Goal: Contribute content: Contribute content

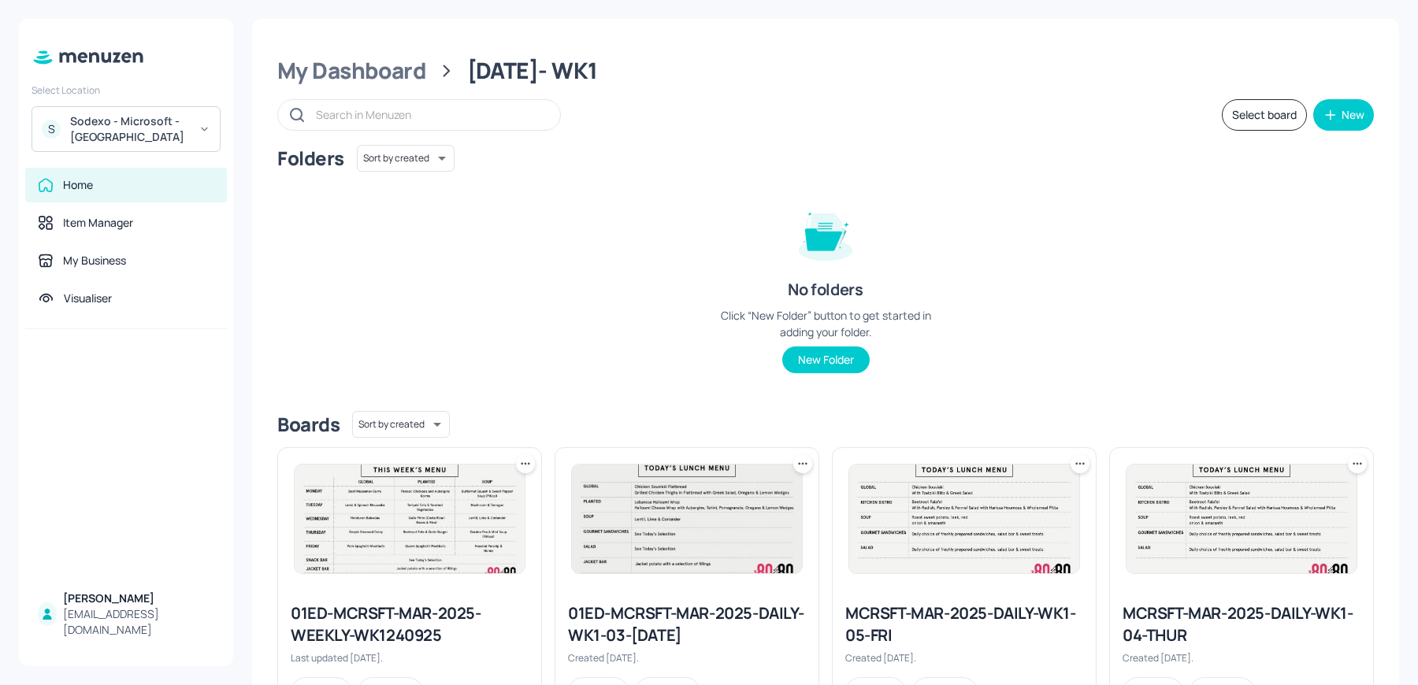
click at [120, 137] on div "Sodexo - Microsoft - [GEOGRAPHIC_DATA]" at bounding box center [129, 129] width 119 height 32
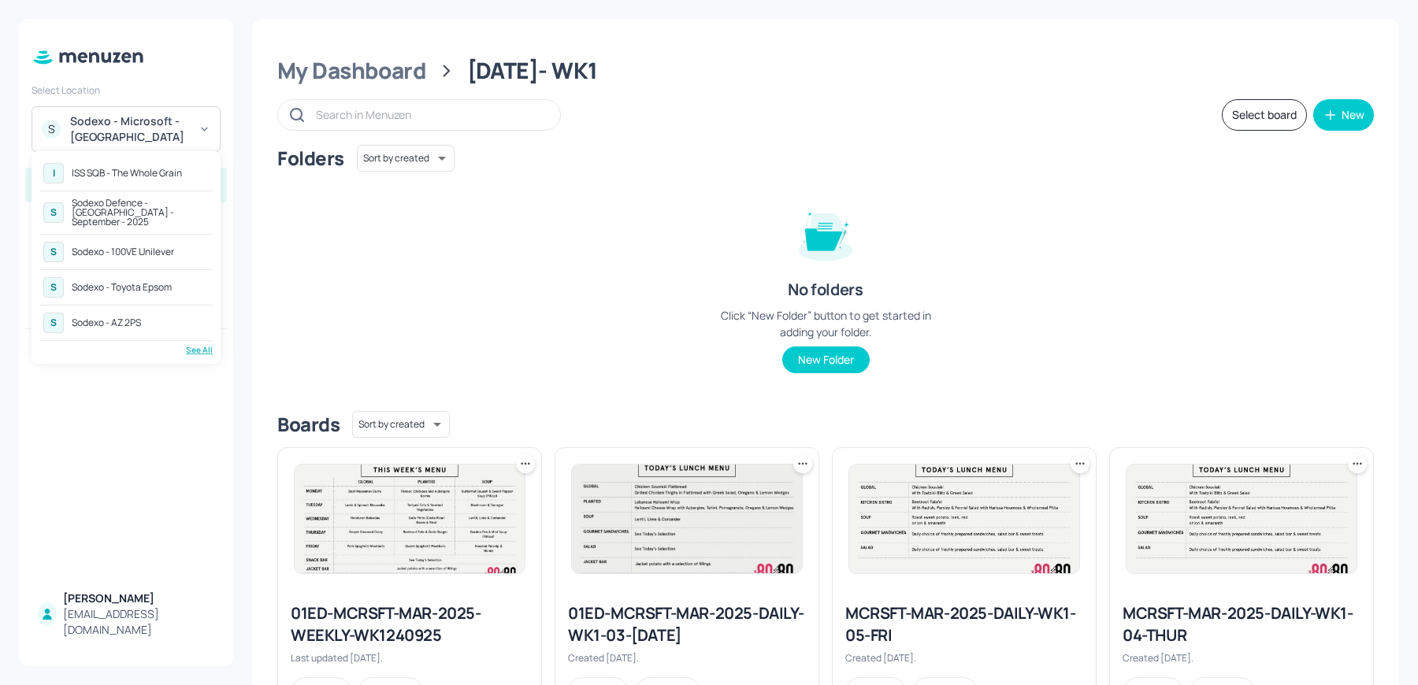
click at [186, 344] on div "See All" at bounding box center [125, 350] width 173 height 12
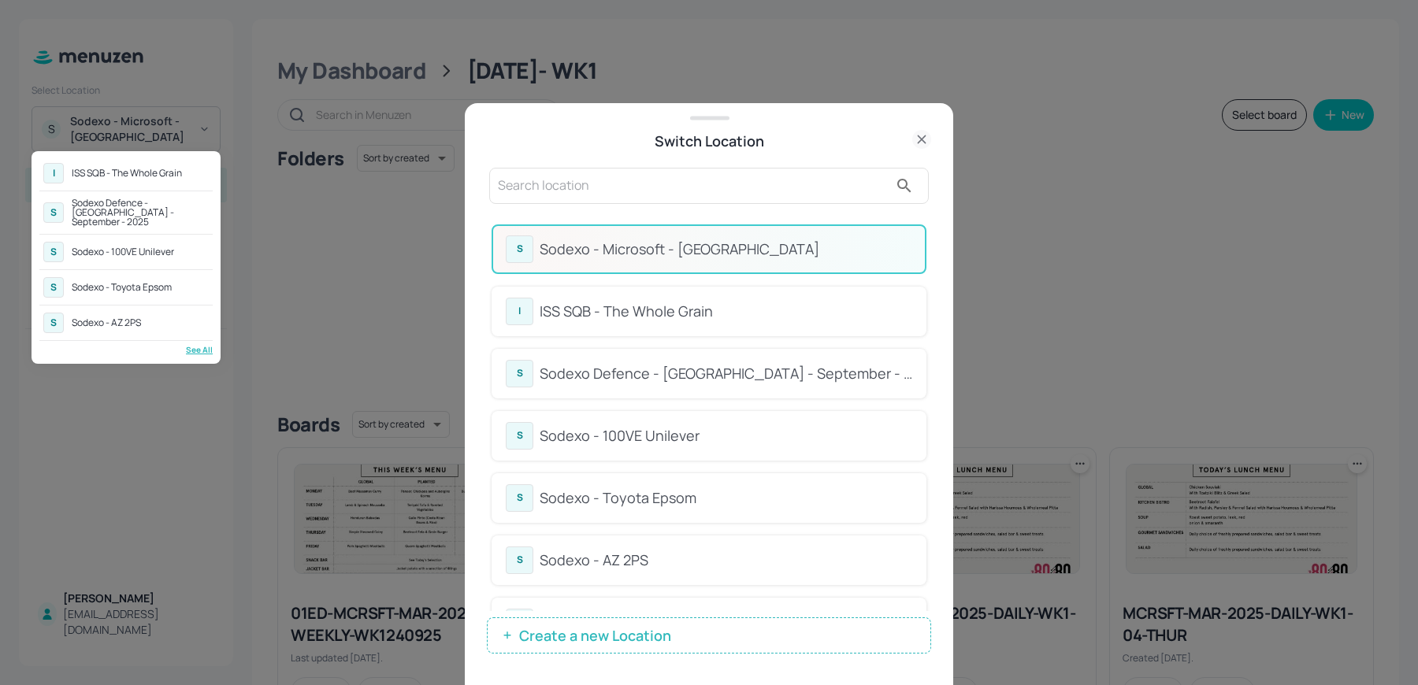
click at [926, 252] on div at bounding box center [709, 342] width 1418 height 685
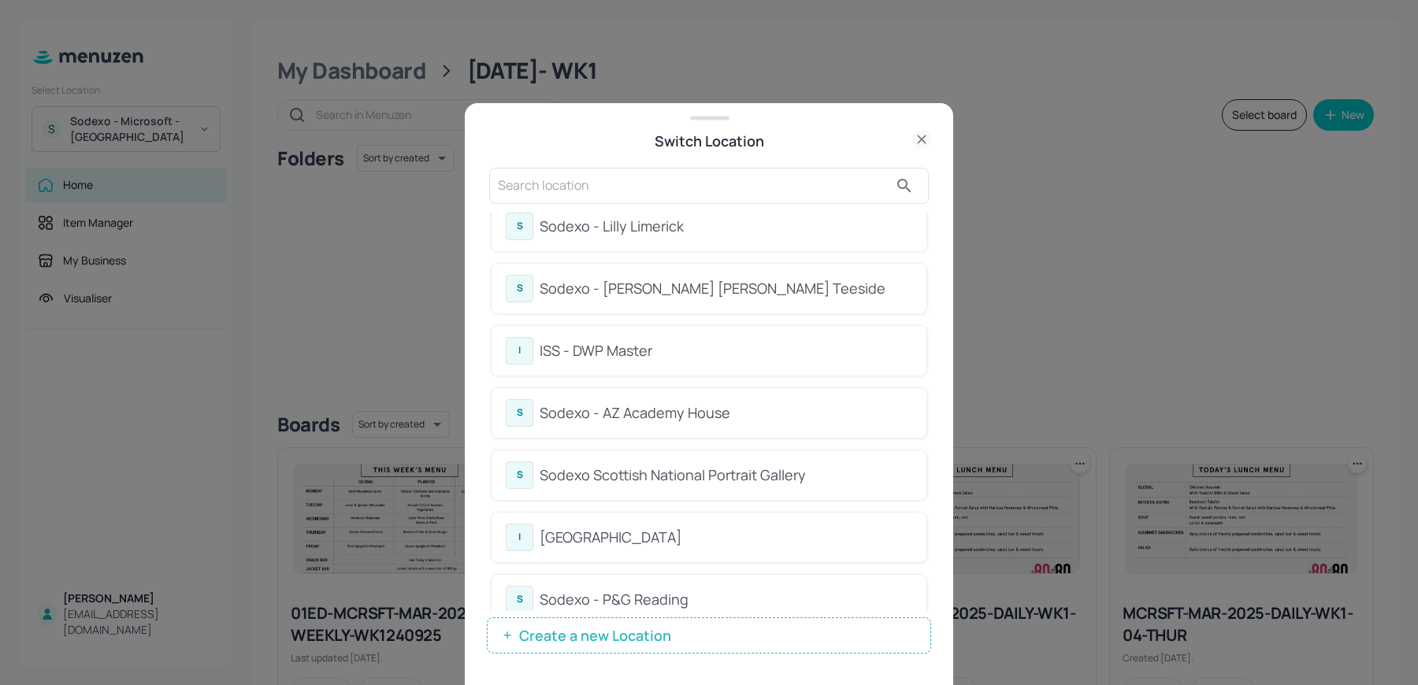
scroll to position [717, 0]
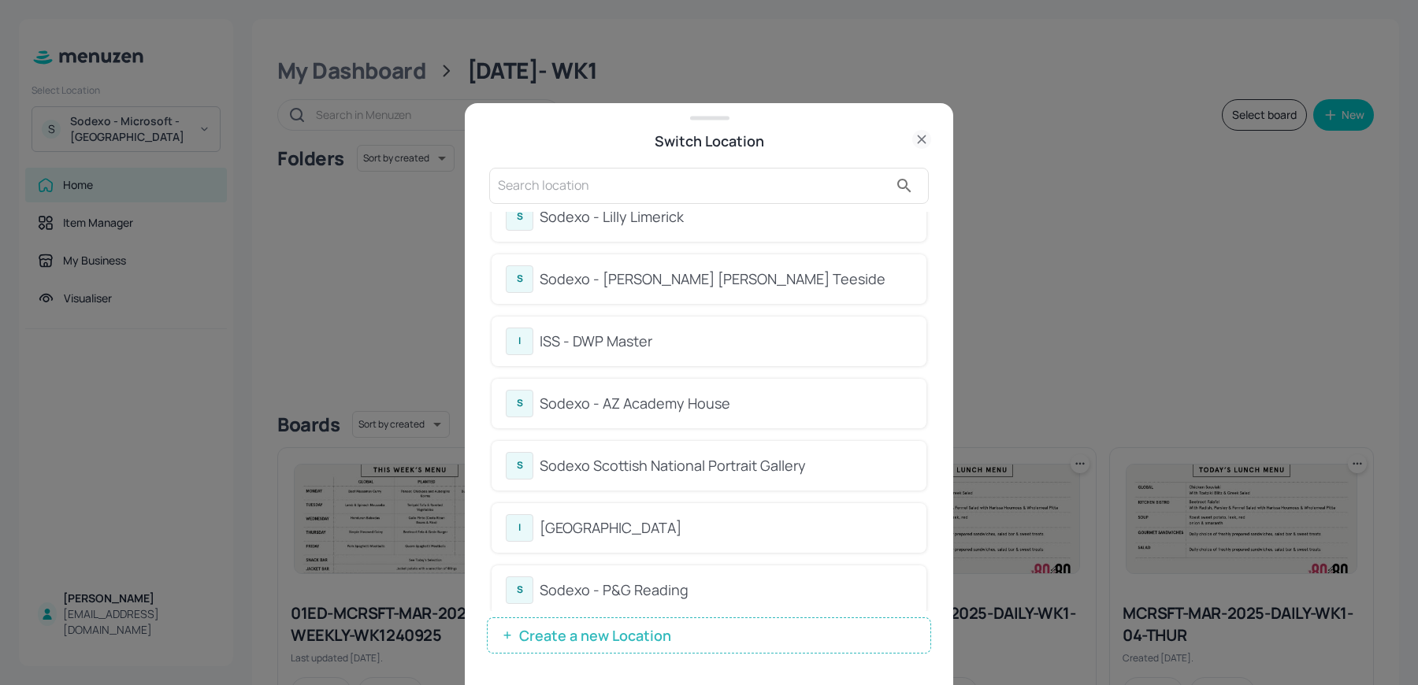
click at [592, 350] on div "I ISS - DWP Master" at bounding box center [709, 342] width 406 height 28
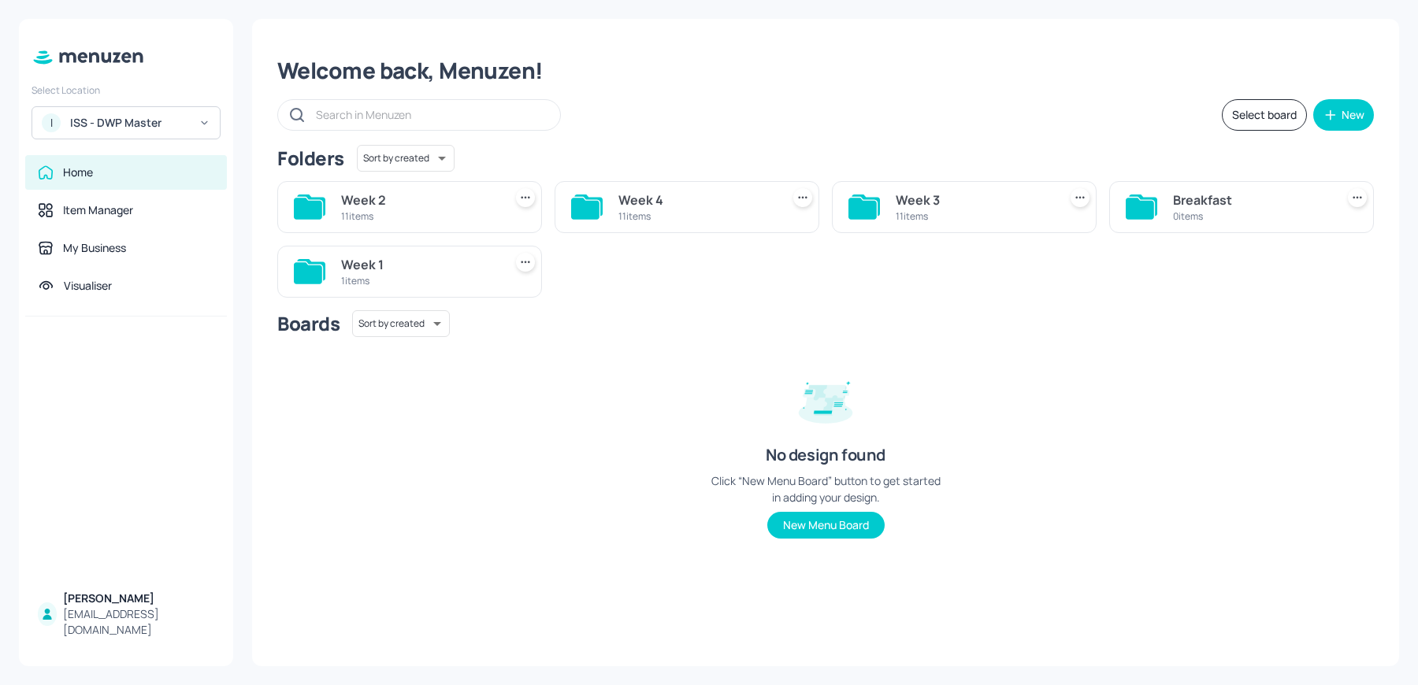
click at [131, 121] on div "ISS - DWP Master" at bounding box center [129, 123] width 119 height 16
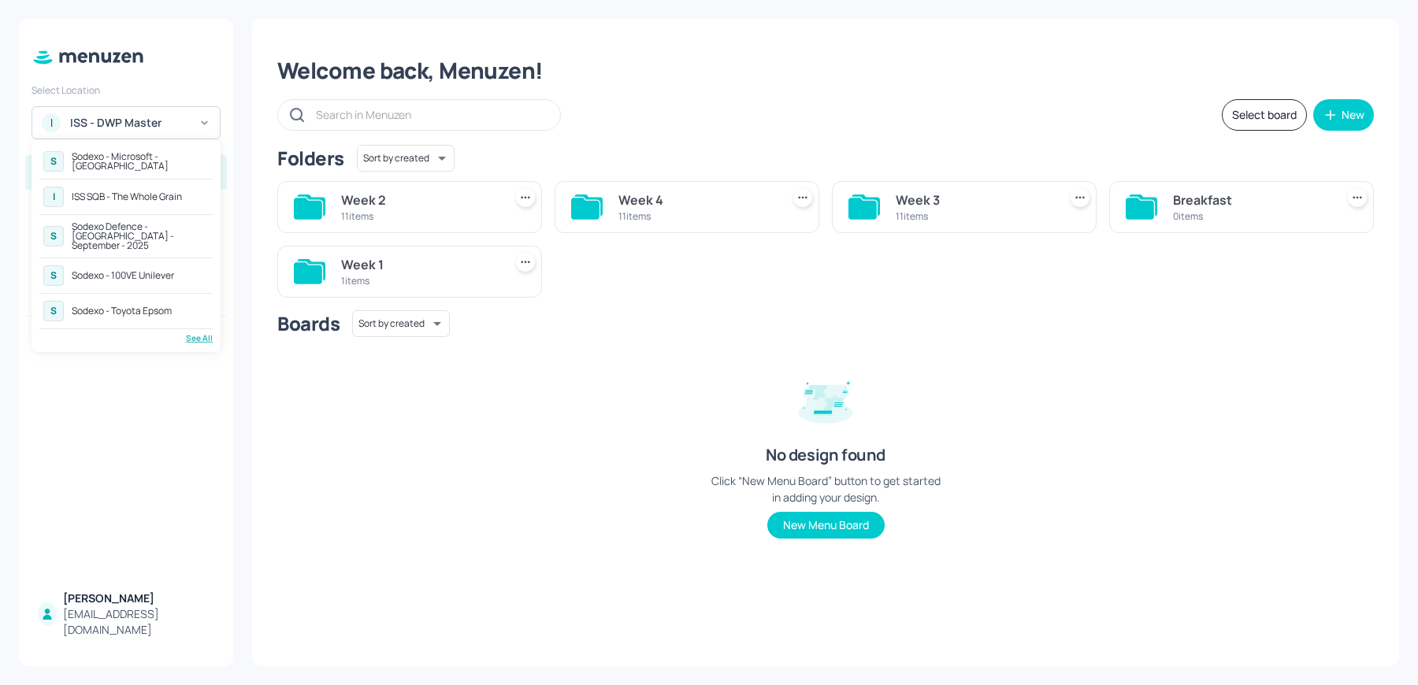
click at [202, 336] on div "S Sodexo - Microsoft - Cambridge I ISS SQB - The Whole Grain S Sodexo Defence -…" at bounding box center [126, 245] width 189 height 213
click at [202, 332] on div "See All" at bounding box center [125, 338] width 173 height 12
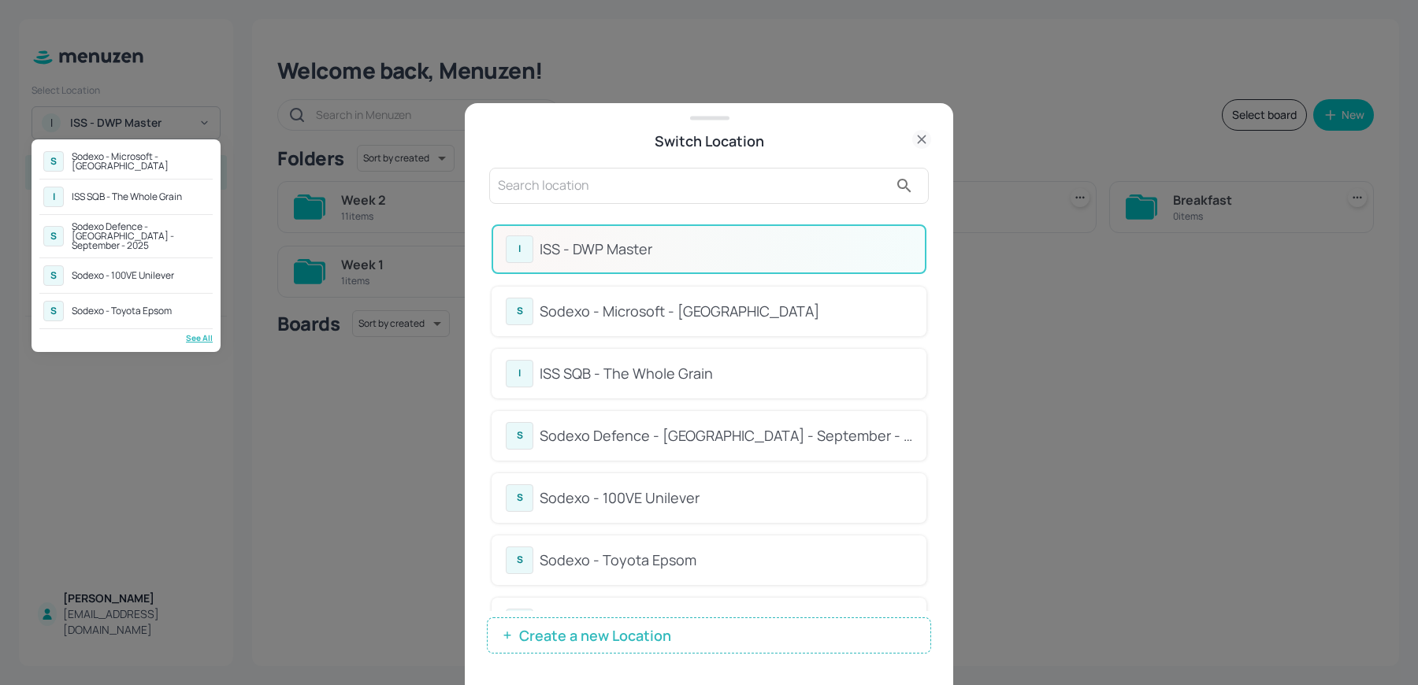
click at [588, 196] on div at bounding box center [709, 342] width 1418 height 685
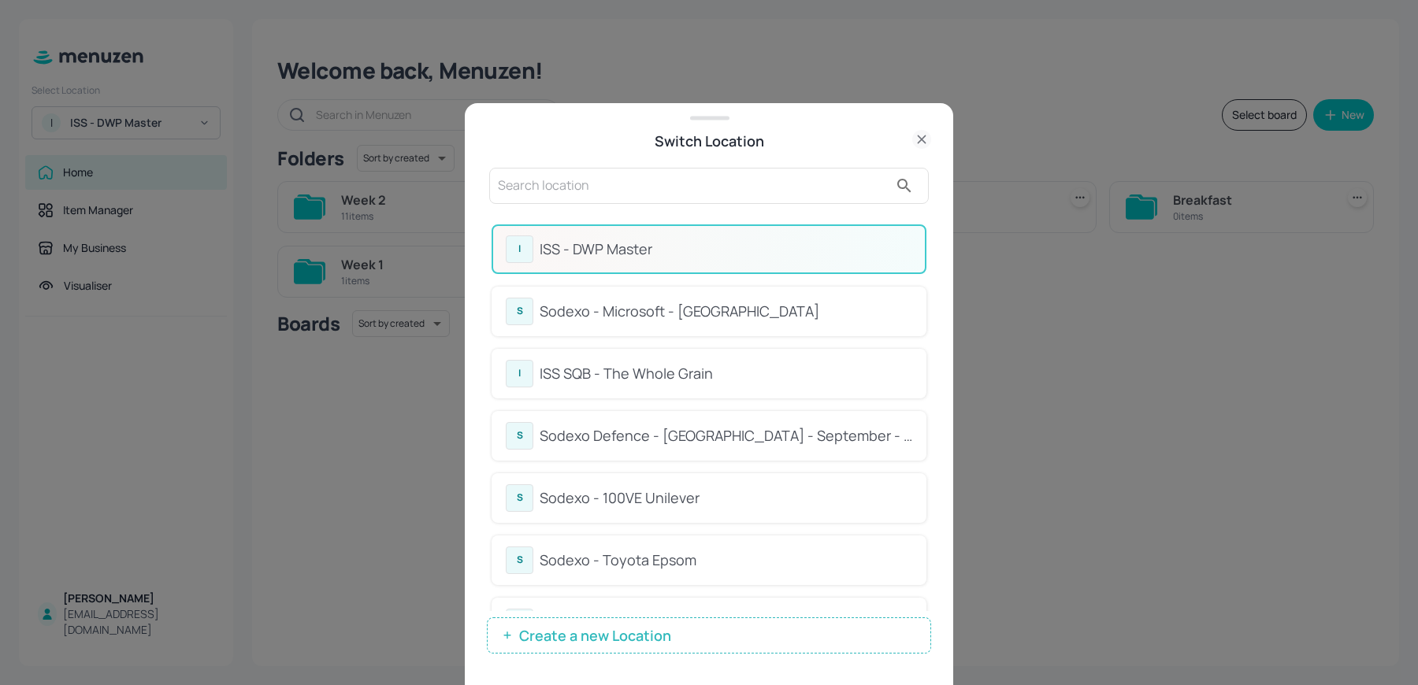
click at [562, 187] on input "text" at bounding box center [693, 185] width 391 height 25
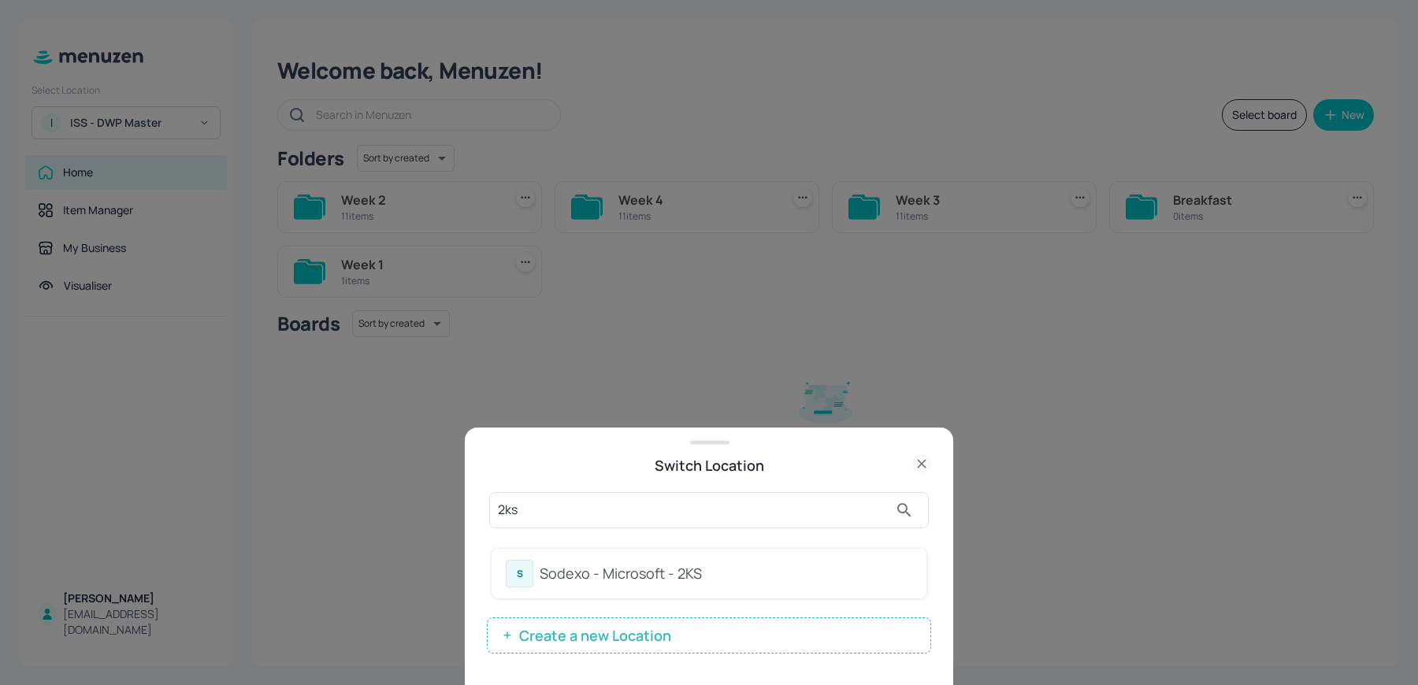
type input "2ks"
click at [546, 590] on div "S Sodexo - Microsoft - 2KS" at bounding box center [708, 574] width 435 height 50
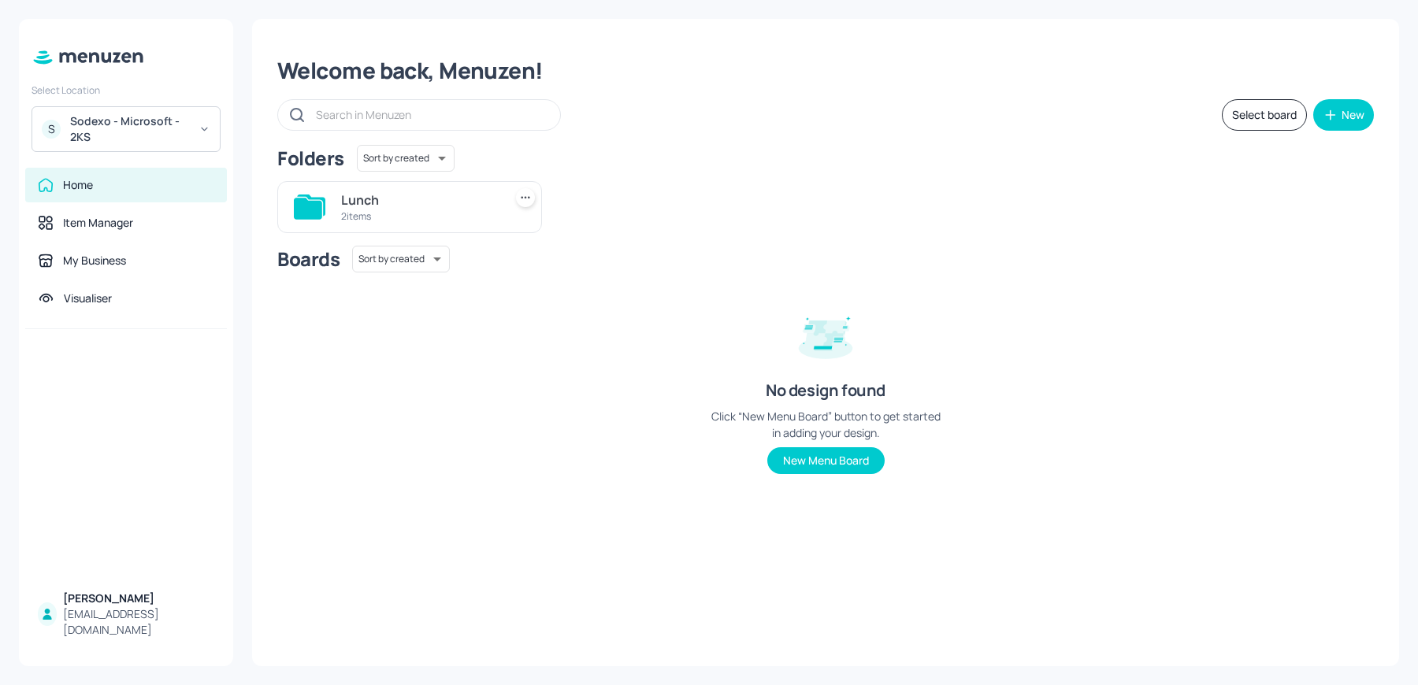
click at [383, 195] on div "Lunch" at bounding box center [419, 200] width 156 height 19
click at [346, 202] on div "1920x1080" at bounding box center [419, 200] width 156 height 19
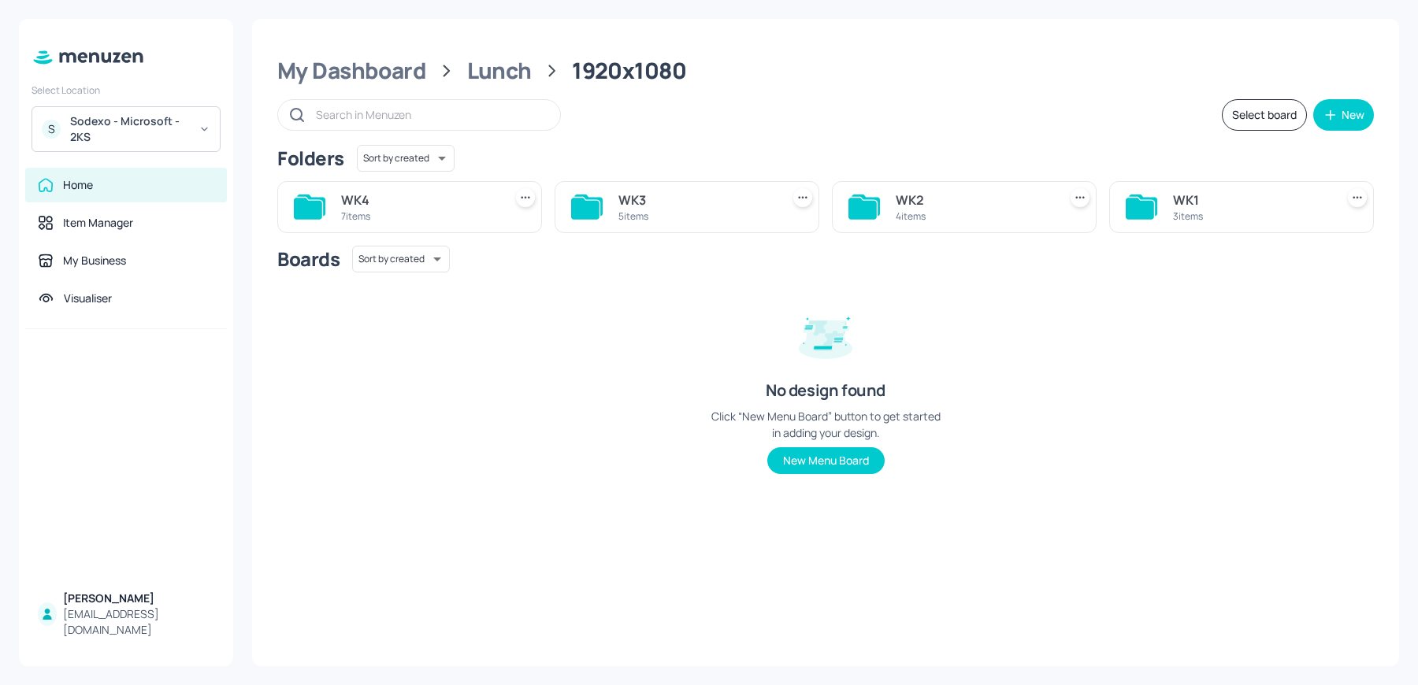
click at [1272, 206] on div "WK1" at bounding box center [1251, 200] width 156 height 19
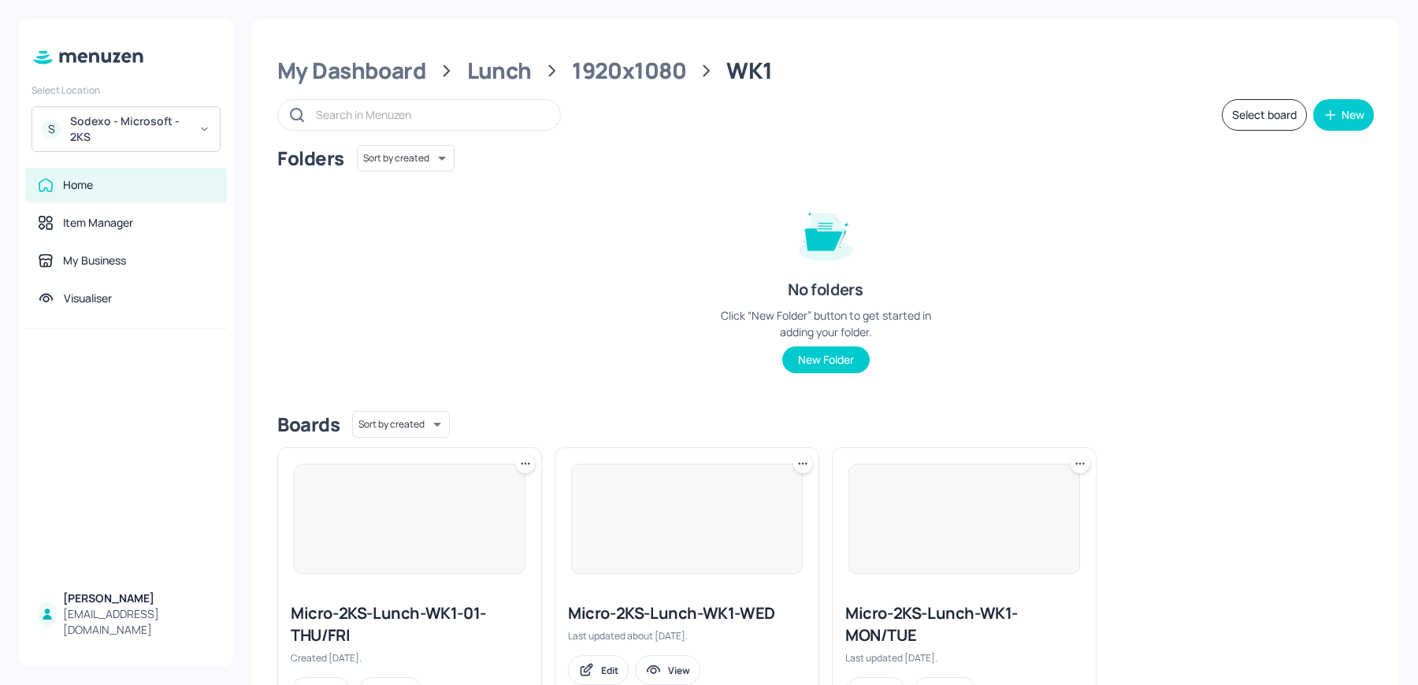
scroll to position [72, 0]
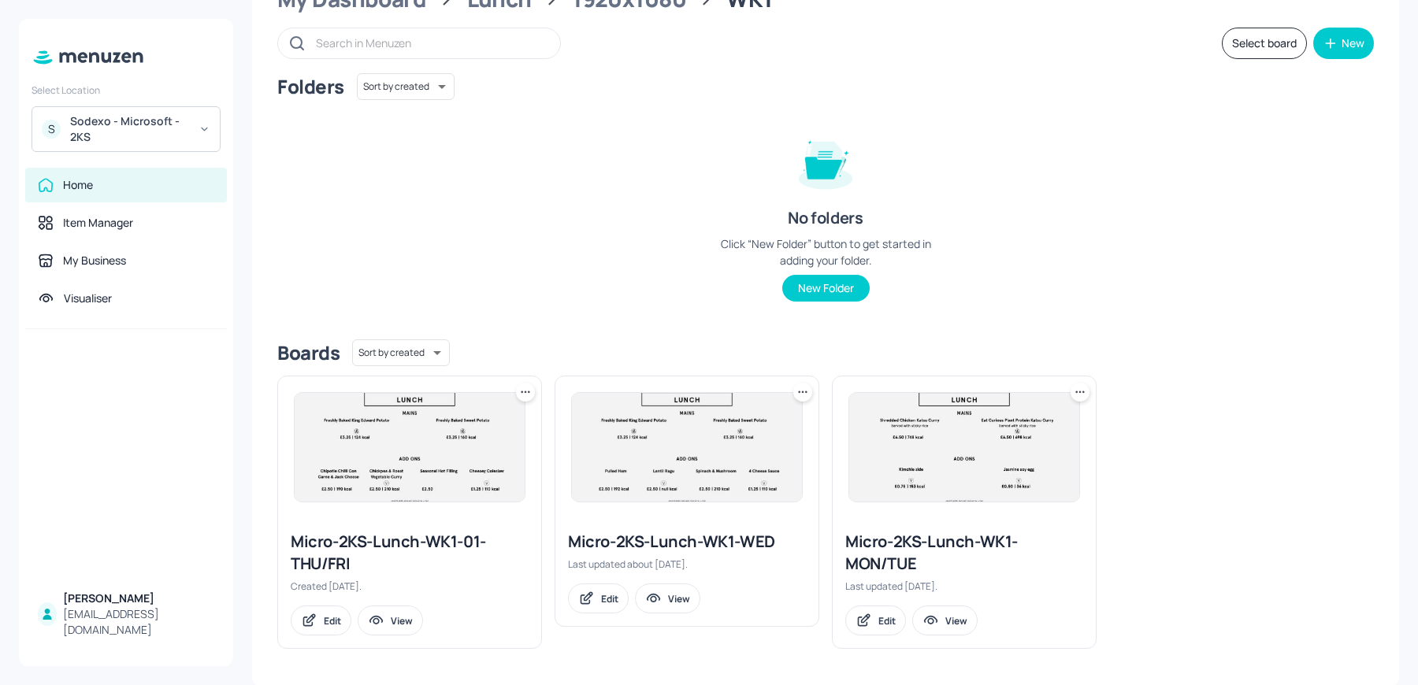
click at [872, 564] on div "Micro-2KS-Lunch-WK1-MON/TUE" at bounding box center [964, 553] width 238 height 44
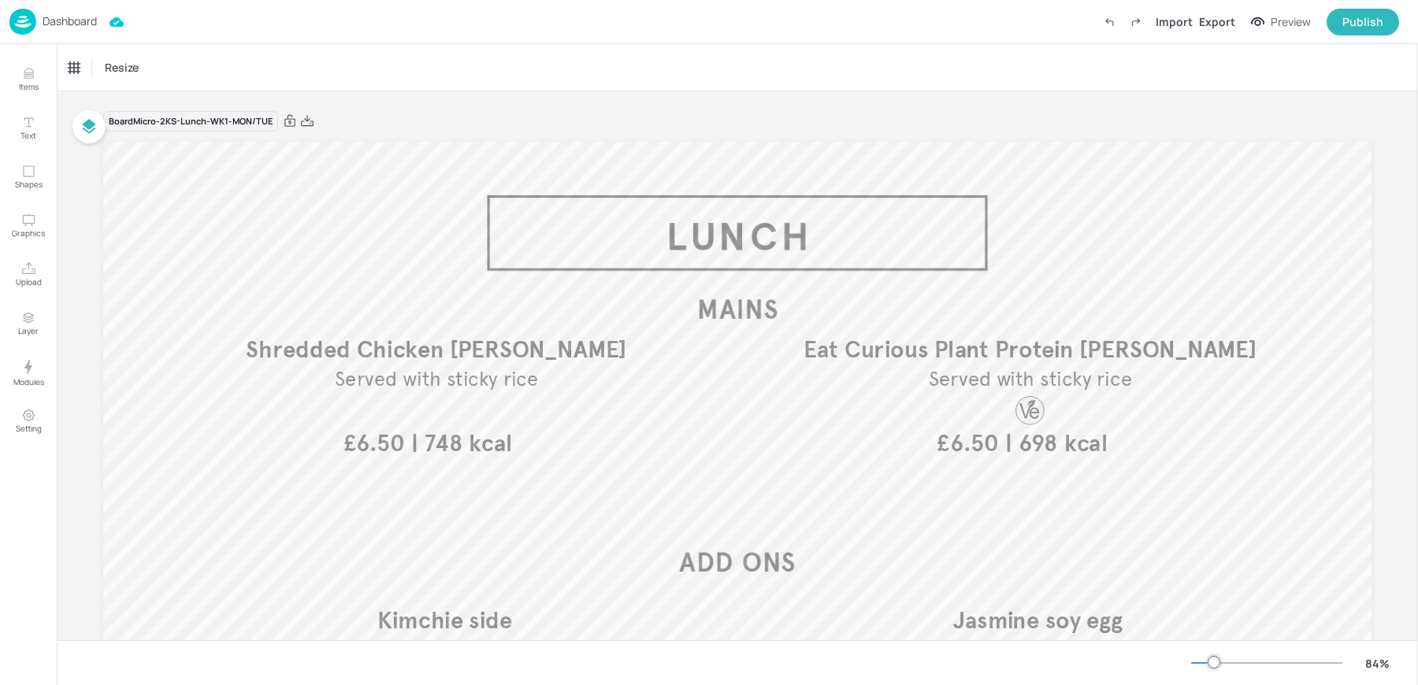
click at [63, 27] on p "Dashboard" at bounding box center [70, 21] width 54 height 11
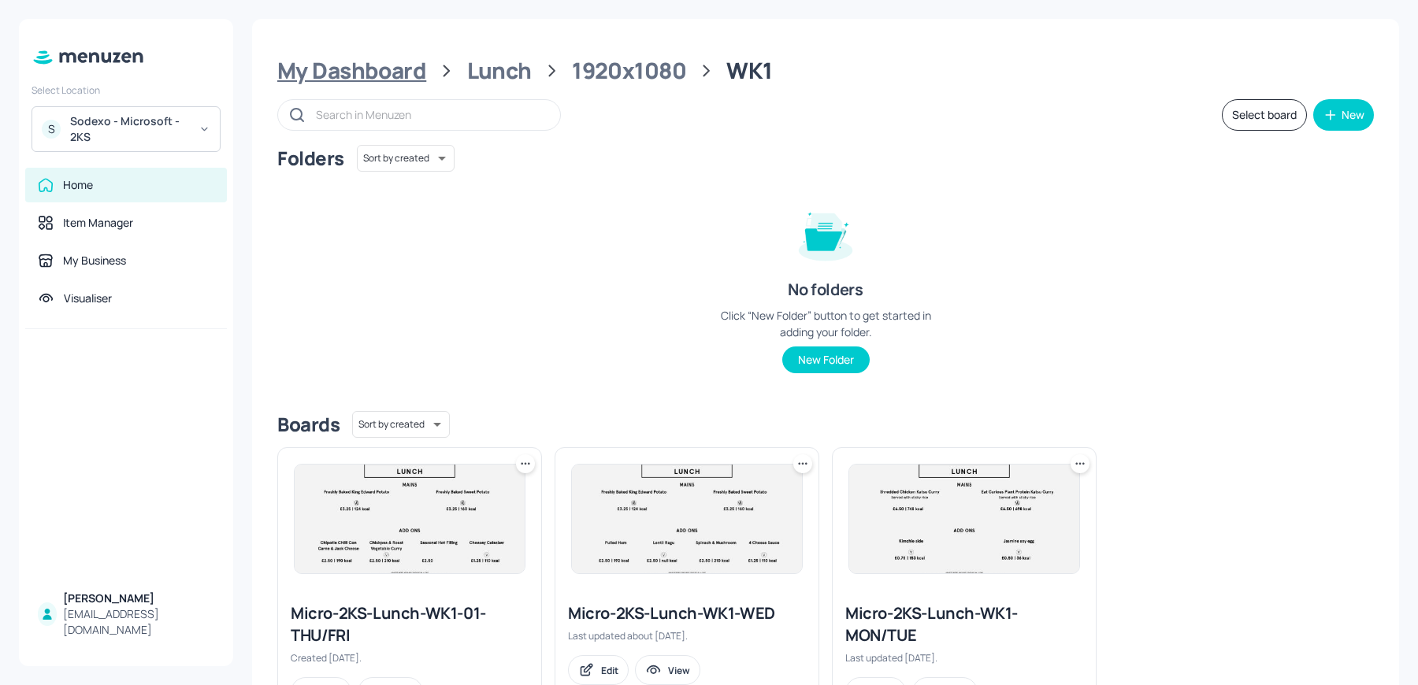
click at [412, 72] on div "My Dashboard" at bounding box center [351, 71] width 149 height 28
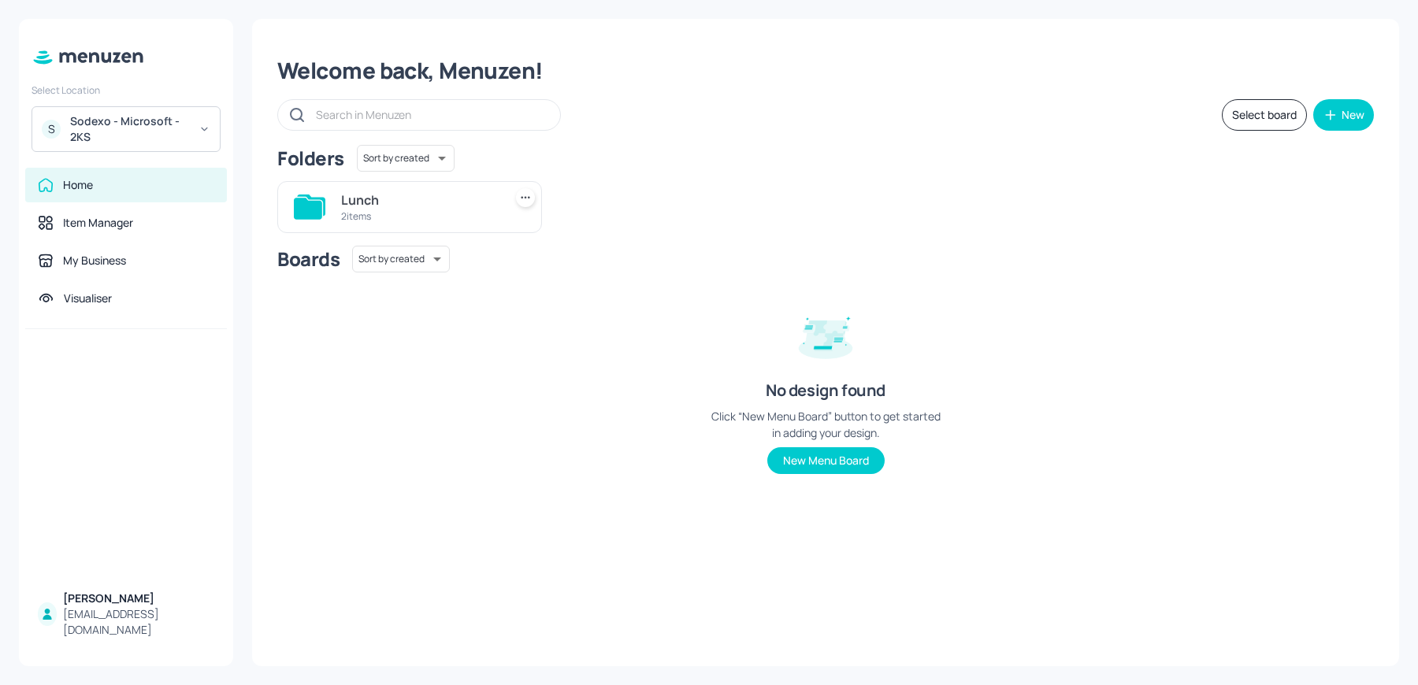
click at [354, 219] on div "2 items" at bounding box center [419, 215] width 156 height 13
click at [439, 214] on div "4 items" at bounding box center [419, 215] width 156 height 13
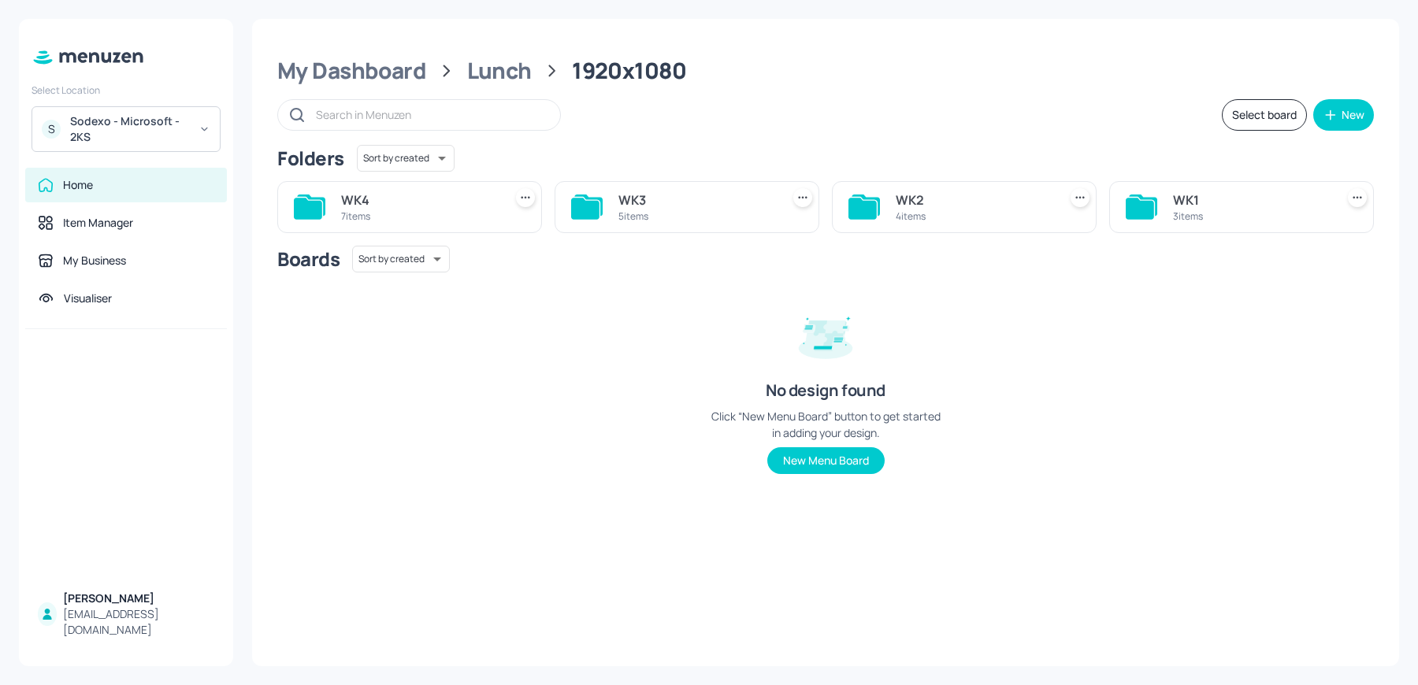
click at [428, 214] on div "7 items" at bounding box center [419, 215] width 156 height 13
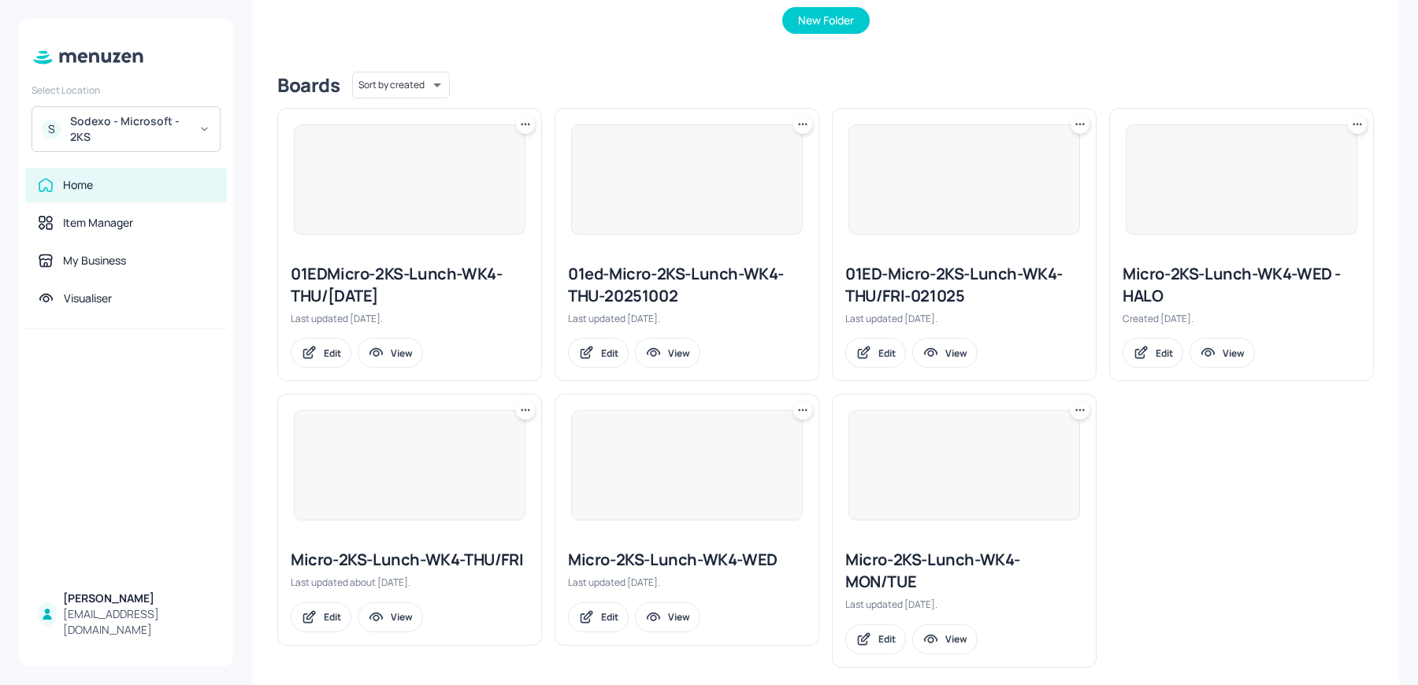
scroll to position [357, 0]
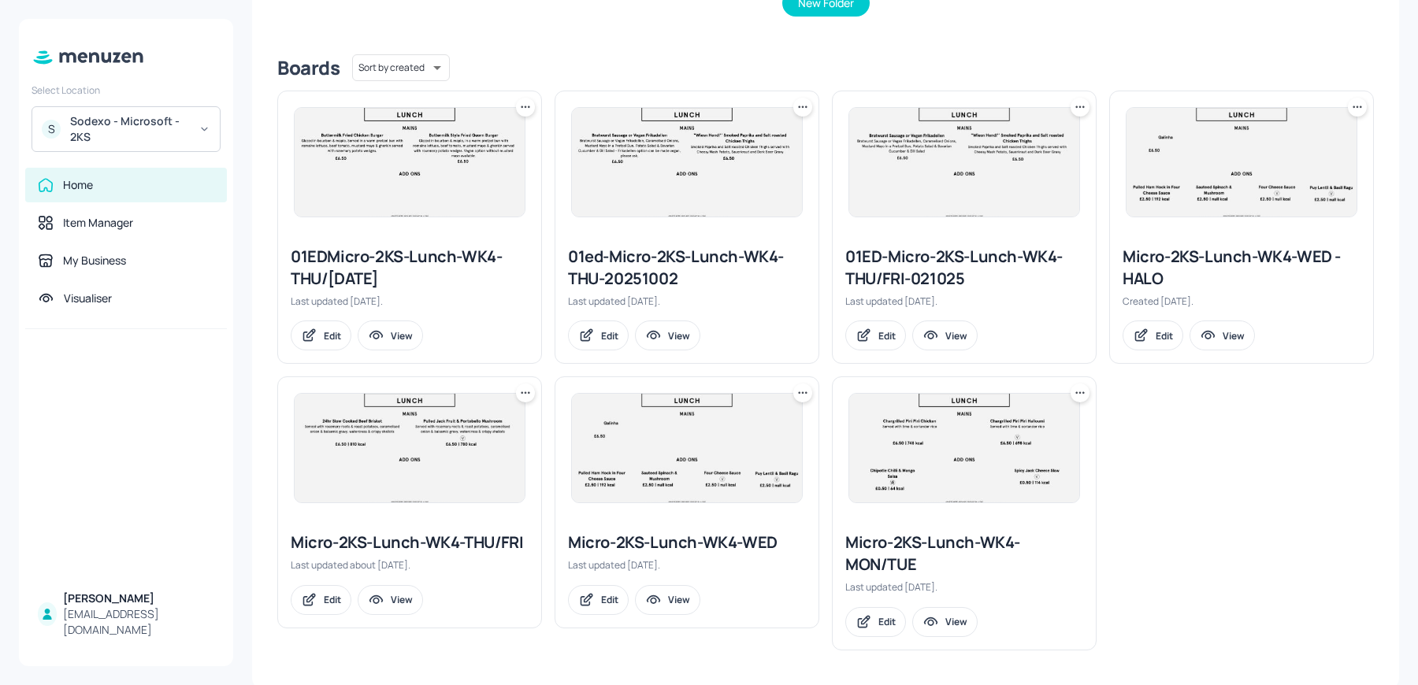
click at [885, 458] on img at bounding box center [964, 448] width 230 height 109
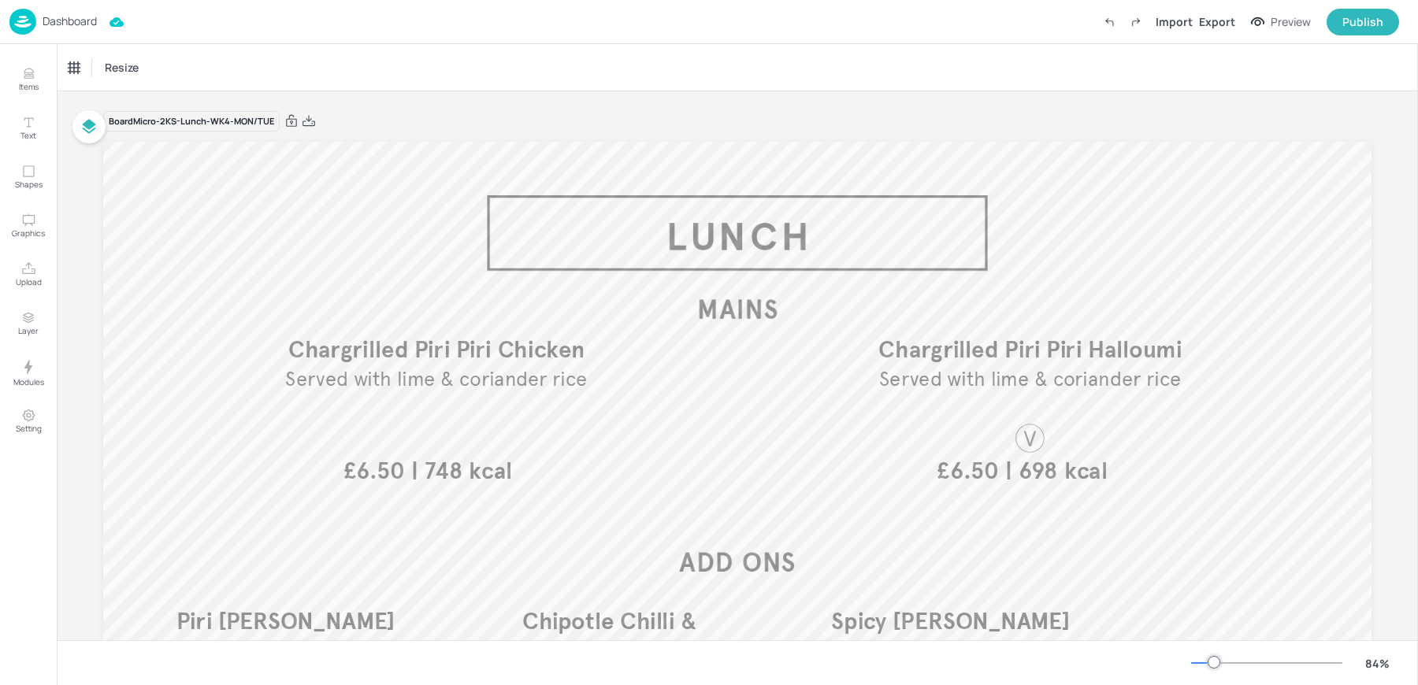
click at [43, 25] on p "Dashboard" at bounding box center [70, 21] width 54 height 11
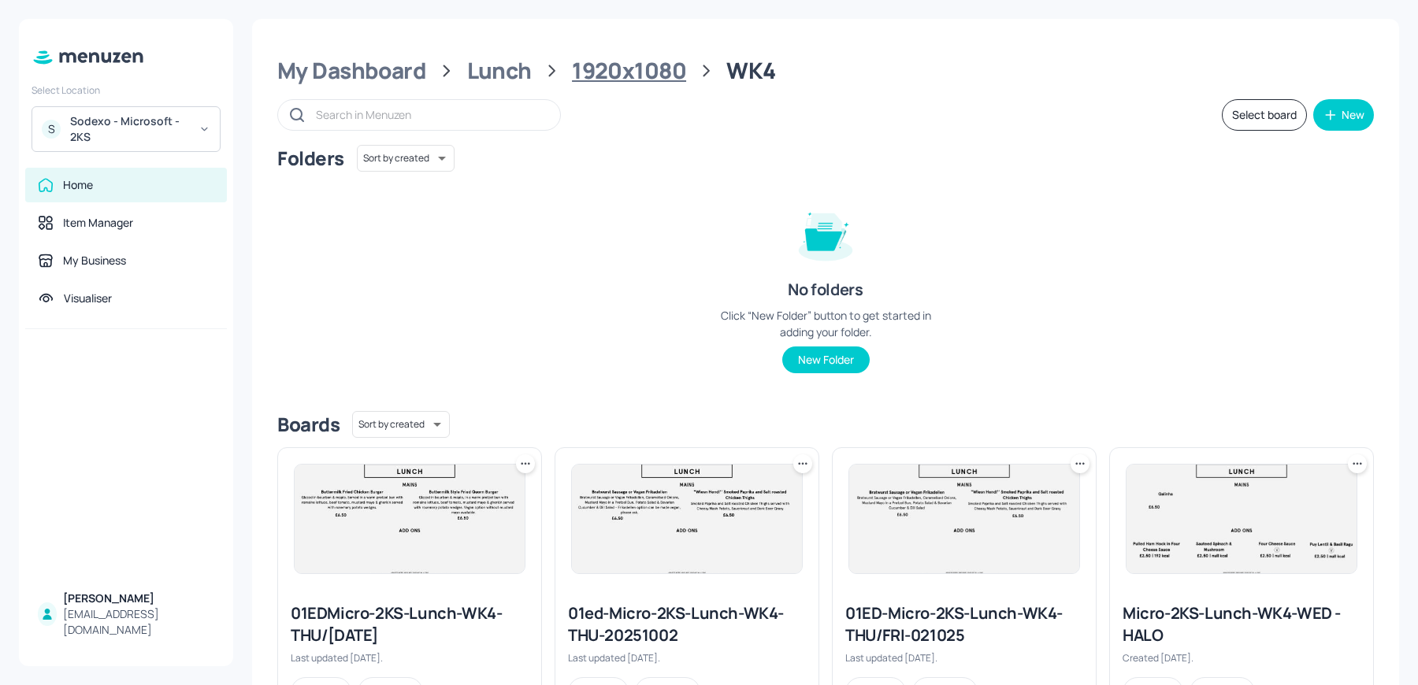
click at [602, 73] on div "1920x1080" at bounding box center [629, 71] width 114 height 28
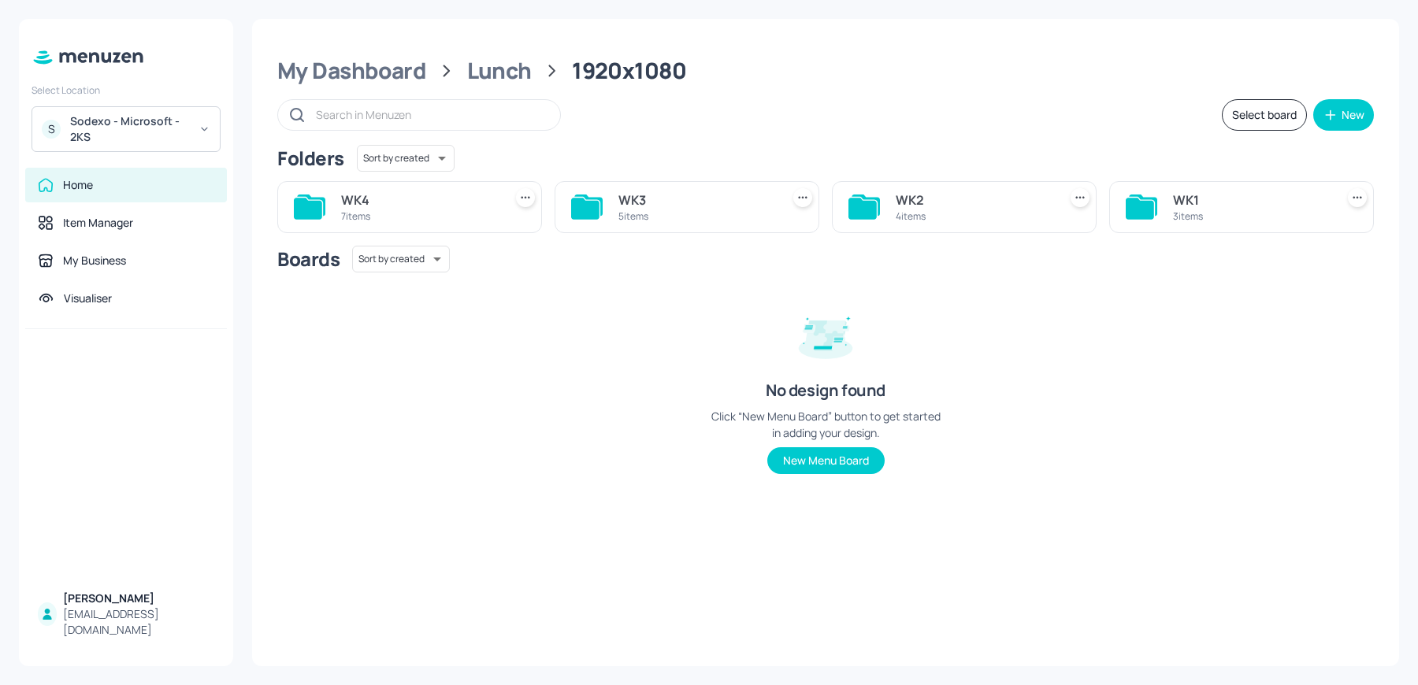
click at [1214, 217] on div "3 items" at bounding box center [1251, 215] width 156 height 13
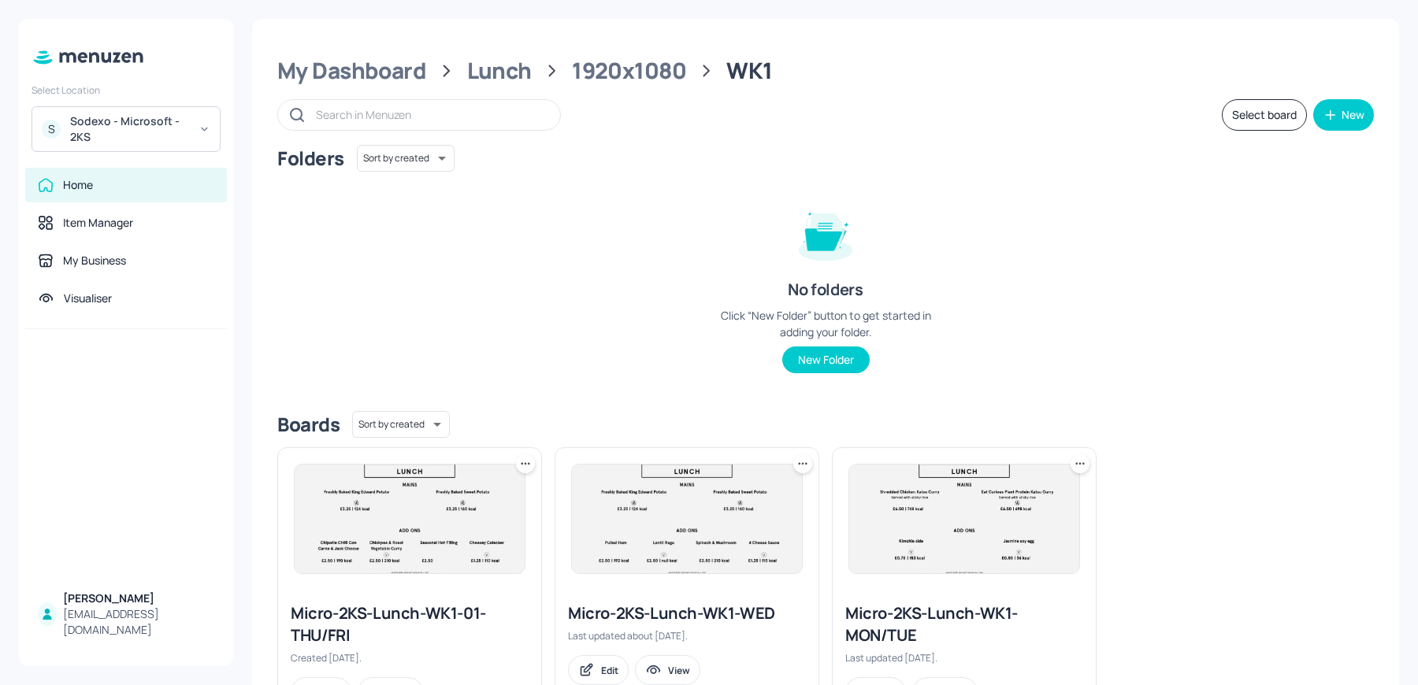
scroll to position [72, 0]
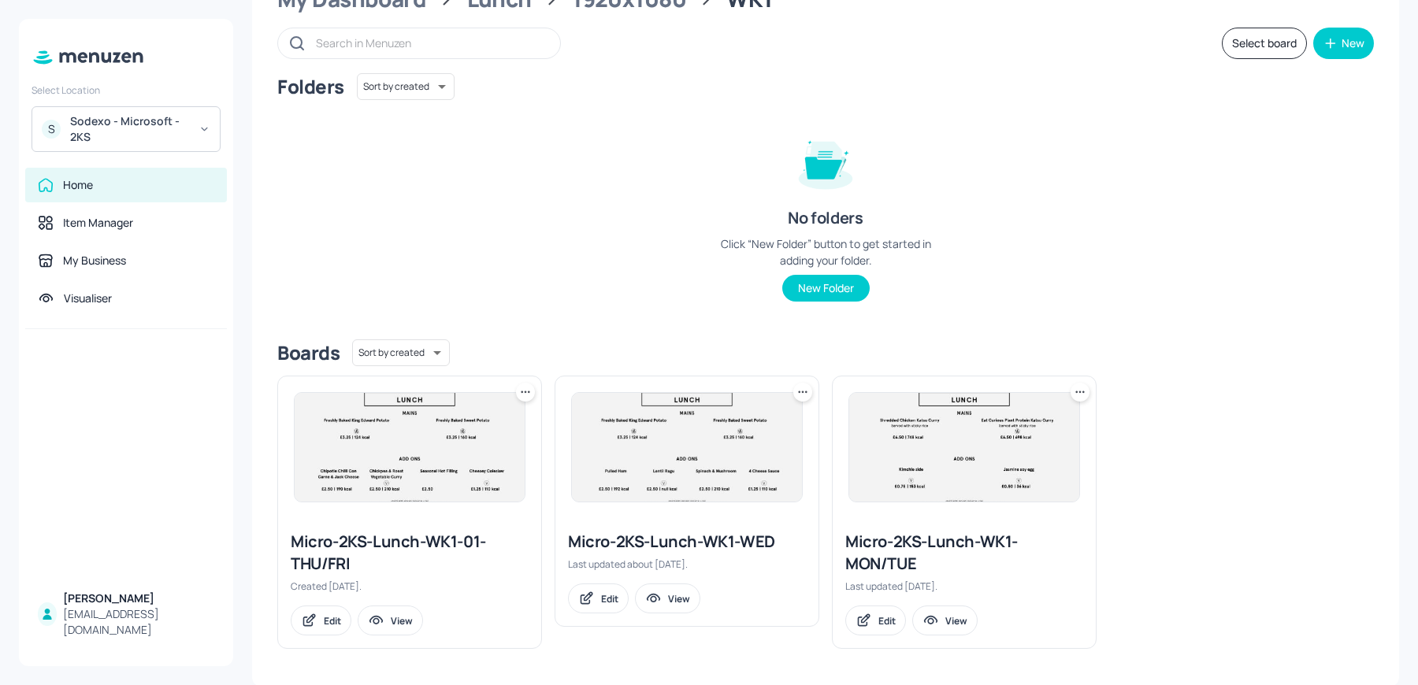
click at [941, 401] on img at bounding box center [964, 447] width 230 height 109
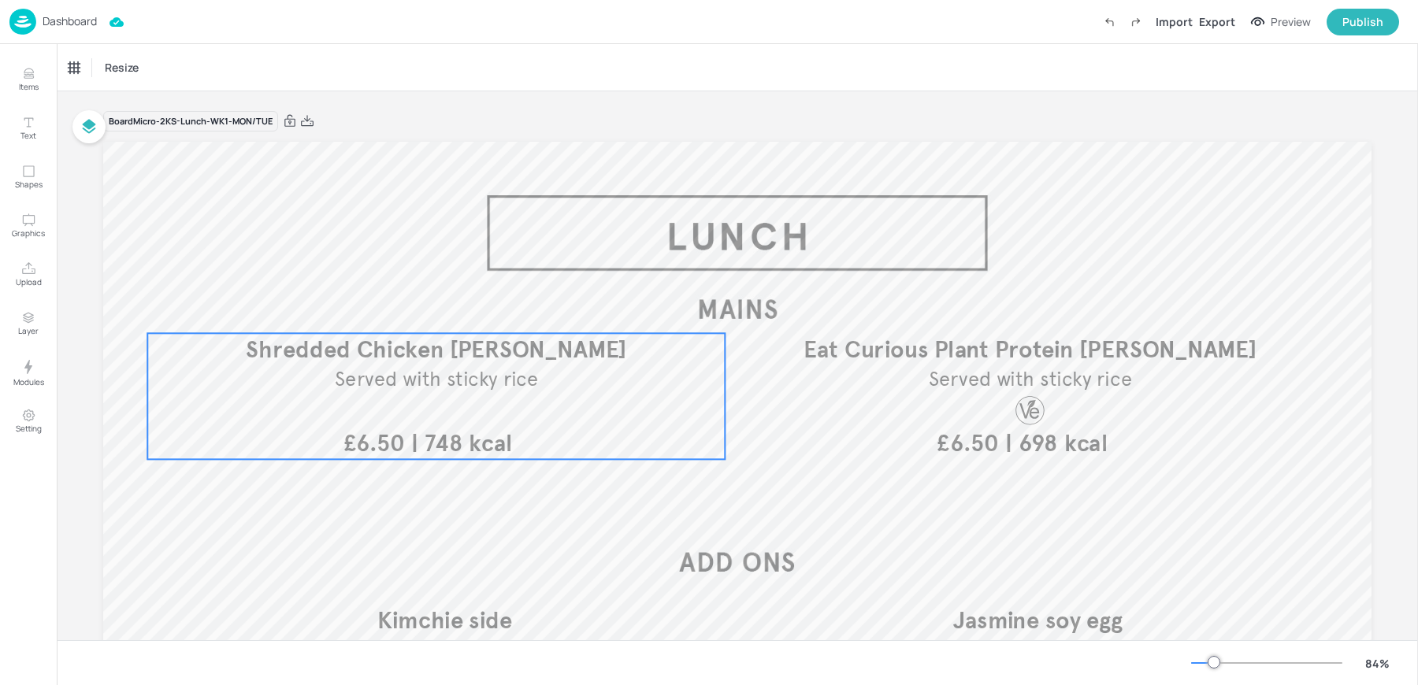
click at [510, 424] on div "| 748 kcal £6.50 Shredded Chicken Katsu Curry Served with sticky rice" at bounding box center [435, 396] width 577 height 126
click at [375, 305] on div "Ungroup" at bounding box center [384, 306] width 61 height 20
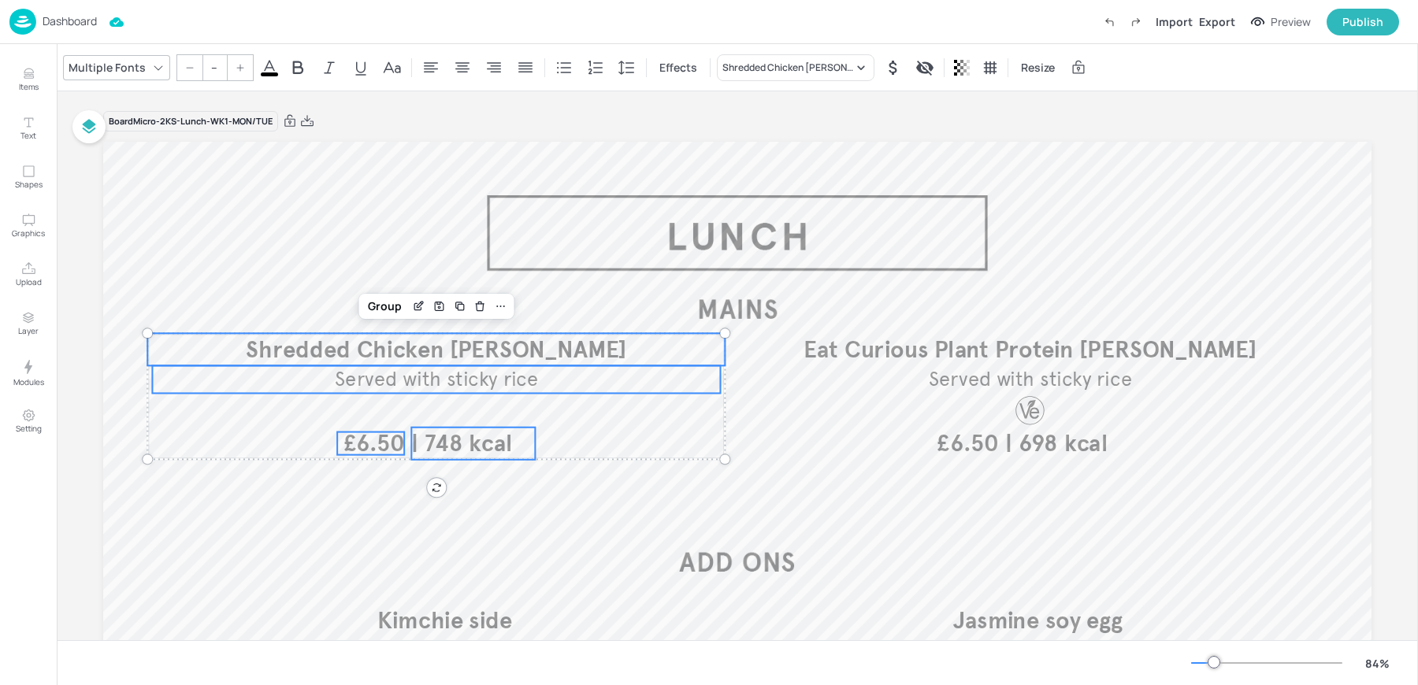
click at [382, 354] on span "Shredded Chicken [PERSON_NAME]" at bounding box center [436, 349] width 380 height 29
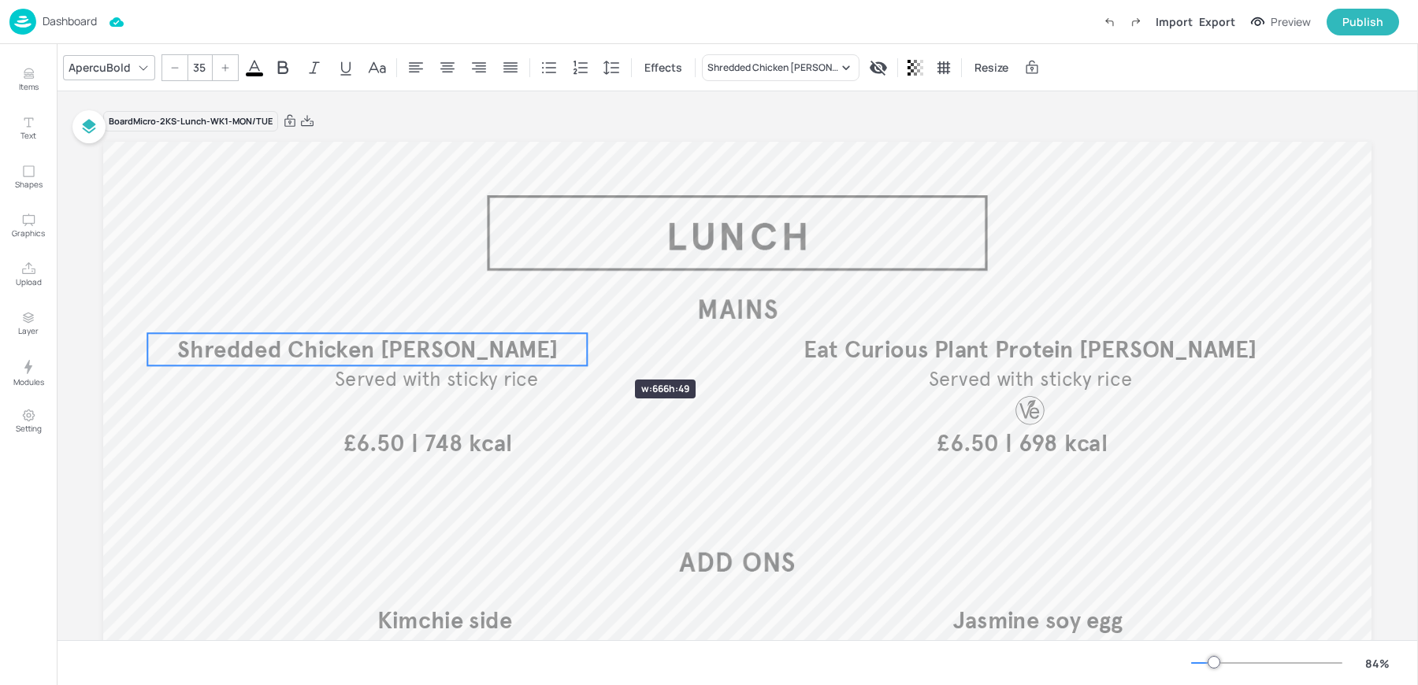
drag, startPoint x: 725, startPoint y: 349, endPoint x: 581, endPoint y: 351, distance: 144.1
click at [581, 351] on div at bounding box center [587, 349] width 13 height 32
click at [468, 383] on span "Served with sticky rice" at bounding box center [436, 379] width 203 height 24
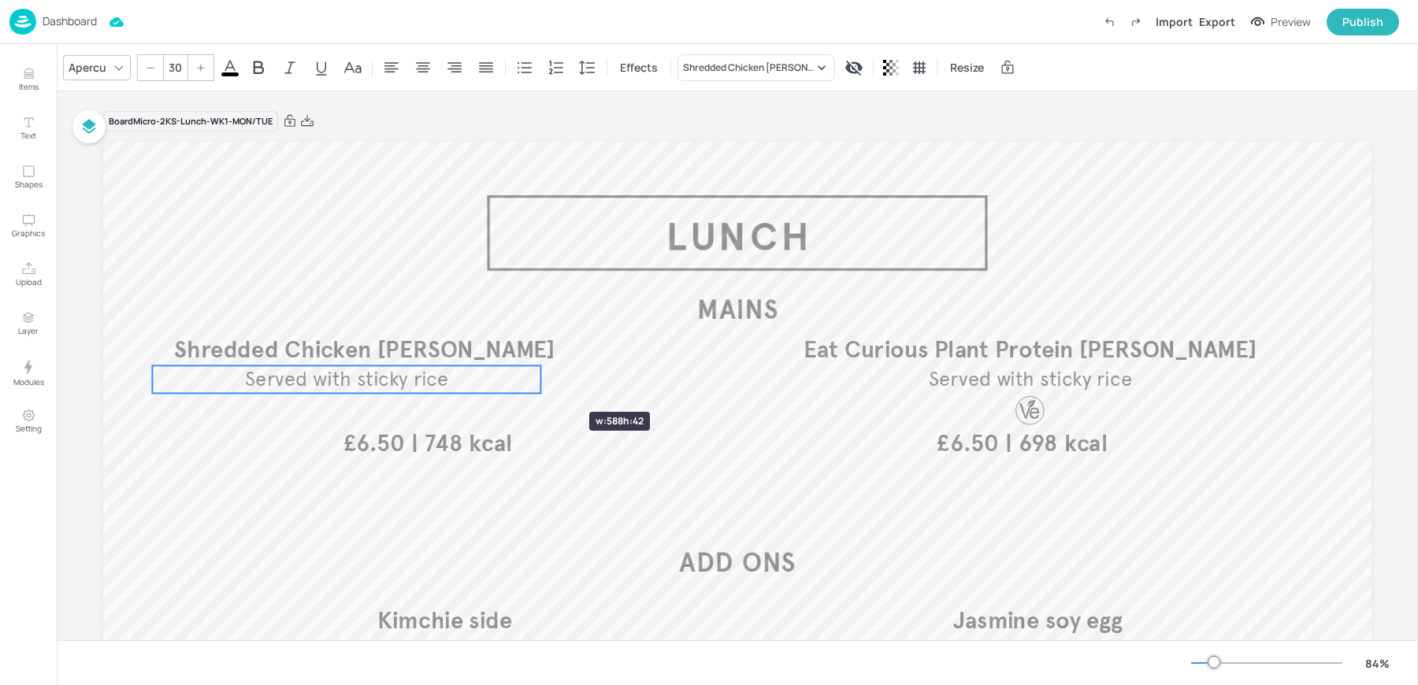
drag, startPoint x: 721, startPoint y: 381, endPoint x: 542, endPoint y: 384, distance: 179.6
click at [542, 384] on div at bounding box center [541, 379] width 13 height 28
type input "35"
click at [380, 447] on span "£6.50" at bounding box center [373, 443] width 61 height 23
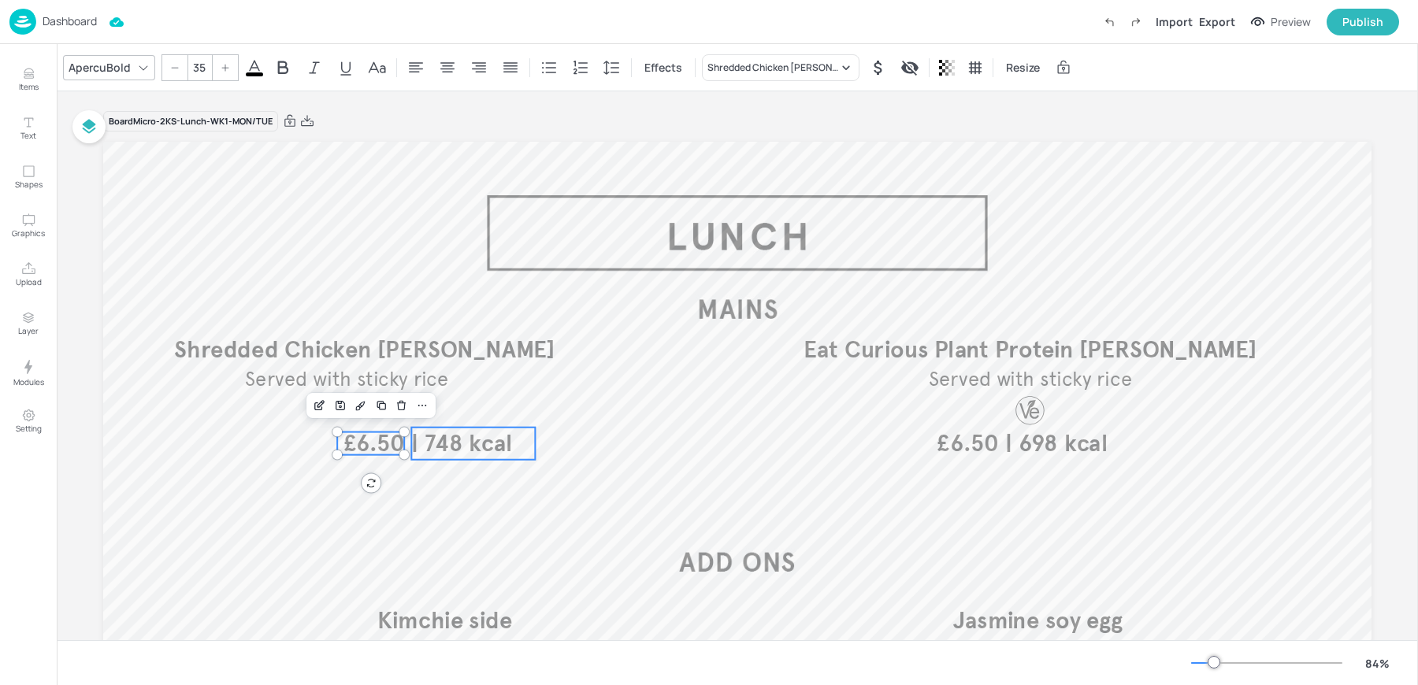
click at [437, 445] on span "| 748 kcal" at bounding box center [461, 442] width 101 height 29
click at [380, 399] on div "Group" at bounding box center [384, 401] width 46 height 20
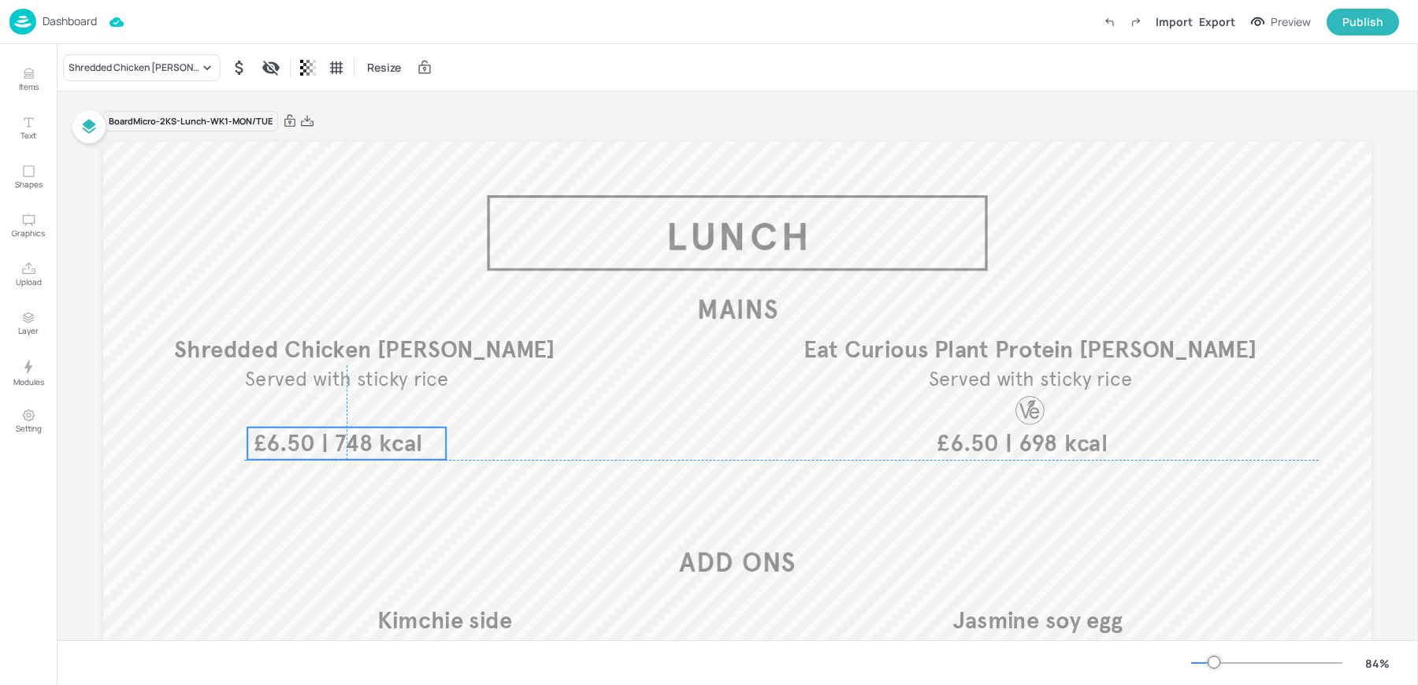
drag, startPoint x: 441, startPoint y: 449, endPoint x: 348, endPoint y: 449, distance: 92.9
click at [348, 449] on span "| 748 kcal" at bounding box center [371, 442] width 101 height 29
click at [257, 374] on span "Served with sticky rice" at bounding box center [346, 379] width 203 height 24
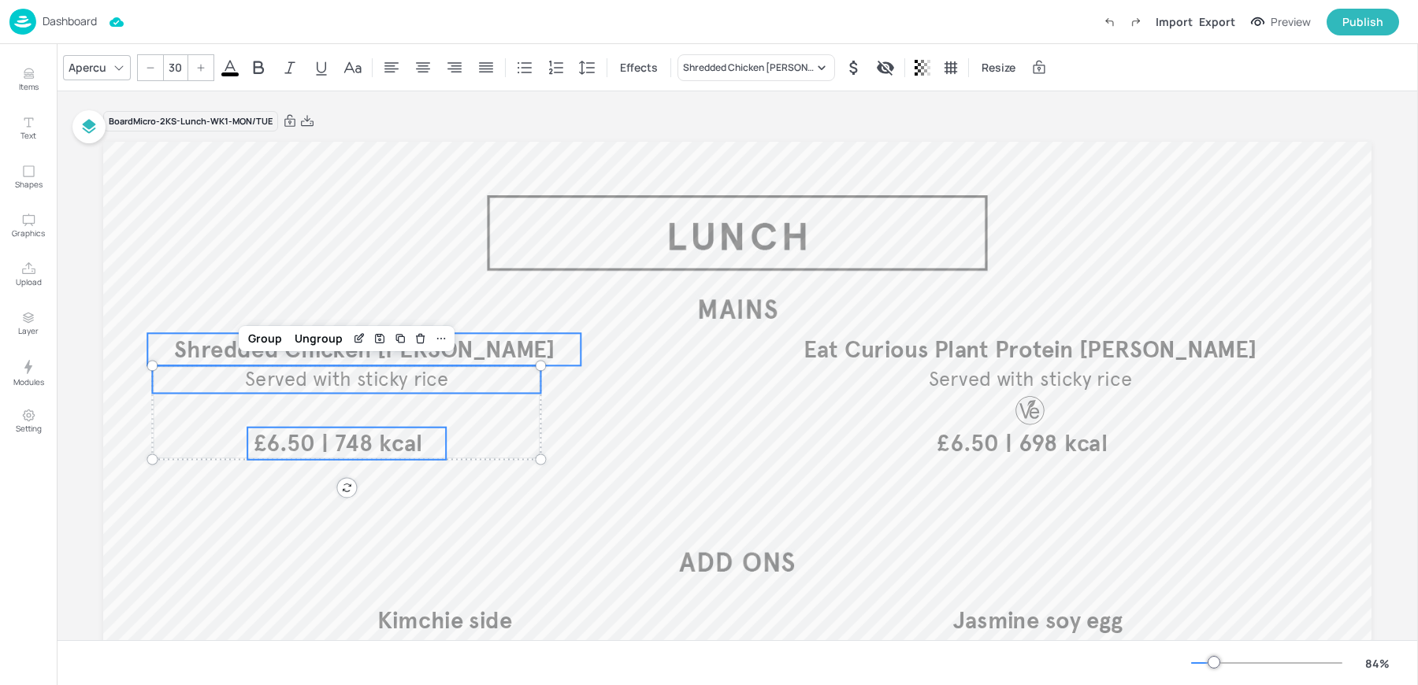
type input "--"
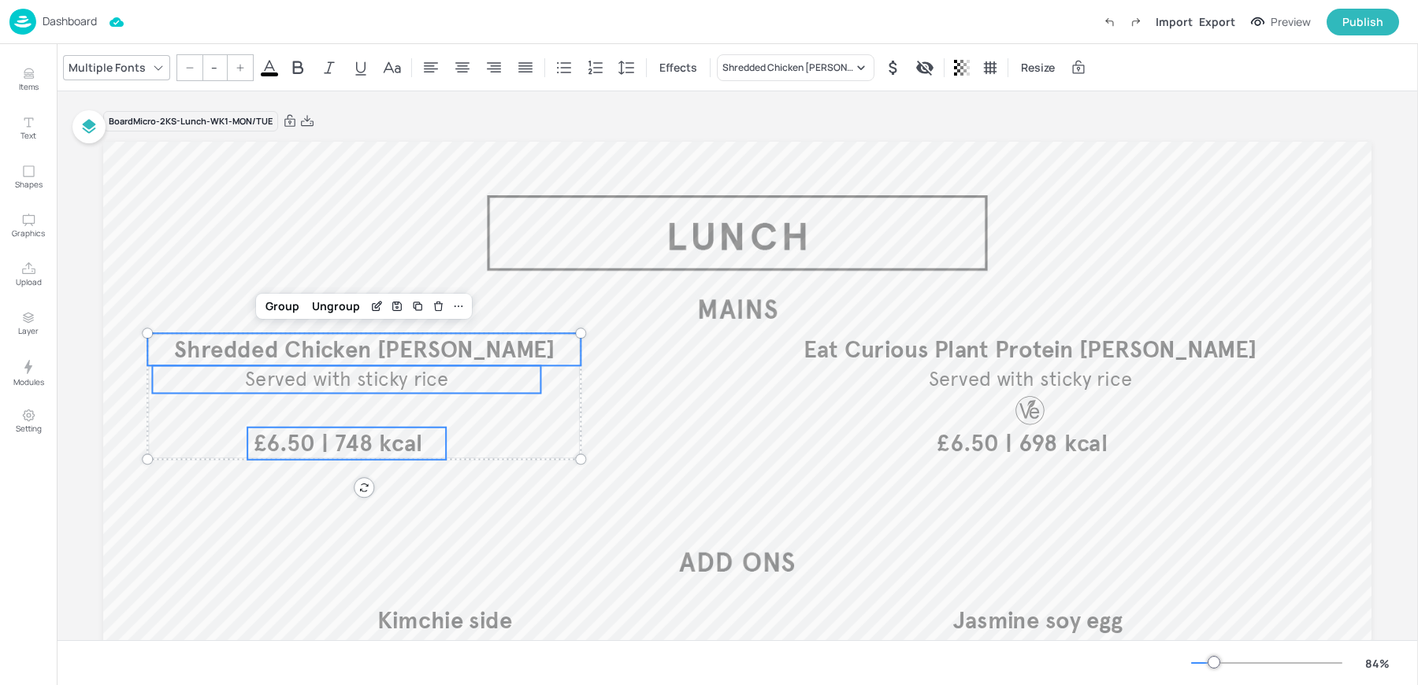
click at [209, 354] on span "Shredded Chicken [PERSON_NAME]" at bounding box center [364, 349] width 380 height 29
click at [448, 305] on div at bounding box center [458, 306] width 20 height 20
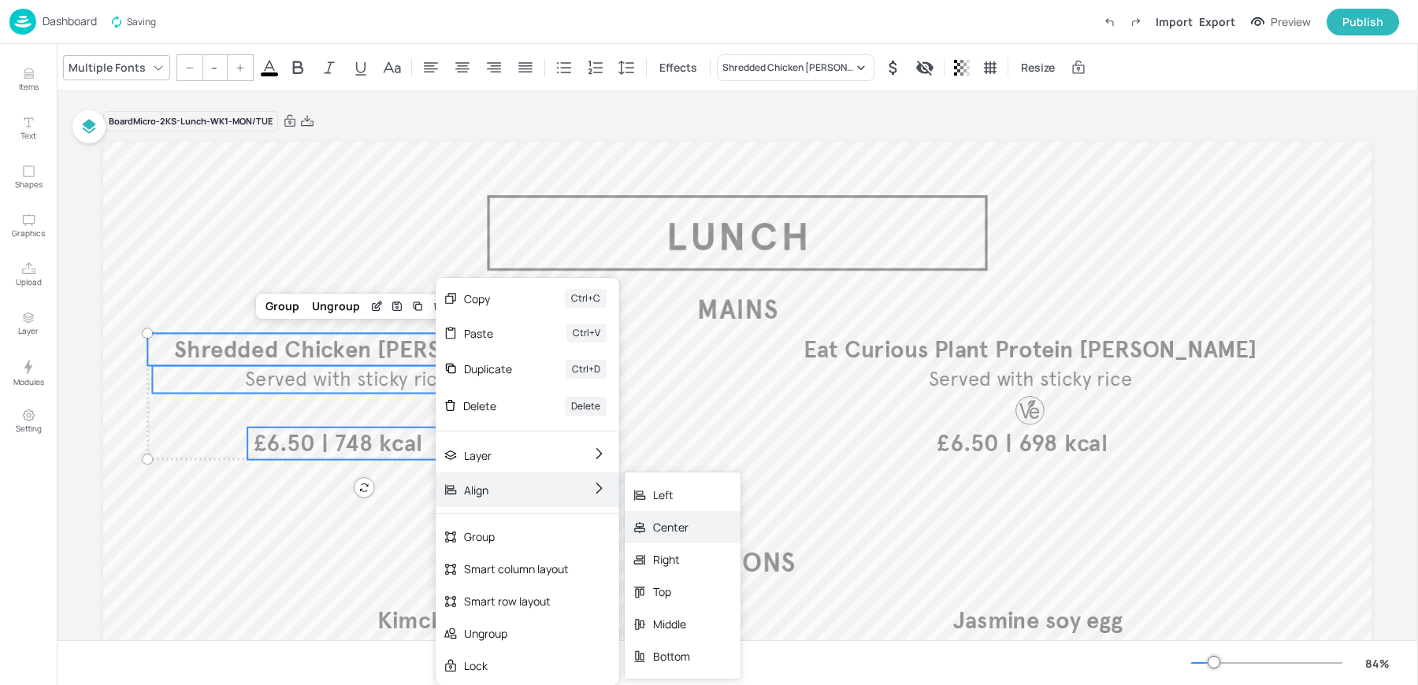
click at [657, 523] on div "Center" at bounding box center [671, 527] width 37 height 17
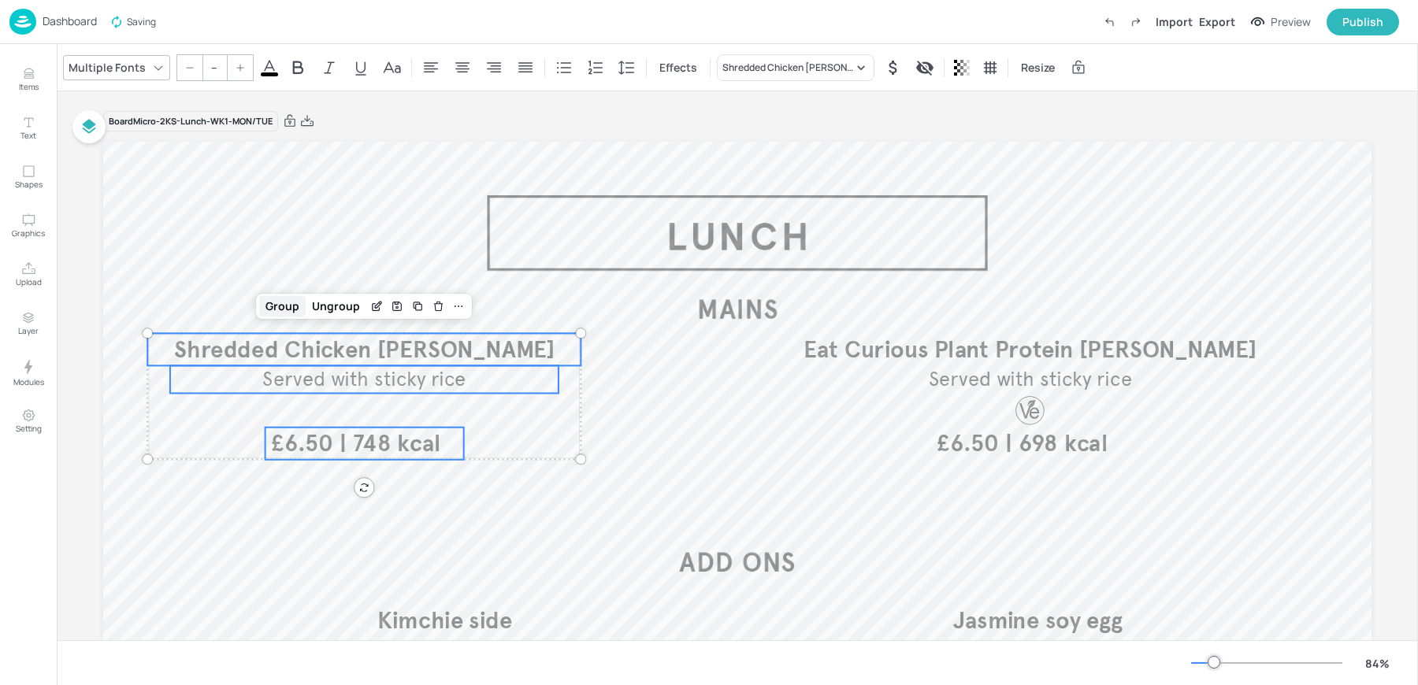
click at [271, 298] on div "Group" at bounding box center [282, 306] width 46 height 20
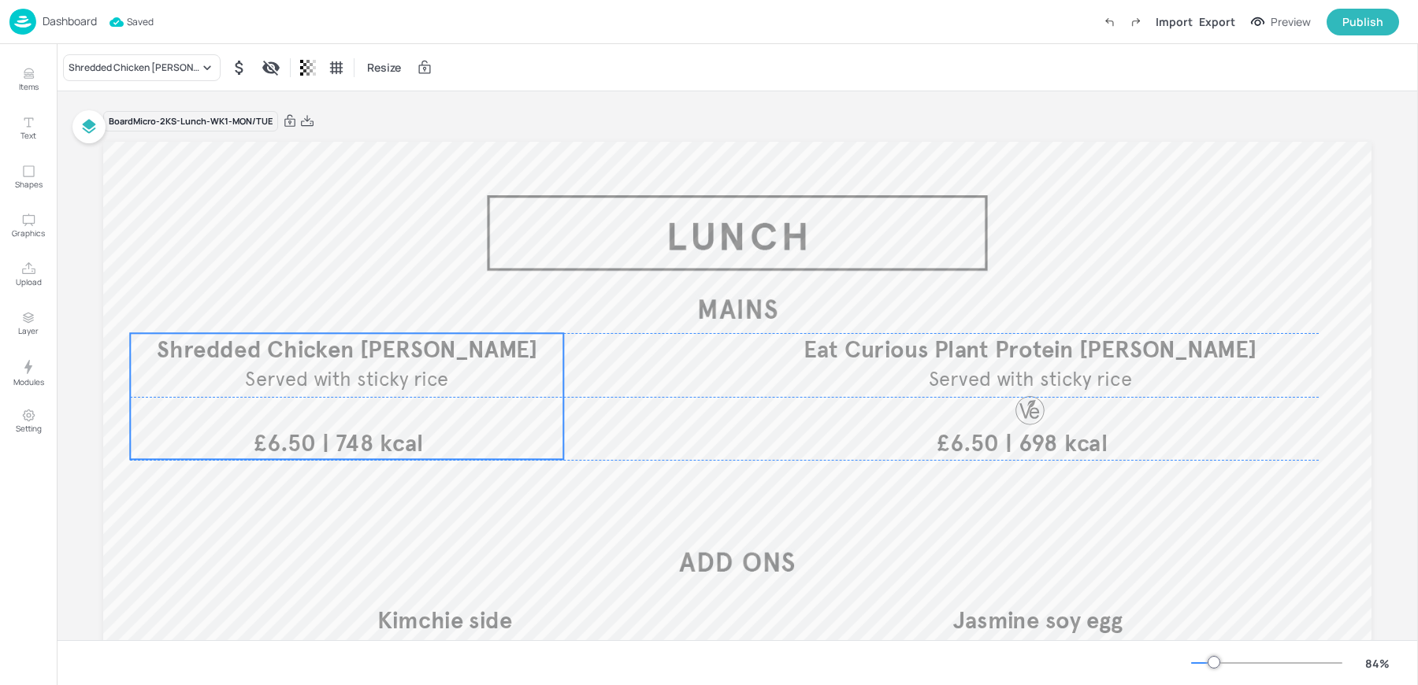
drag, startPoint x: 352, startPoint y: 371, endPoint x: 335, endPoint y: 373, distance: 17.4
click at [335, 373] on span "Served with sticky rice" at bounding box center [346, 379] width 203 height 24
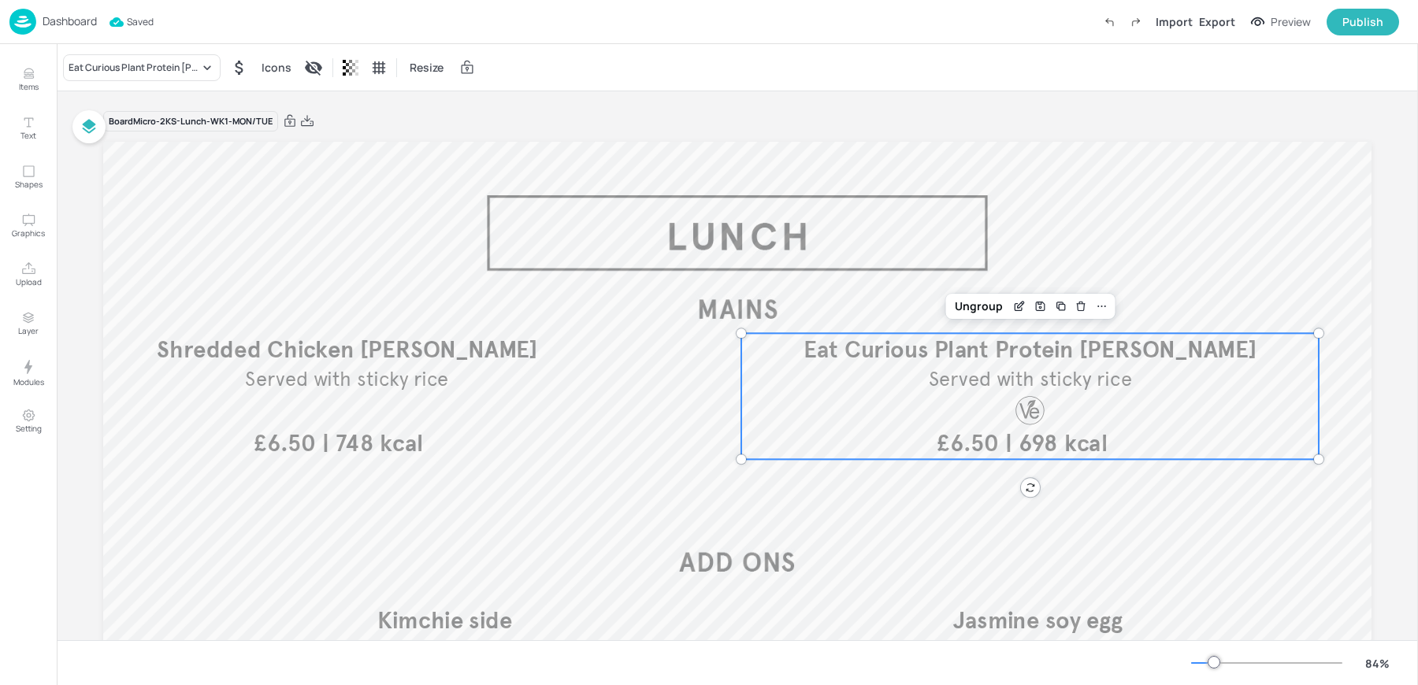
click at [879, 444] on div "| 698 kcal £6.50 Eat Curious Plant Protein Katsu Curry Served with sticky rice" at bounding box center [1029, 396] width 577 height 126
click at [972, 303] on div "Ungroup" at bounding box center [978, 306] width 61 height 20
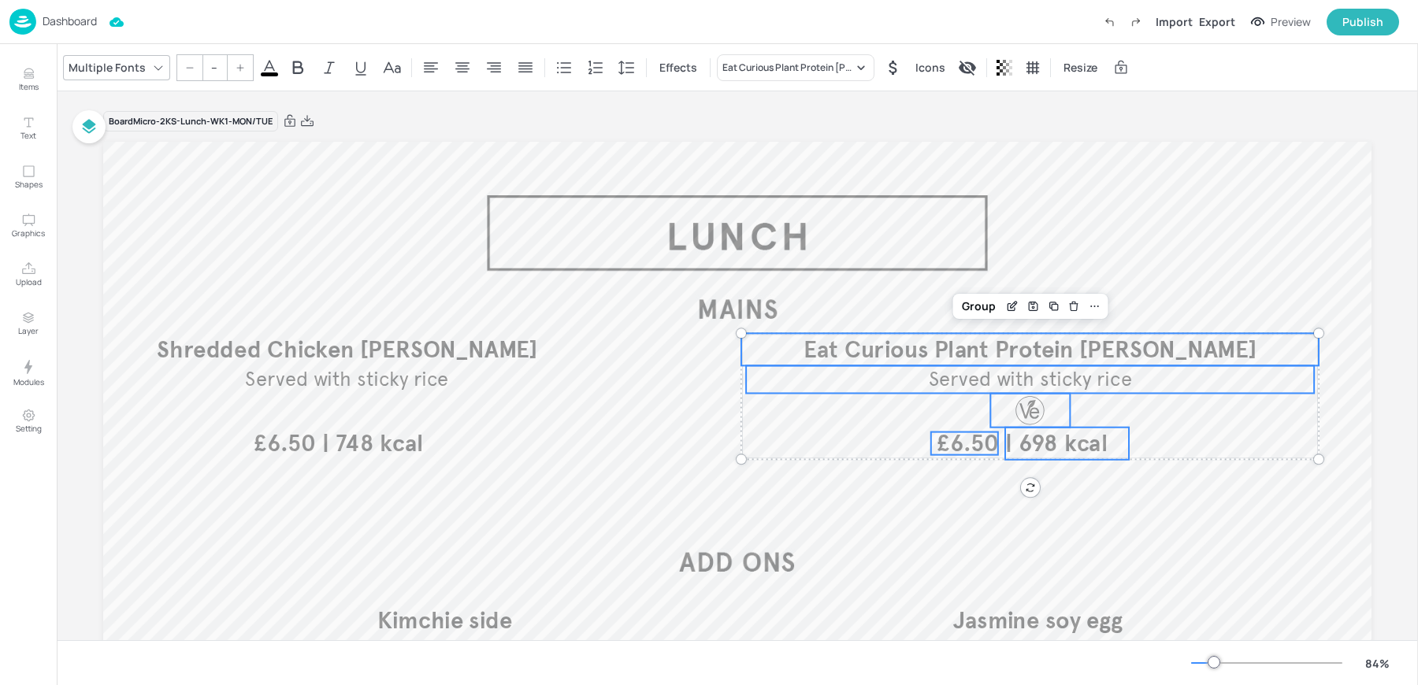
click at [988, 336] on span "Eat Curious Plant Protein [PERSON_NAME]" at bounding box center [1029, 349] width 452 height 29
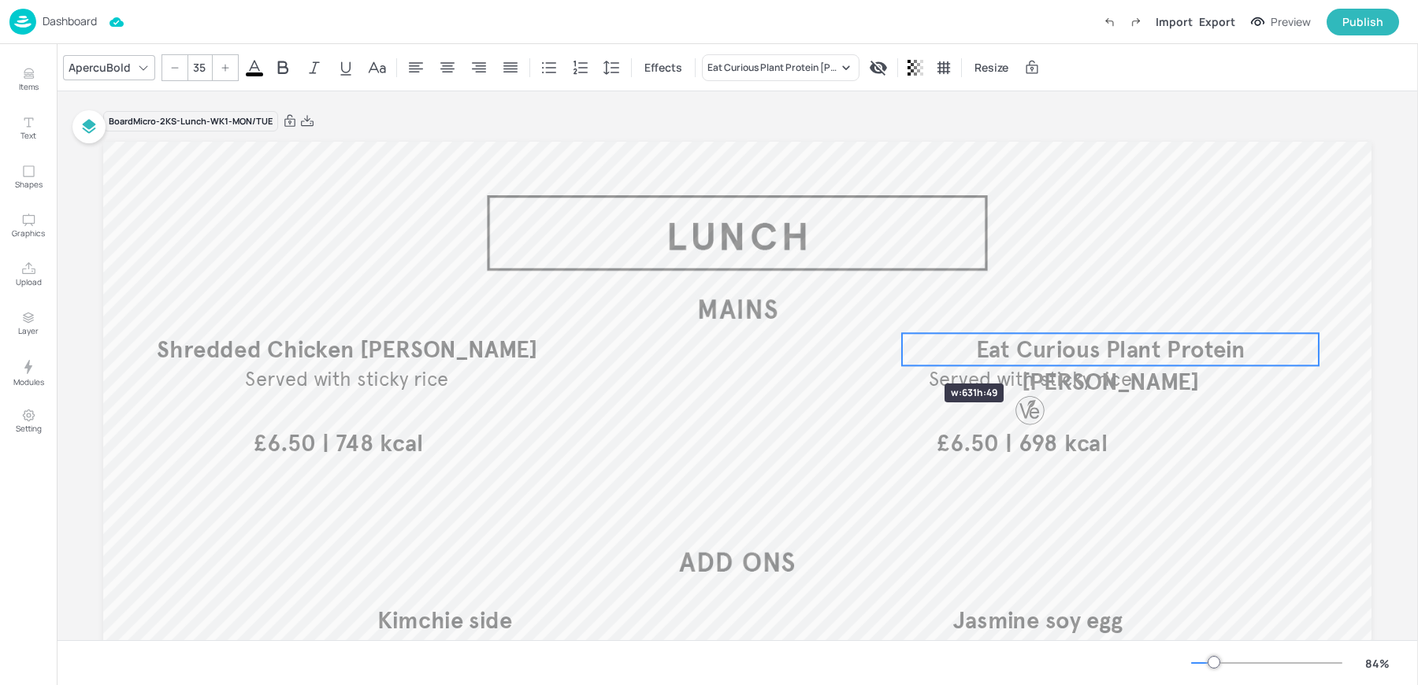
drag, startPoint x: 736, startPoint y: 350, endPoint x: 898, endPoint y: 356, distance: 161.5
click at [898, 356] on div at bounding box center [901, 349] width 13 height 32
click at [973, 384] on span "Served with sticky rice" at bounding box center [1030, 379] width 203 height 24
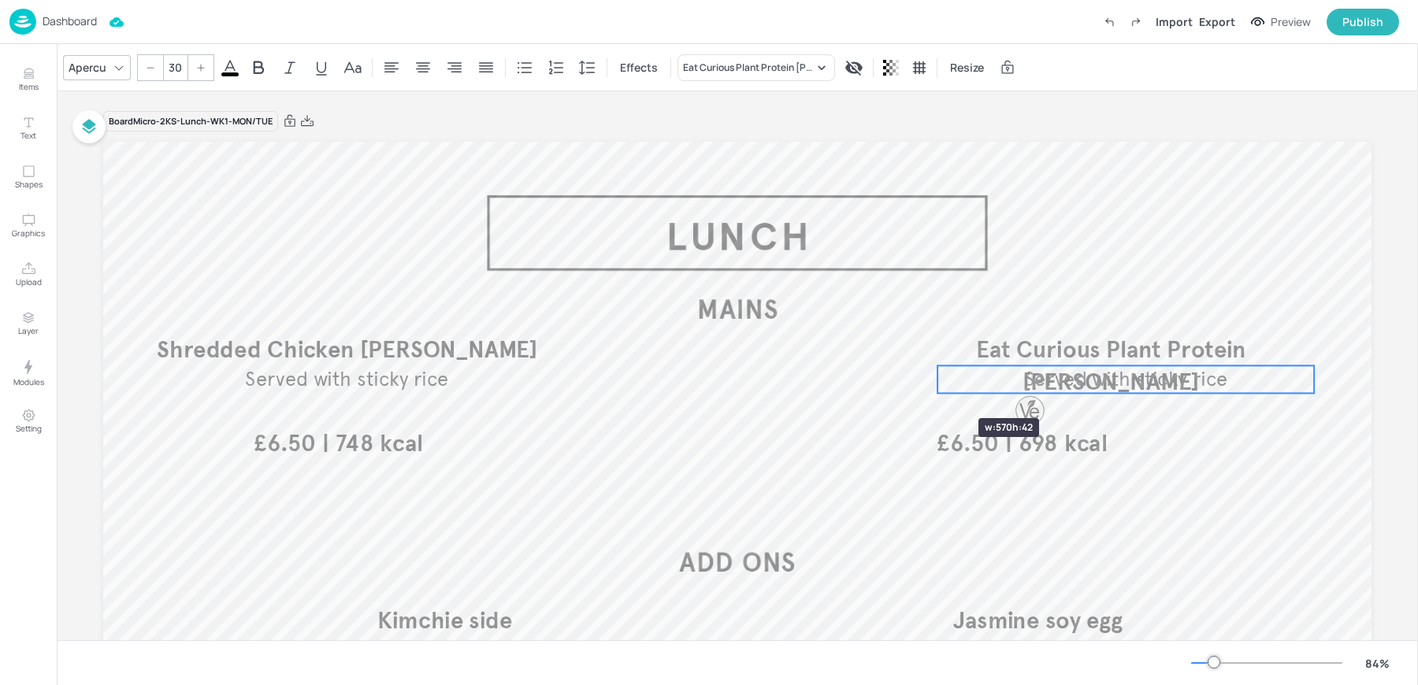
drag, startPoint x: 740, startPoint y: 376, endPoint x: 932, endPoint y: 390, distance: 193.4
click at [932, 390] on div "| 748 kcal £6.50 Shredded Chicken Katsu Curry Served with sticky rice | 698 kca…" at bounding box center [737, 499] width 1268 height 714
type input "35"
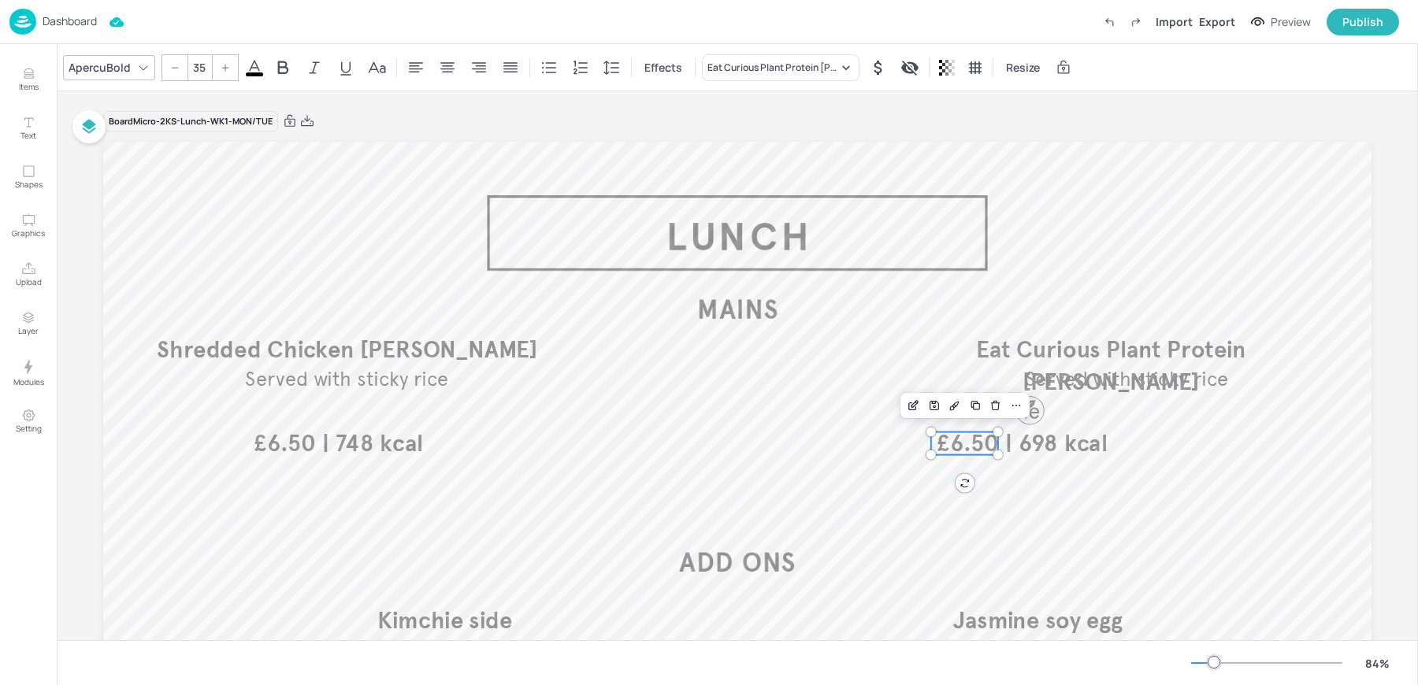
click at [973, 448] on span "£6.50" at bounding box center [966, 443] width 61 height 23
click at [1009, 448] on span "| 698 kcal" at bounding box center [1056, 442] width 102 height 29
click at [1029, 419] on div at bounding box center [1030, 411] width 34 height 34
click at [967, 364] on div "Group" at bounding box center [978, 367] width 46 height 20
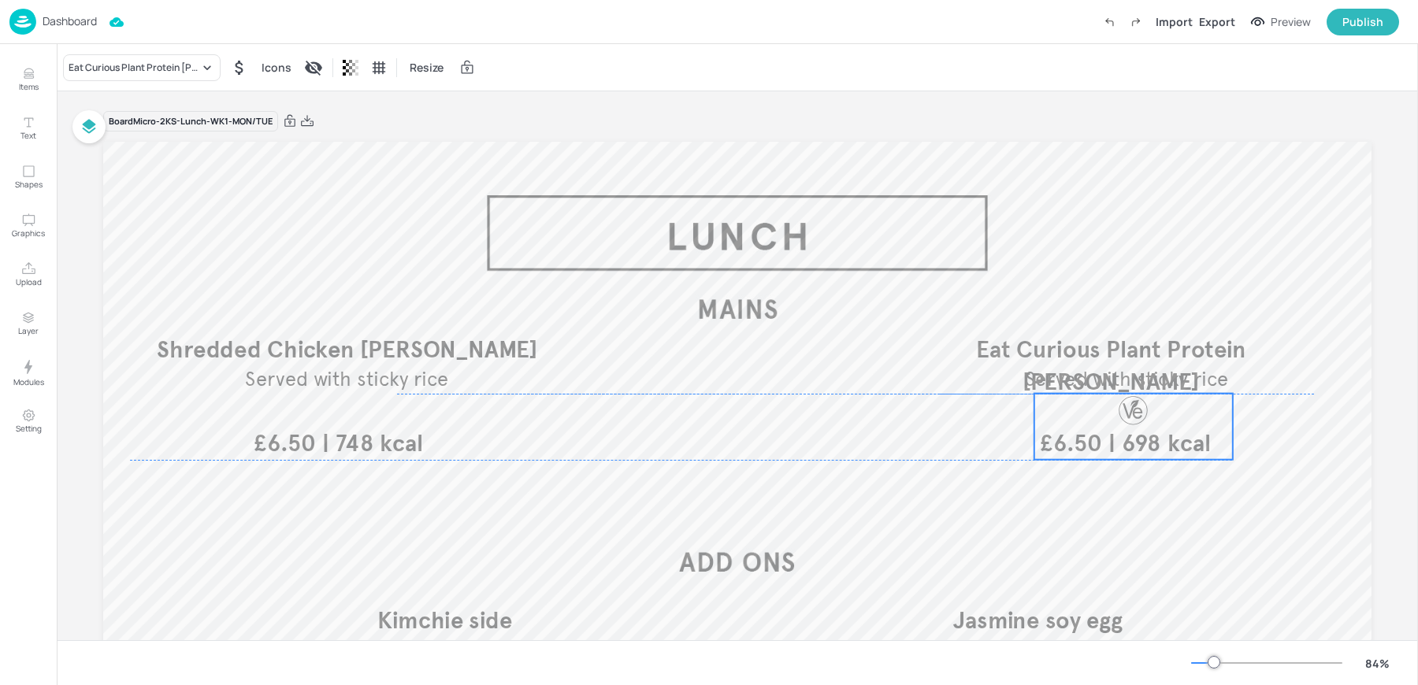
drag, startPoint x: 1018, startPoint y: 407, endPoint x: 1122, endPoint y: 406, distance: 103.2
click at [1122, 406] on div at bounding box center [1133, 411] width 34 height 34
click at [1025, 380] on span "Served with sticky rice" at bounding box center [1126, 379] width 203 height 24
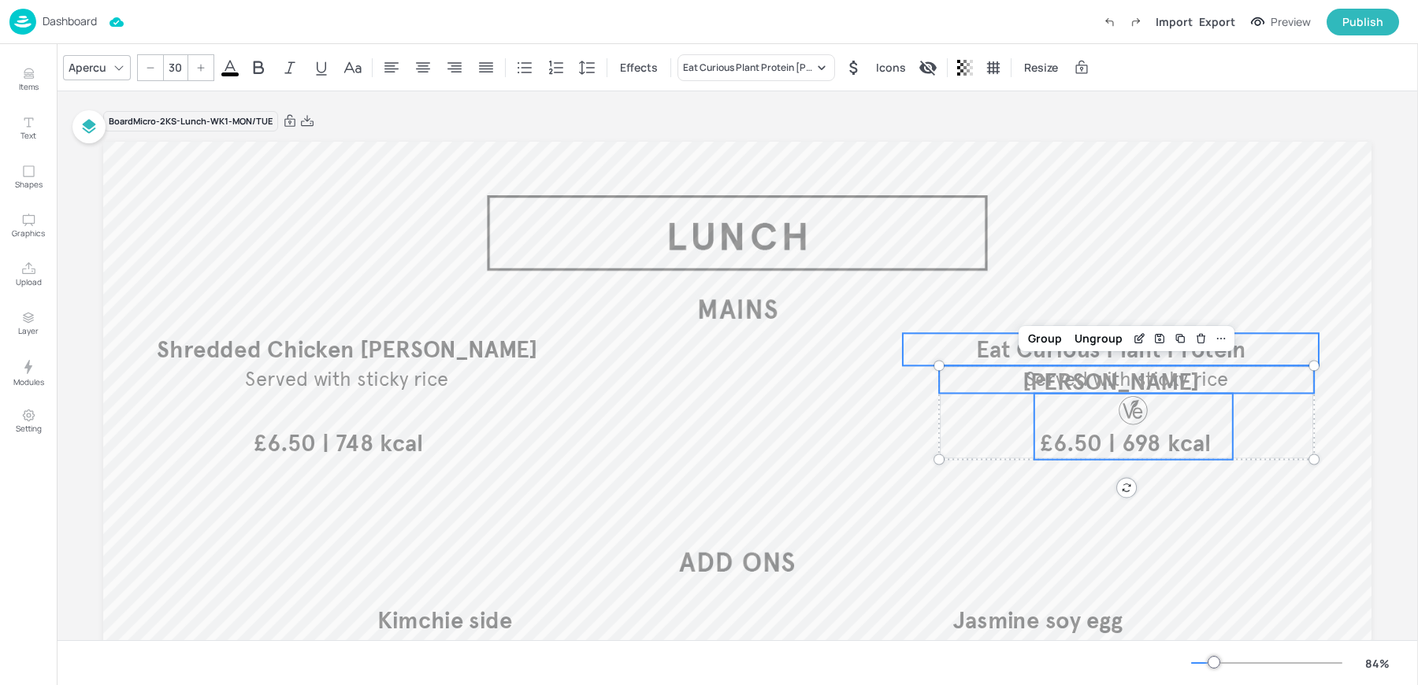
type input "--"
click at [976, 350] on span "Eat Curious Plant Protein [PERSON_NAME]" at bounding box center [1110, 365] width 269 height 61
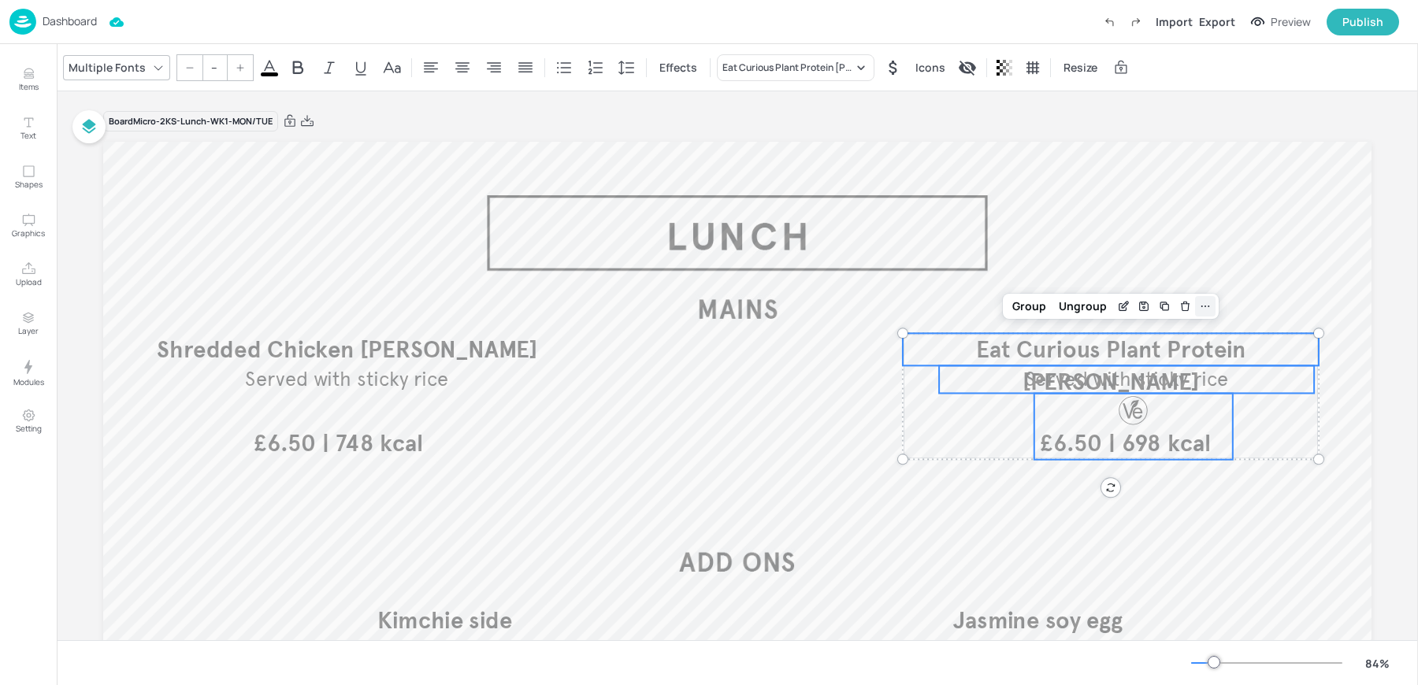
click at [1199, 303] on icon at bounding box center [1205, 306] width 13 height 13
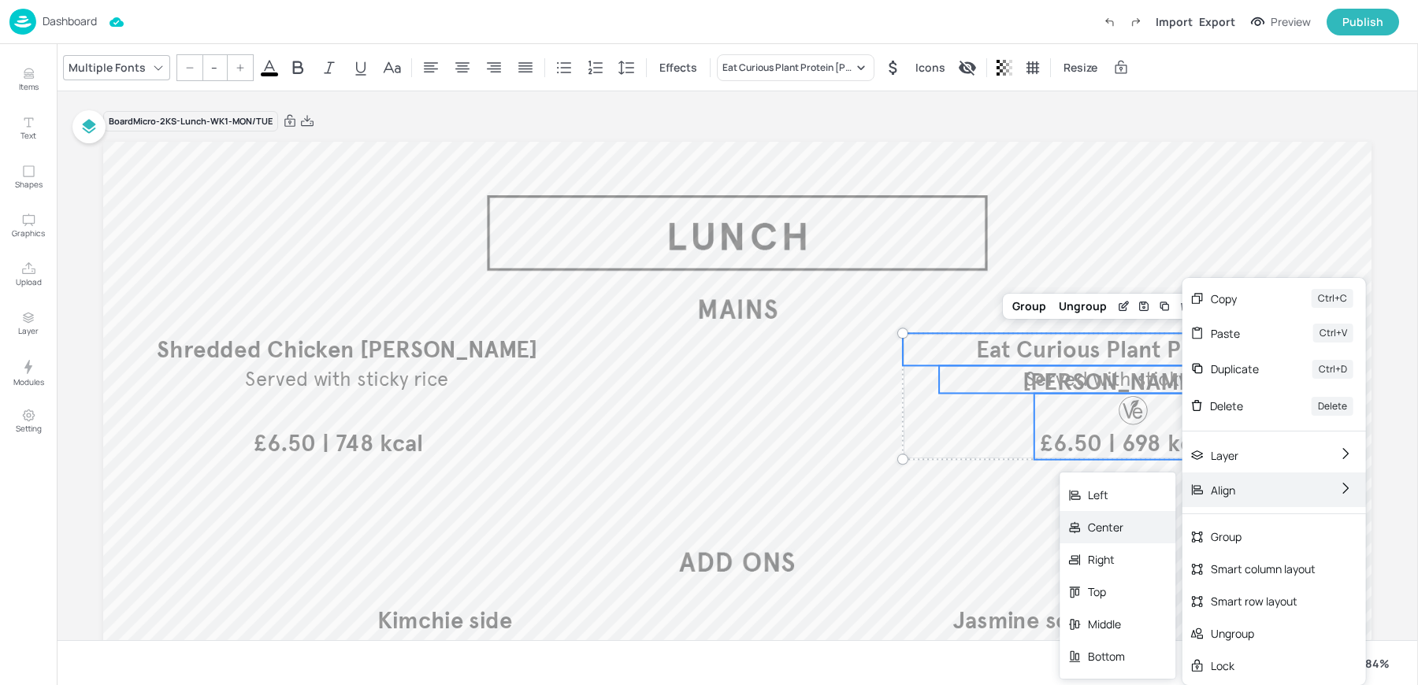
click at [1117, 525] on div "Center" at bounding box center [1106, 527] width 37 height 17
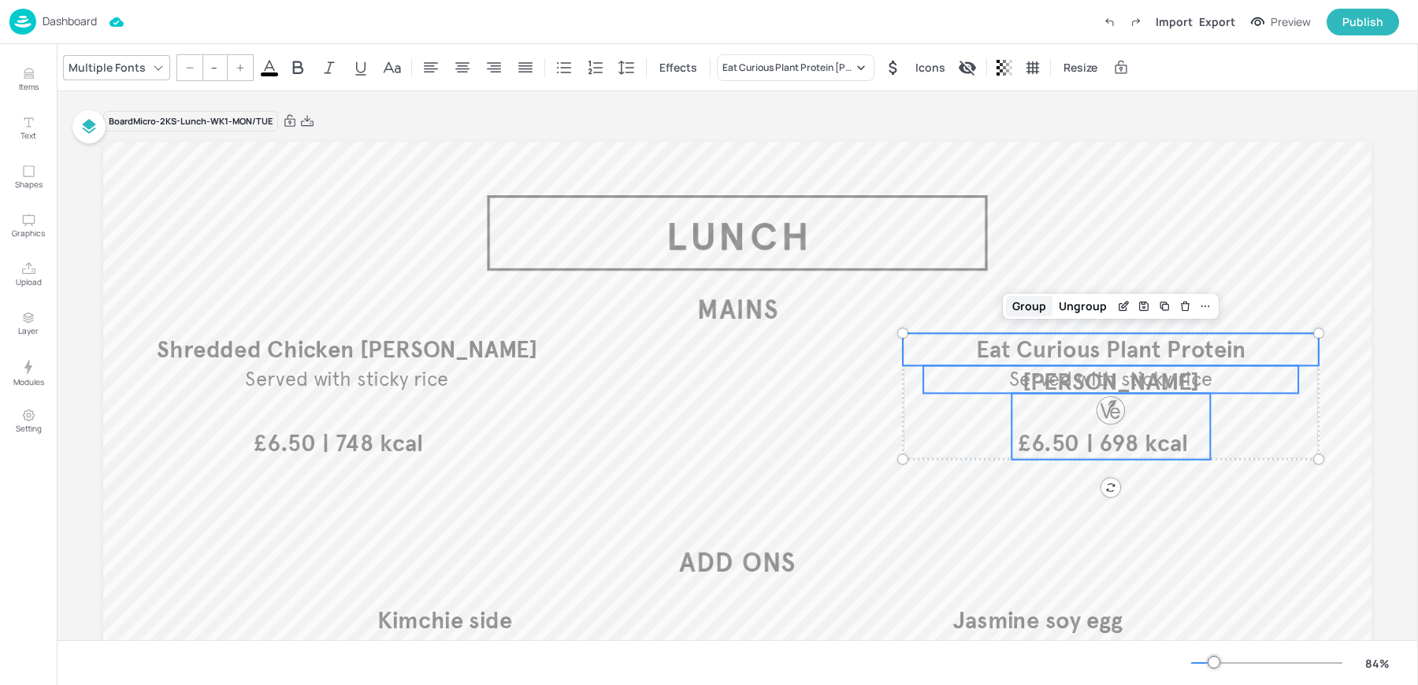
click at [1023, 306] on div "Group" at bounding box center [1029, 306] width 46 height 20
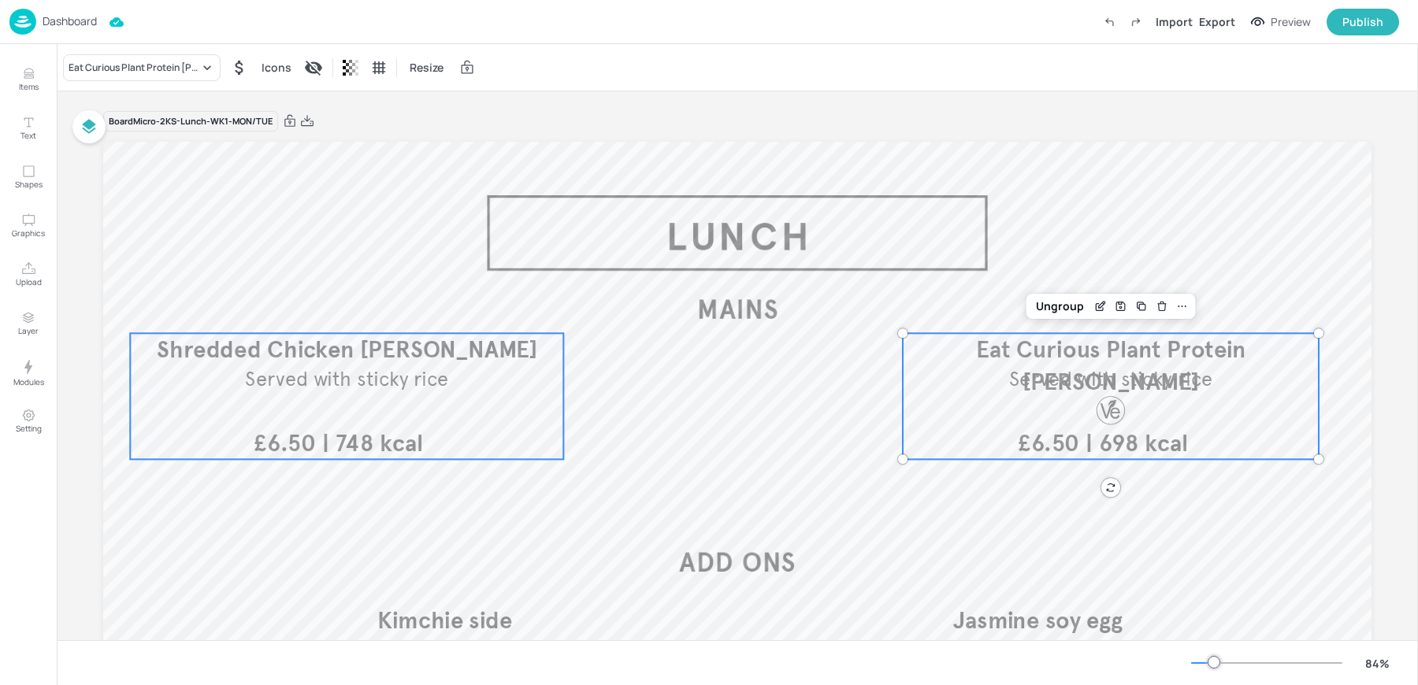
click at [488, 366] on p "Served with sticky rice" at bounding box center [347, 379] width 388 height 28
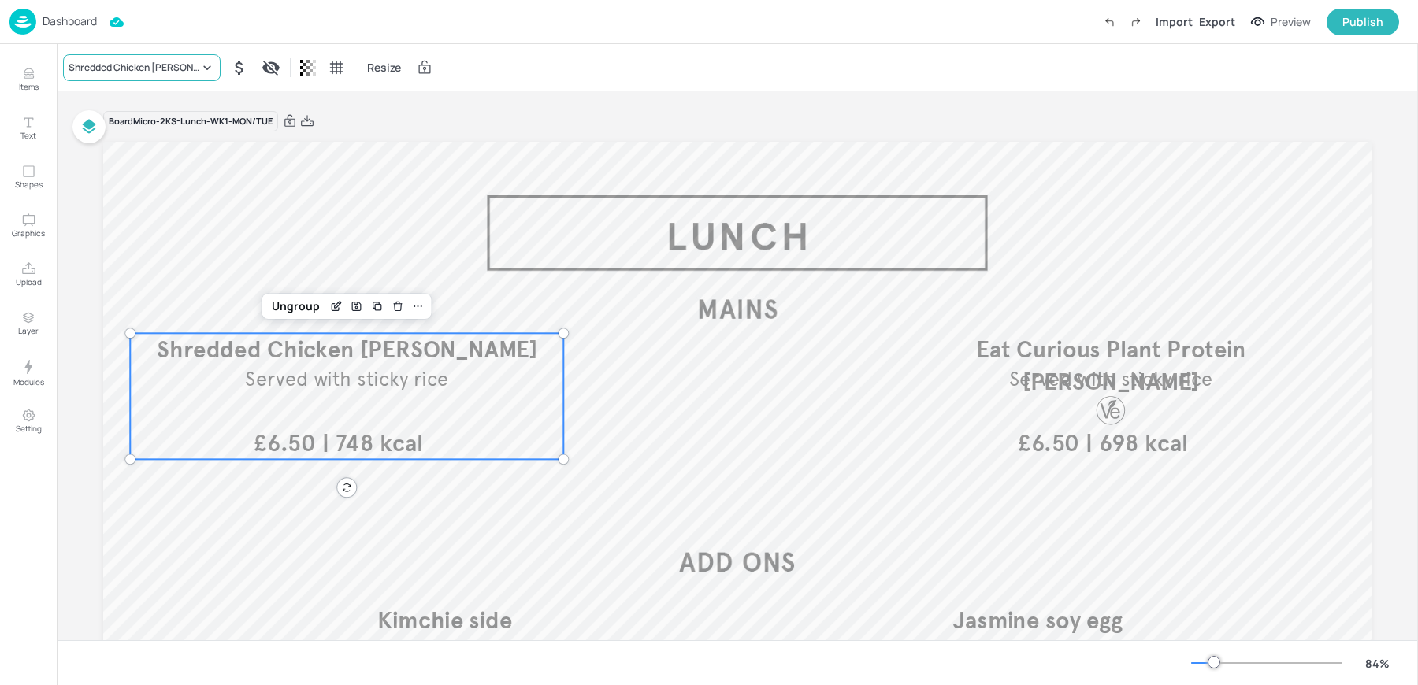
click at [145, 62] on div "Shredded Chicken [PERSON_NAME]" at bounding box center [134, 68] width 131 height 14
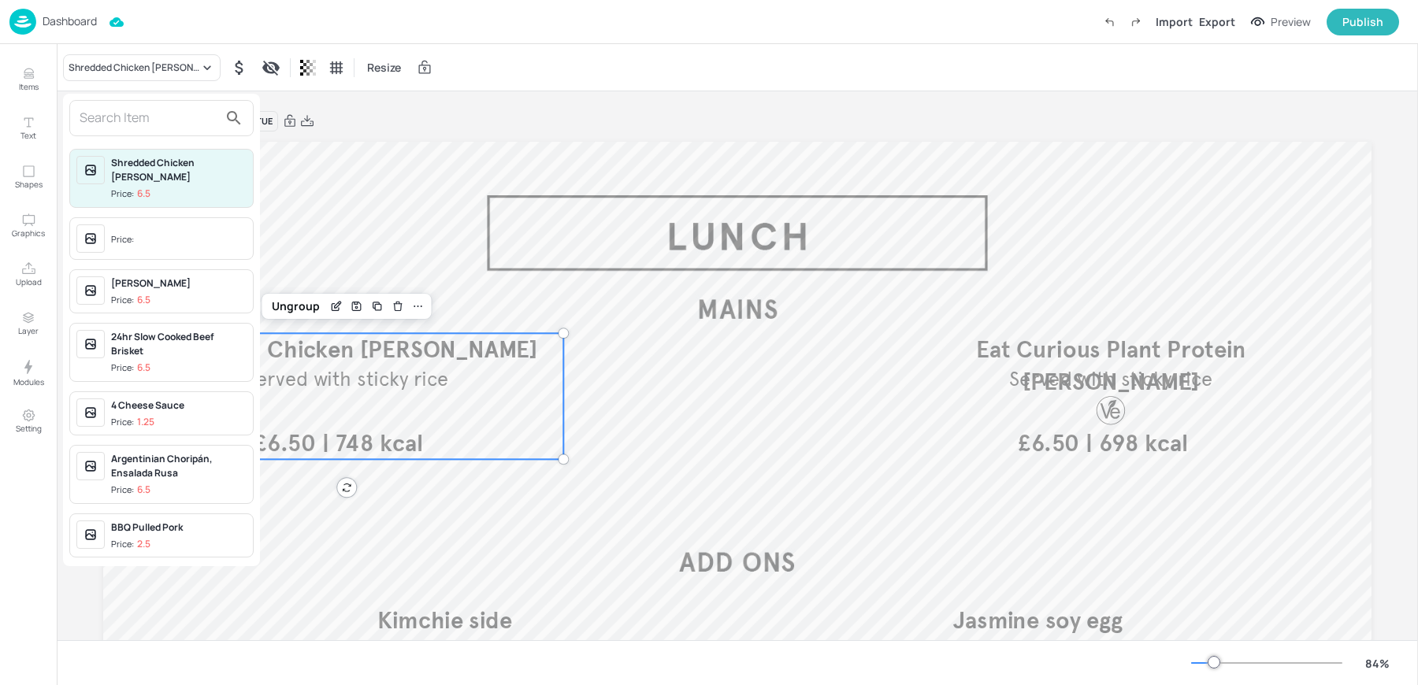
click at [120, 132] on div at bounding box center [161, 118] width 184 height 36
click at [106, 117] on input "text" at bounding box center [149, 118] width 139 height 25
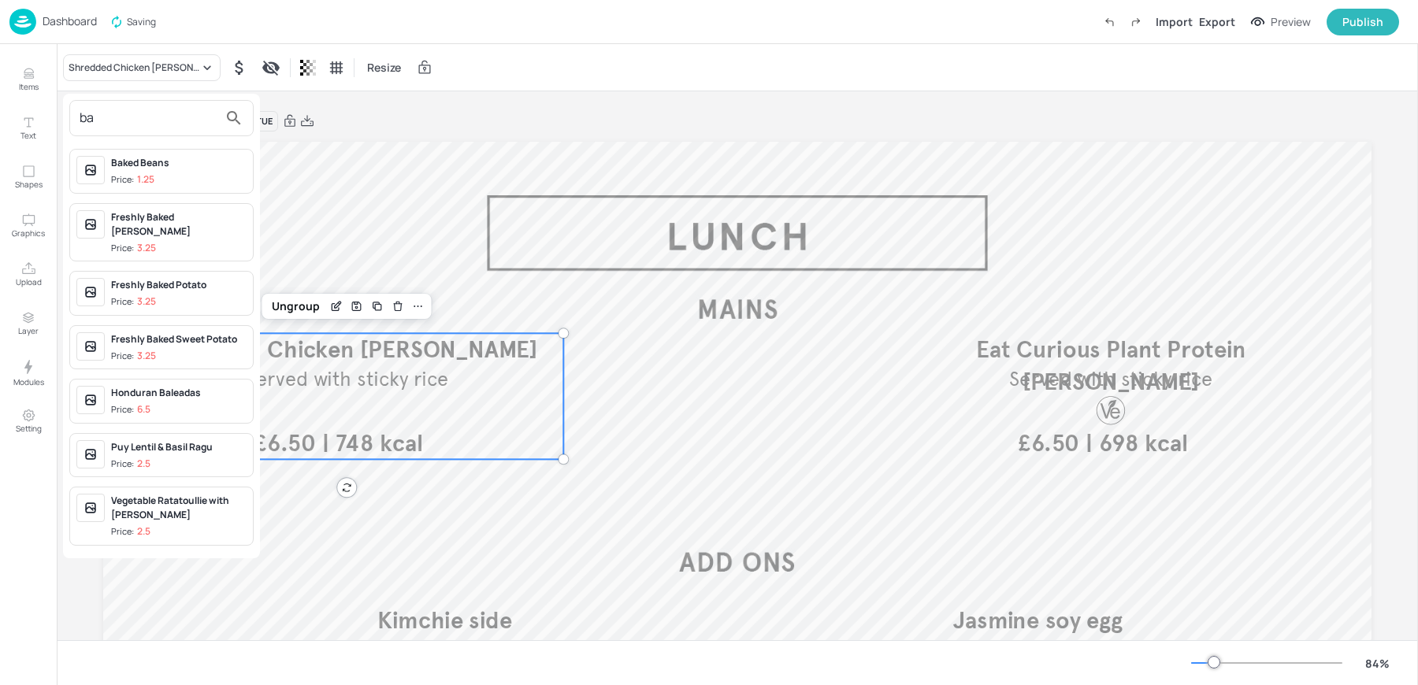
type input "b"
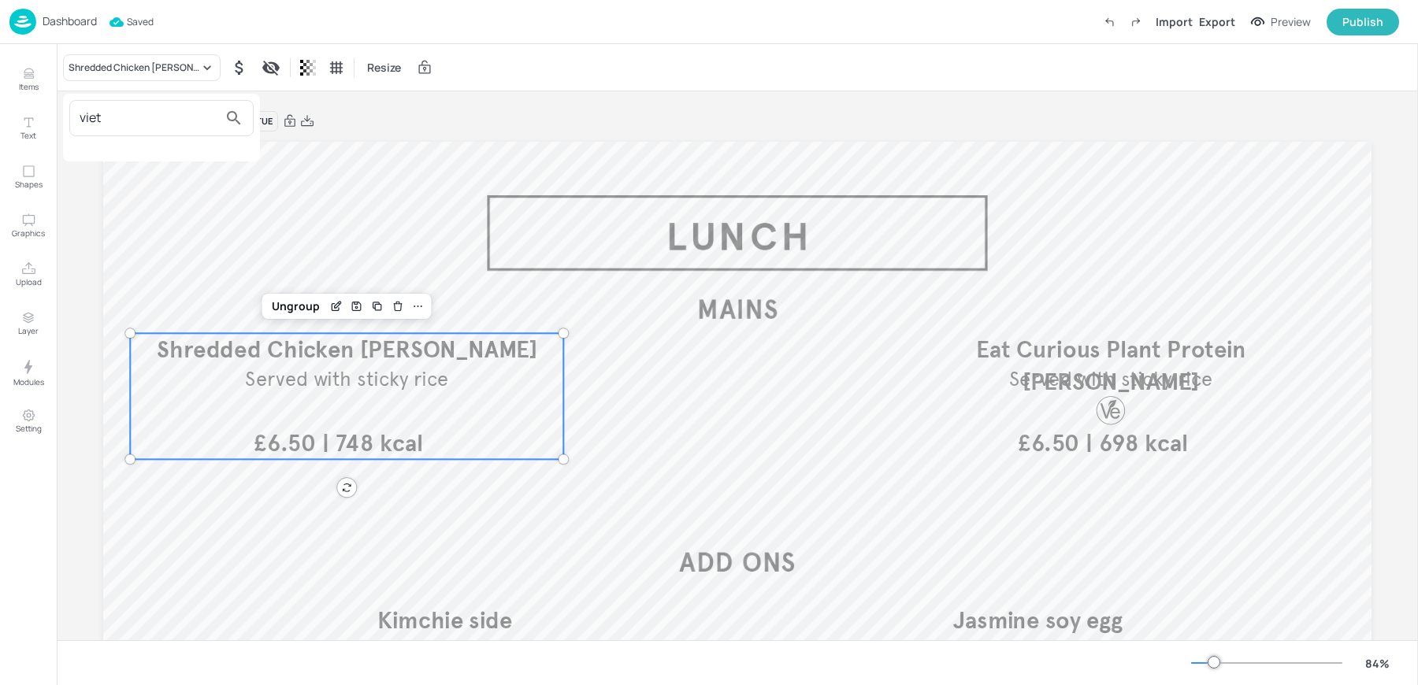
type input "viet"
click at [37, 84] on div at bounding box center [709, 342] width 1418 height 685
click at [28, 84] on p "Items" at bounding box center [29, 86] width 20 height 11
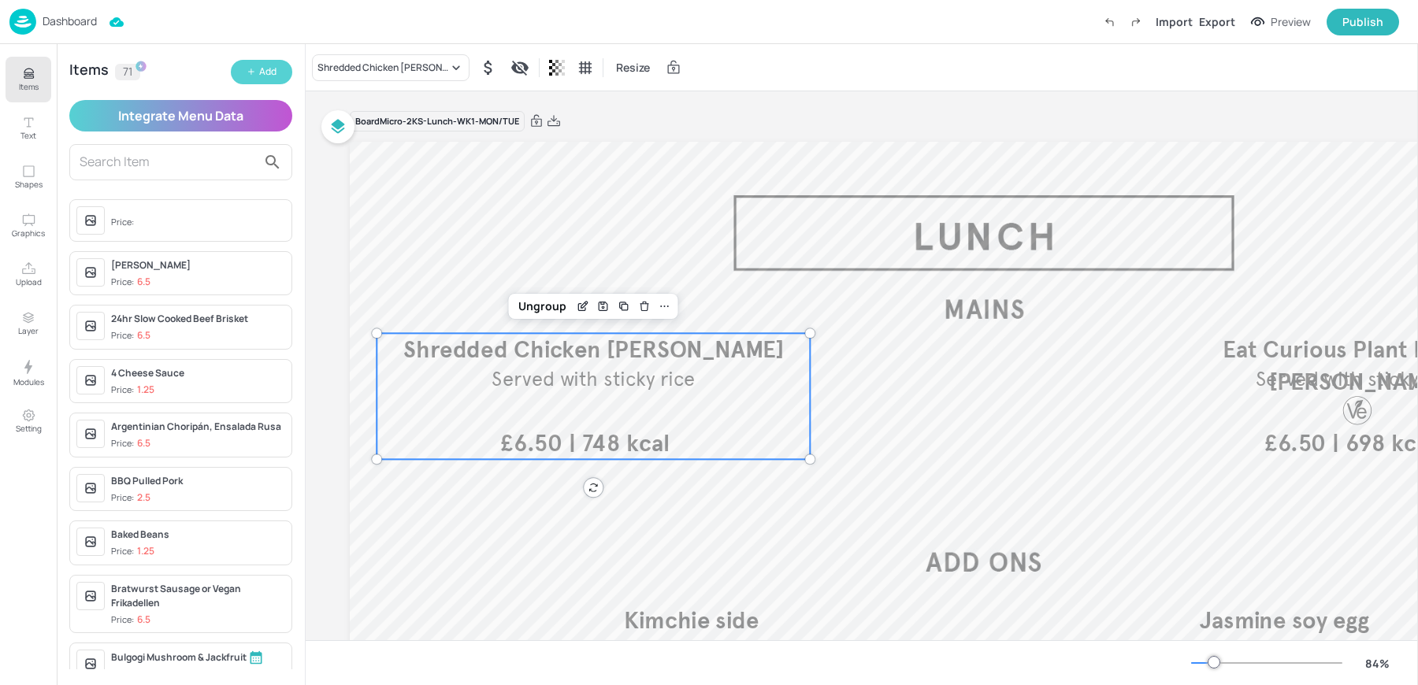
click at [258, 71] on button "Add" at bounding box center [261, 72] width 61 height 24
click at [257, 76] on button "Add" at bounding box center [261, 72] width 61 height 24
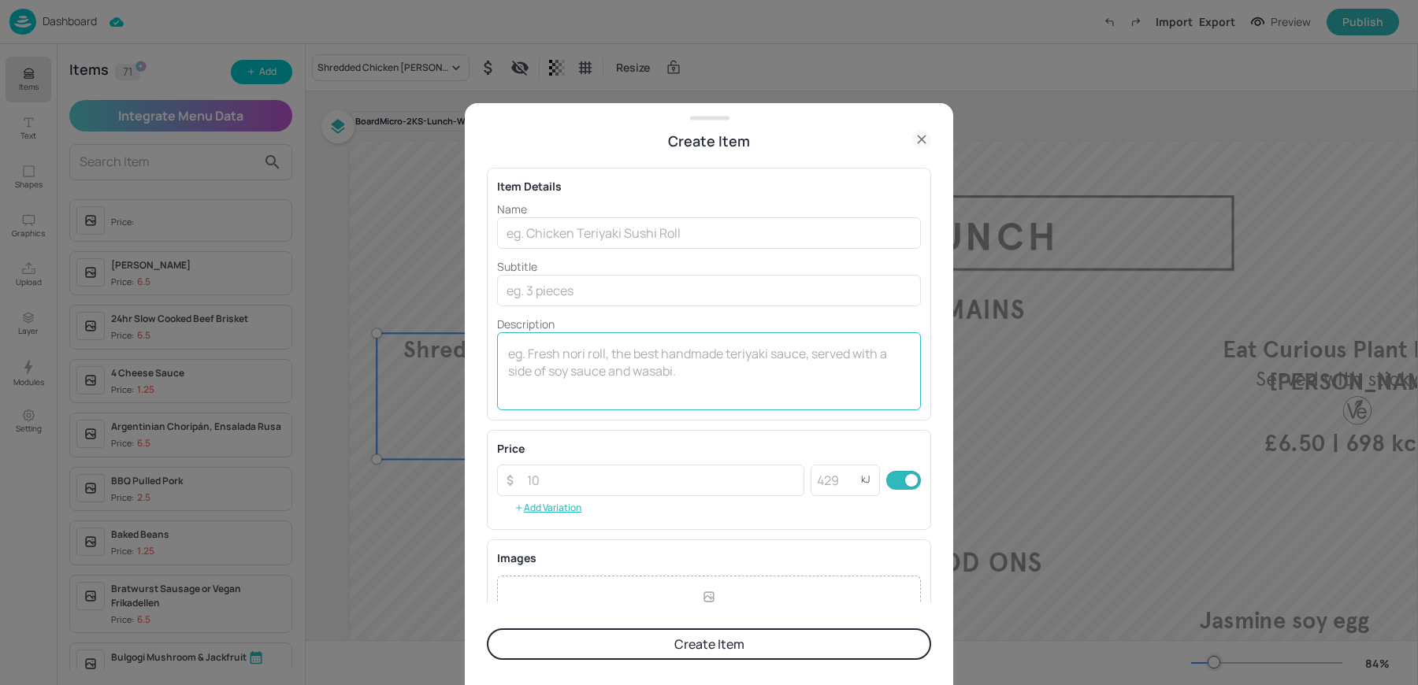
click at [577, 390] on textarea at bounding box center [709, 371] width 402 height 52
paste textarea "Vietnamese Banh Mi Pork Sticky pork with chilli & coriander dressing & a pickle…"
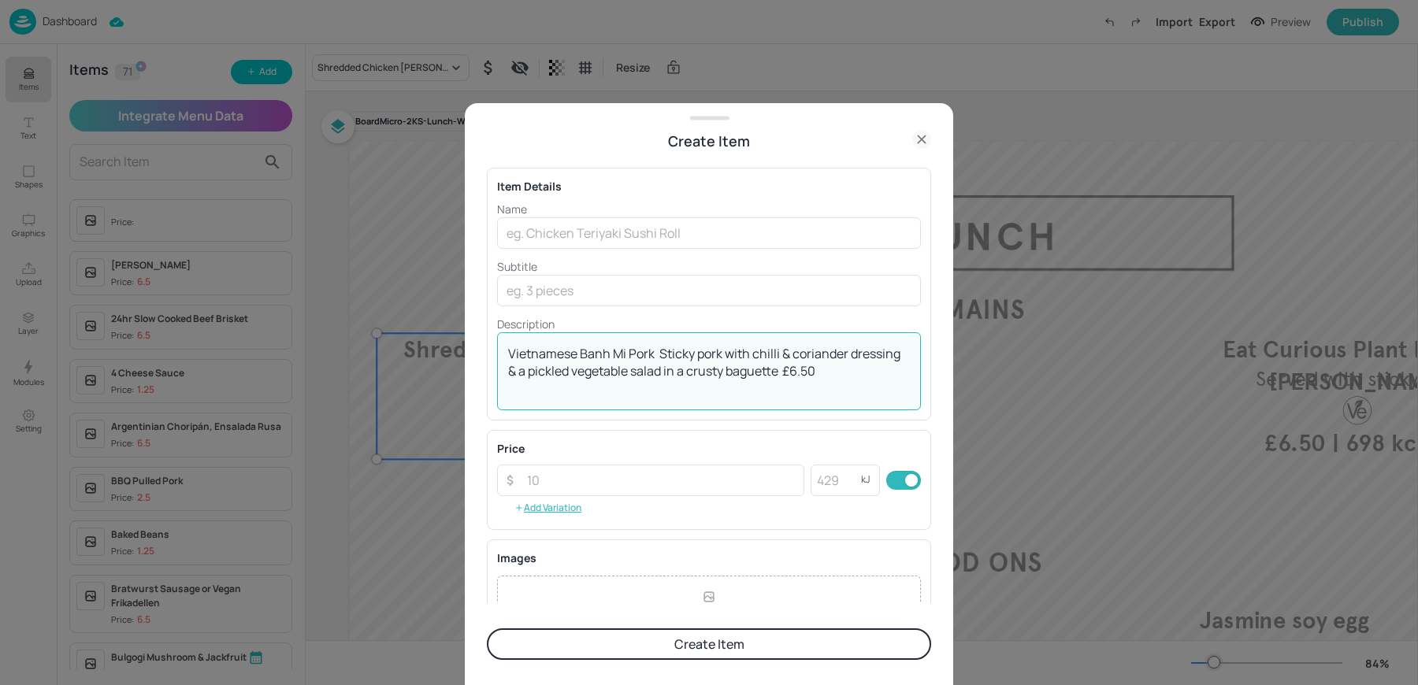
drag, startPoint x: 653, startPoint y: 354, endPoint x: 391, endPoint y: 328, distance: 263.6
click at [402, 328] on div "Create Item Item Details Name ​ Subtitle ​ Description Vietnamese Banh Mi Pork …" at bounding box center [709, 342] width 1418 height 685
type textarea "Sticky pork with chilli & coriander dressing & a pickled vegetable salad in a c…"
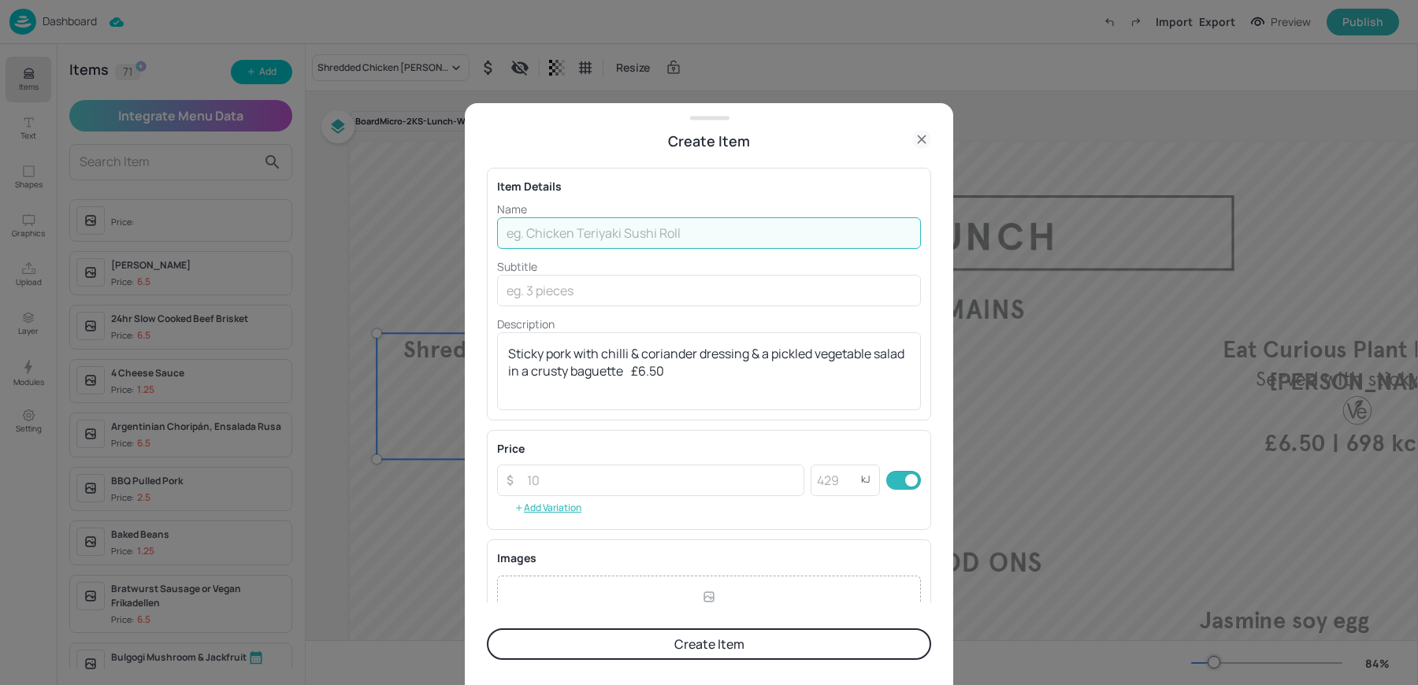
click at [668, 223] on input "text" at bounding box center [709, 233] width 424 height 32
paste input "Vietnamese Banh Mi Pork"
type input "Vietnamese Banh Mi Pork"
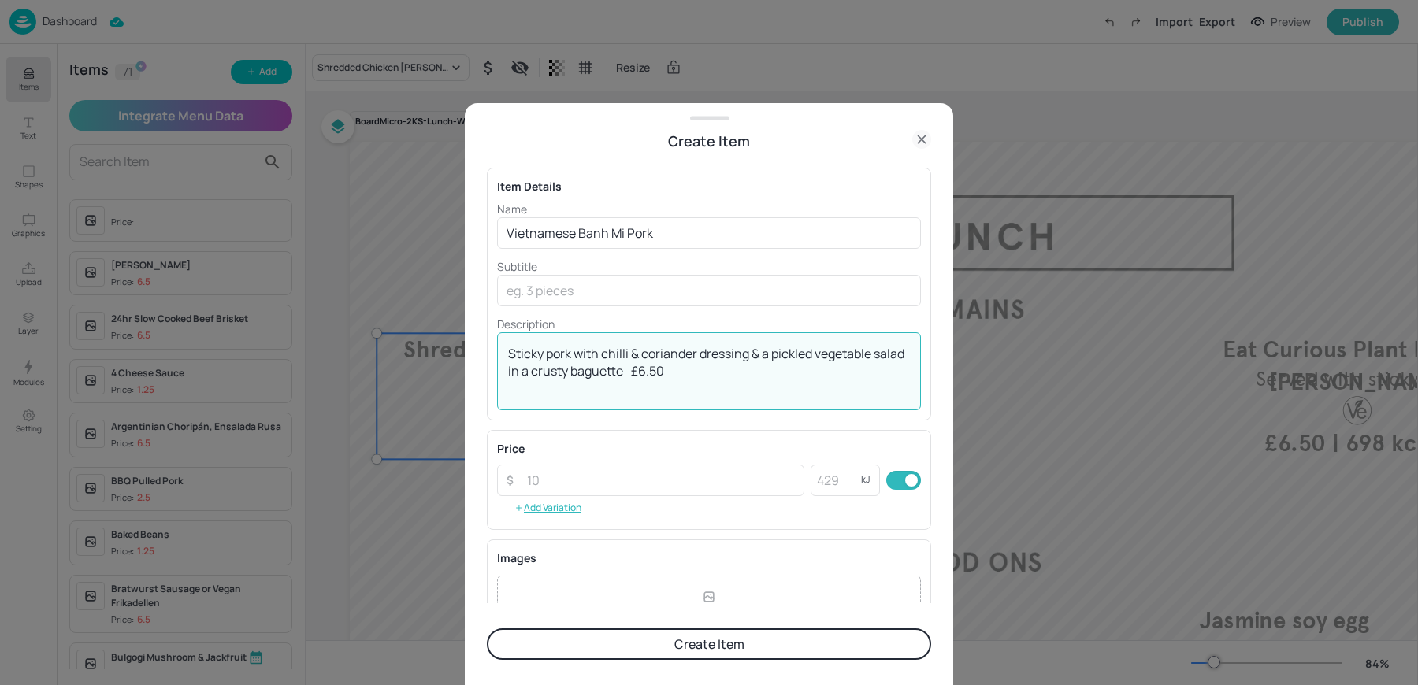
drag, startPoint x: 520, startPoint y: 352, endPoint x: 423, endPoint y: 352, distance: 96.9
click at [449, 352] on div "Create Item Item Details Name Vietnamese Banh Mi Pork ​ Subtitle ​ Description …" at bounding box center [709, 342] width 1418 height 685
click at [657, 372] on textarea "Sticky pork with chilli & coriander dressing & a pickled vegetable salad in a c…" at bounding box center [709, 371] width 402 height 52
type textarea "£6.50"
paste input "Sticky pork with chilli & coriander dressing & a pickled vegetable salad in a c…"
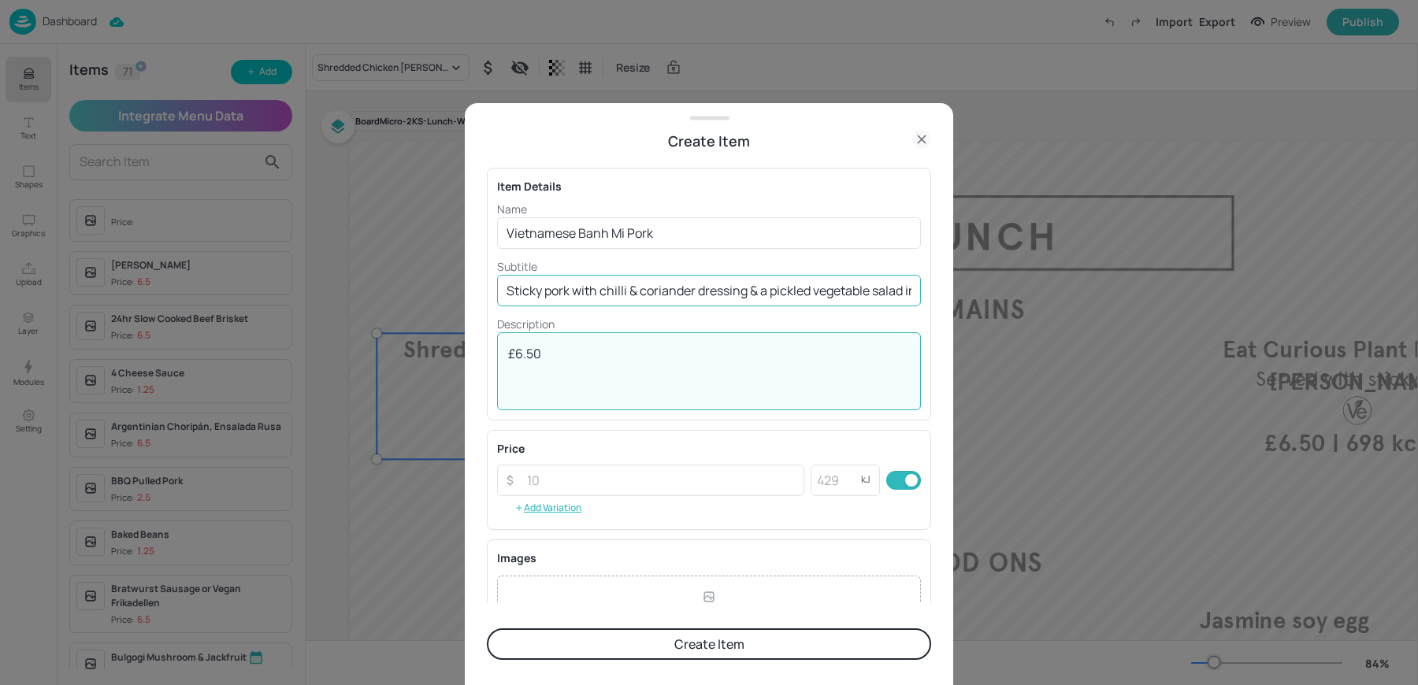
click at [614, 282] on input "Sticky pork with chilli & coriander dressing & a pickled vegetable salad in a c…" at bounding box center [709, 291] width 424 height 32
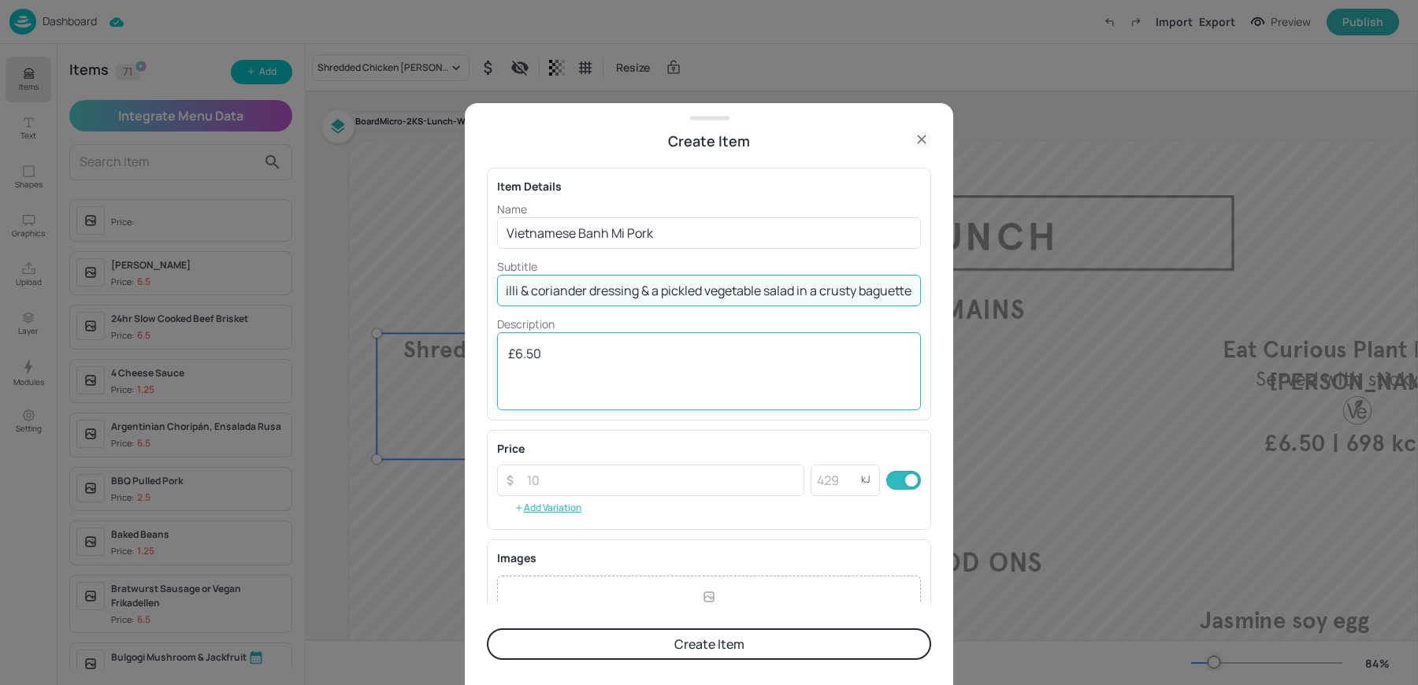
type input "Sticky pork with chilli & coriander dressing & a pickled vegetable salad in a c…"
drag, startPoint x: 562, startPoint y: 349, endPoint x: 449, endPoint y: 349, distance: 112.6
click at [449, 349] on div "Create Item Item Details Name Vietnamese Banh Mi Pork ​ Subtitle Sticky pork wi…" at bounding box center [709, 342] width 1418 height 685
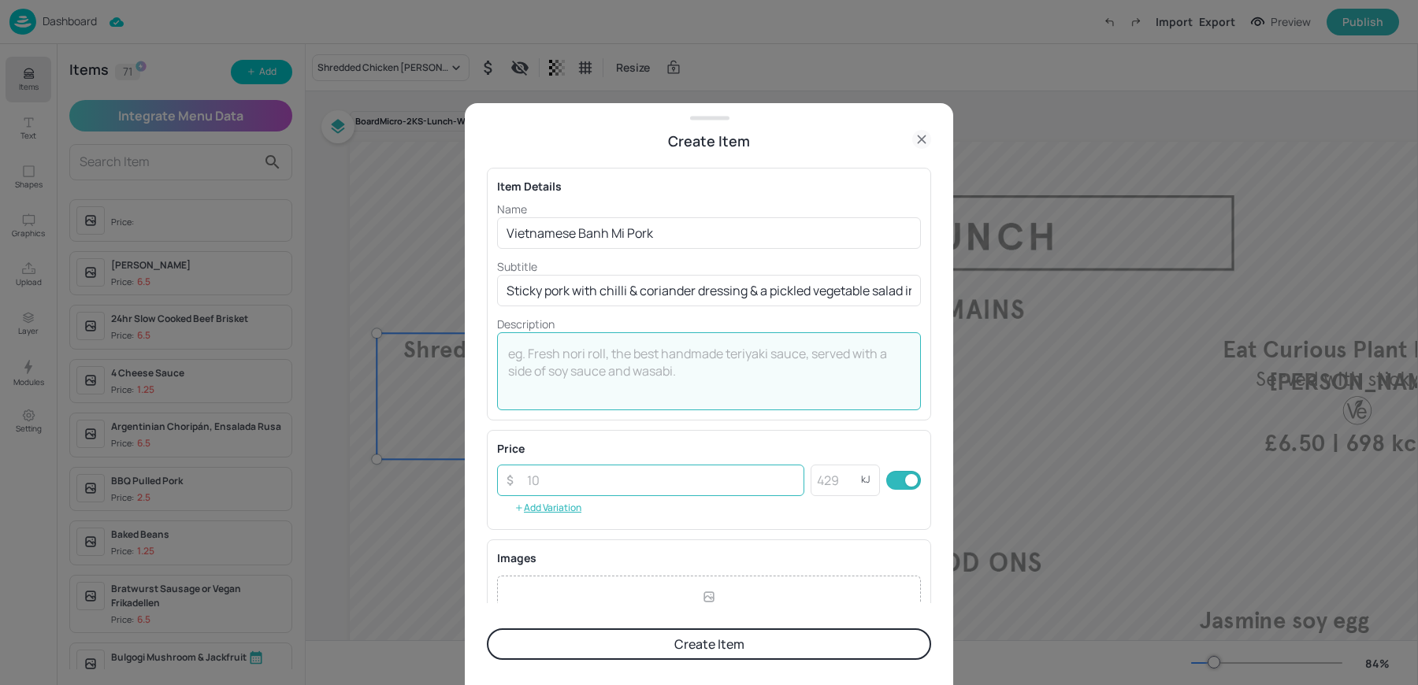
click at [594, 476] on input "number" at bounding box center [660, 481] width 287 height 32
paste input "6.50"
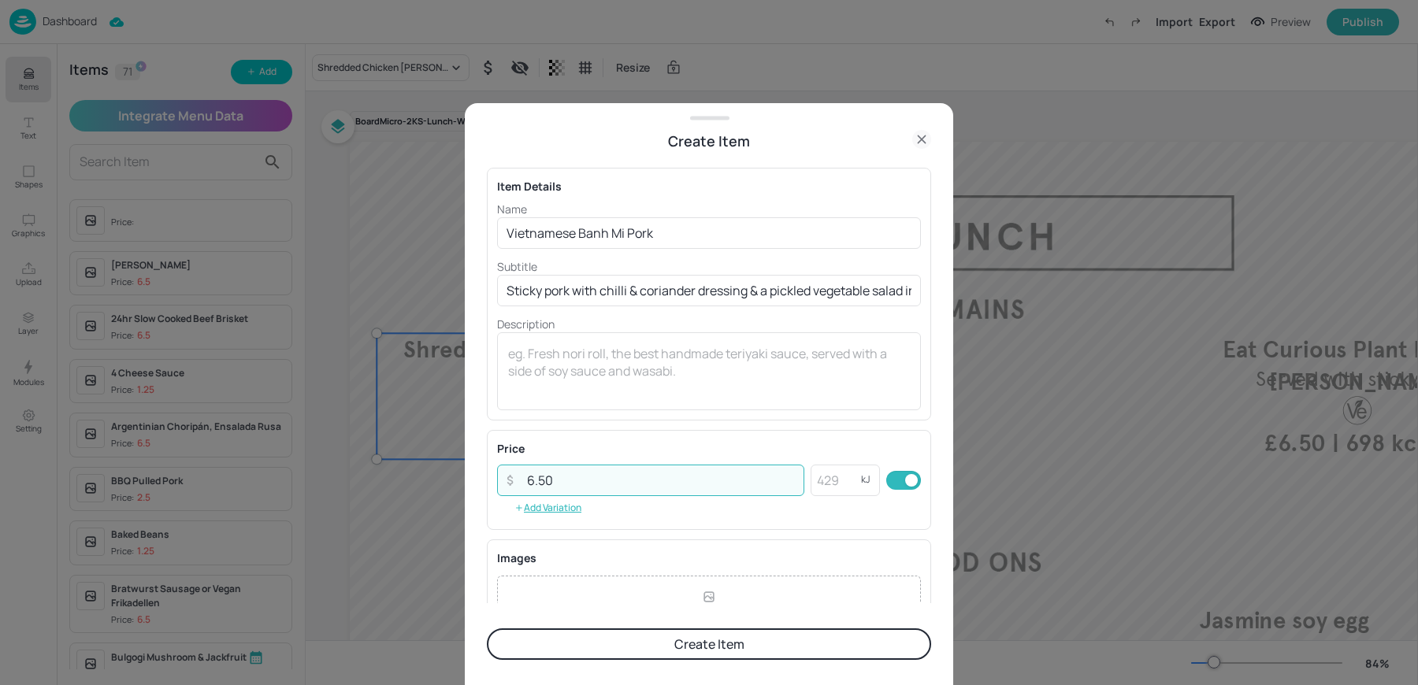
type input "6.50"
click at [595, 636] on button "Create Item" at bounding box center [709, 644] width 444 height 32
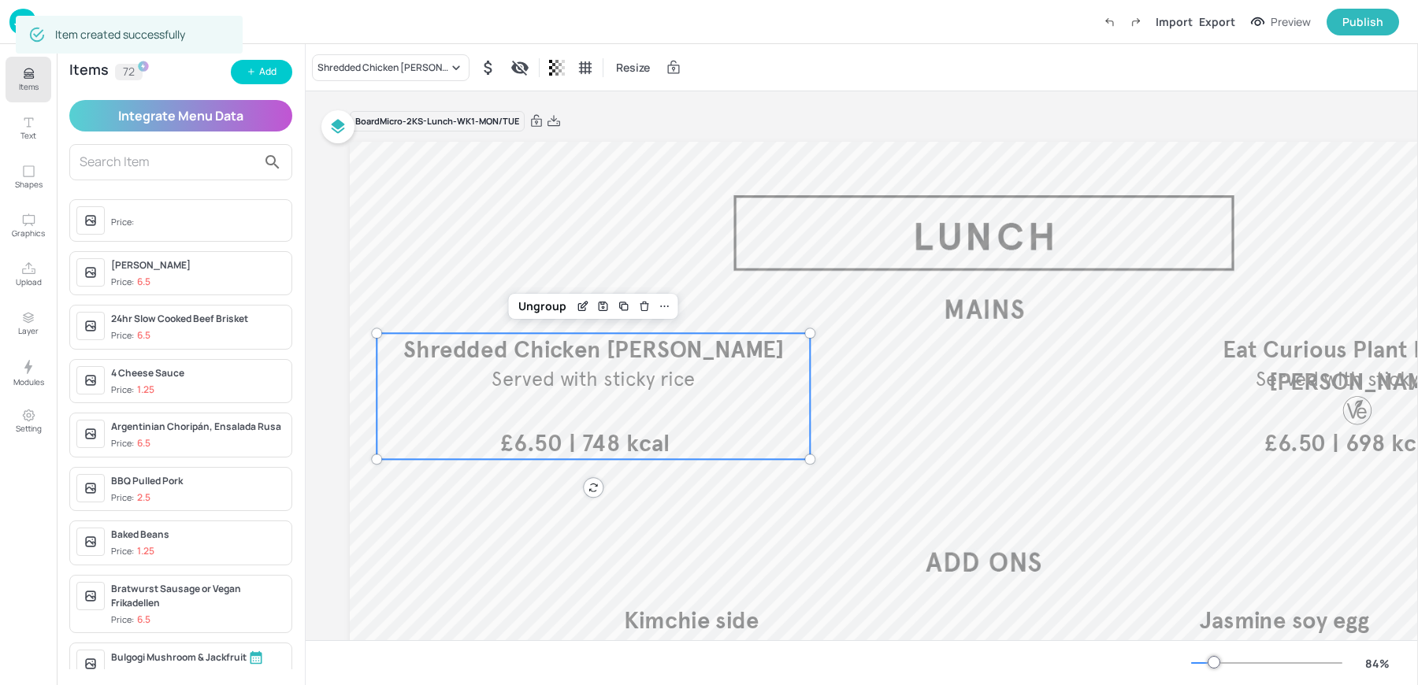
click at [361, 46] on div "Shredded Chicken Katsu Curry Resize" at bounding box center [862, 67] width 1112 height 46
click at [354, 71] on div "Shredded Chicken [PERSON_NAME]" at bounding box center [382, 68] width 131 height 14
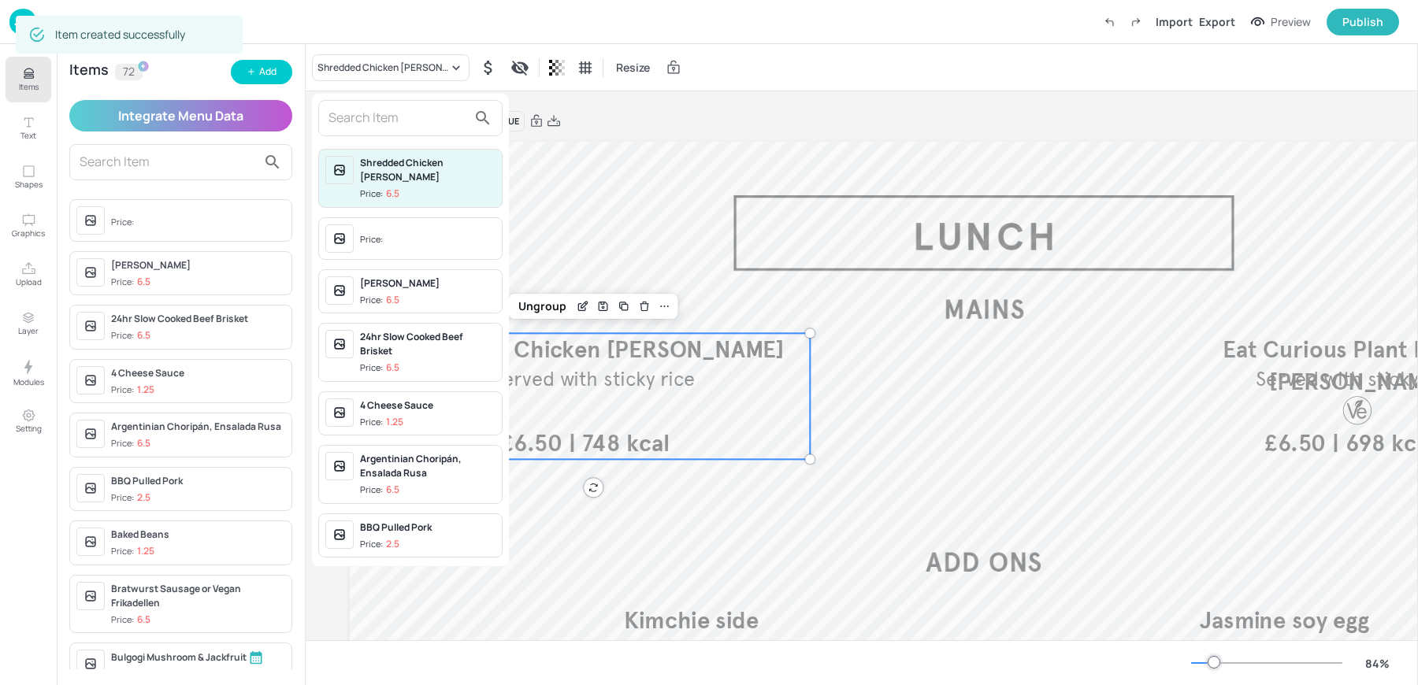
click at [337, 116] on input "text" at bounding box center [397, 118] width 139 height 25
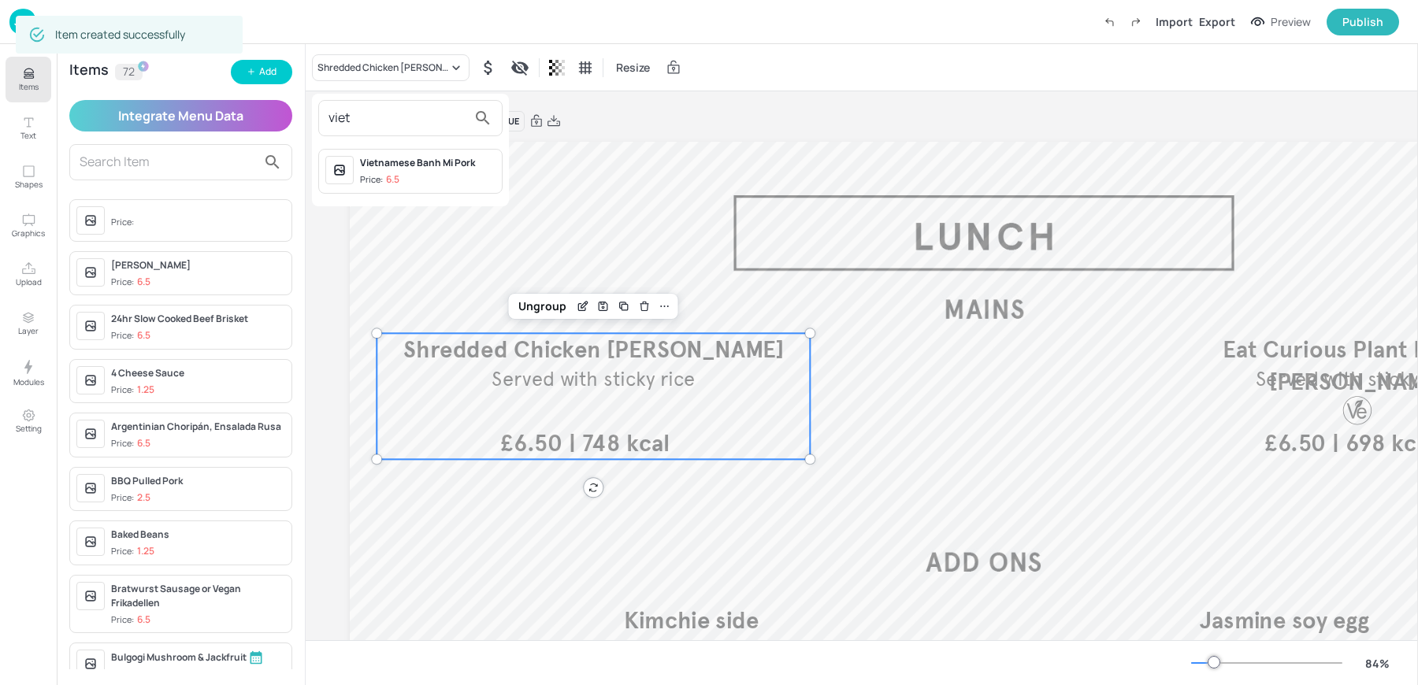
type input "viet"
click at [379, 158] on div "Vietnamese Banh Mi Pork" at bounding box center [427, 163] width 135 height 14
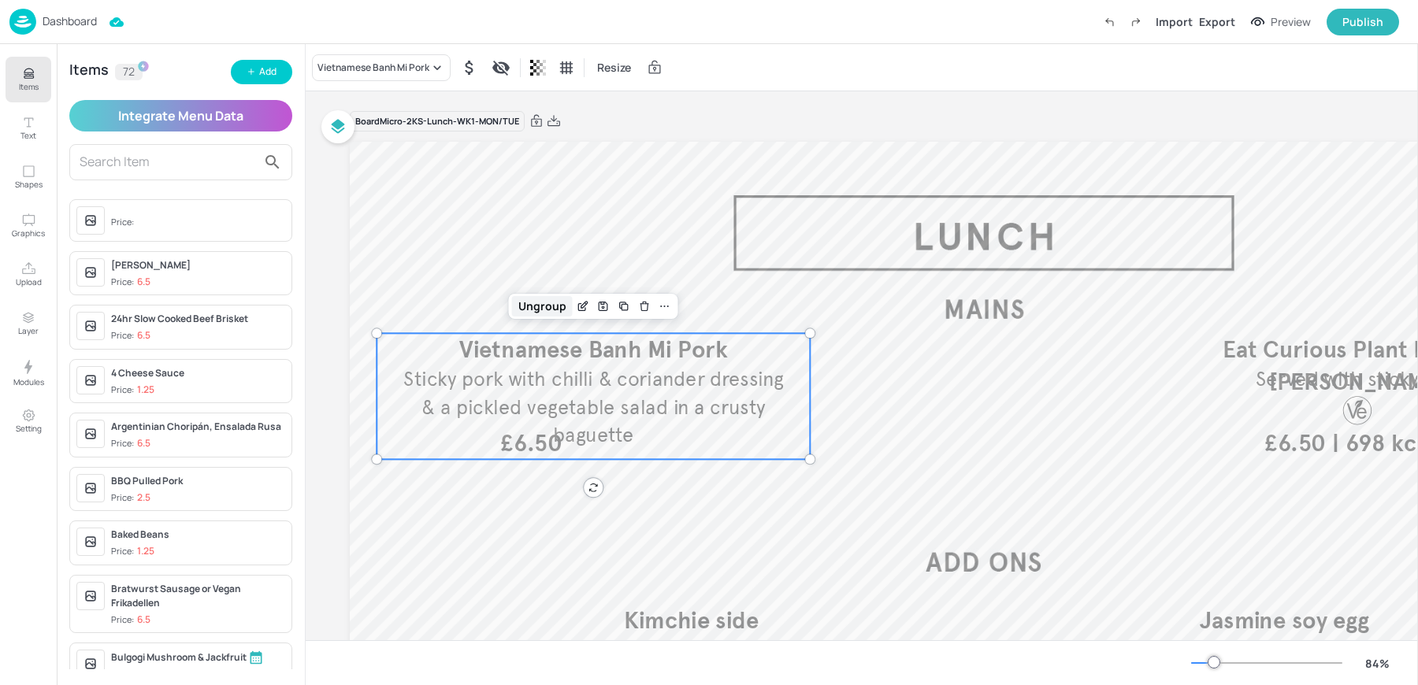
click at [551, 306] on div "Ungroup" at bounding box center [542, 306] width 61 height 20
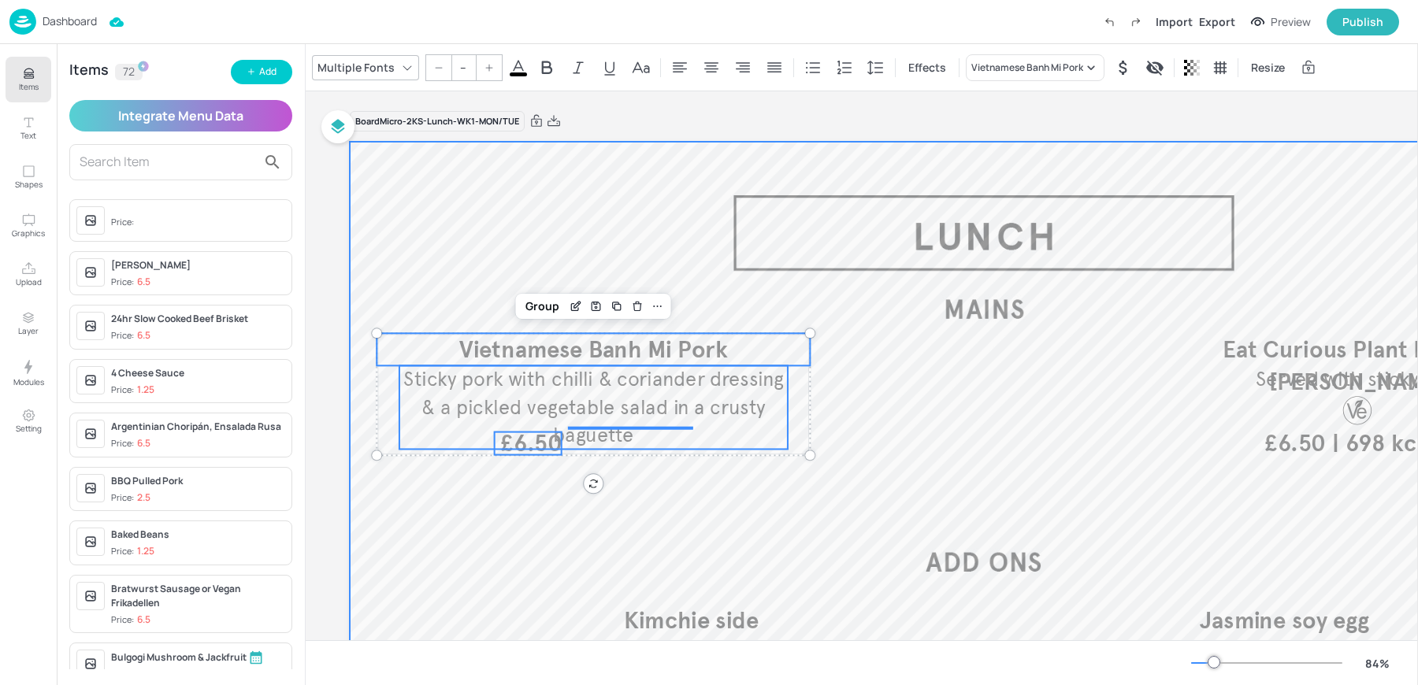
click at [599, 470] on div at bounding box center [984, 499] width 1268 height 714
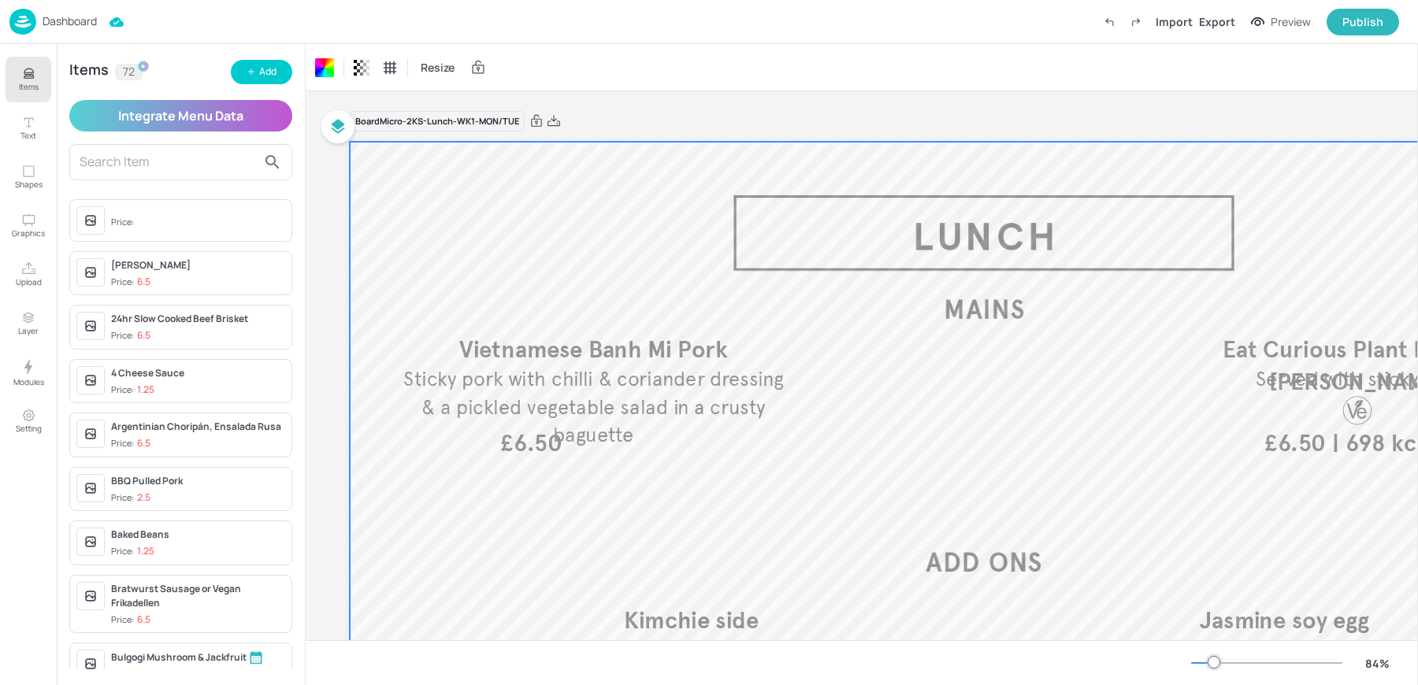
click at [646, 471] on div at bounding box center [984, 499] width 1268 height 714
drag, startPoint x: 675, startPoint y: 479, endPoint x: 619, endPoint y: 428, distance: 75.3
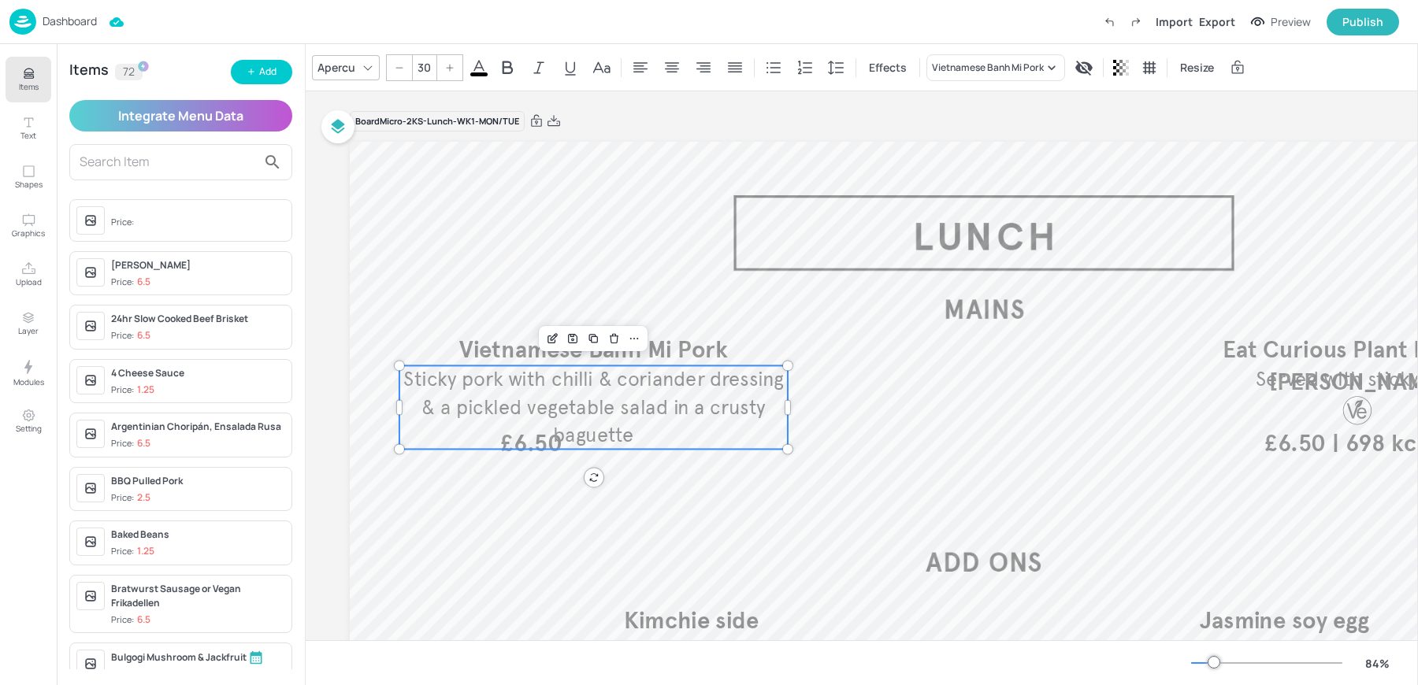
click at [524, 447] on p "Sticky pork with chilli & coriander dressing & a pickled vegetable salad in a c…" at bounding box center [593, 406] width 388 height 83
click at [524, 454] on span "£6.50" at bounding box center [530, 443] width 61 height 23
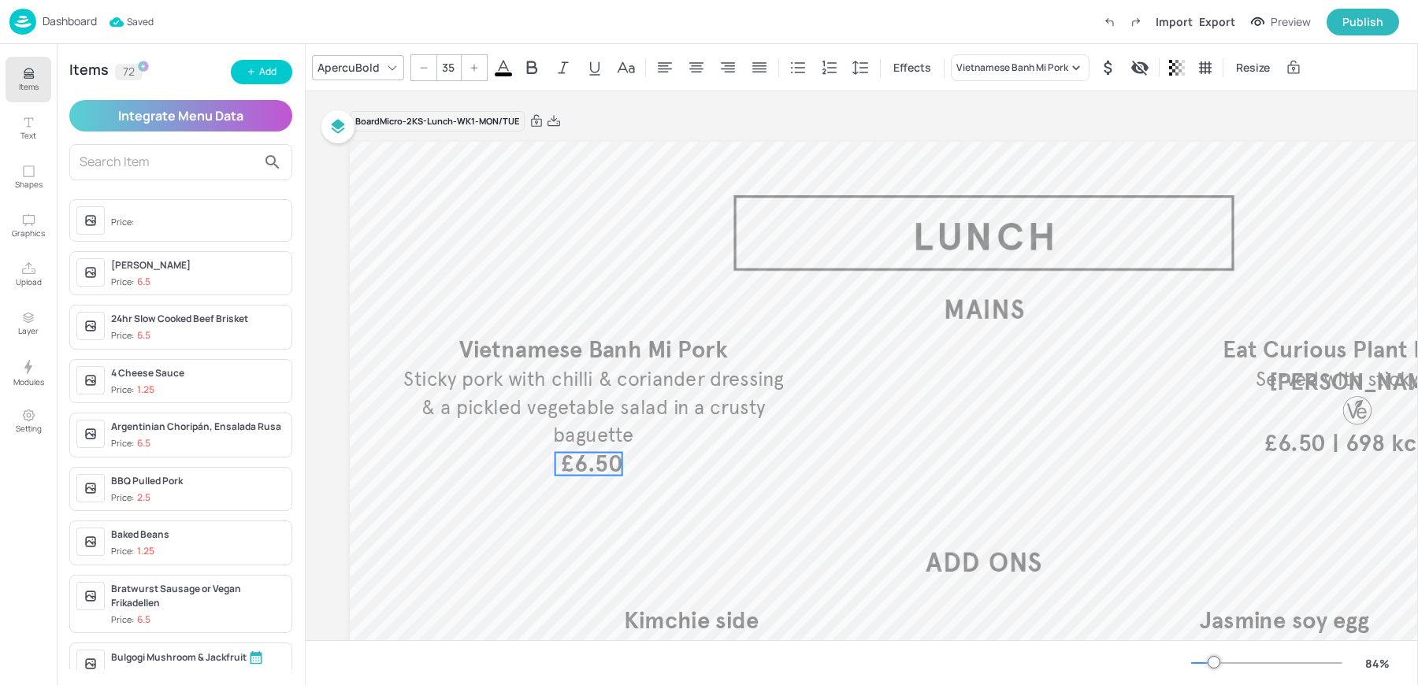
drag, startPoint x: 524, startPoint y: 446, endPoint x: 584, endPoint y: 466, distance: 64.0
click at [584, 142] on div "£6.50 Vietnamese Banh Mi Pork Sticky pork with chilli & coriander dressing & a …" at bounding box center [984, 142] width 1268 height 0
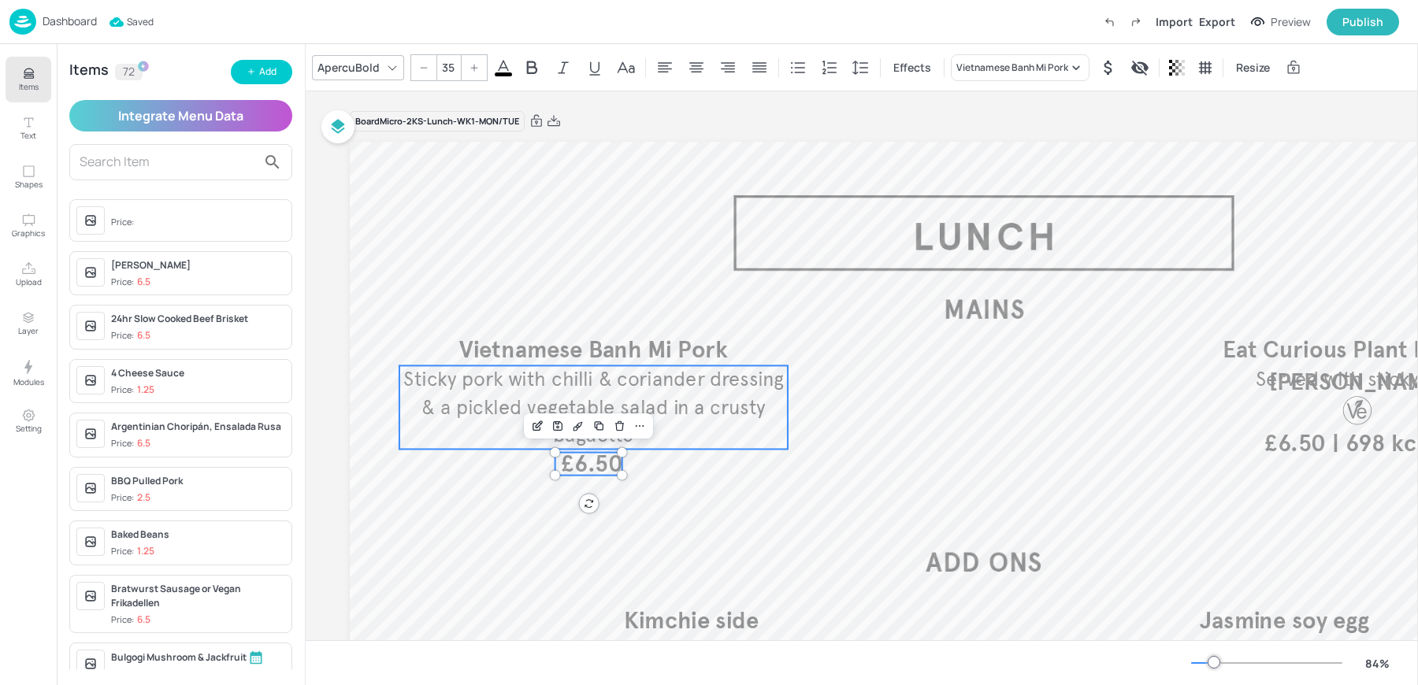
type input "--"
click at [480, 406] on span "Sticky pork with chilli & coriander dressing & a pickled vegetable salad in a c…" at bounding box center [593, 407] width 380 height 80
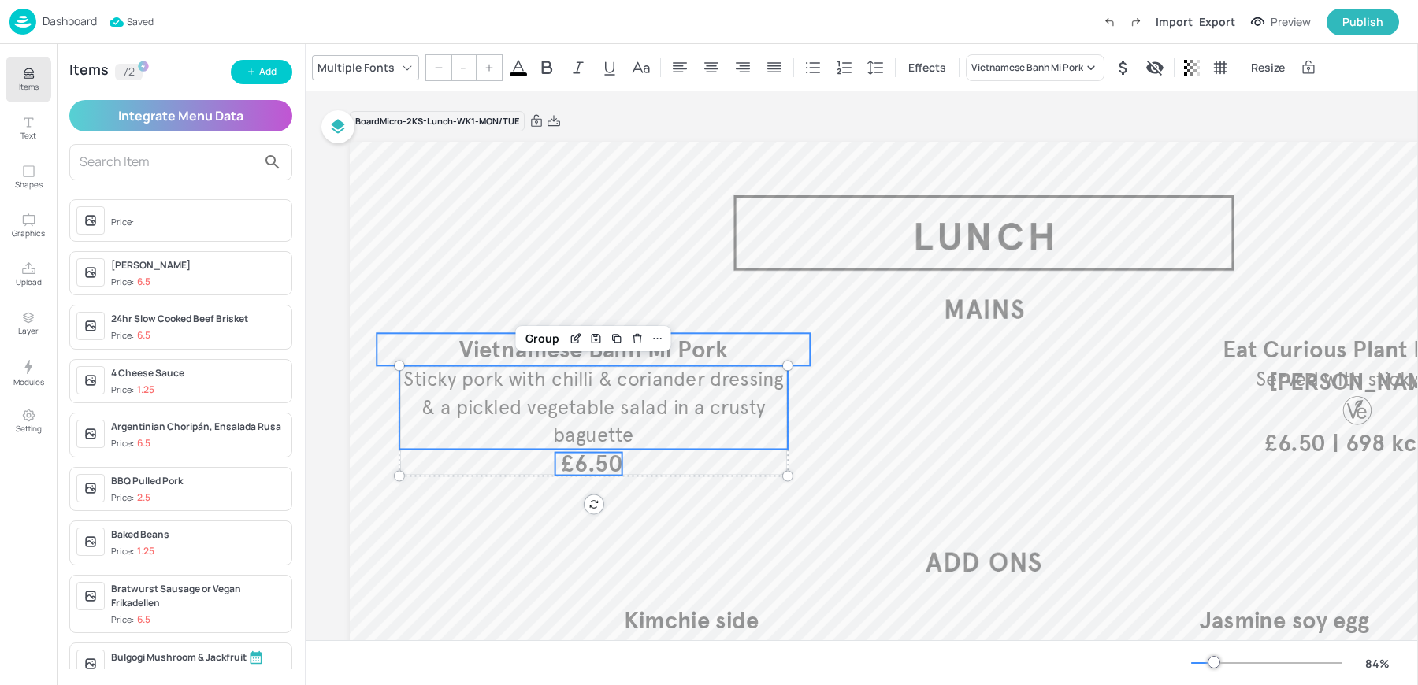
click at [464, 341] on span "Vietnamese Banh Mi Pork" at bounding box center [593, 349] width 268 height 29
click at [666, 310] on div at bounding box center [657, 306] width 20 height 20
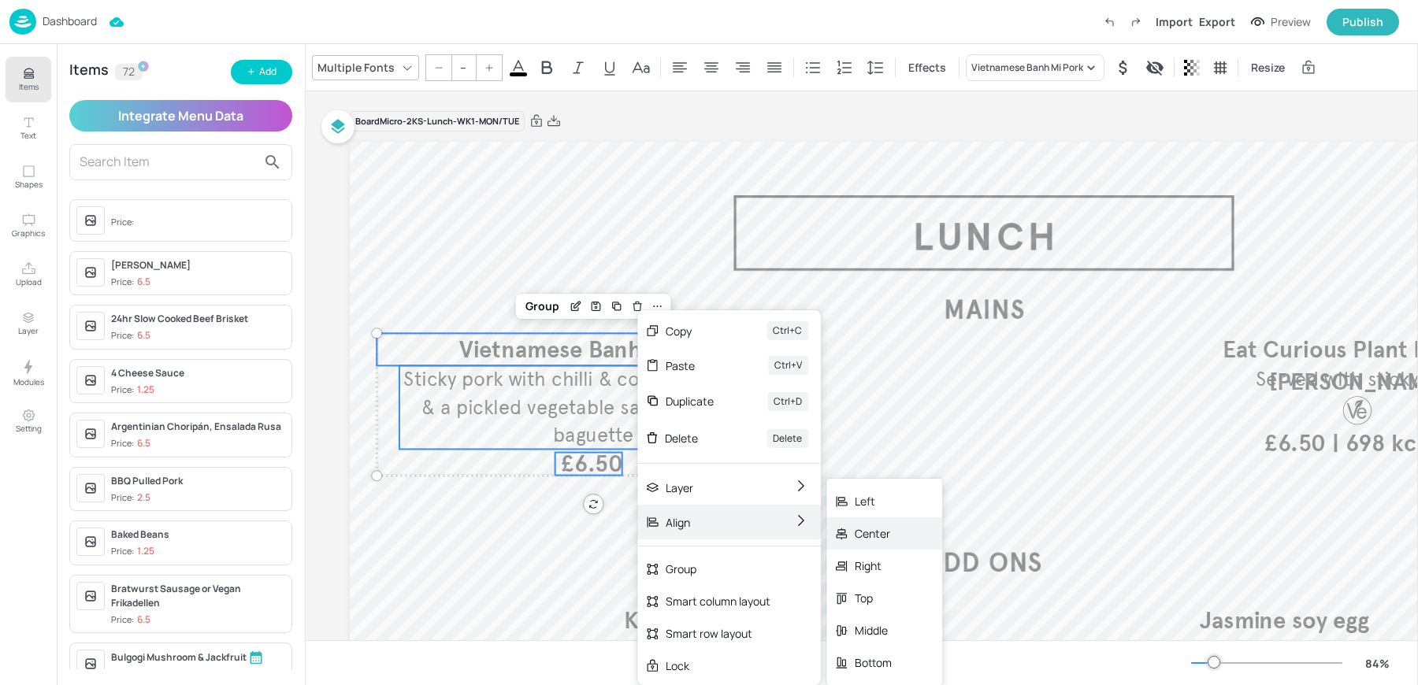
click at [886, 538] on div "Center" at bounding box center [873, 533] width 37 height 17
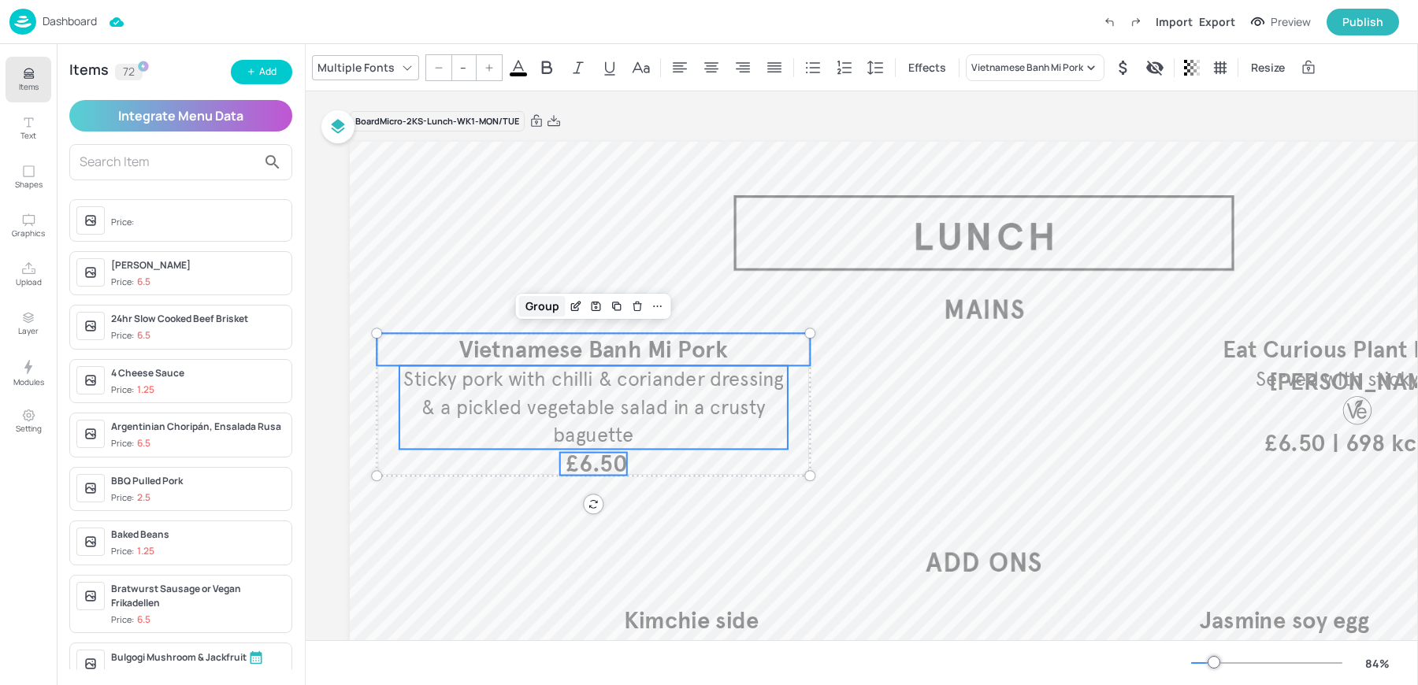
click at [536, 310] on div "Group" at bounding box center [542, 306] width 46 height 20
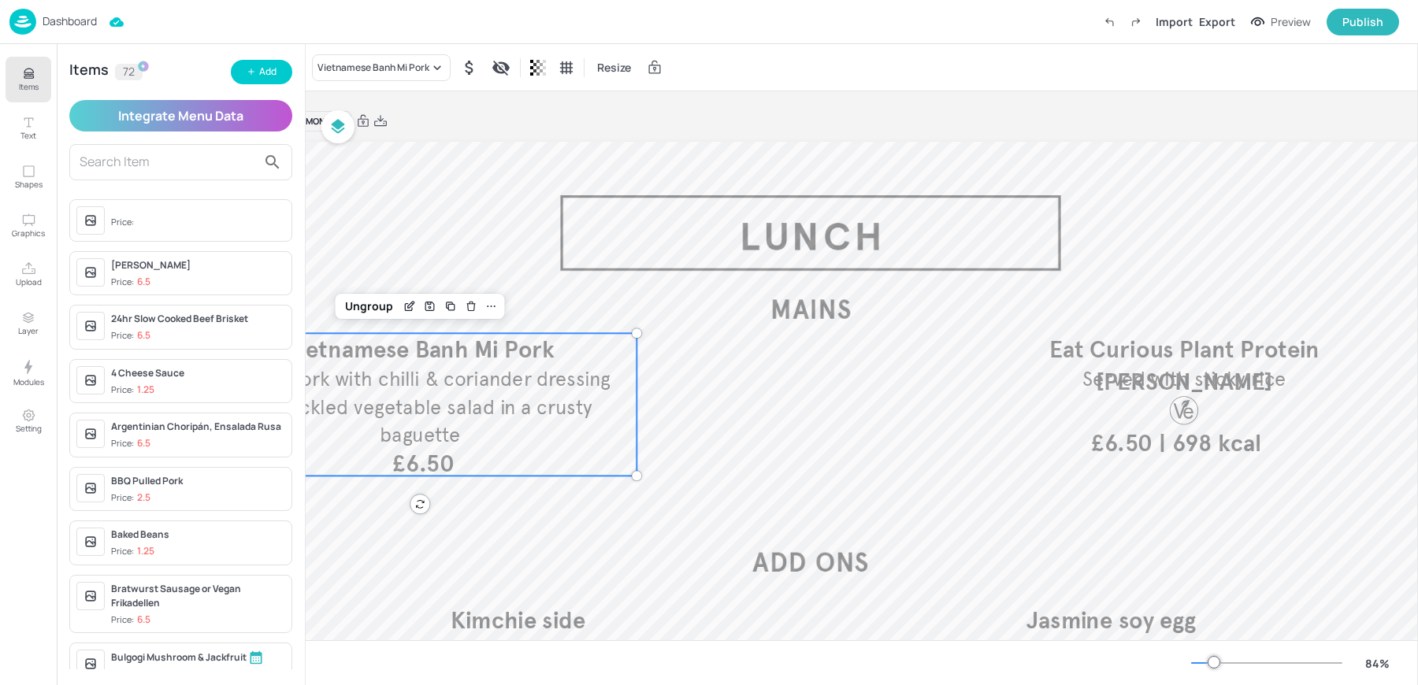
scroll to position [0, 229]
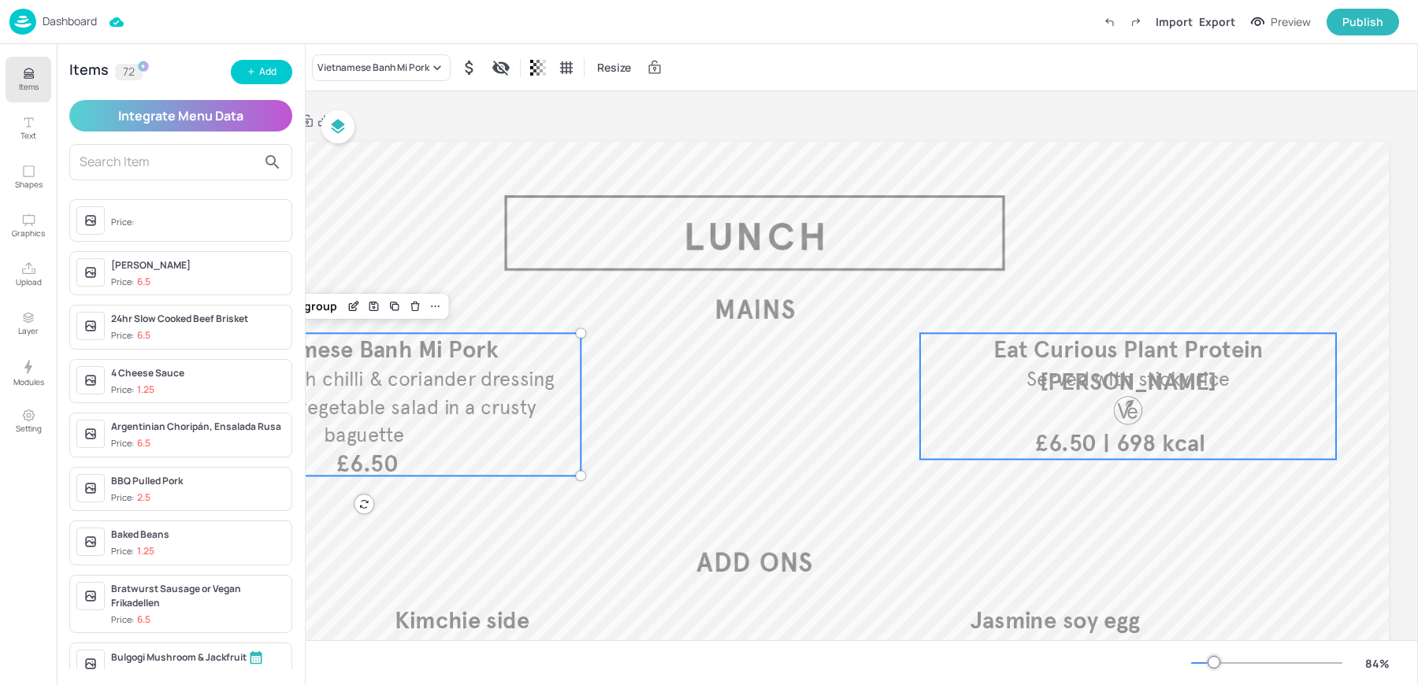
click at [1141, 417] on div at bounding box center [1128, 411] width 34 height 34
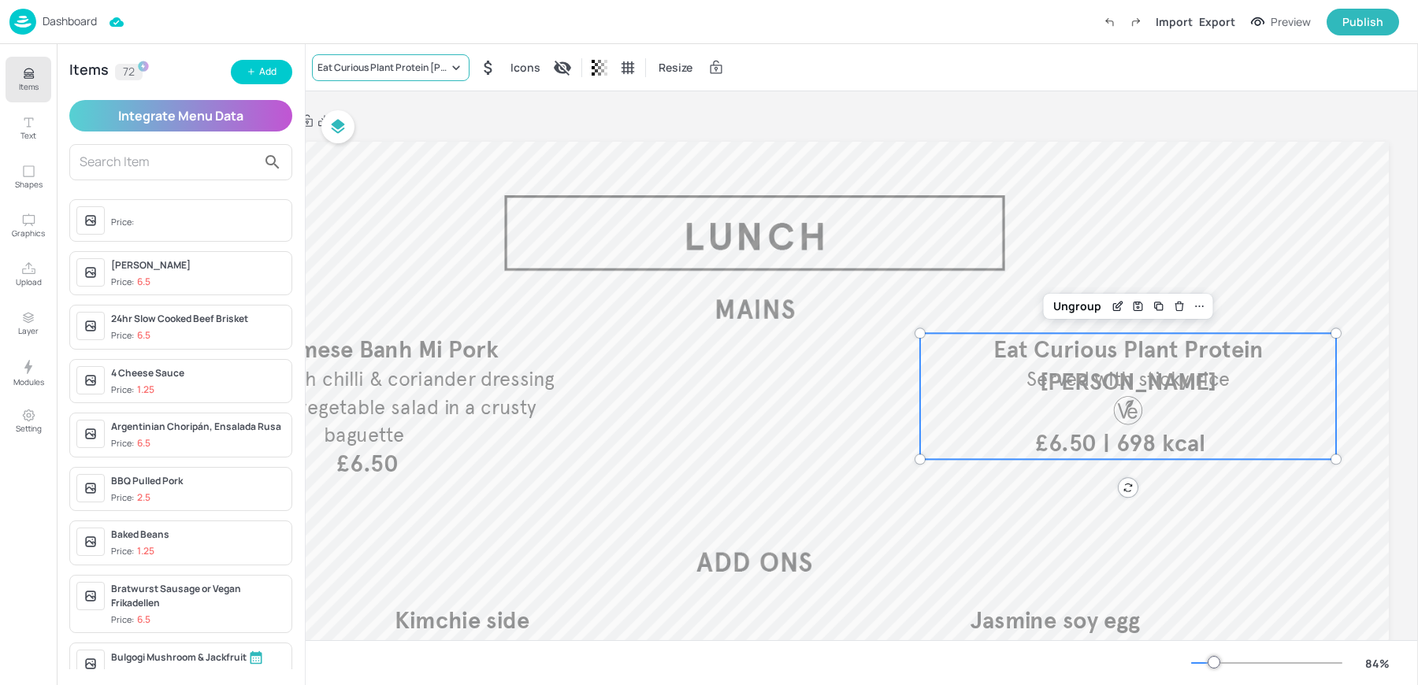
click at [365, 72] on div "Eat Curious Plant Protein [PERSON_NAME]" at bounding box center [382, 68] width 131 height 14
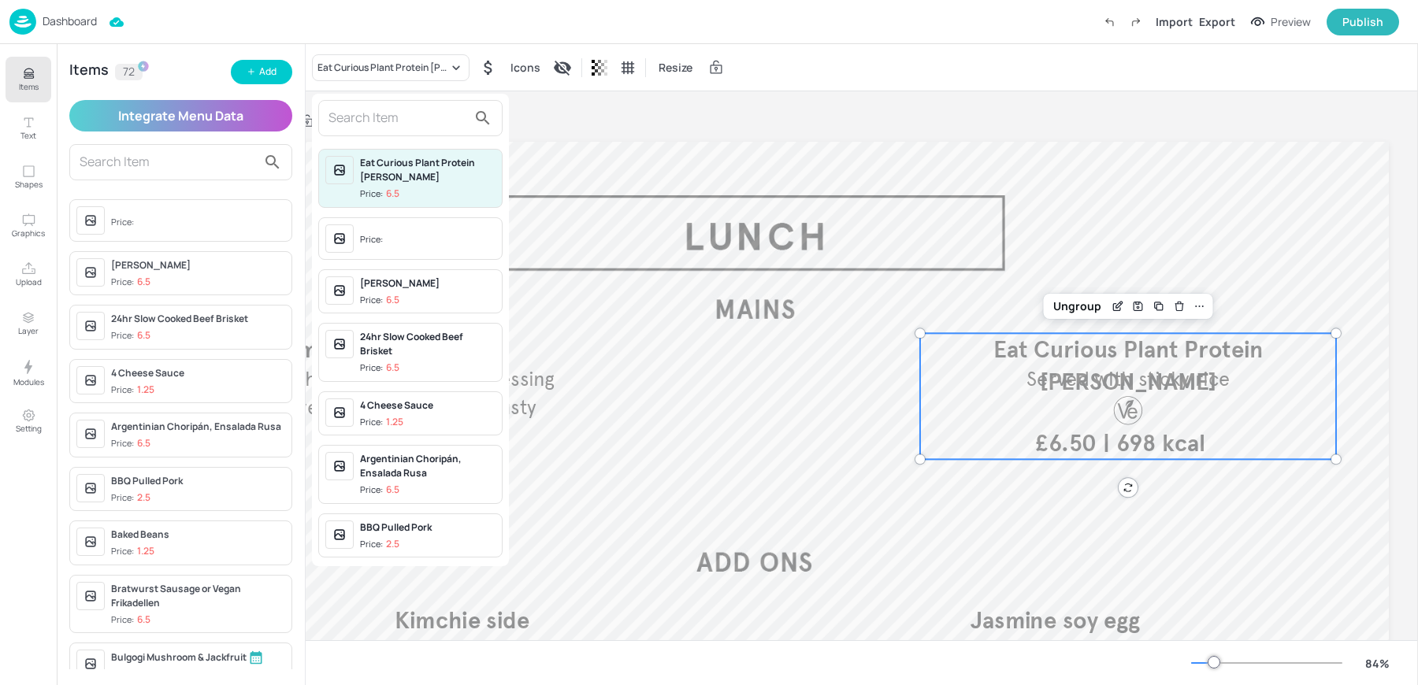
click at [372, 128] on input "text" at bounding box center [397, 118] width 139 height 25
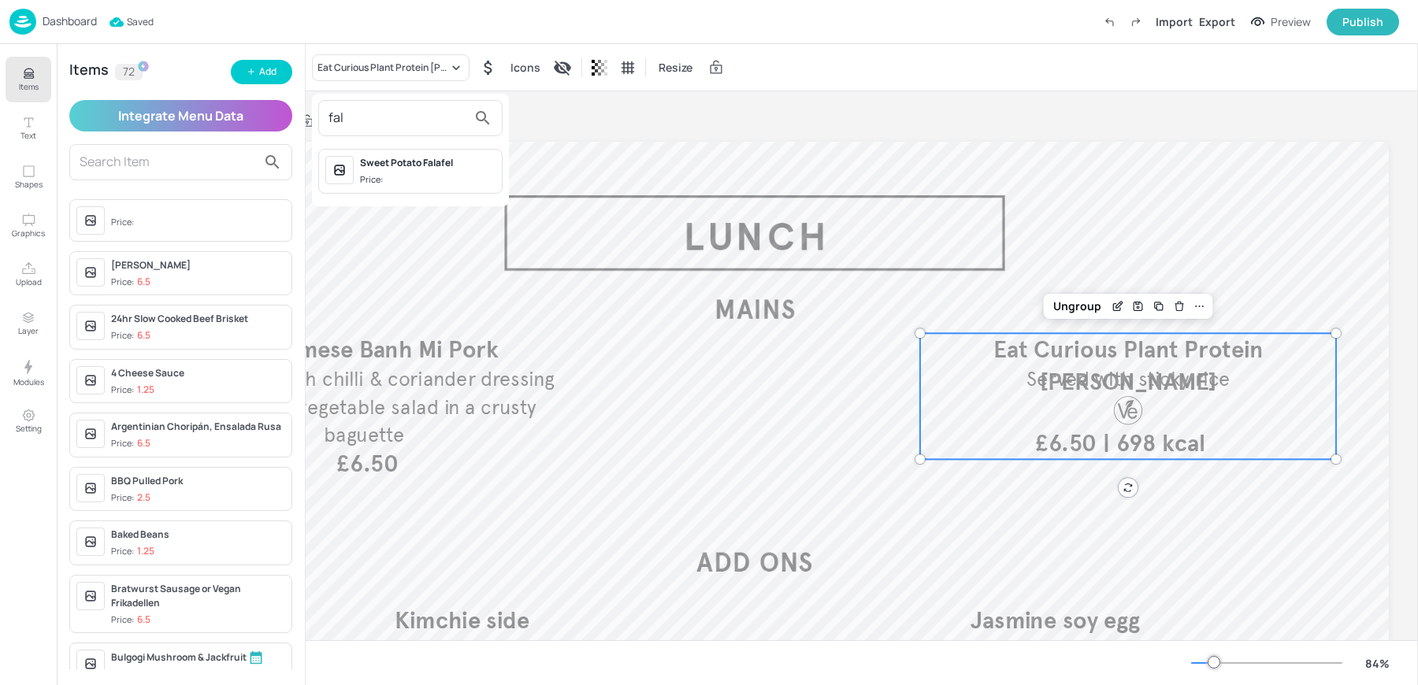
type input "fal"
click at [384, 180] on div "Price:" at bounding box center [373, 179] width 26 height 13
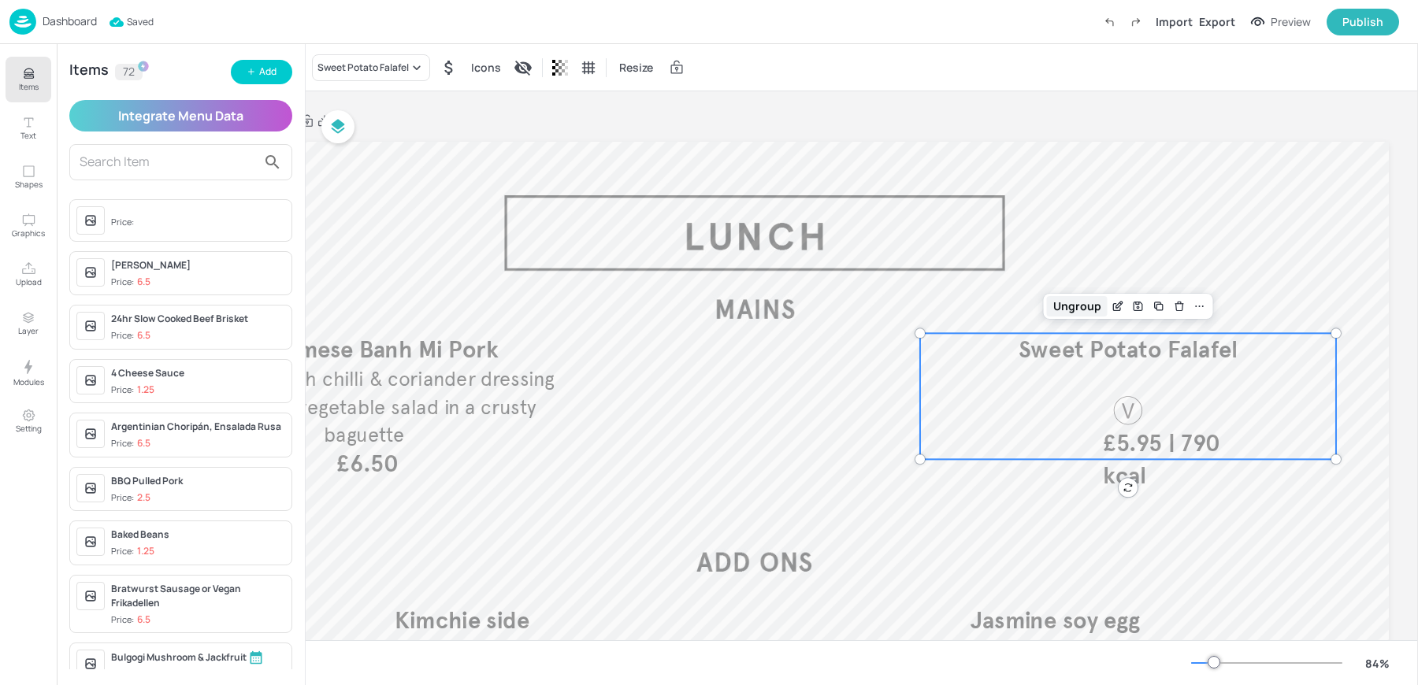
click at [1088, 309] on div "Ungroup" at bounding box center [1077, 306] width 61 height 20
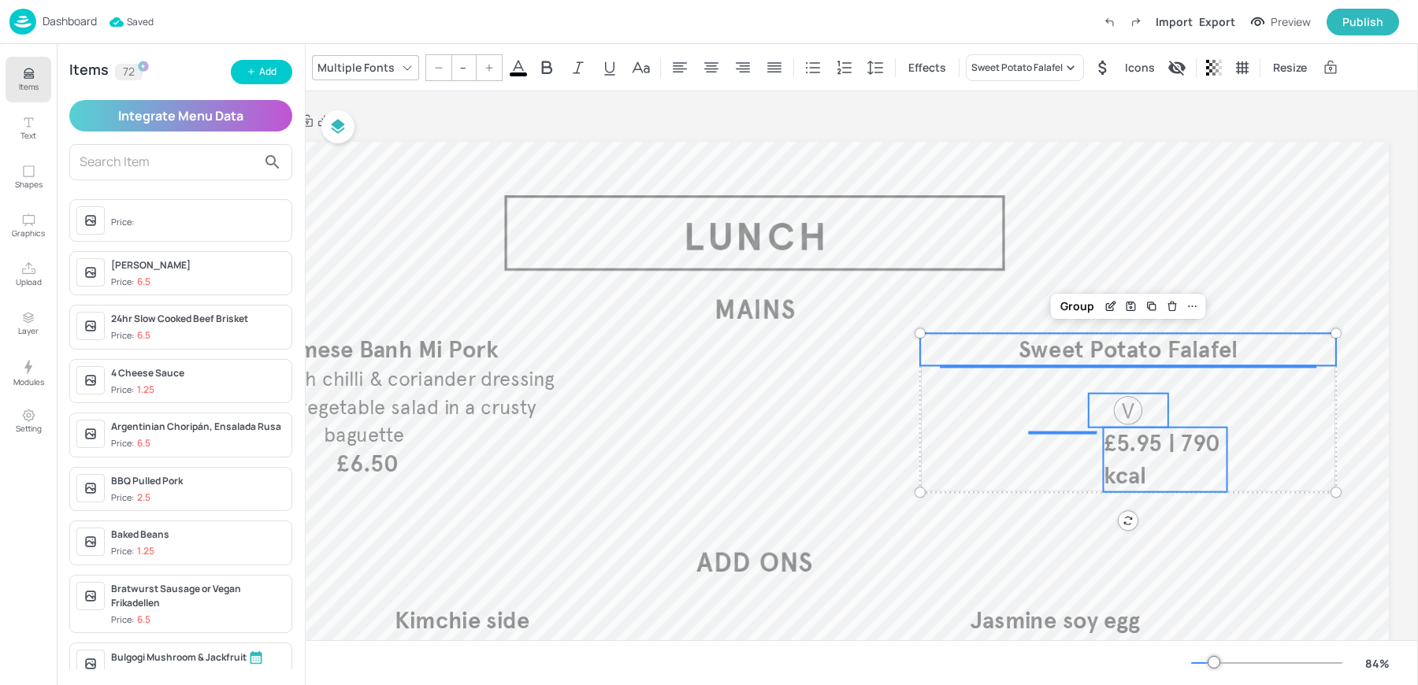
click at [1143, 460] on p "£5.95 | 790 kcal" at bounding box center [1165, 460] width 124 height 65
type input "35"
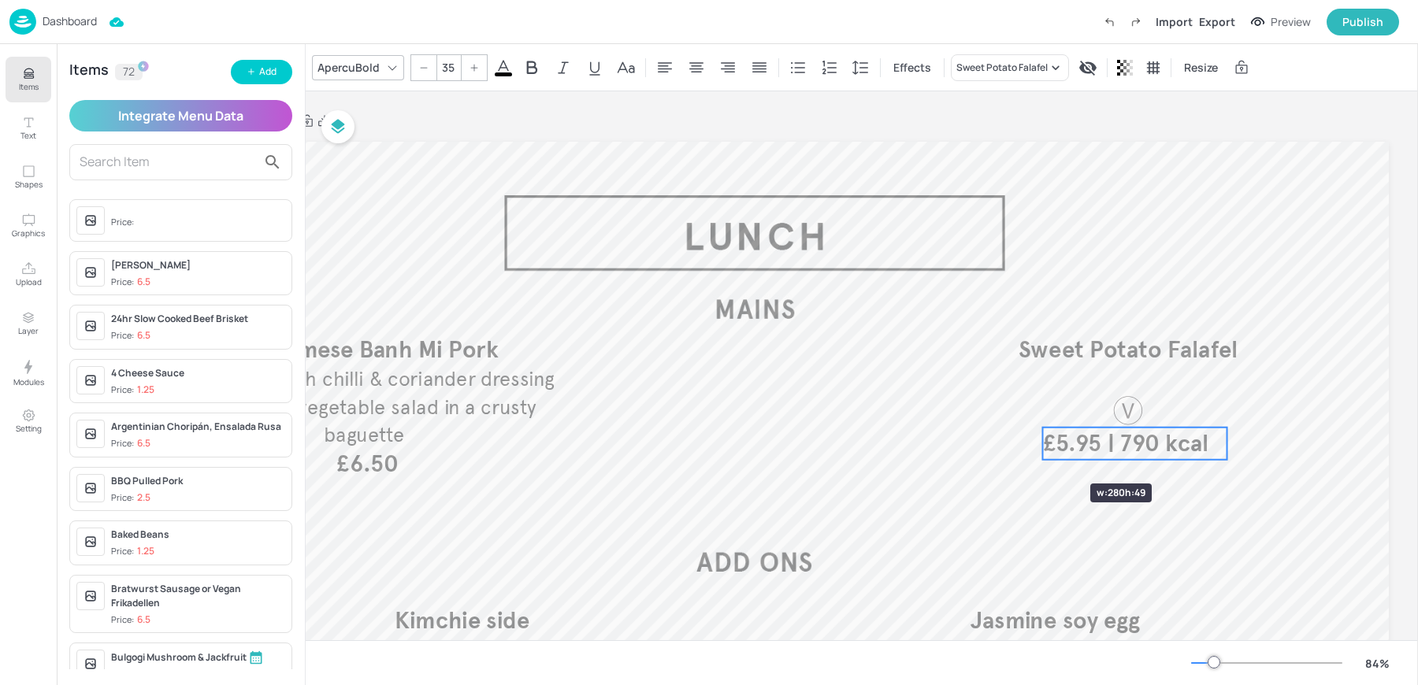
drag, startPoint x: 1103, startPoint y: 459, endPoint x: 1043, endPoint y: 455, distance: 60.8
click at [1120, 417] on div at bounding box center [1128, 411] width 34 height 34
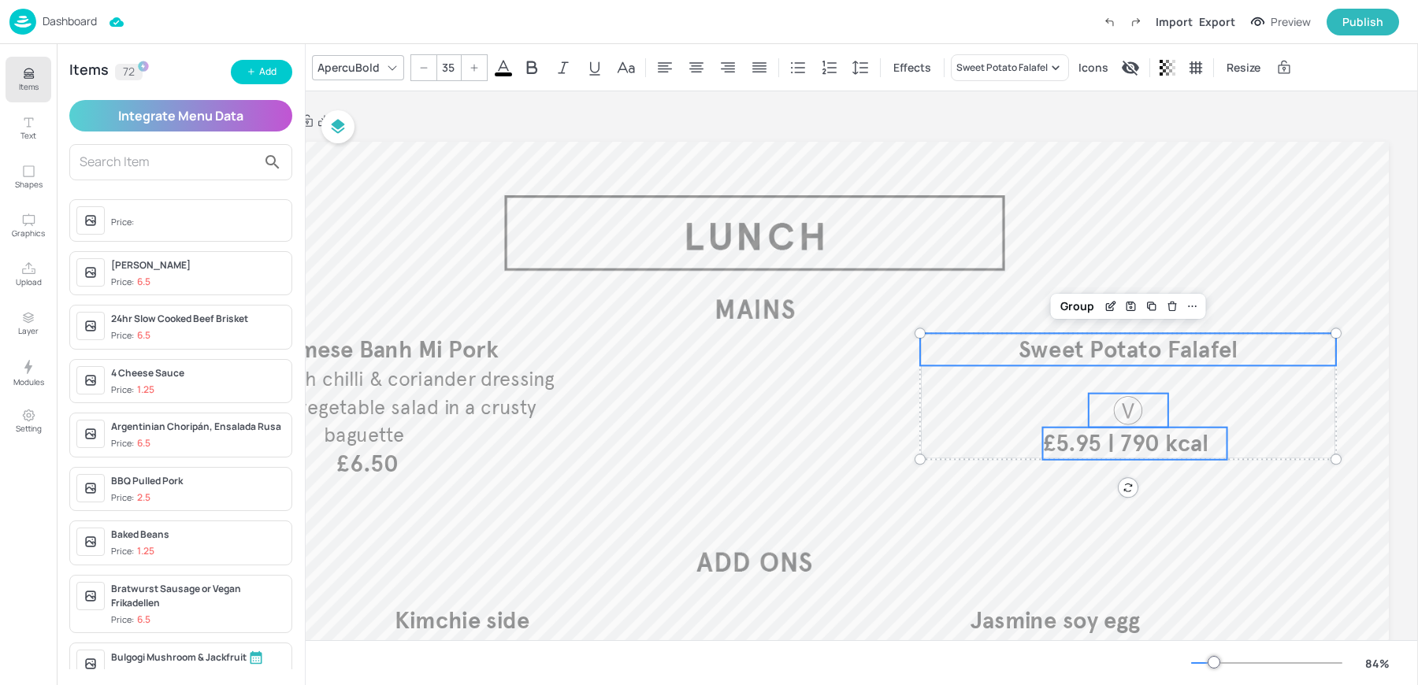
click at [1016, 354] on p "Sweet Potato Falafel" at bounding box center [1128, 349] width 416 height 32
click at [1083, 304] on div "Group" at bounding box center [1077, 306] width 46 height 20
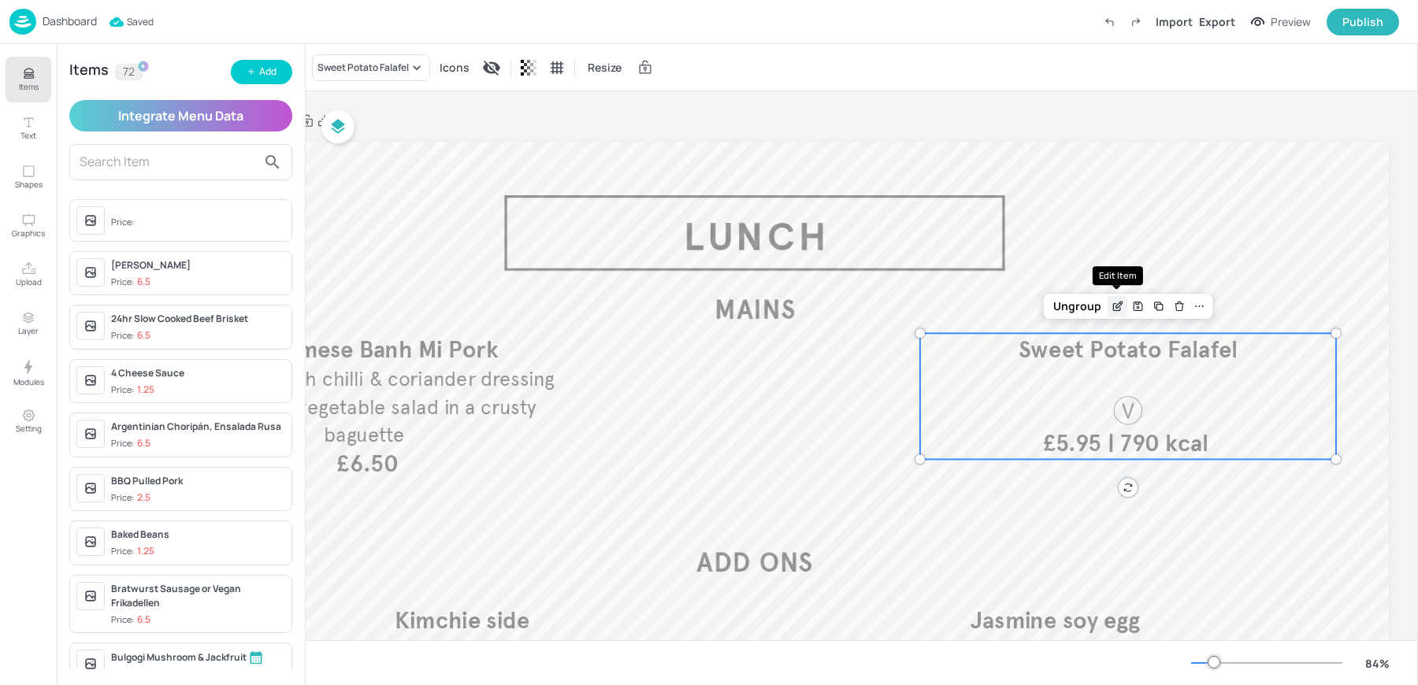
click at [1117, 302] on icon "Edit Item" at bounding box center [1116, 306] width 13 height 13
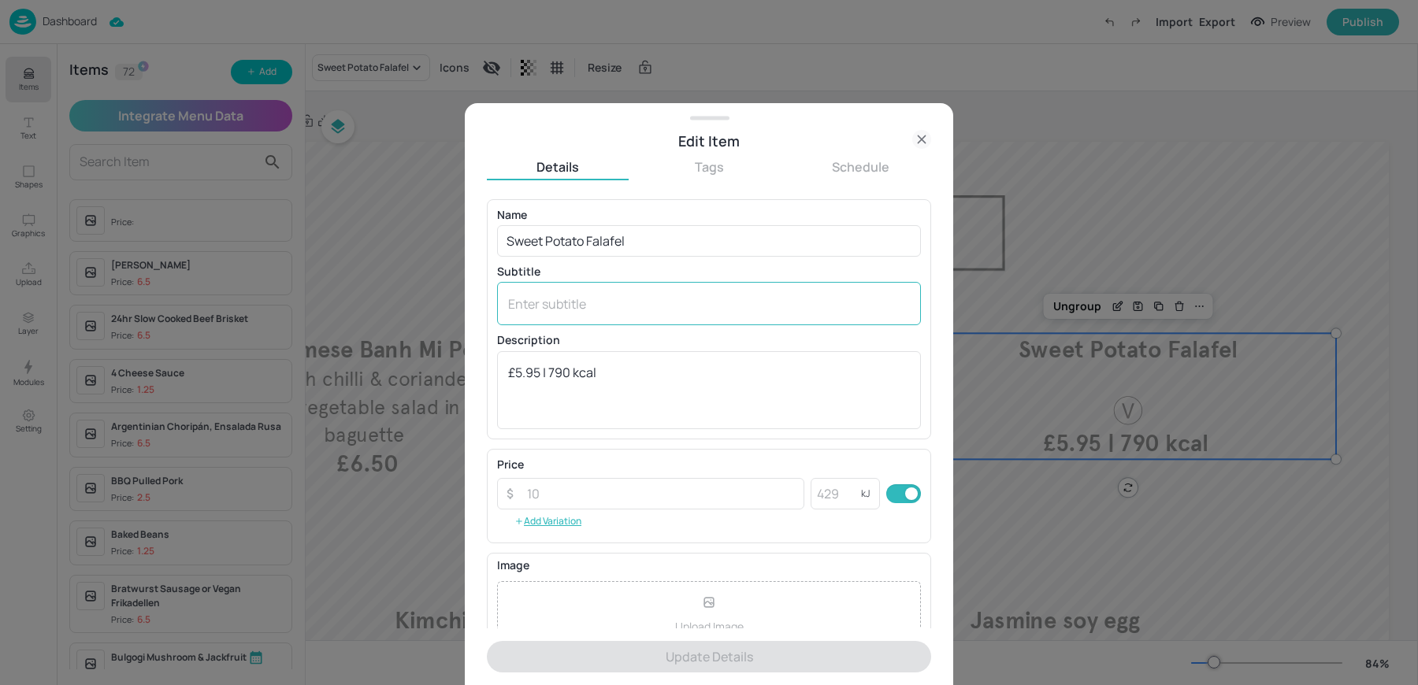
click at [606, 313] on div "x ​" at bounding box center [709, 303] width 424 height 43
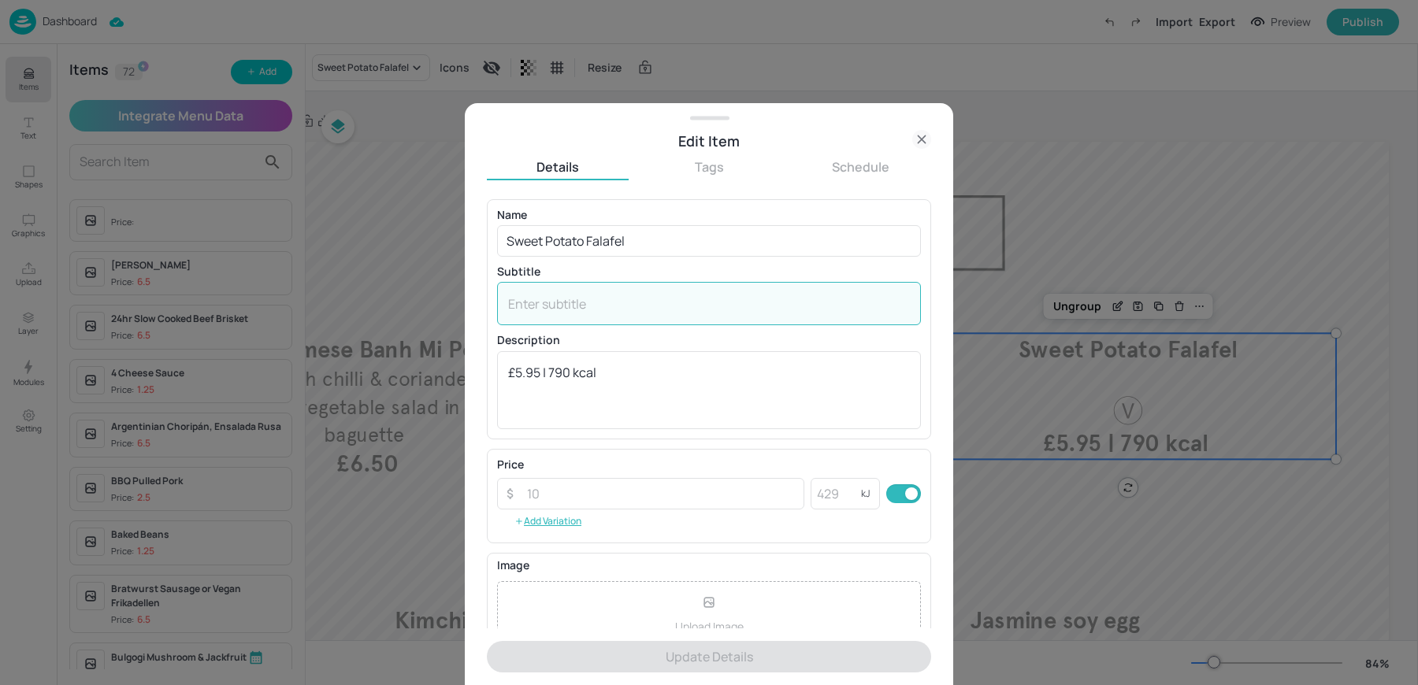
paste textarea "Sweet Potato Falafel , Tenderstem, Wild rice, kale & butternut squash salad wit…"
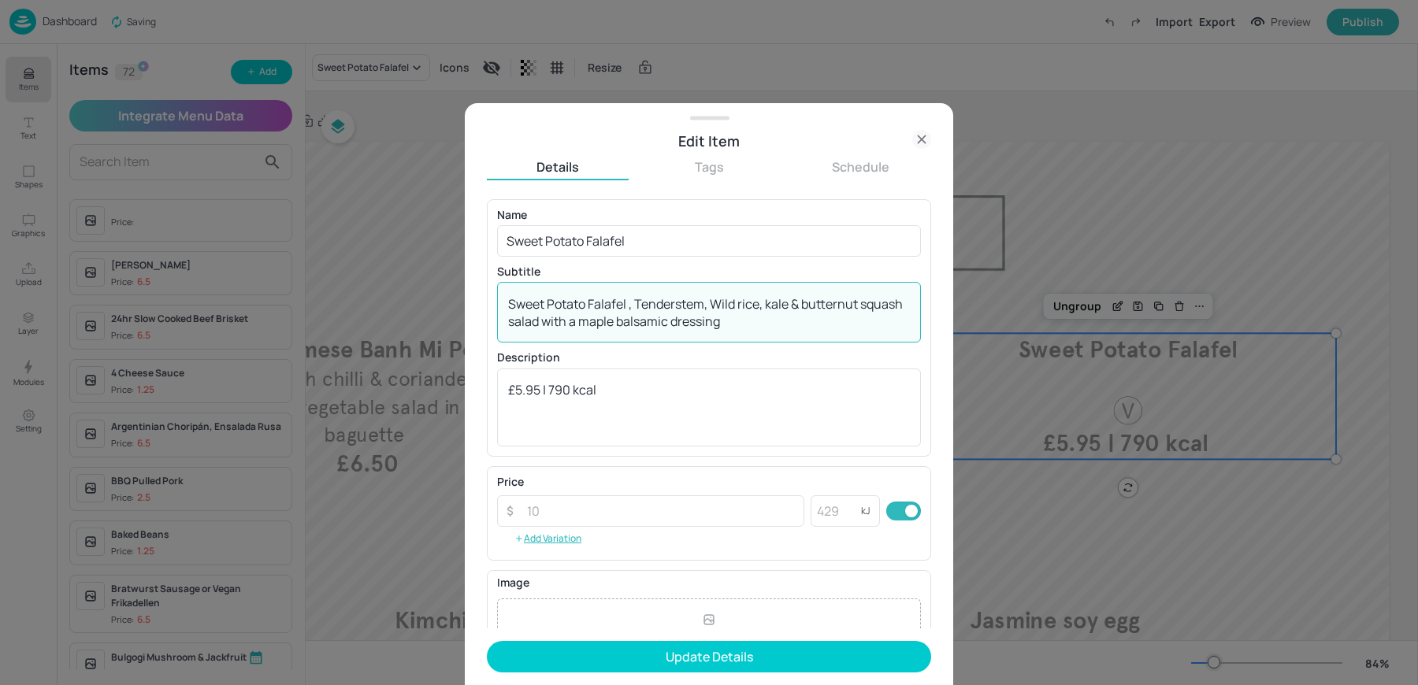
drag, startPoint x: 630, startPoint y: 307, endPoint x: 408, endPoint y: 309, distance: 222.1
click at [425, 307] on div "Edit Item Details Tags Schedule Name Sweet Potato Falafel ​ Subtitle Sweet Pota…" at bounding box center [709, 342] width 1418 height 685
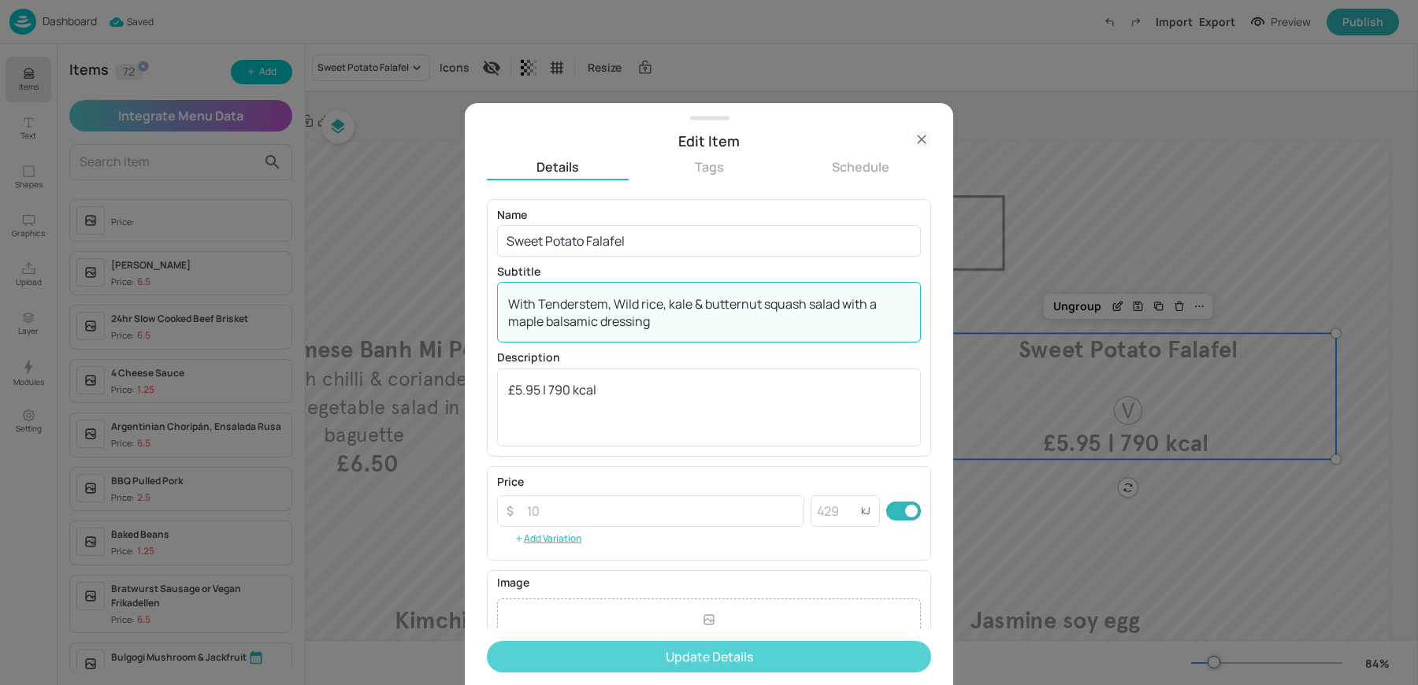
type textarea "With Tenderstem, Wild rice, kale & butternut squash salad with a maple balsamic…"
click at [694, 663] on button "Update Details" at bounding box center [709, 657] width 444 height 32
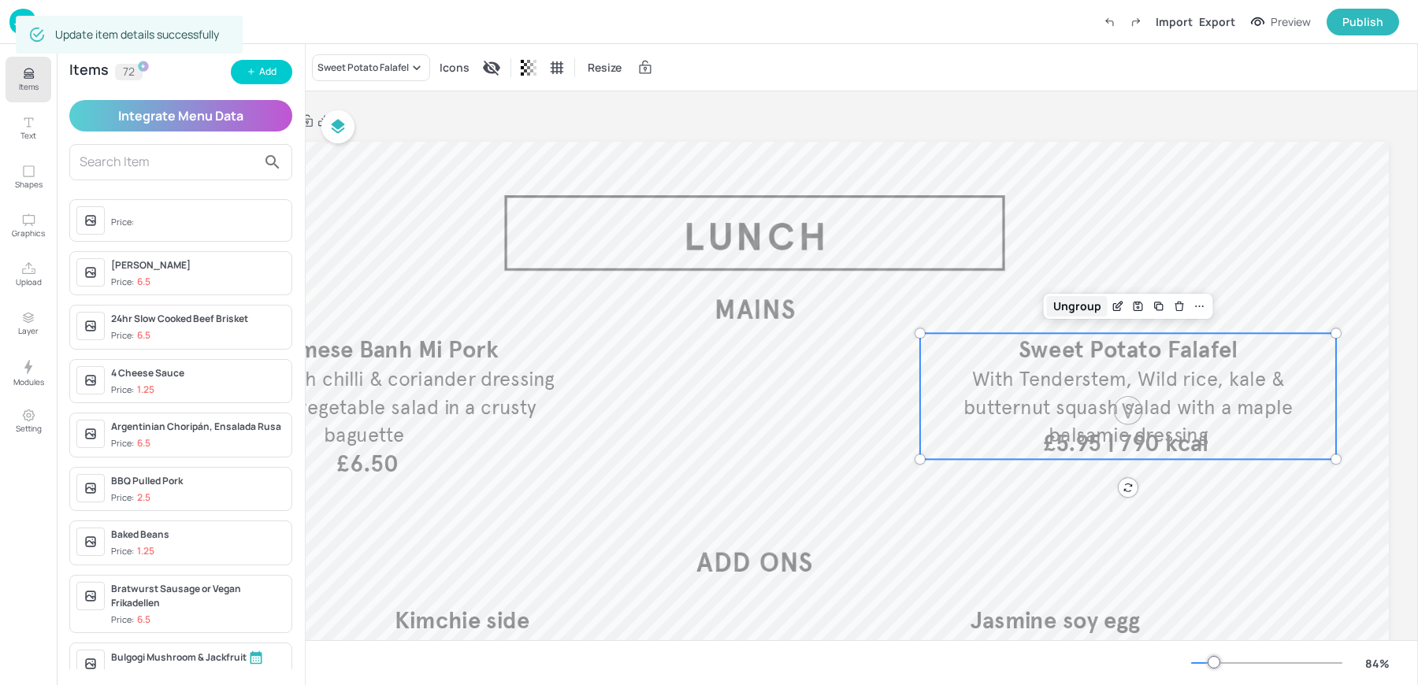
click at [1066, 300] on div "Ungroup" at bounding box center [1077, 306] width 61 height 20
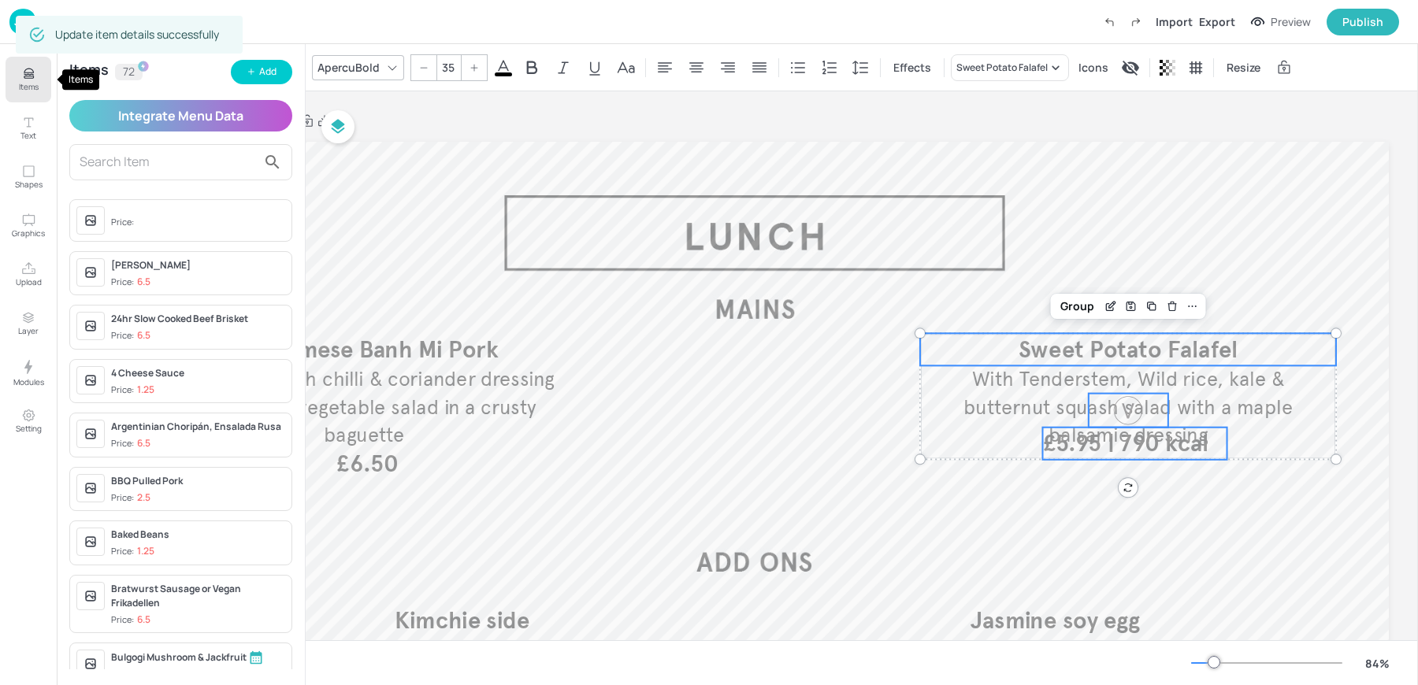
click at [24, 76] on icon "Items" at bounding box center [28, 73] width 15 height 15
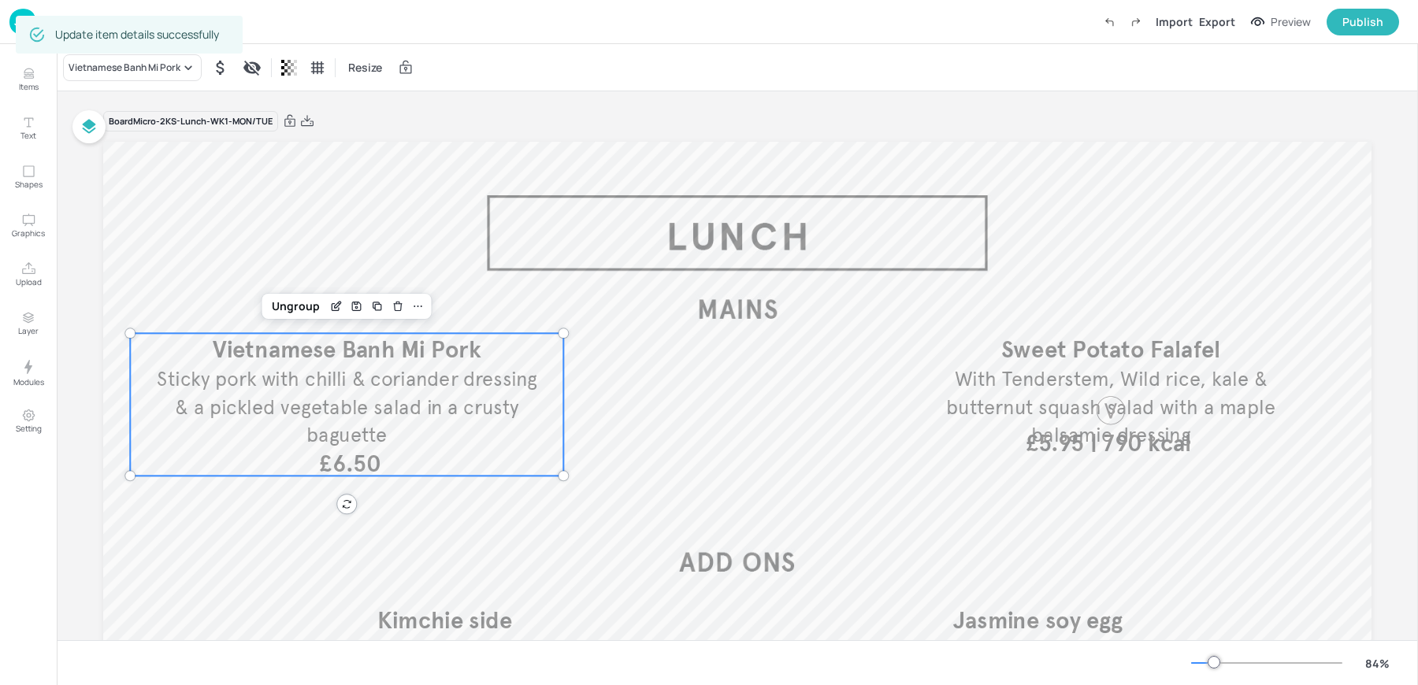
click at [372, 442] on span "Sticky pork with chilli & coriander dressing & a pickled vegetable salad in a c…" at bounding box center [347, 407] width 380 height 80
click at [295, 310] on div "Ungroup" at bounding box center [295, 306] width 61 height 20
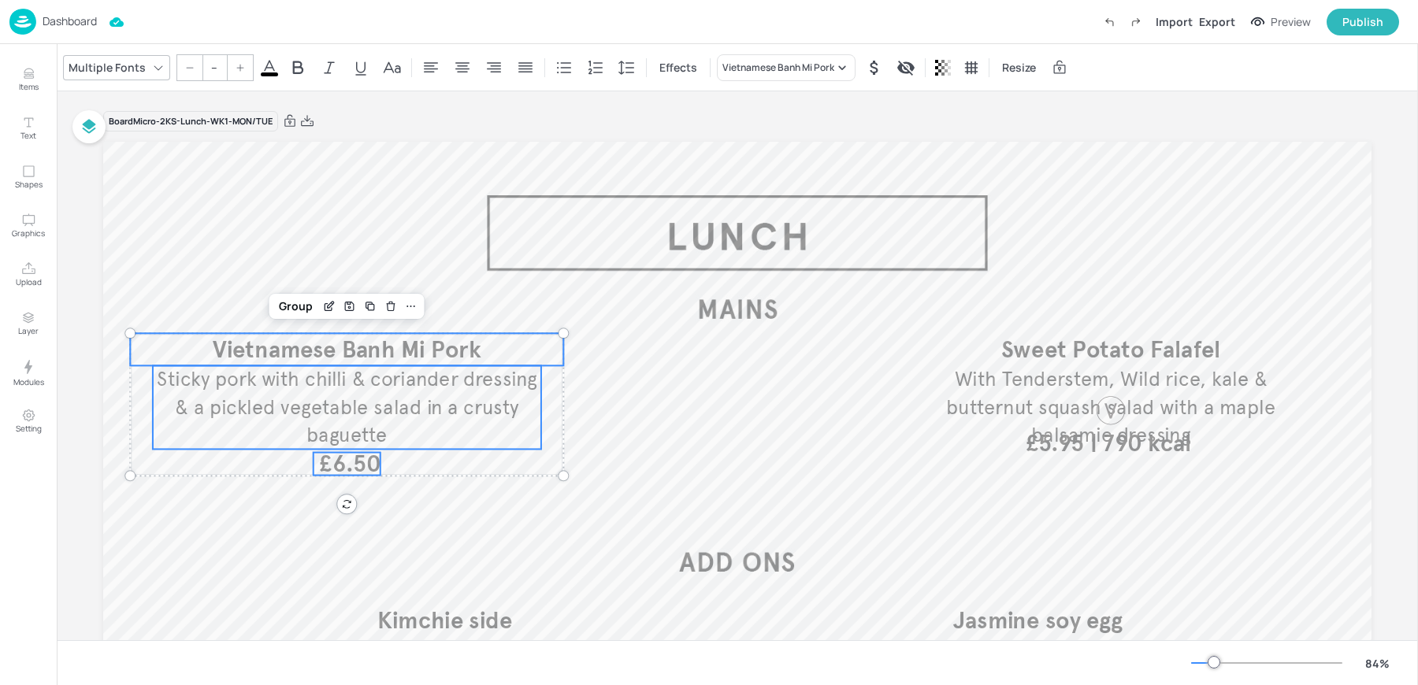
click at [344, 467] on span "£6.50" at bounding box center [349, 464] width 61 height 23
type input "35"
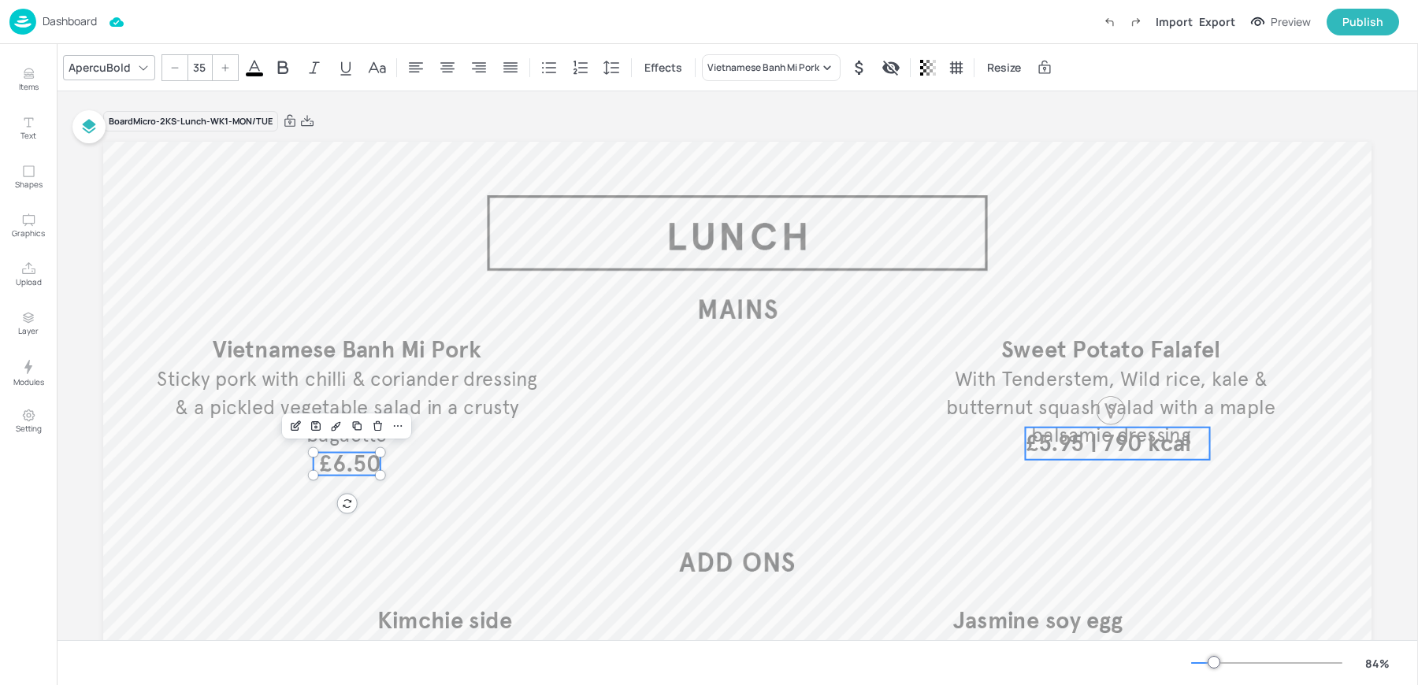
click at [1128, 454] on span "£5.95 | 790 kcal" at bounding box center [1108, 442] width 166 height 29
click at [830, 401] on div at bounding box center [825, 401] width 20 height 20
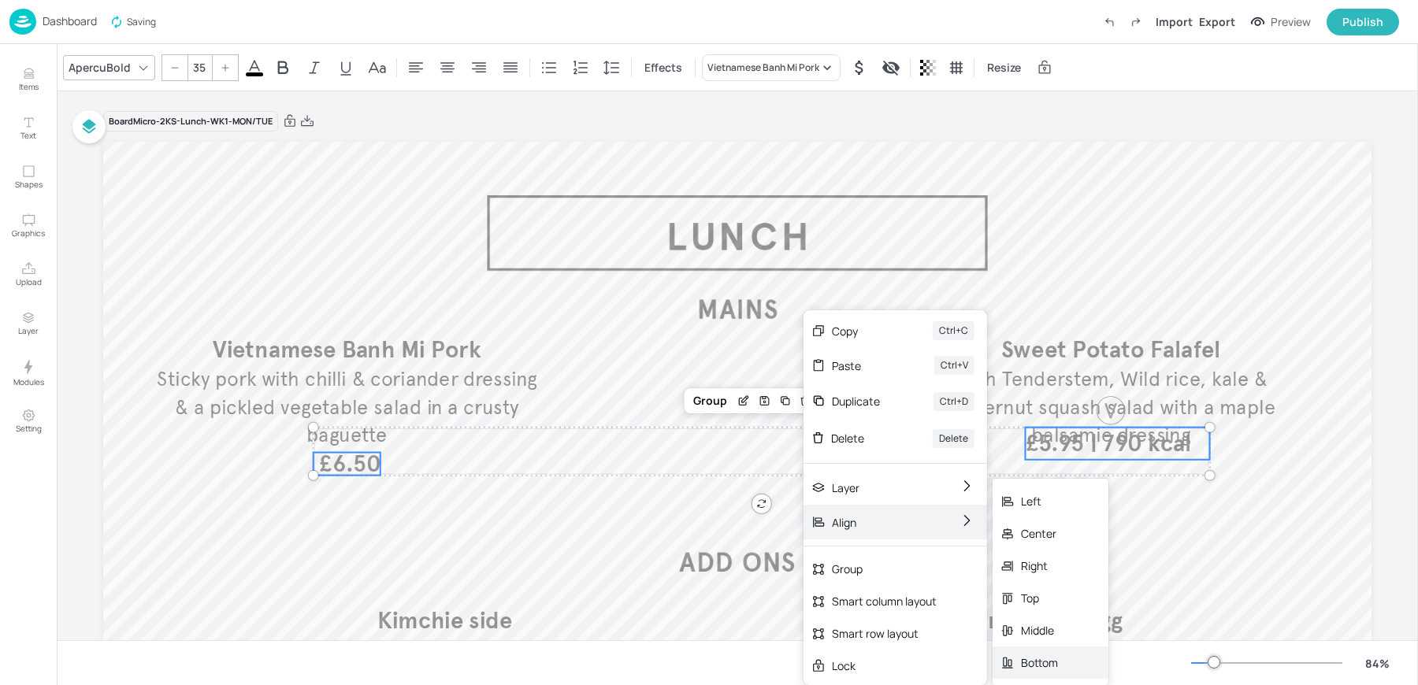
click at [1025, 656] on div "Bottom" at bounding box center [1039, 662] width 37 height 17
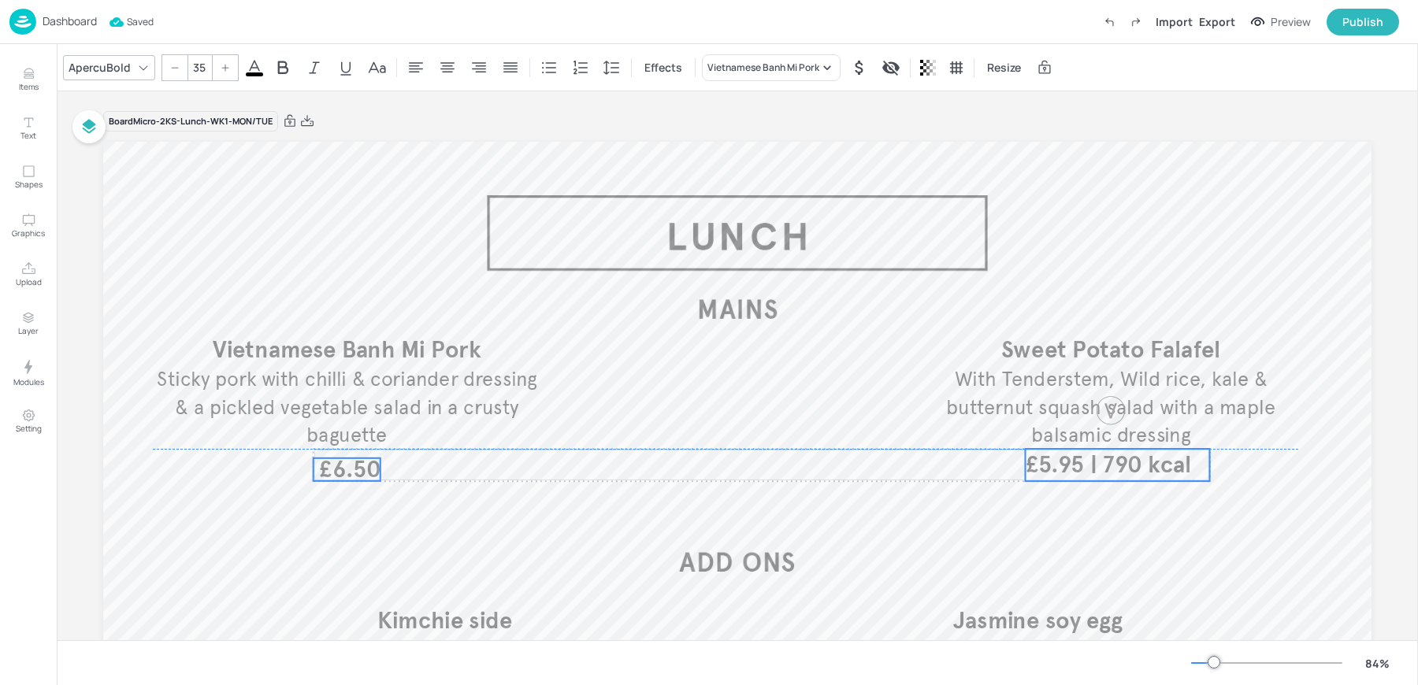
click at [1059, 465] on span "£5.95 | 790 kcal" at bounding box center [1108, 464] width 166 height 29
click at [1111, 417] on div at bounding box center [1111, 411] width 34 height 34
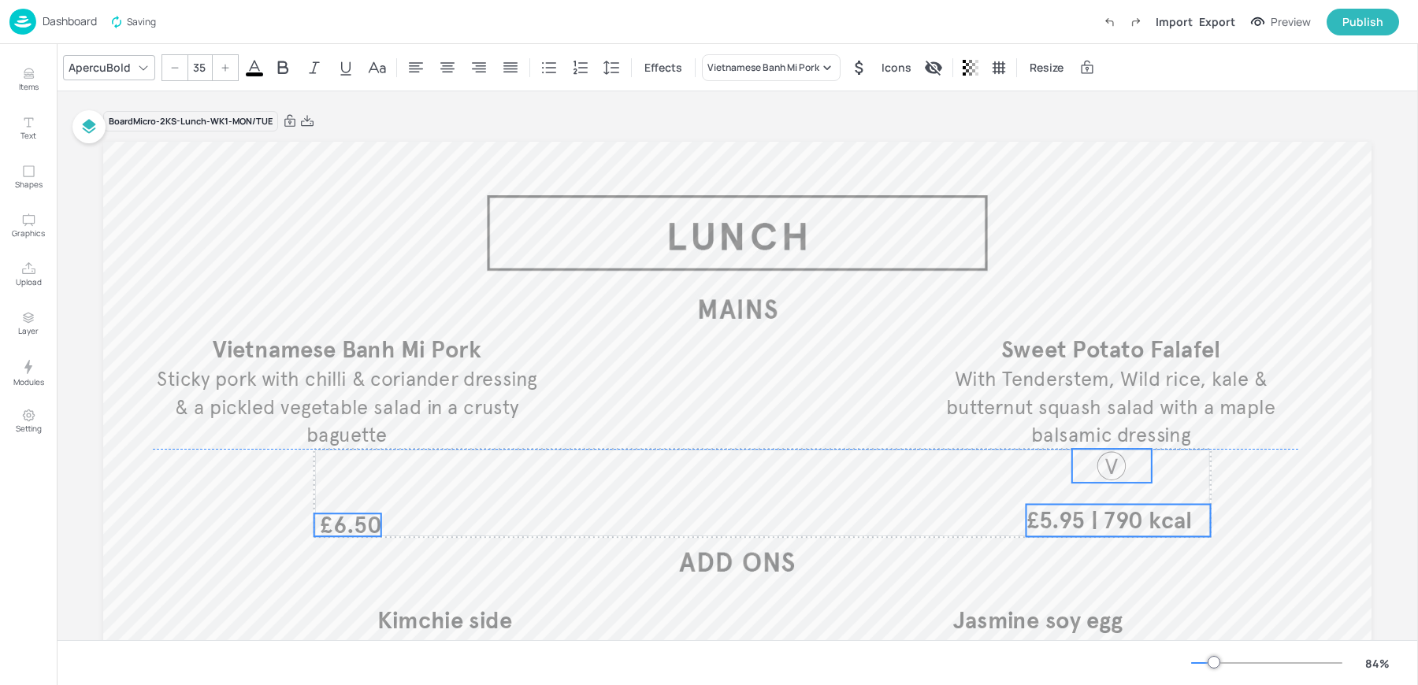
drag, startPoint x: 1111, startPoint y: 417, endPoint x: 1112, endPoint y: 475, distance: 58.3
click at [1112, 475] on div at bounding box center [1112, 466] width 34 height 34
click at [1084, 462] on div at bounding box center [1112, 466] width 80 height 34
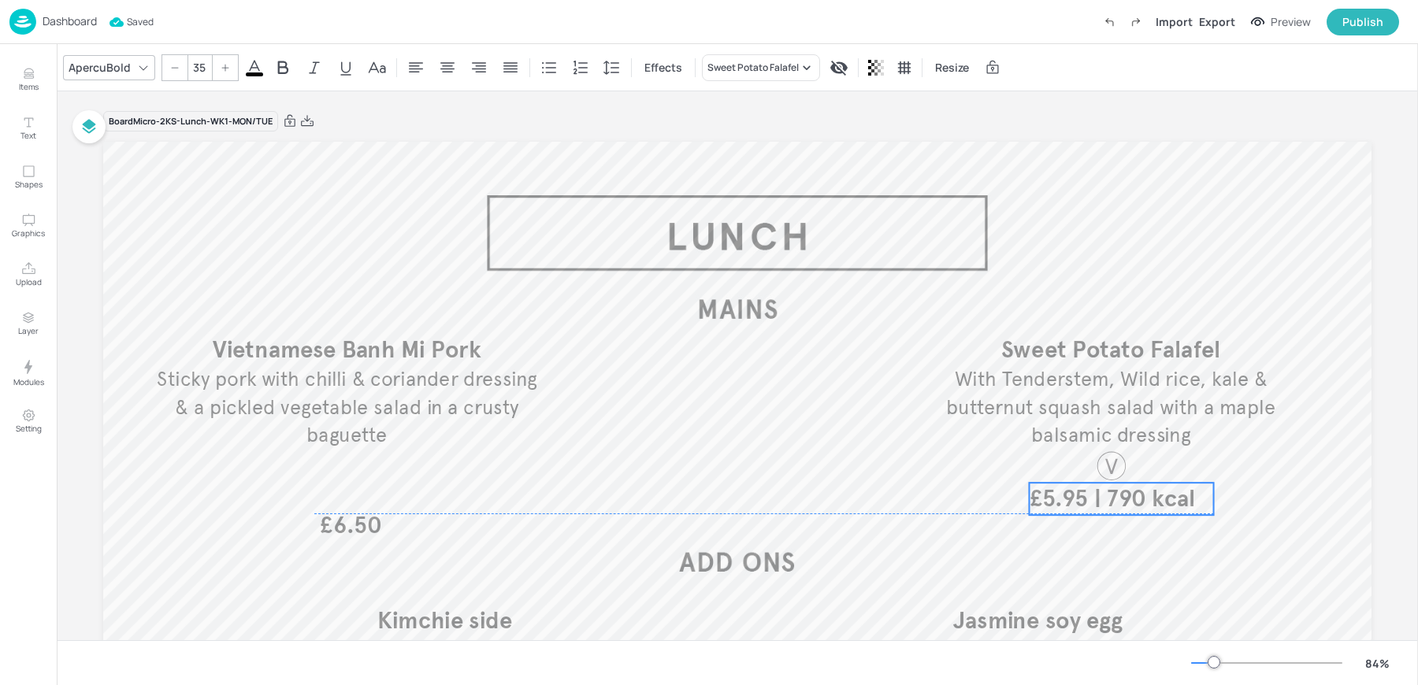
drag, startPoint x: 1098, startPoint y: 520, endPoint x: 1101, endPoint y: 499, distance: 20.7
click at [1101, 499] on span "£5.95 | 790 kcal" at bounding box center [1112, 498] width 166 height 29
click at [1112, 472] on div at bounding box center [1112, 466] width 34 height 34
click at [1181, 423] on icon at bounding box center [1185, 422] width 13 height 13
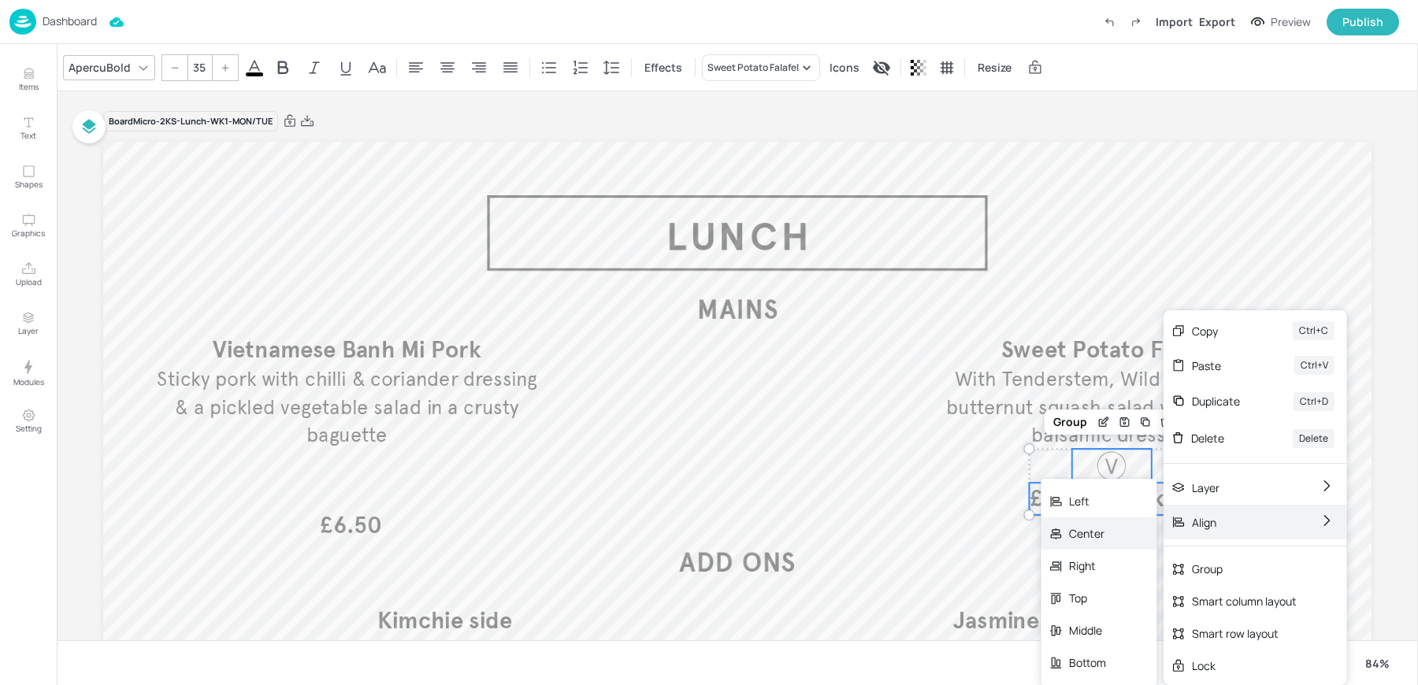
click at [1096, 540] on div "Center" at bounding box center [1087, 533] width 37 height 17
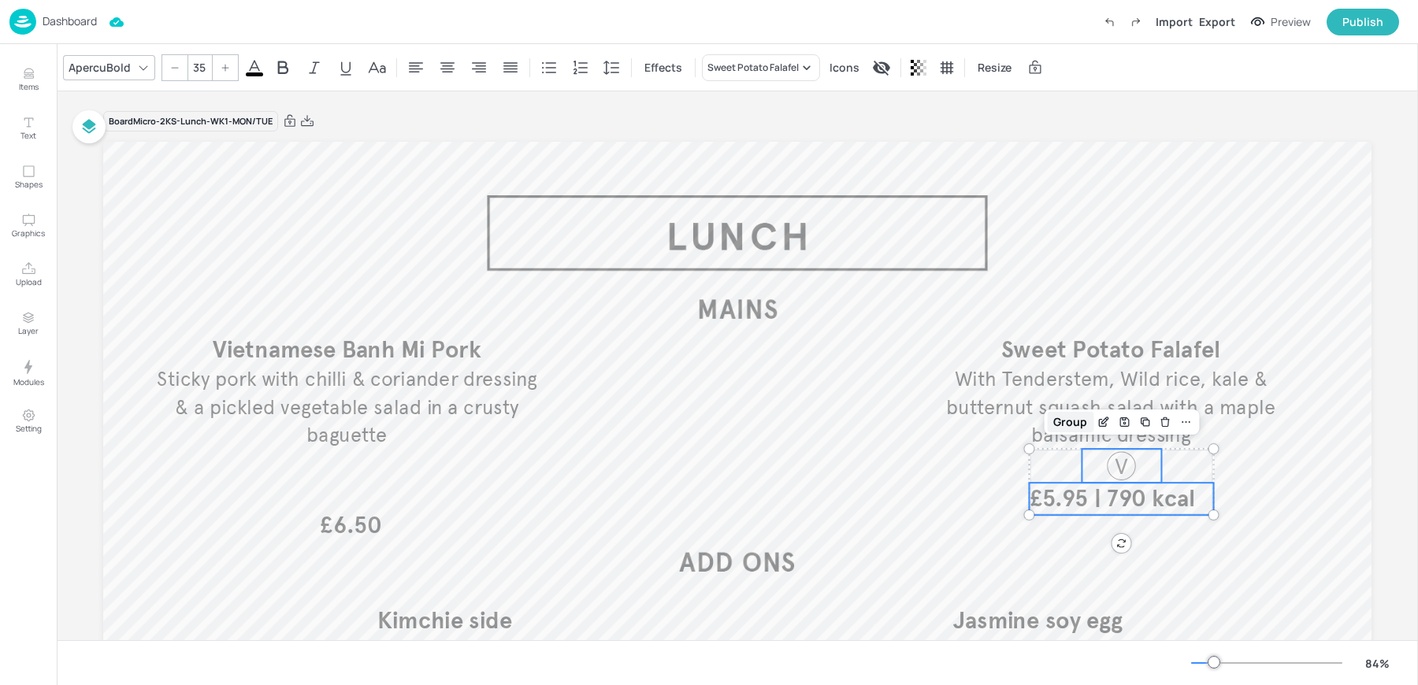
click at [1057, 423] on div "Group" at bounding box center [1070, 422] width 46 height 20
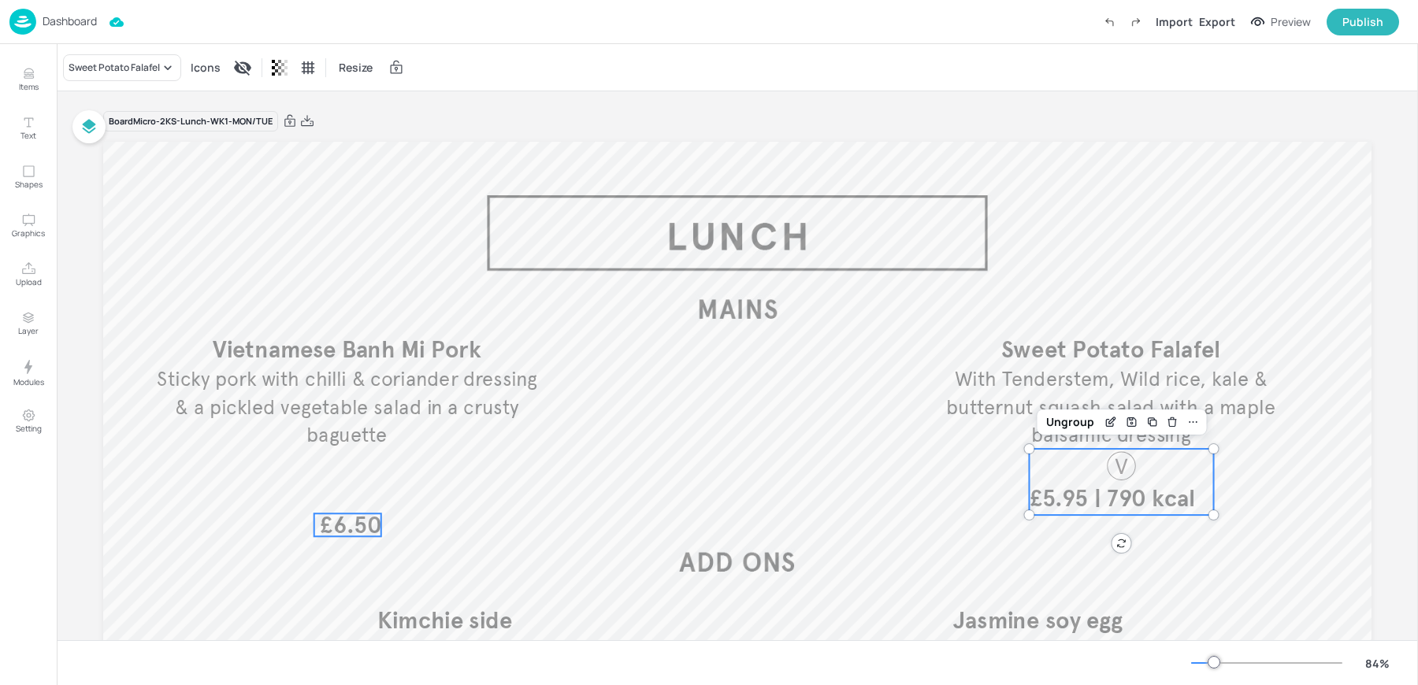
click at [366, 524] on span "£6.50" at bounding box center [350, 525] width 61 height 23
click at [1164, 510] on span "£5.95 | 790 kcal" at bounding box center [1112, 498] width 166 height 29
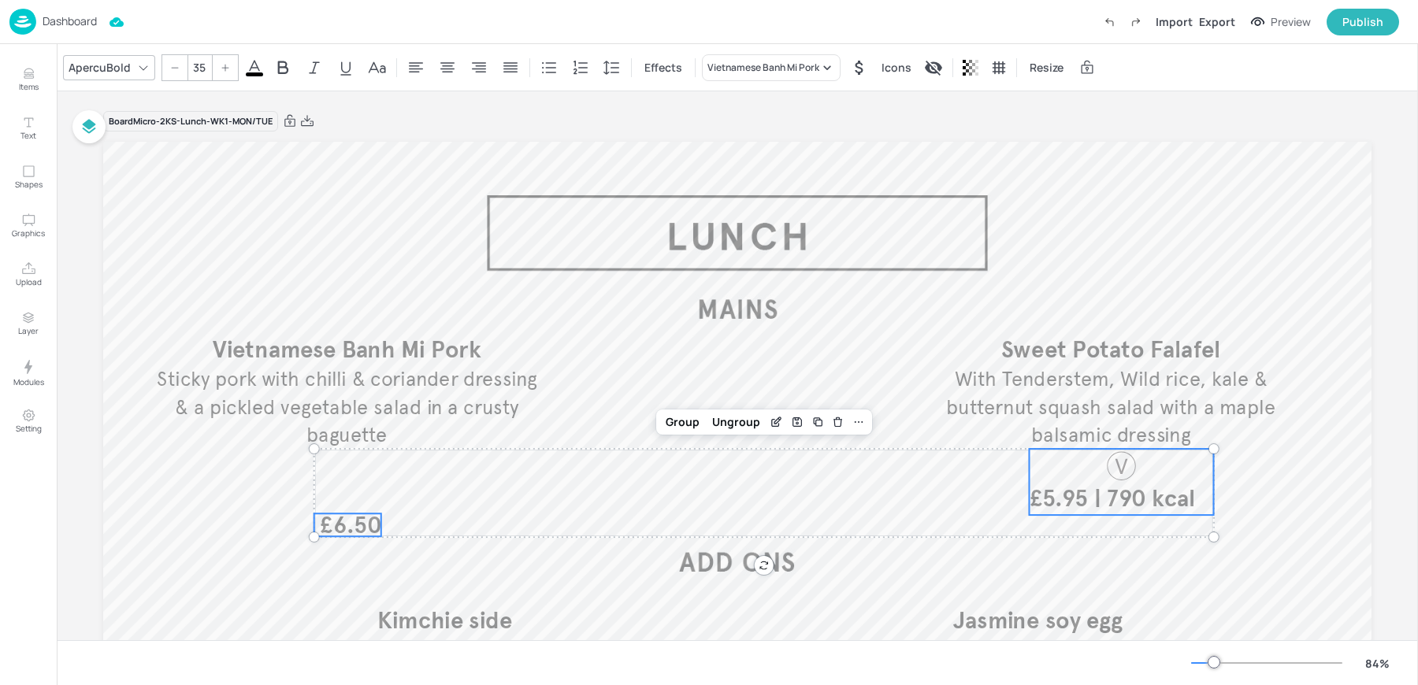
click at [369, 533] on span "£6.50" at bounding box center [350, 525] width 61 height 23
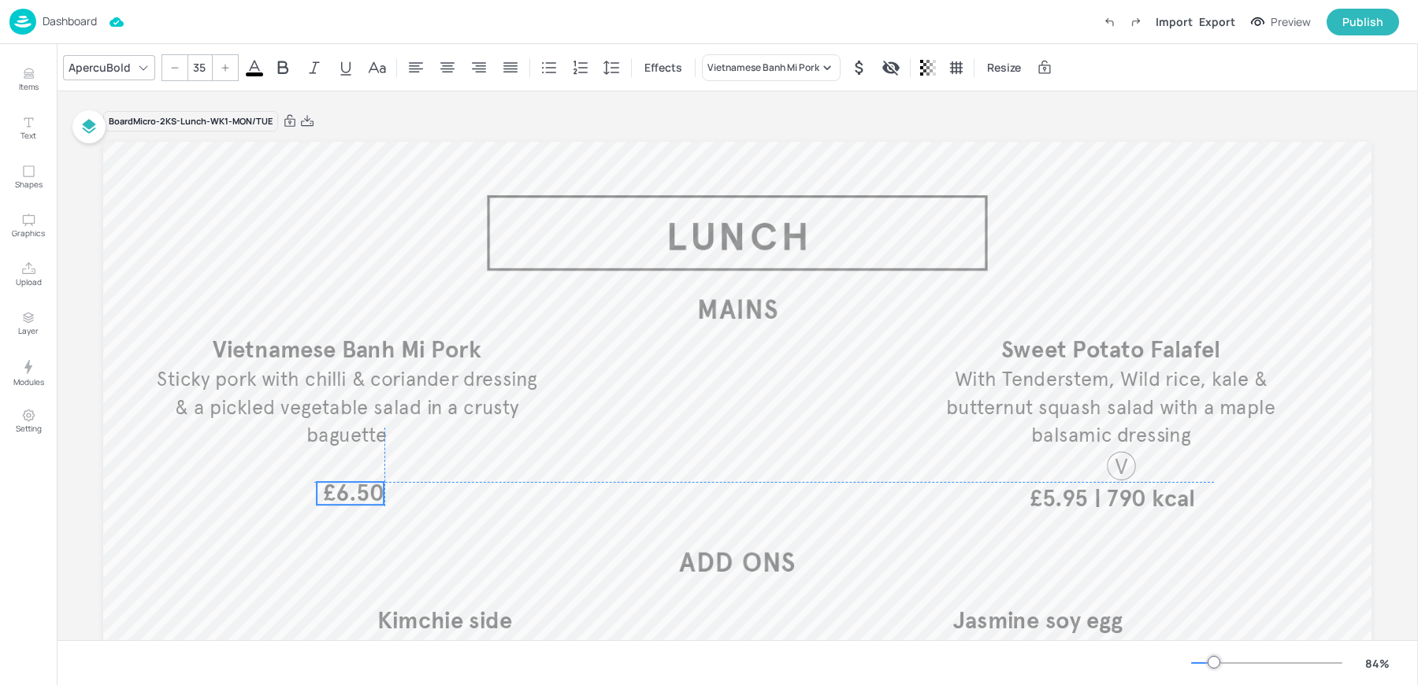
drag, startPoint x: 351, startPoint y: 532, endPoint x: 351, endPoint y: 501, distance: 30.7
click at [351, 501] on span "£6.50" at bounding box center [353, 493] width 61 height 23
click at [1066, 469] on div "£5.95 | 790 kcal" at bounding box center [1121, 482] width 184 height 66
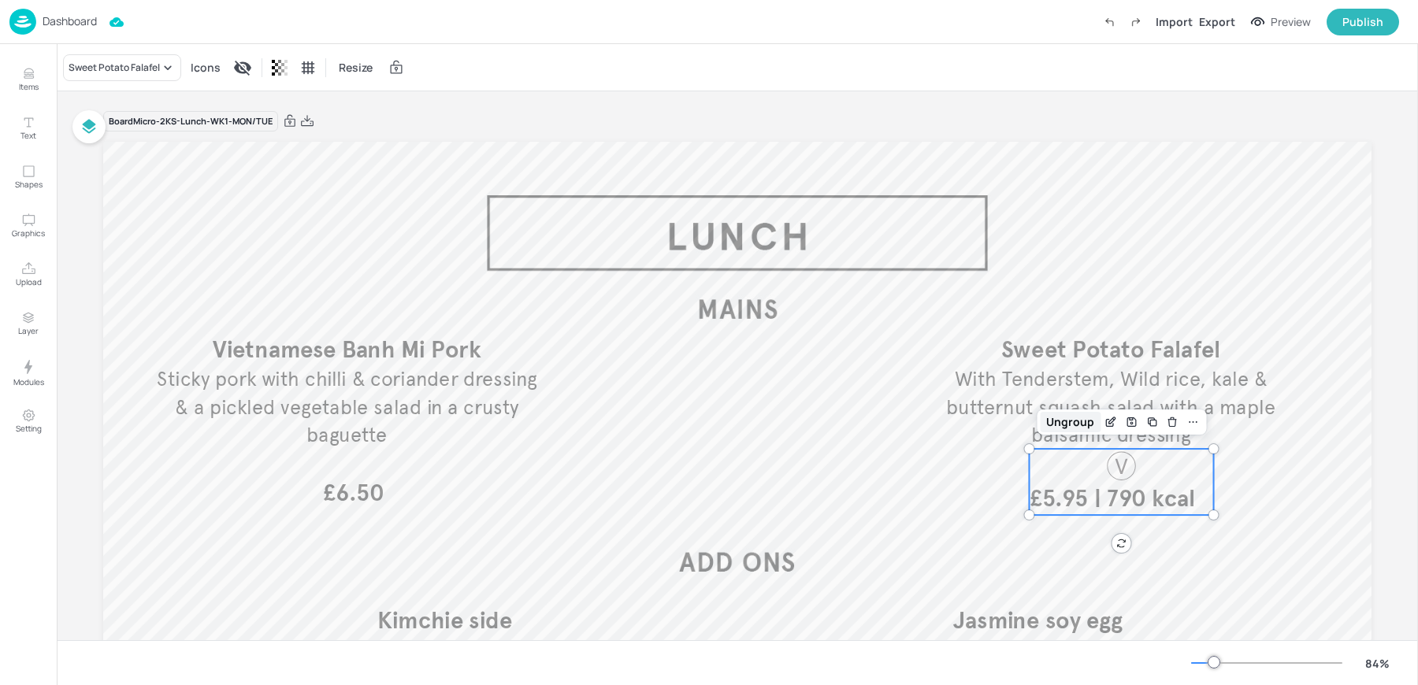
click at [1059, 425] on div "Ungroup" at bounding box center [1070, 422] width 61 height 20
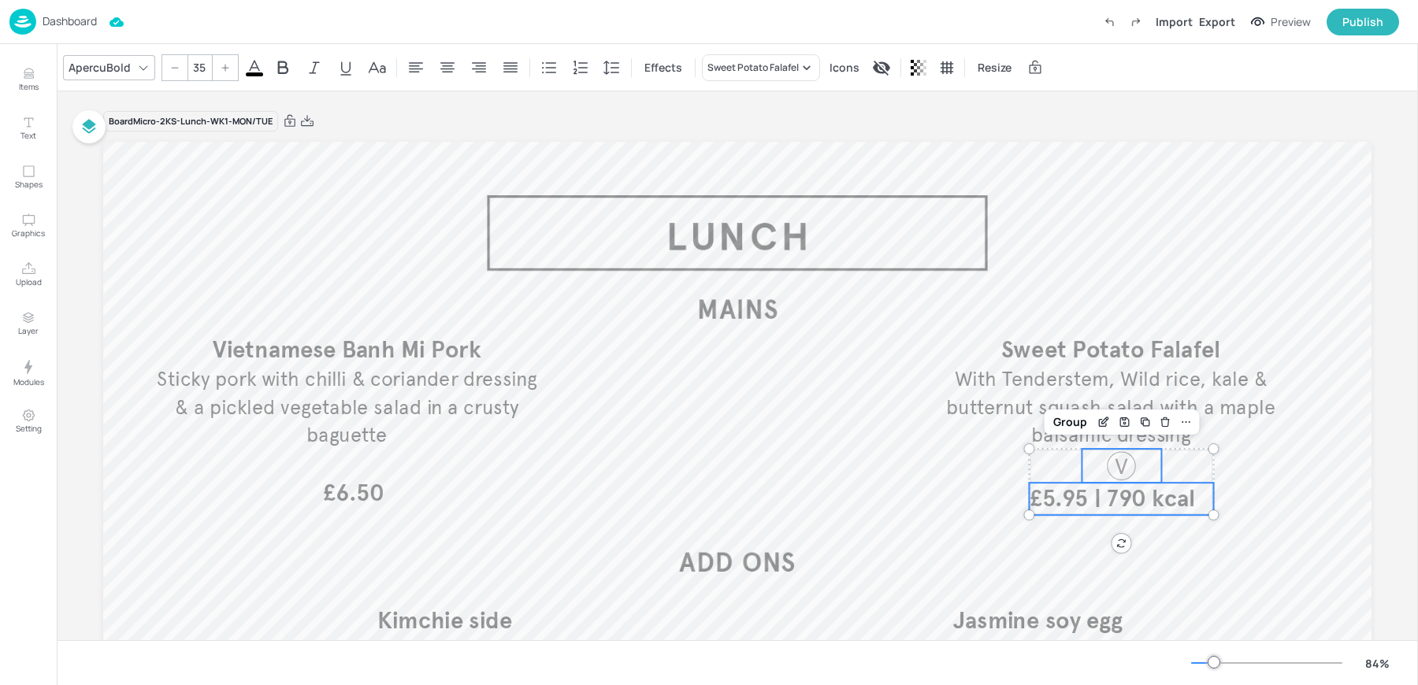
click at [1055, 508] on span "£5.95 | 790 kcal" at bounding box center [1112, 498] width 166 height 29
click at [350, 490] on span "£6.50" at bounding box center [353, 493] width 61 height 23
click at [823, 452] on icon at bounding box center [829, 455] width 13 height 13
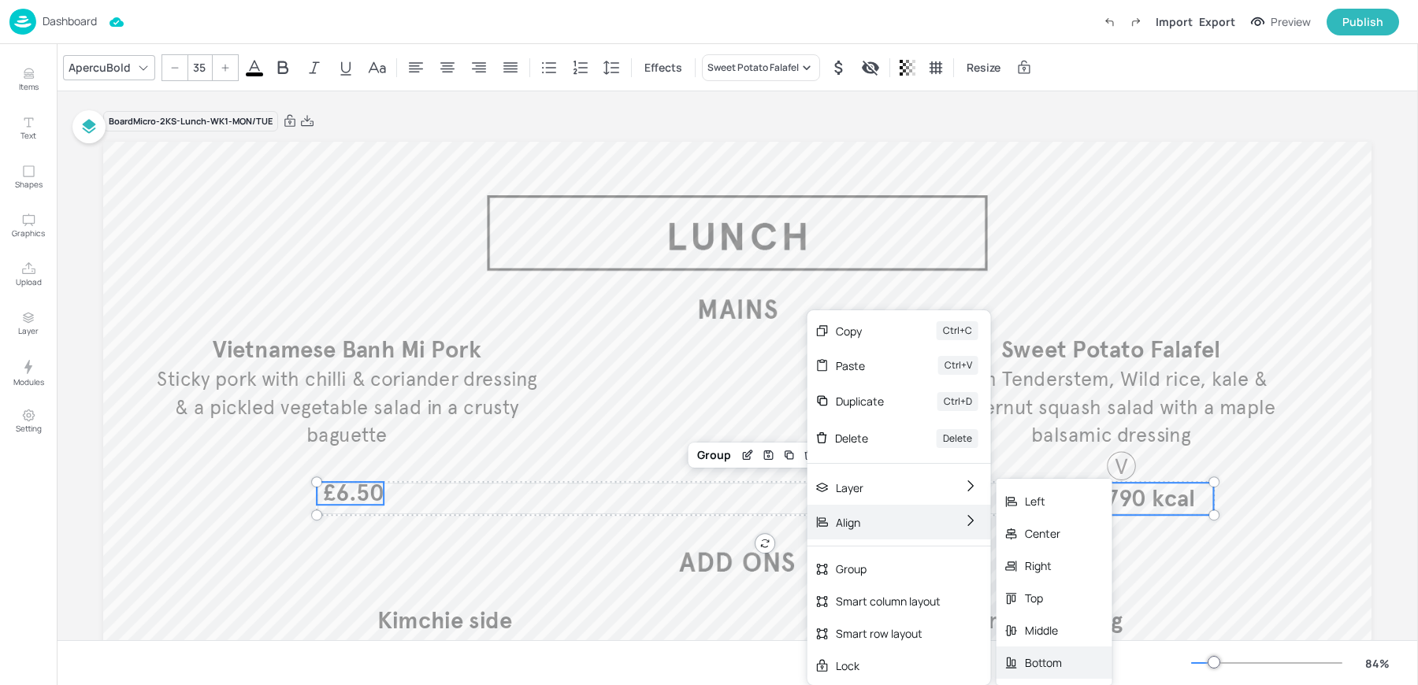
click at [1043, 669] on div "Bottom" at bounding box center [1043, 662] width 37 height 17
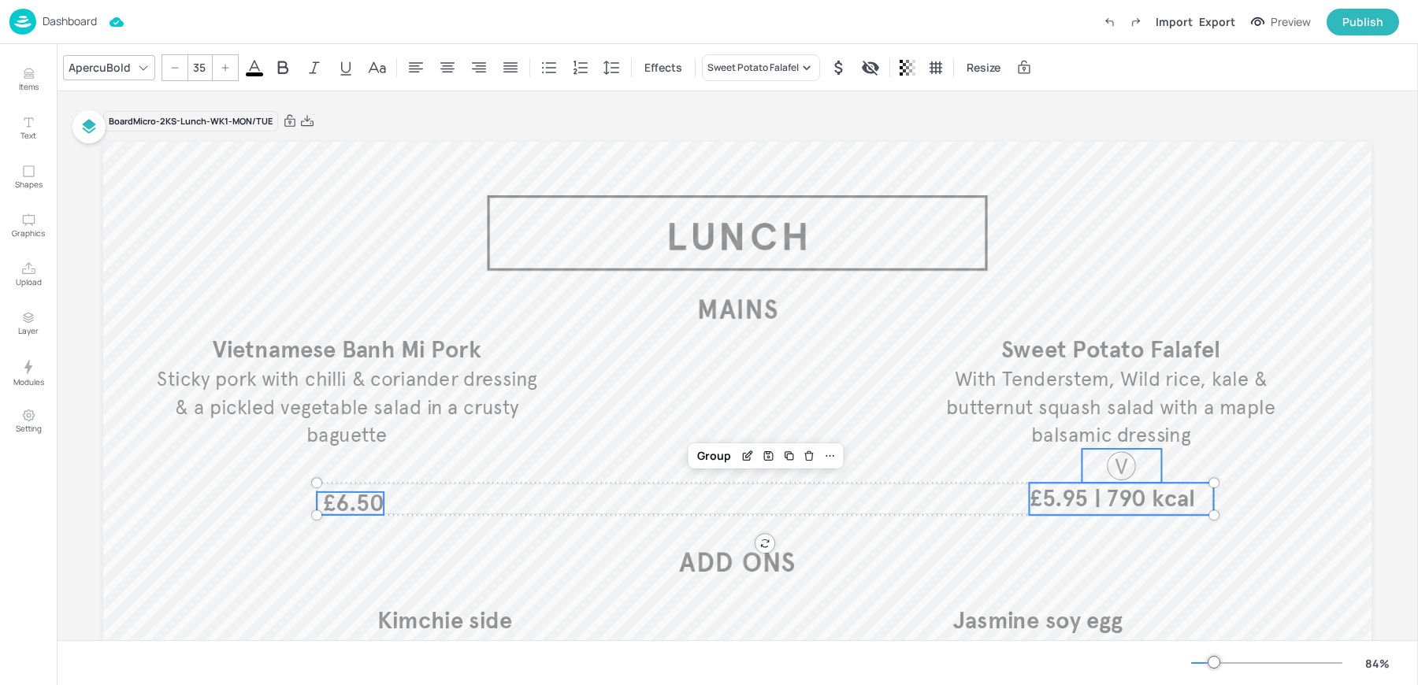
click at [1121, 468] on div at bounding box center [1121, 466] width 34 height 34
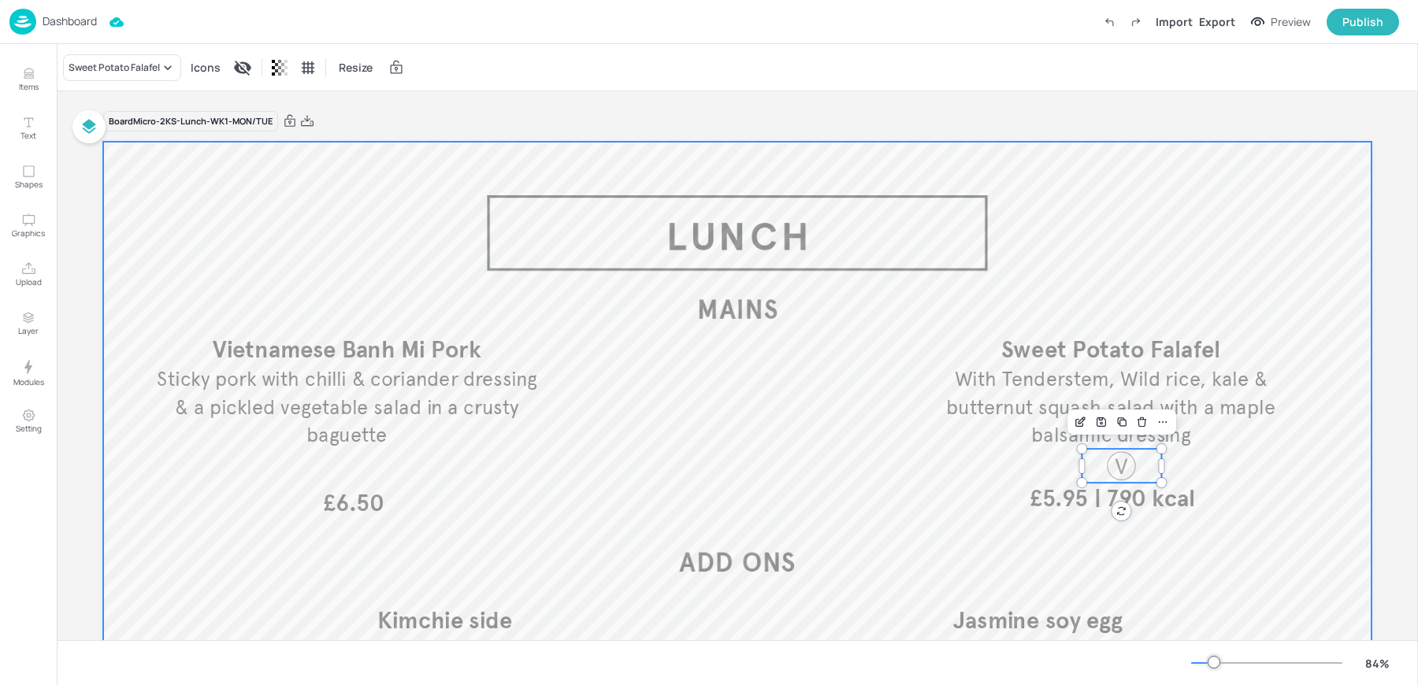
click at [1117, 273] on div at bounding box center [737, 499] width 1268 height 714
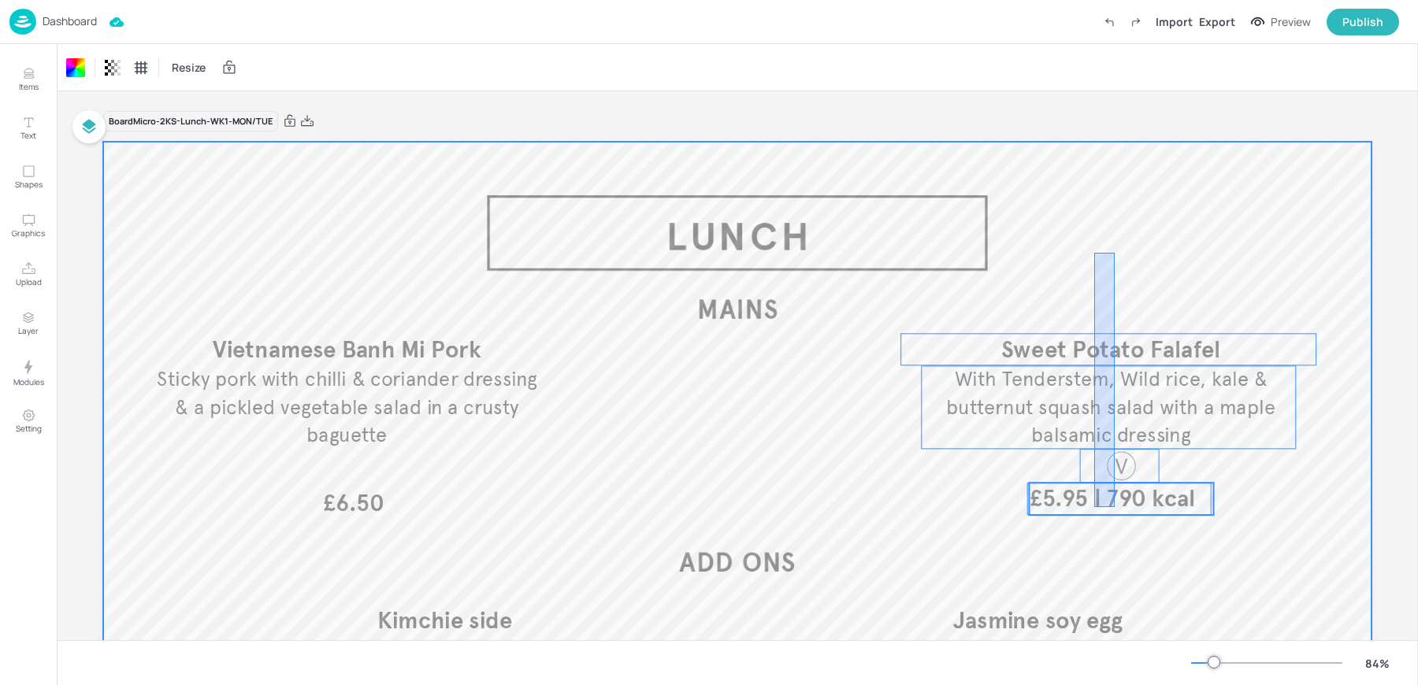
drag, startPoint x: 1094, startPoint y: 253, endPoint x: 1120, endPoint y: 540, distance: 288.6
click at [1120, 540] on div at bounding box center [737, 499] width 1268 height 714
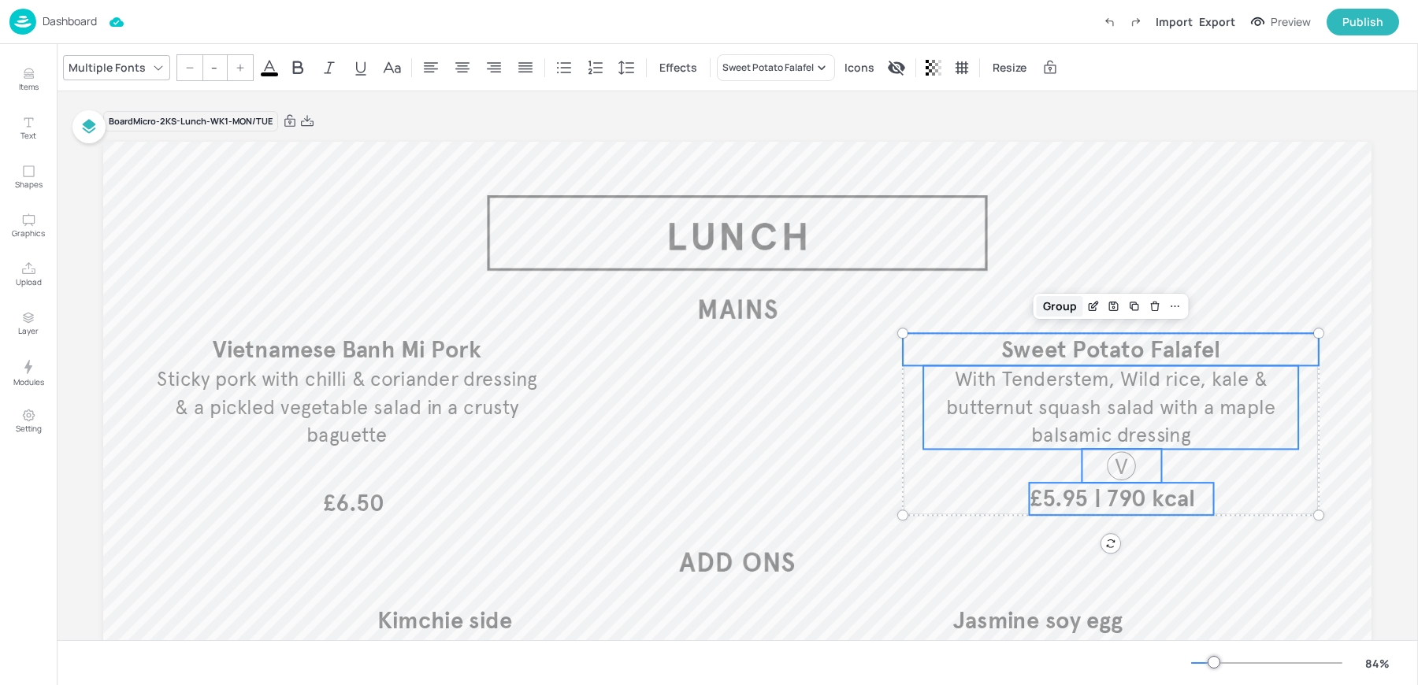
click at [1059, 303] on div "Group" at bounding box center [1059, 306] width 46 height 20
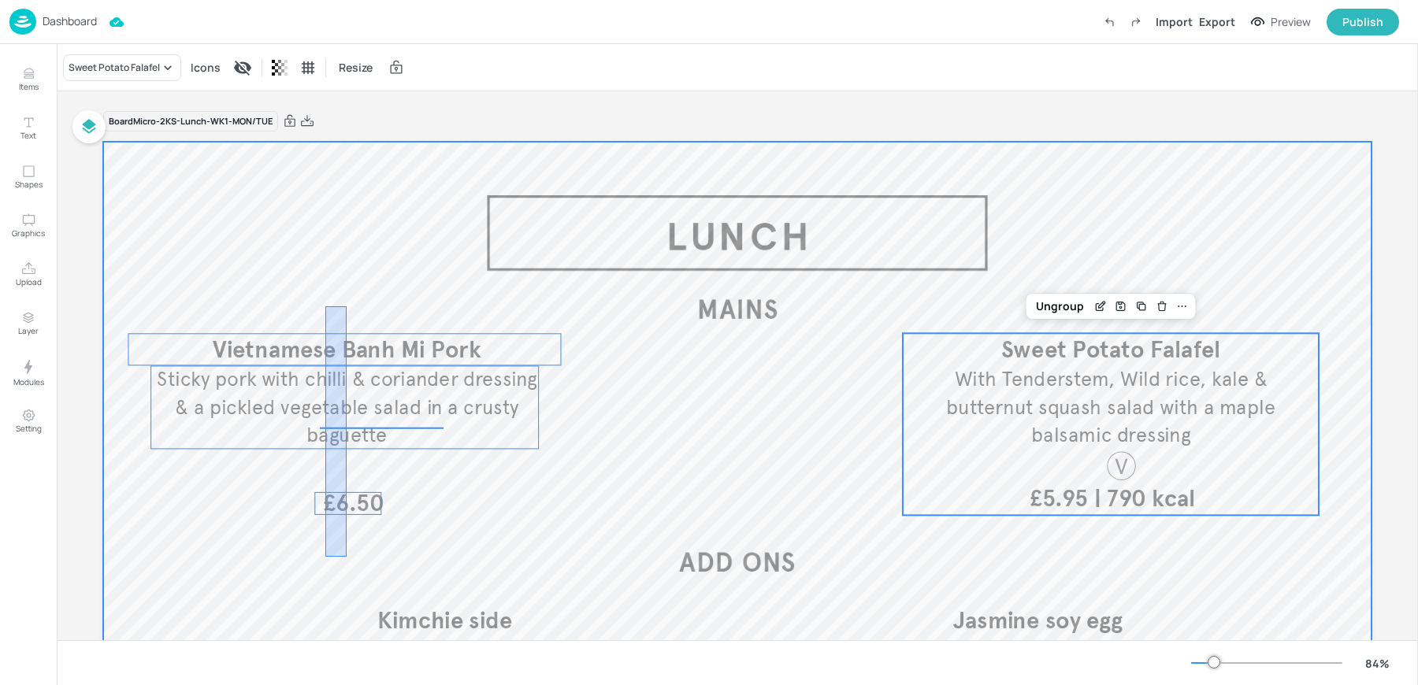
drag, startPoint x: 325, startPoint y: 306, endPoint x: 347, endPoint y: 557, distance: 251.4
click at [347, 557] on div at bounding box center [737, 499] width 1268 height 714
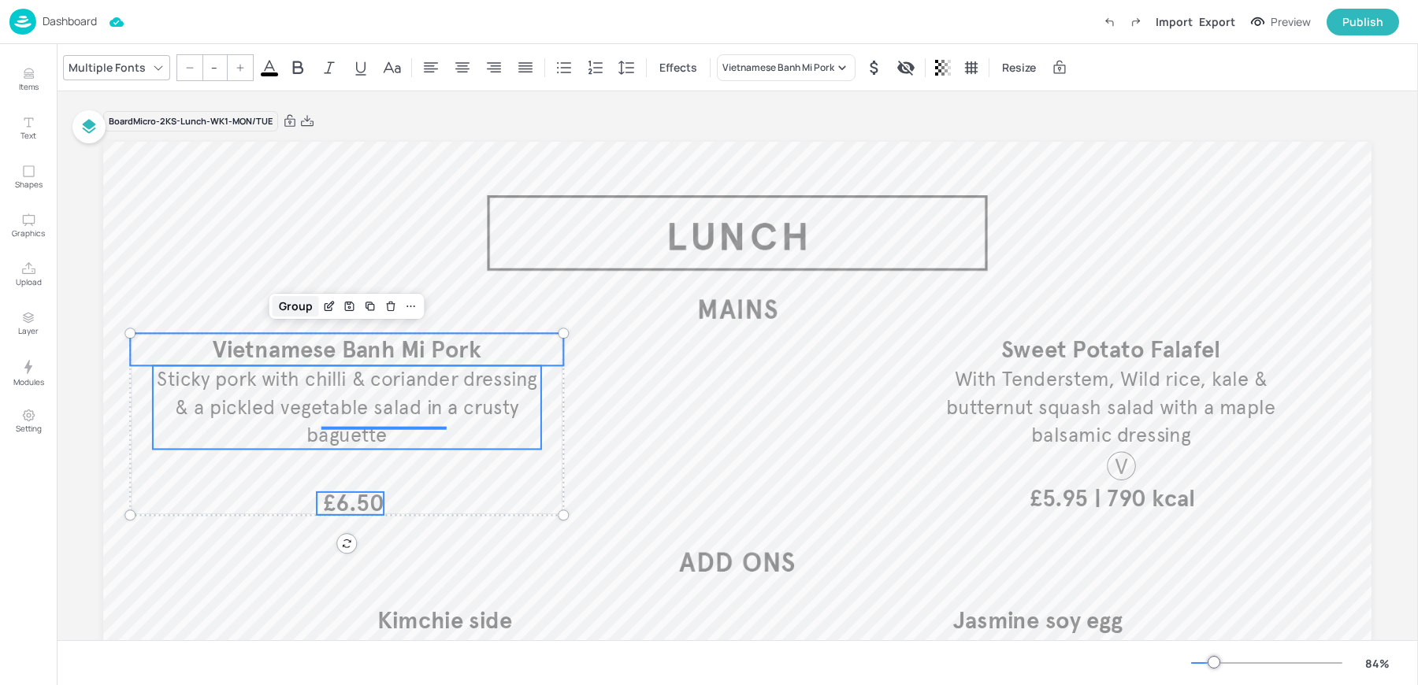
click at [293, 302] on div "Group" at bounding box center [296, 306] width 46 height 20
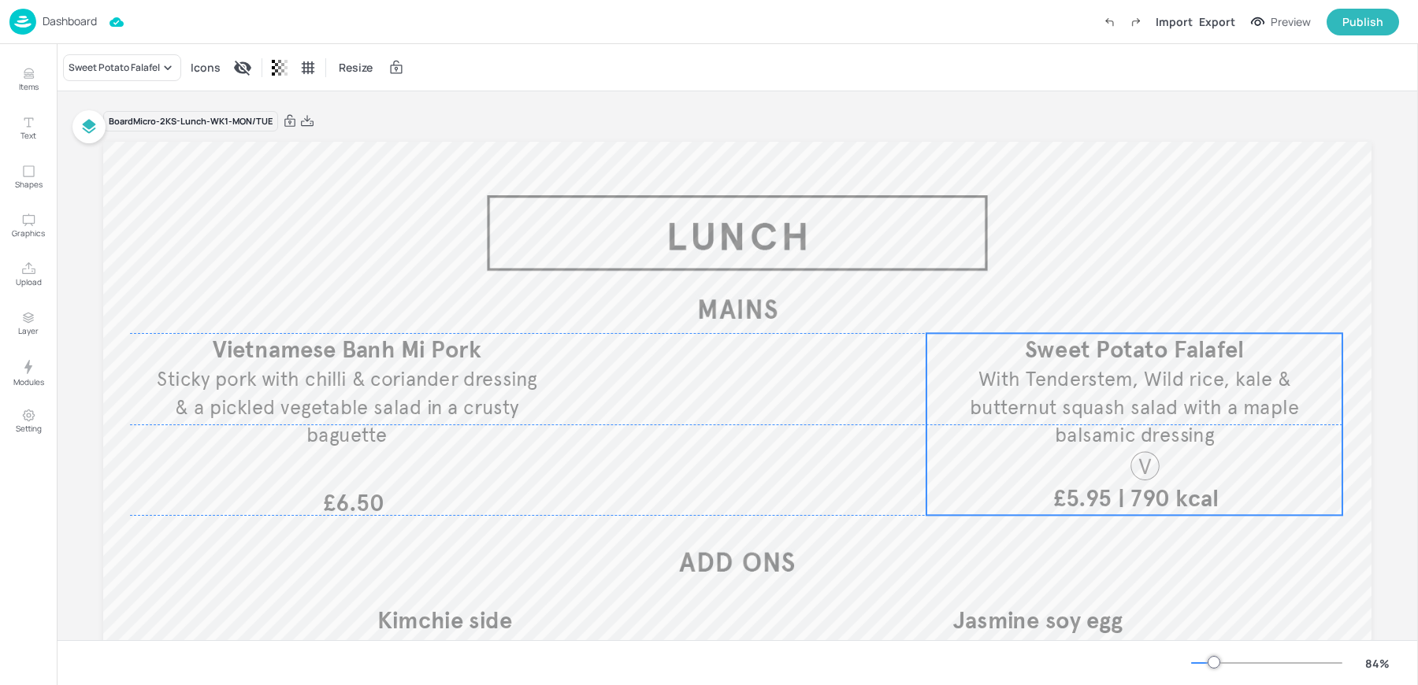
drag, startPoint x: 981, startPoint y: 417, endPoint x: 1005, endPoint y: 416, distance: 24.4
click at [1005, 416] on span "With Tenderstem, Wild rice, kale & butternut squash salad with a maple balsamic…" at bounding box center [1134, 407] width 329 height 80
click at [1162, 308] on icon "Duplicate" at bounding box center [1165, 305] width 6 height 6
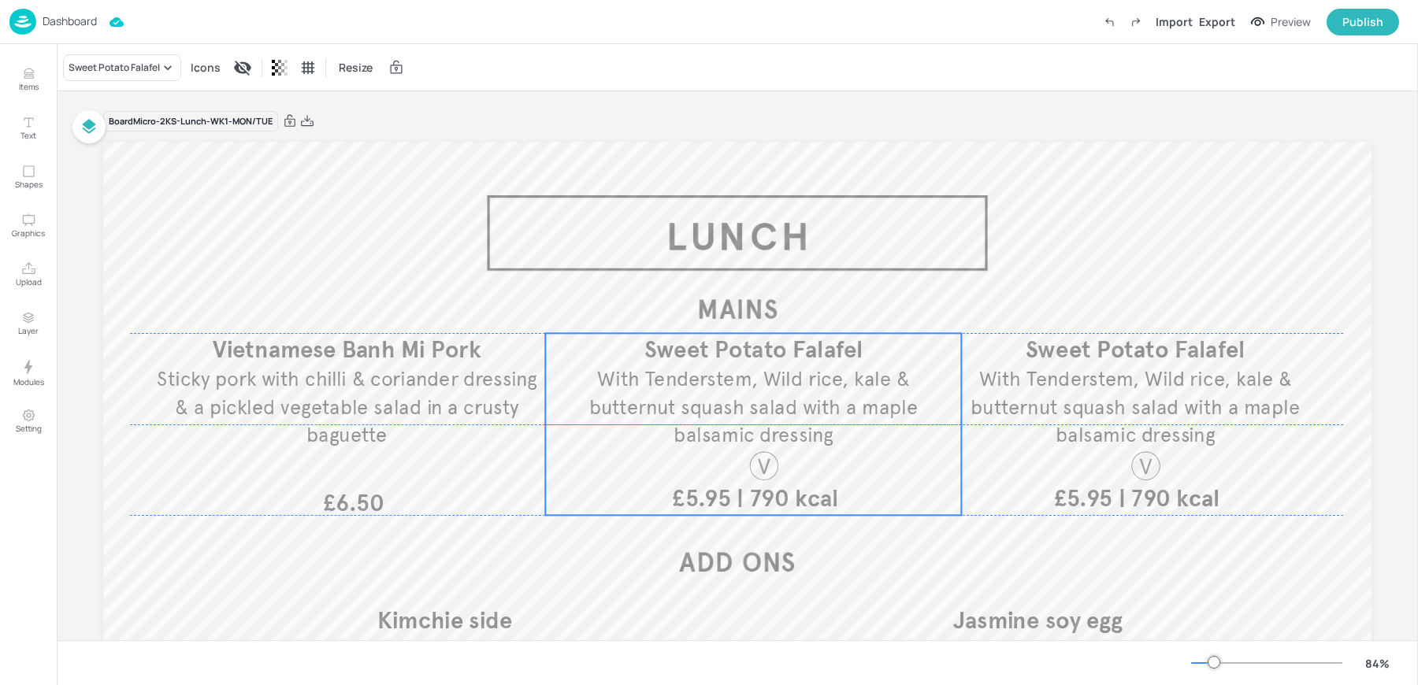
drag, startPoint x: 1085, startPoint y: 386, endPoint x: 695, endPoint y: 380, distance: 390.7
click at [695, 380] on span "With Tenderstem, Wild rice, kale & butternut squash salad with a maple balsamic…" at bounding box center [753, 407] width 329 height 80
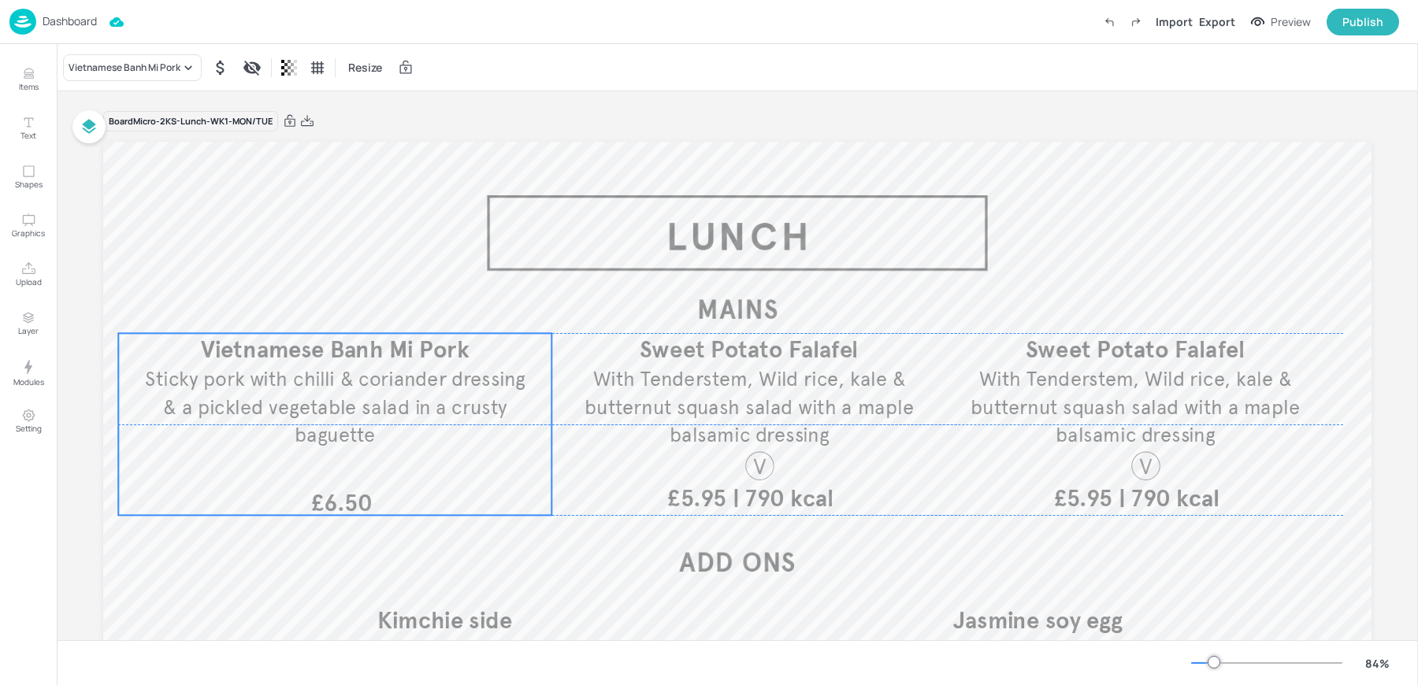
drag, startPoint x: 451, startPoint y: 376, endPoint x: 439, endPoint y: 376, distance: 12.6
click at [439, 376] on span "Sticky pork with chilli & coriander dressing & a pickled vegetable salad in a c…" at bounding box center [335, 407] width 380 height 80
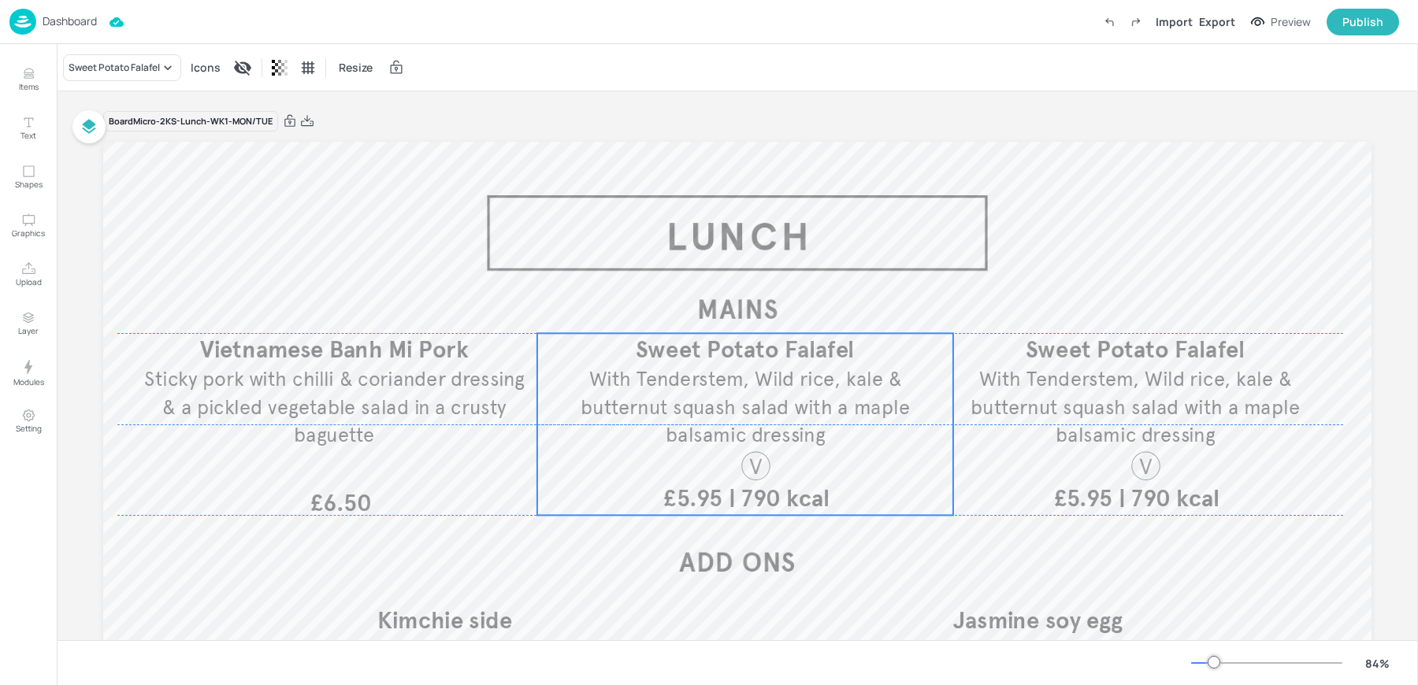
click at [711, 373] on span "With Tenderstem, Wild rice, kale & butternut squash salad with a maple balsamic…" at bounding box center [744, 407] width 329 height 80
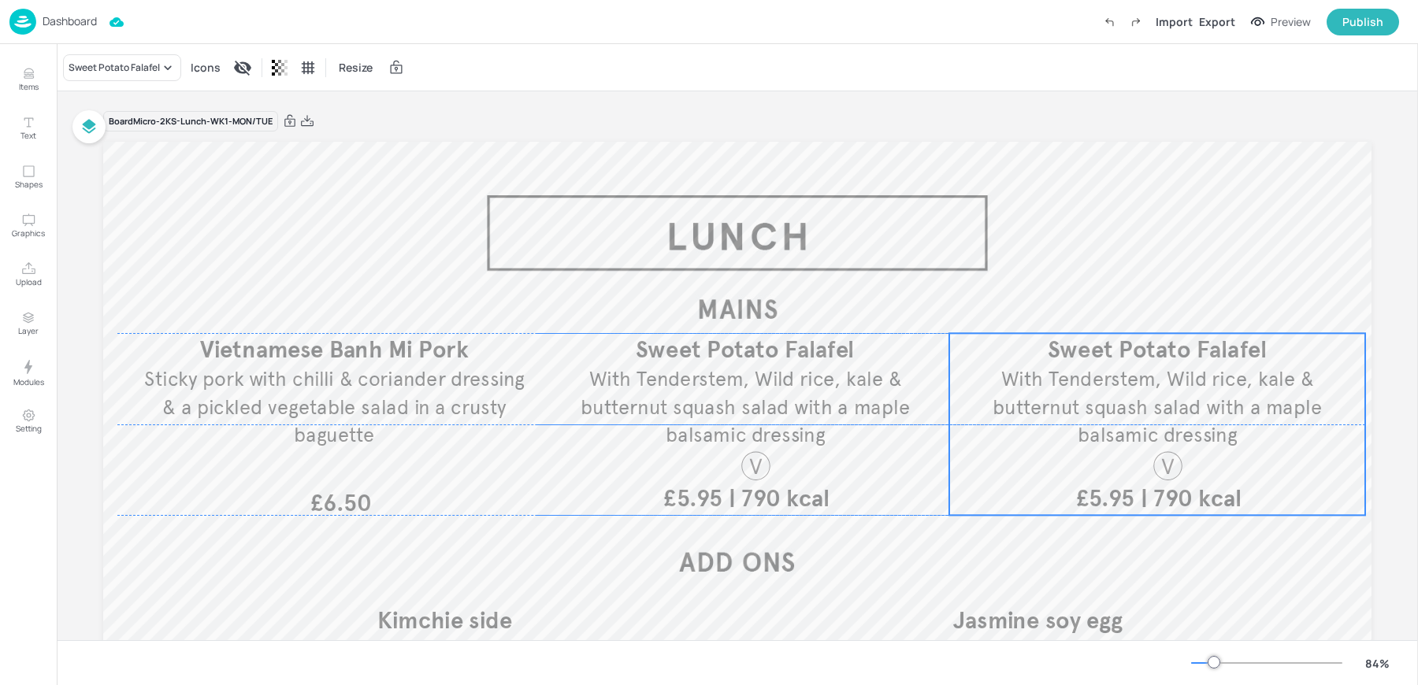
drag, startPoint x: 1055, startPoint y: 363, endPoint x: 1077, endPoint y: 361, distance: 22.1
click at [1077, 361] on span "Sweet Potato Falafel" at bounding box center [1156, 349] width 219 height 29
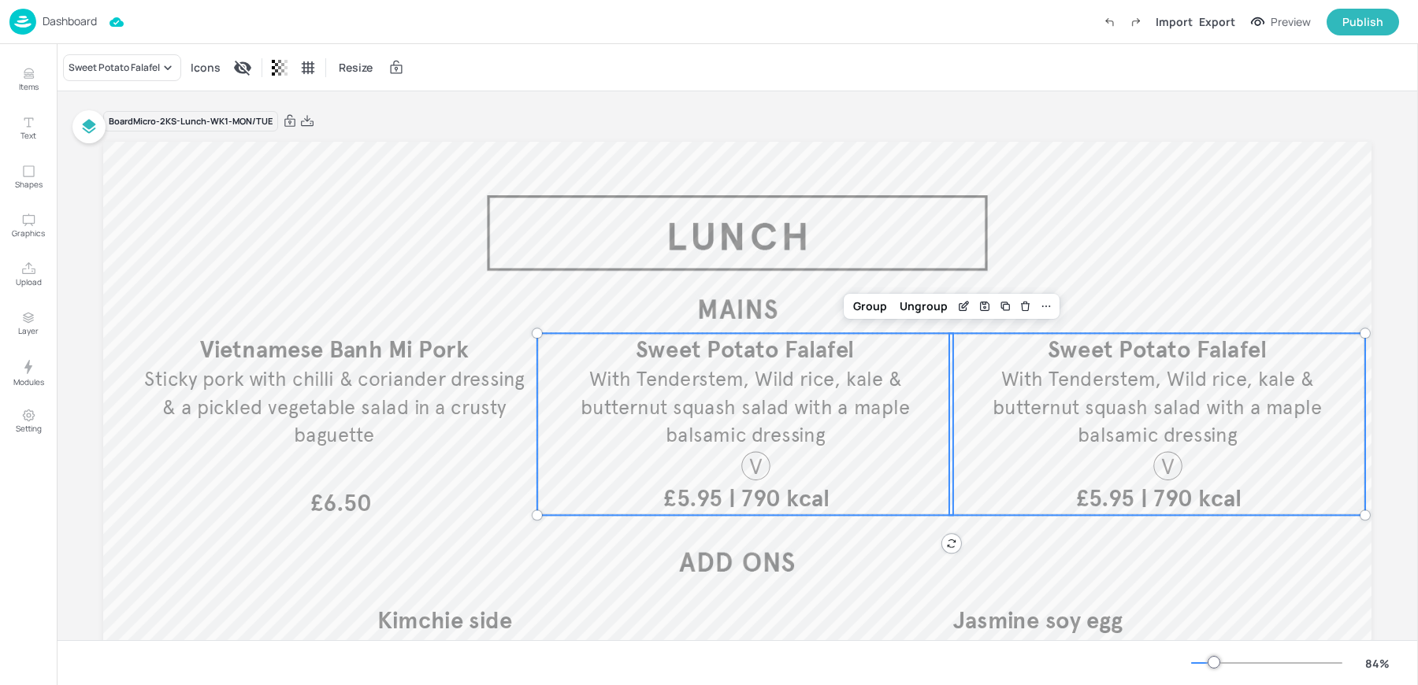
click at [796, 384] on span "With Tenderstem, Wild rice, kale & butternut squash salad with a maple balsamic…" at bounding box center [744, 407] width 329 height 80
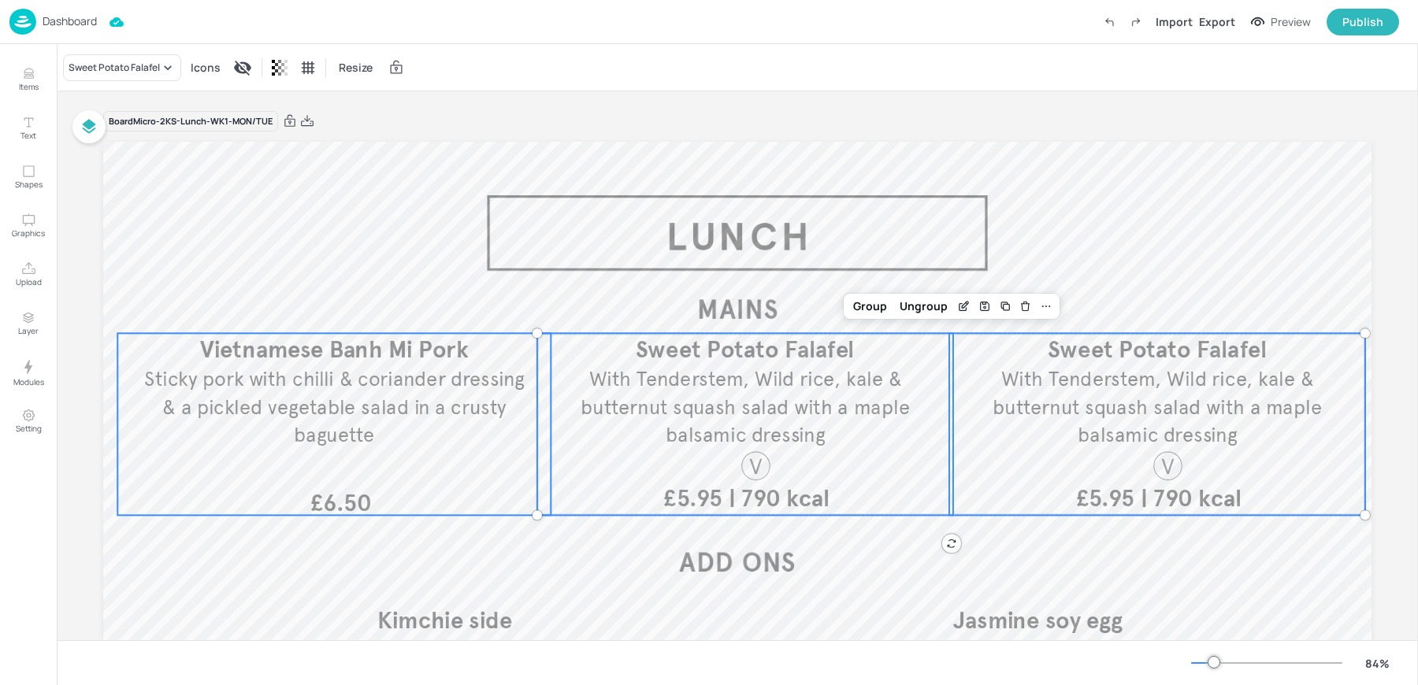
click at [448, 384] on span "Sticky pork with chilli & coriander dressing & a pickled vegetable salad in a c…" at bounding box center [334, 407] width 380 height 80
click at [690, 409] on span "With Tenderstem, Wild rice, kale & butternut squash salad with a maple balsamic…" at bounding box center [744, 407] width 329 height 80
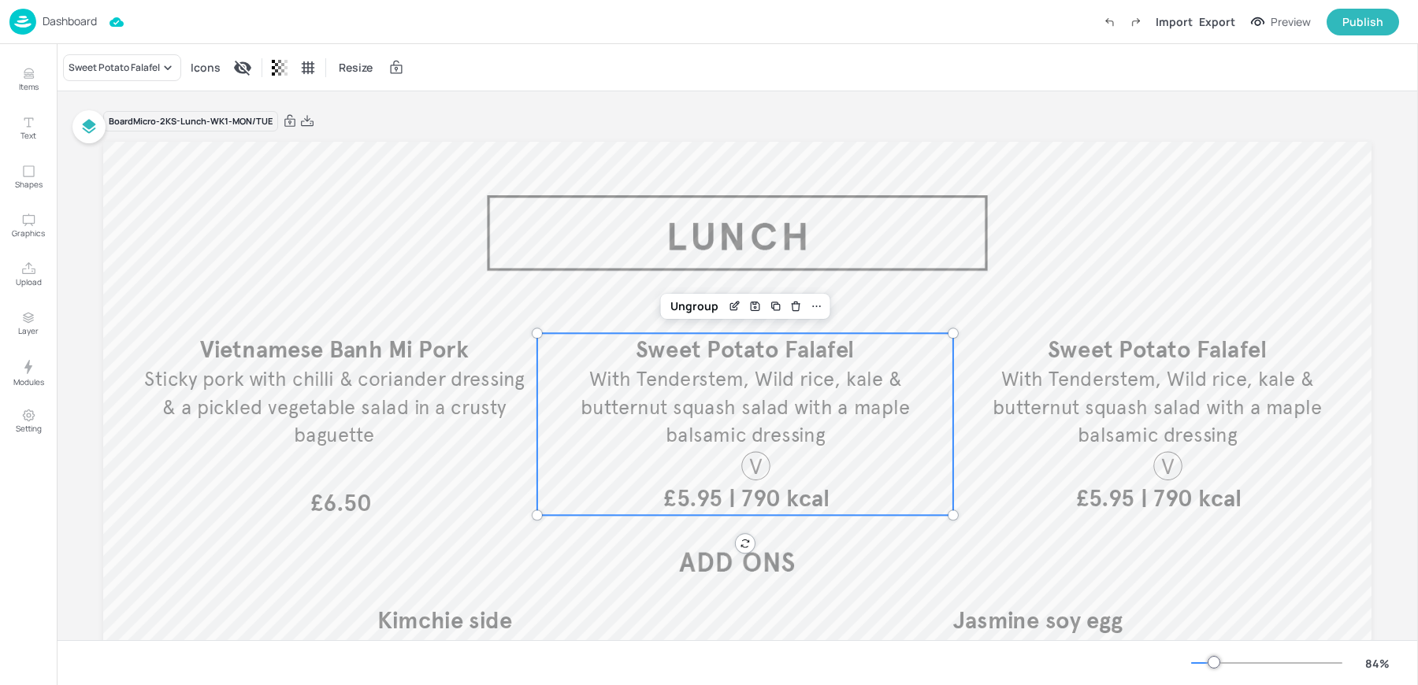
click at [730, 417] on span "With Tenderstem, Wild rice, kale & butternut squash salad with a maple balsamic…" at bounding box center [744, 407] width 329 height 80
click at [103, 69] on div "Sweet Potato Falafel" at bounding box center [114, 68] width 91 height 14
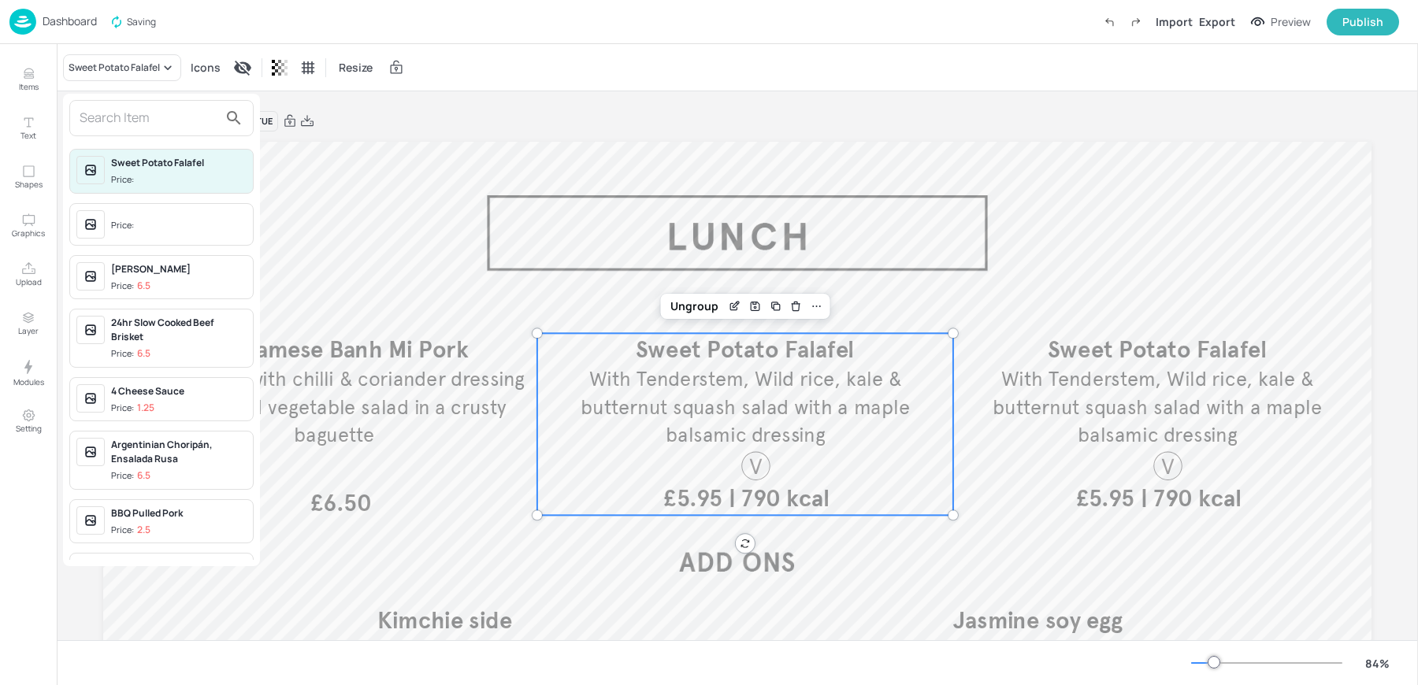
click at [109, 124] on input "text" at bounding box center [149, 118] width 139 height 25
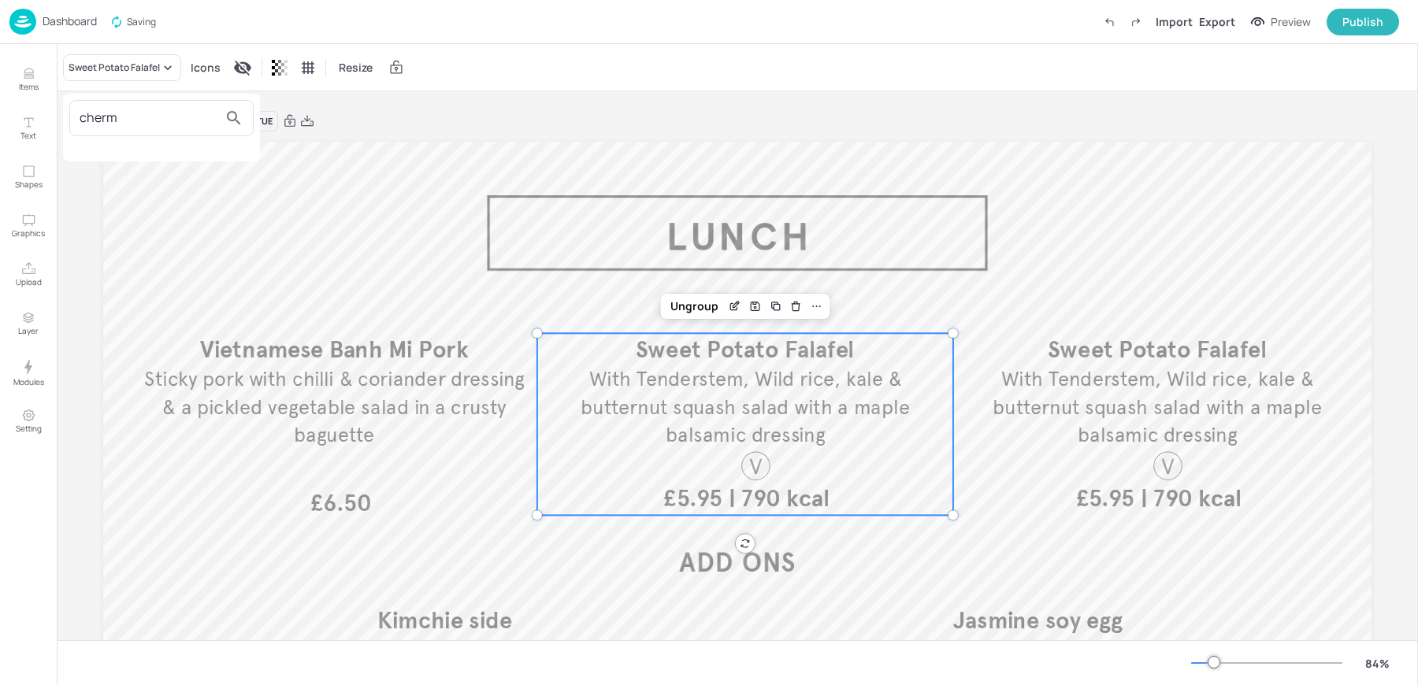
type input "cherm"
click at [11, 76] on div at bounding box center [709, 342] width 1418 height 685
click at [31, 79] on icon "Items" at bounding box center [28, 73] width 15 height 15
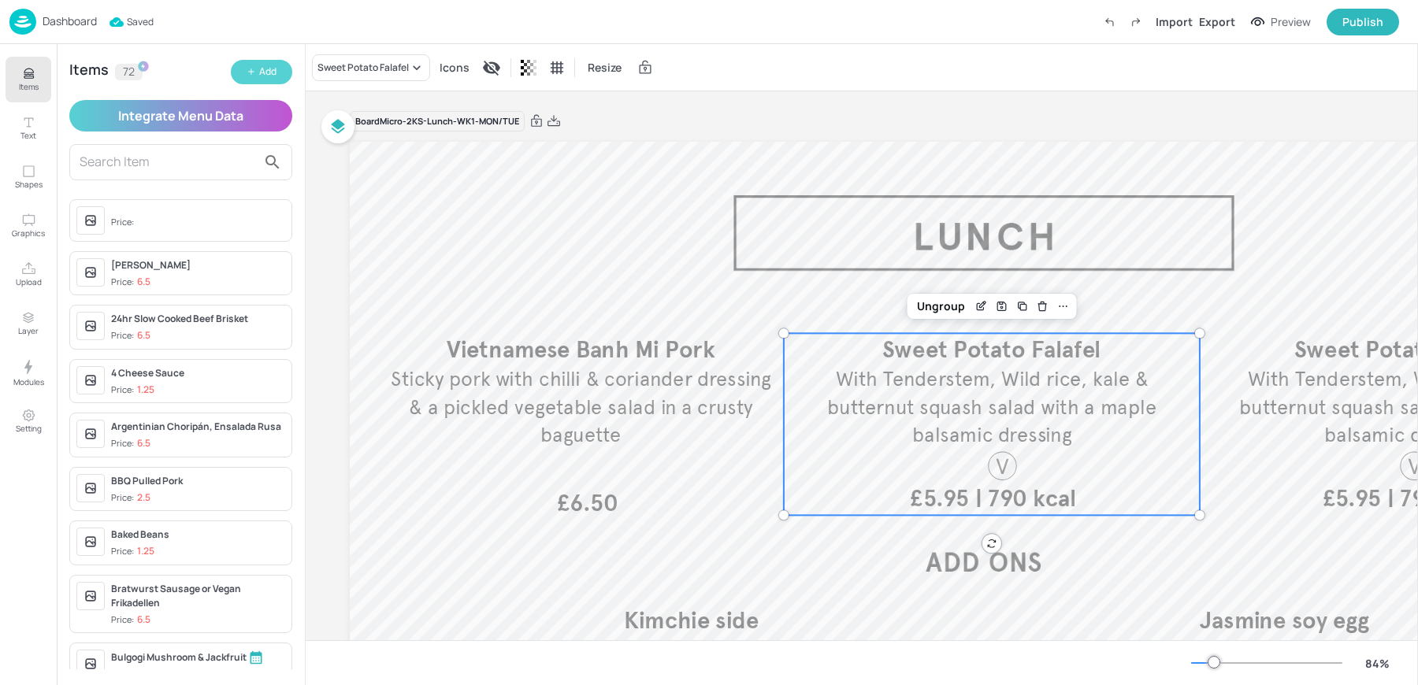
click at [254, 72] on icon "button" at bounding box center [251, 71] width 9 height 9
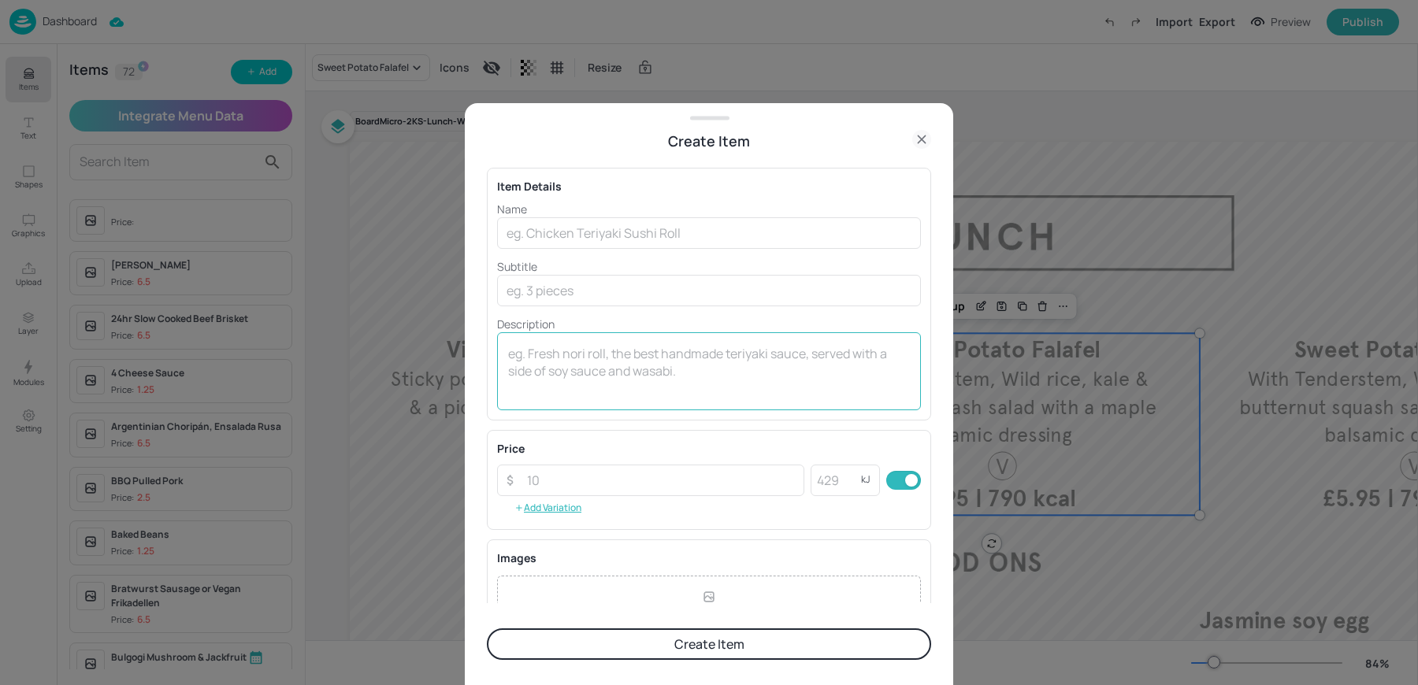
click at [703, 380] on textarea at bounding box center [709, 371] width 402 height 52
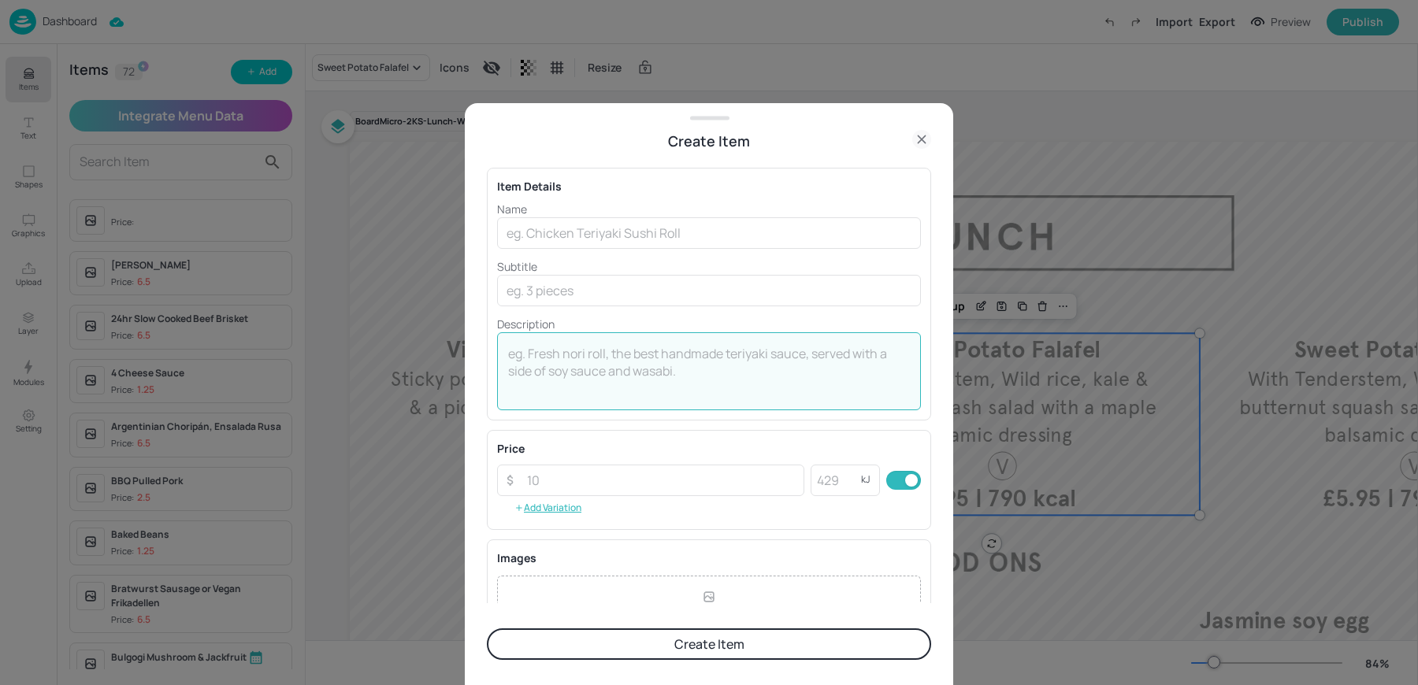
click at [703, 380] on textarea at bounding box center [709, 371] width 402 height 52
paste textarea "Chermoula Chicken Chermoula spiced Chicken Thighs served with Chorizo infused L…"
drag, startPoint x: 626, startPoint y: 354, endPoint x: 434, endPoint y: 325, distance: 194.4
click at [442, 326] on div "Create Item Item Details Name ​ Subtitle ​ Description Chermoula Chicken Chermo…" at bounding box center [709, 342] width 1418 height 685
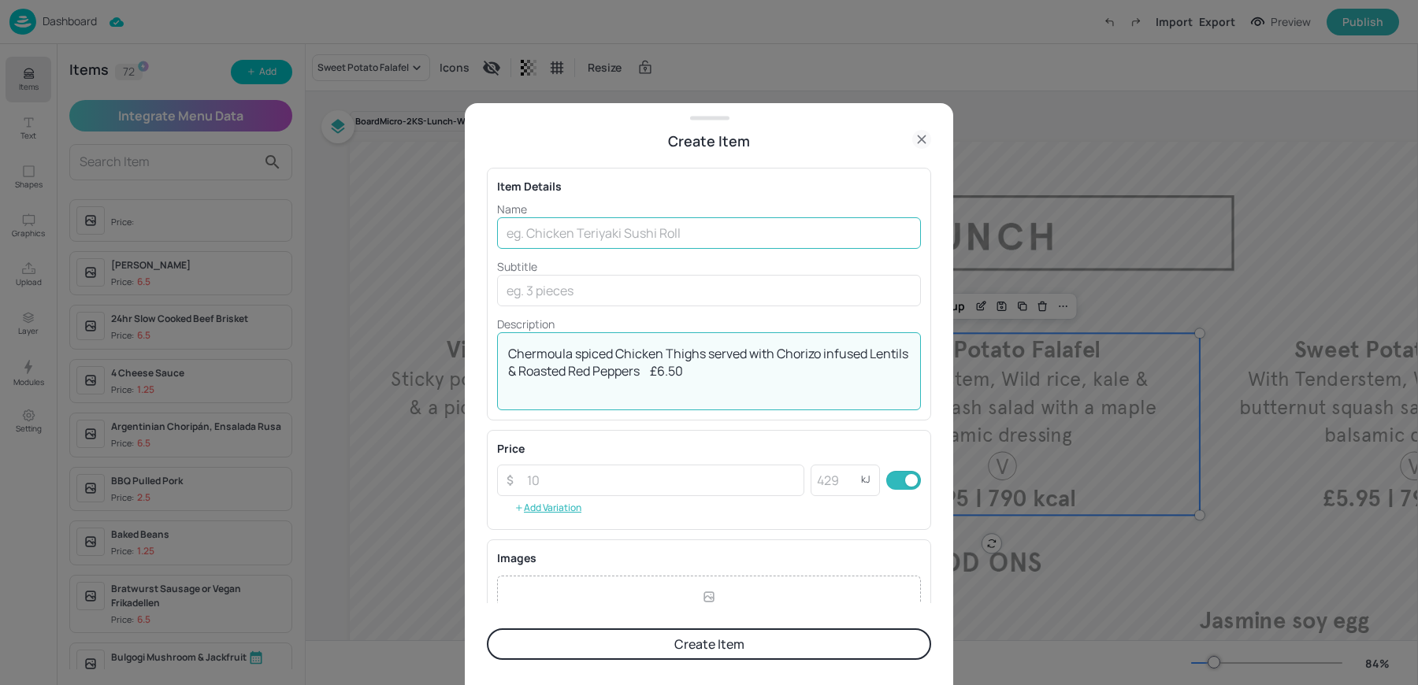
type textarea "Chermoula spiced Chicken Thighs served with Chorizo infused Lentils & Roasted R…"
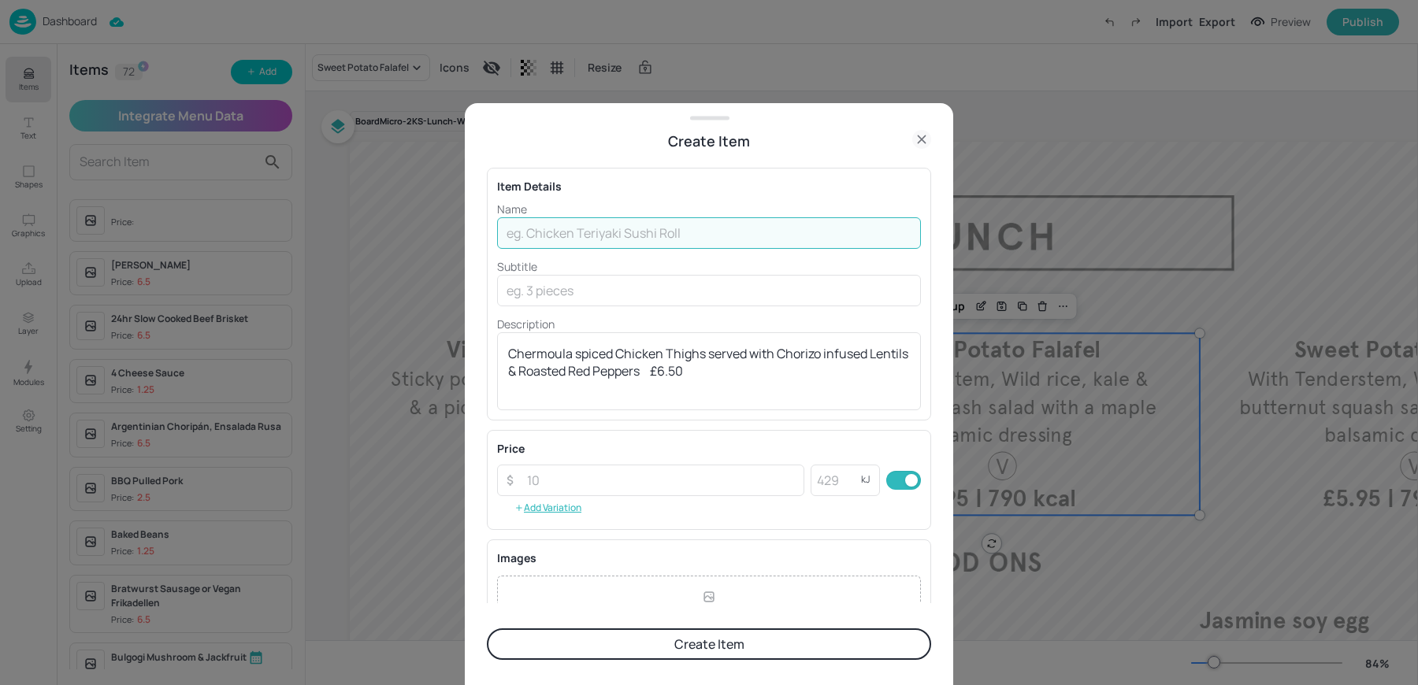
paste input "Chermoula Chicken"
click at [643, 223] on input "text" at bounding box center [709, 233] width 424 height 32
type input "Chermoula Chicken"
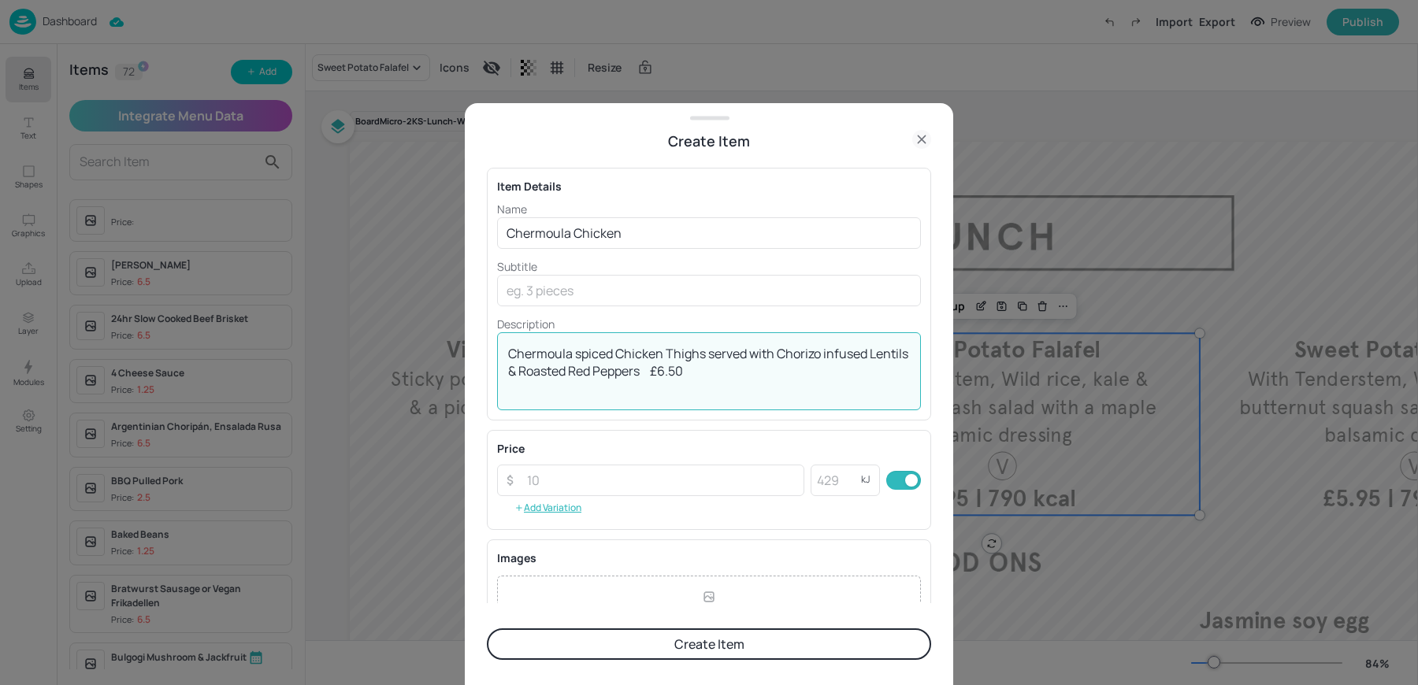
click at [524, 387] on textarea "Chermoula spiced Chicken Thighs served with Chorizo infused Lentils & Roasted R…" at bounding box center [709, 371] width 402 height 52
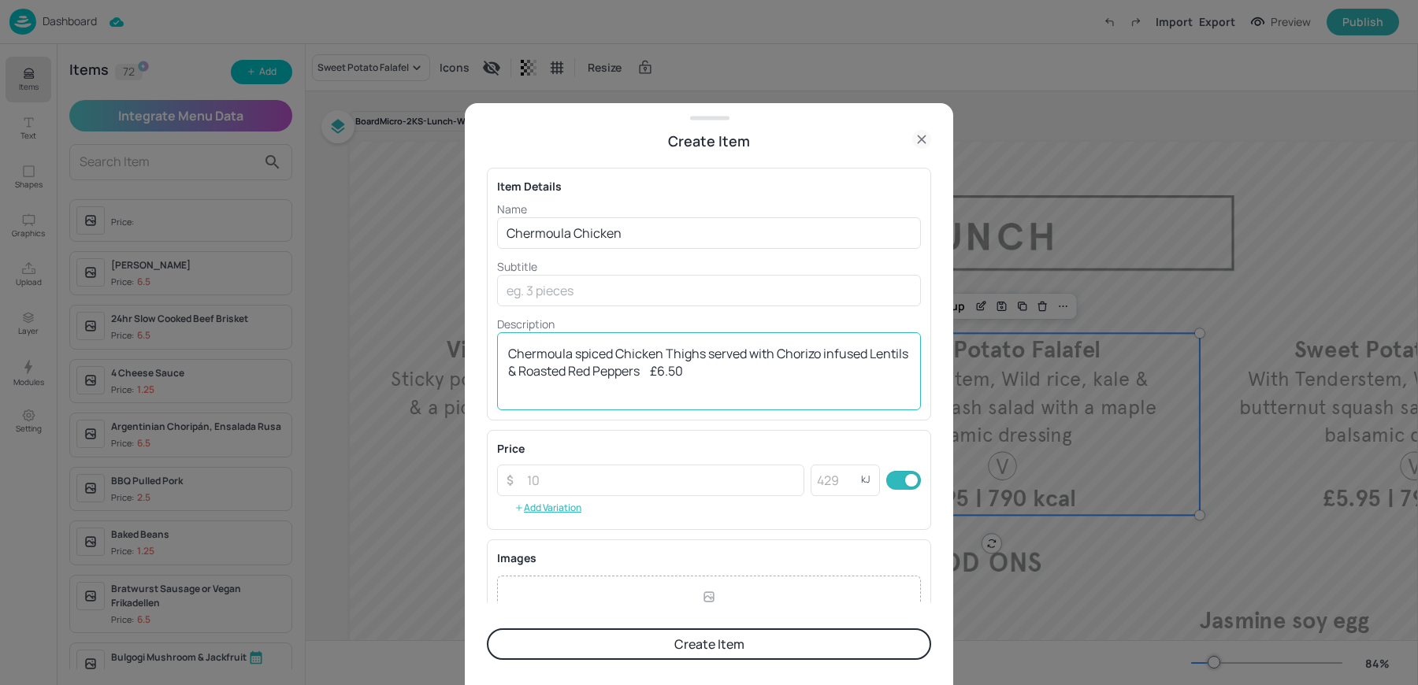
drag, startPoint x: 504, startPoint y: 351, endPoint x: 643, endPoint y: 350, distance: 138.6
click at [643, 350] on div "Chermoula spiced Chicken Thighs served with Chorizo infused Lentils & Roasted R…" at bounding box center [709, 371] width 424 height 78
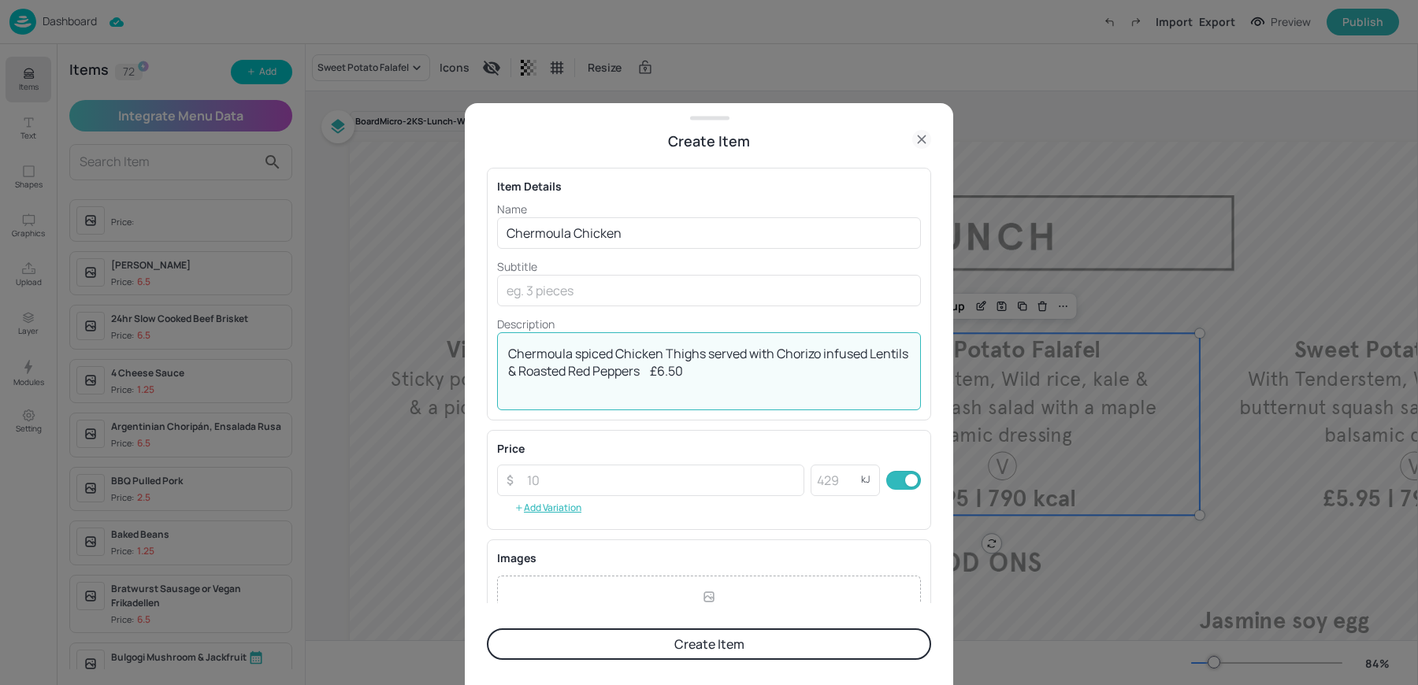
drag, startPoint x: 684, startPoint y: 371, endPoint x: 506, endPoint y: 355, distance: 177.9
click at [506, 355] on div "Chermoula spiced Chicken Thighs served with Chorizo infused Lentils & Roasted R…" at bounding box center [709, 371] width 424 height 78
type textarea "£6.50"
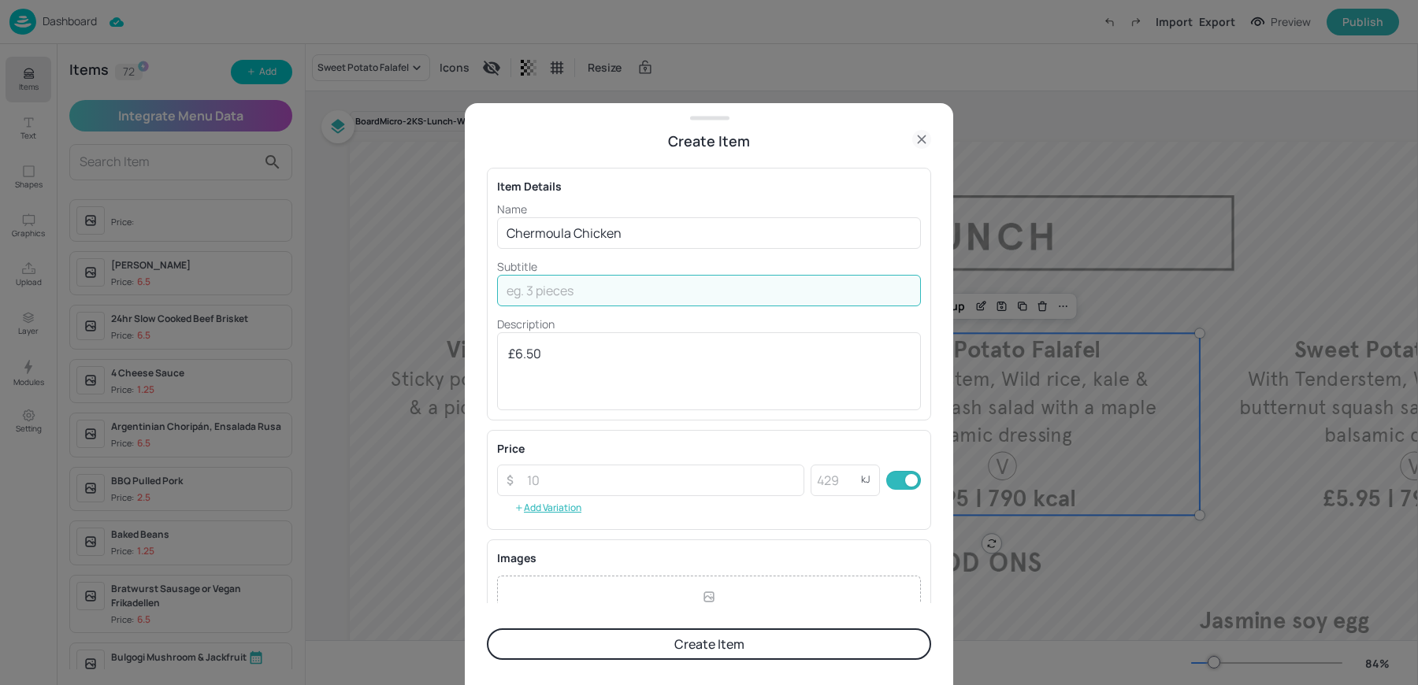
click at [536, 294] on input "text" at bounding box center [709, 291] width 424 height 32
paste input "Chermoula spiced Chicken Thighs served with Chorizo infused Lentils & Roasted R…"
type input "Chermoula spiced Chicken Thighs served with Chorizo infused Lentils & Roasted R…"
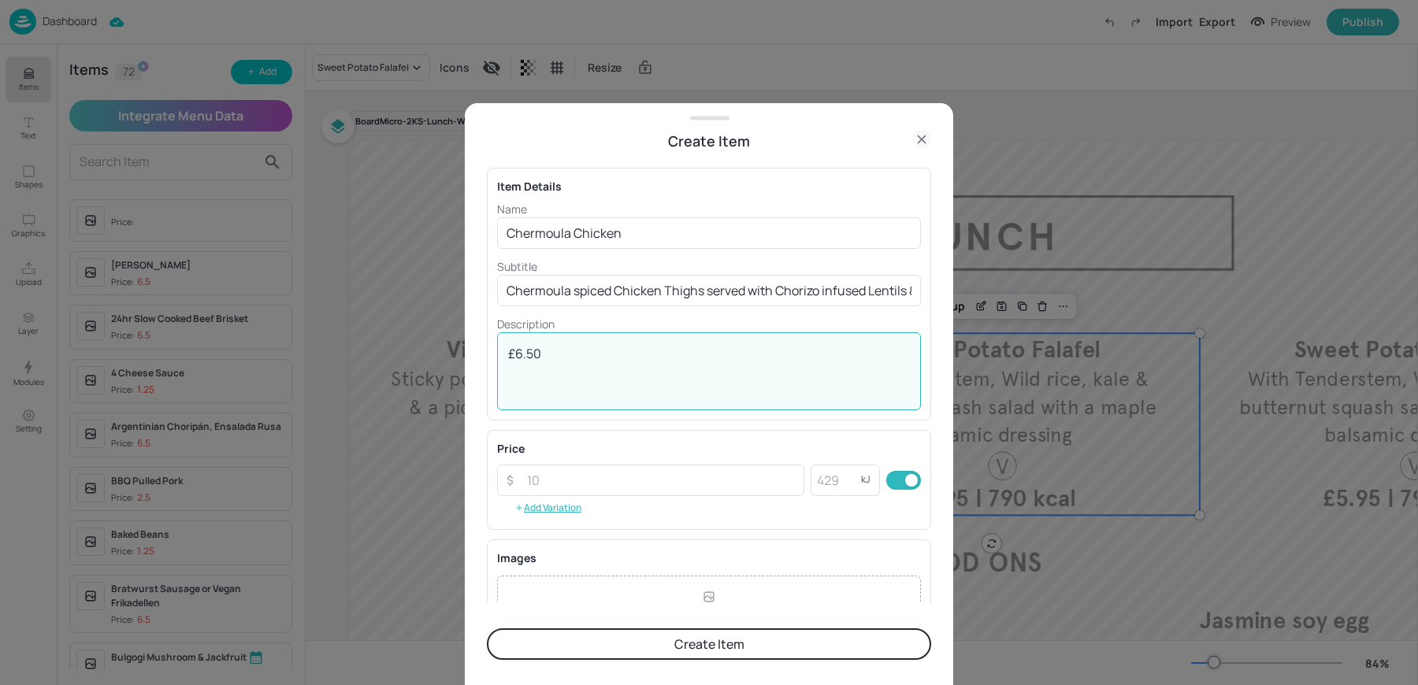
drag, startPoint x: 519, startPoint y: 354, endPoint x: 666, endPoint y: 367, distance: 147.1
click at [666, 367] on textarea "£6.50" at bounding box center [709, 371] width 402 height 52
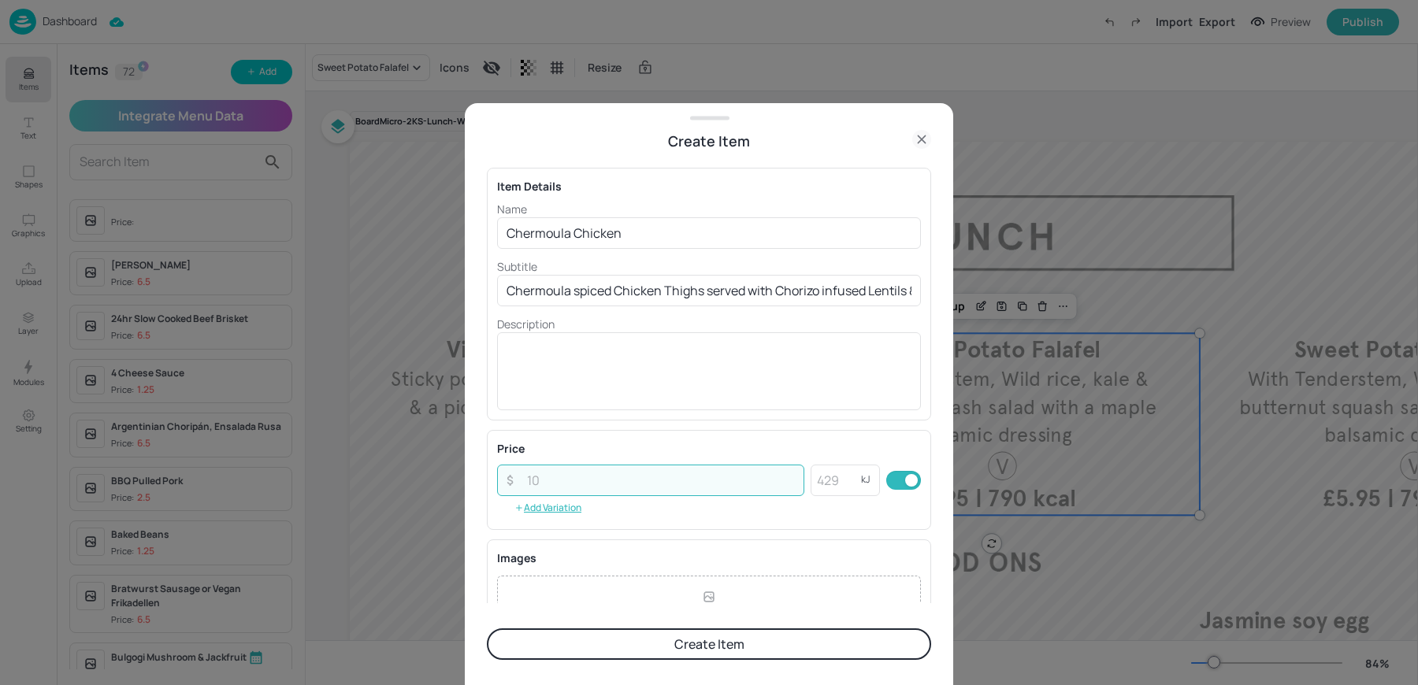
click at [554, 488] on input "number" at bounding box center [660, 481] width 287 height 32
paste input "6.50"
type input "6.50"
click at [597, 656] on button "Create Item" at bounding box center [709, 644] width 444 height 32
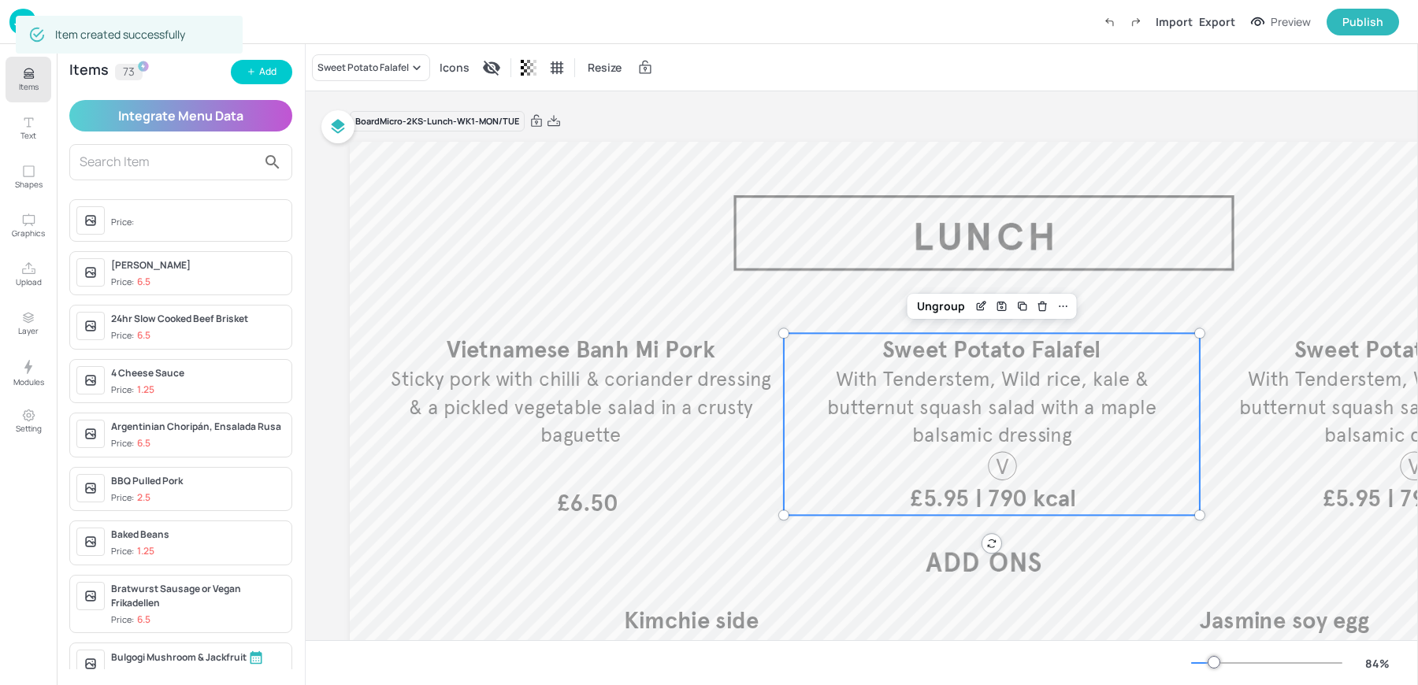
click at [342, 76] on div "Sweet Potato Falafel" at bounding box center [371, 67] width 118 height 27
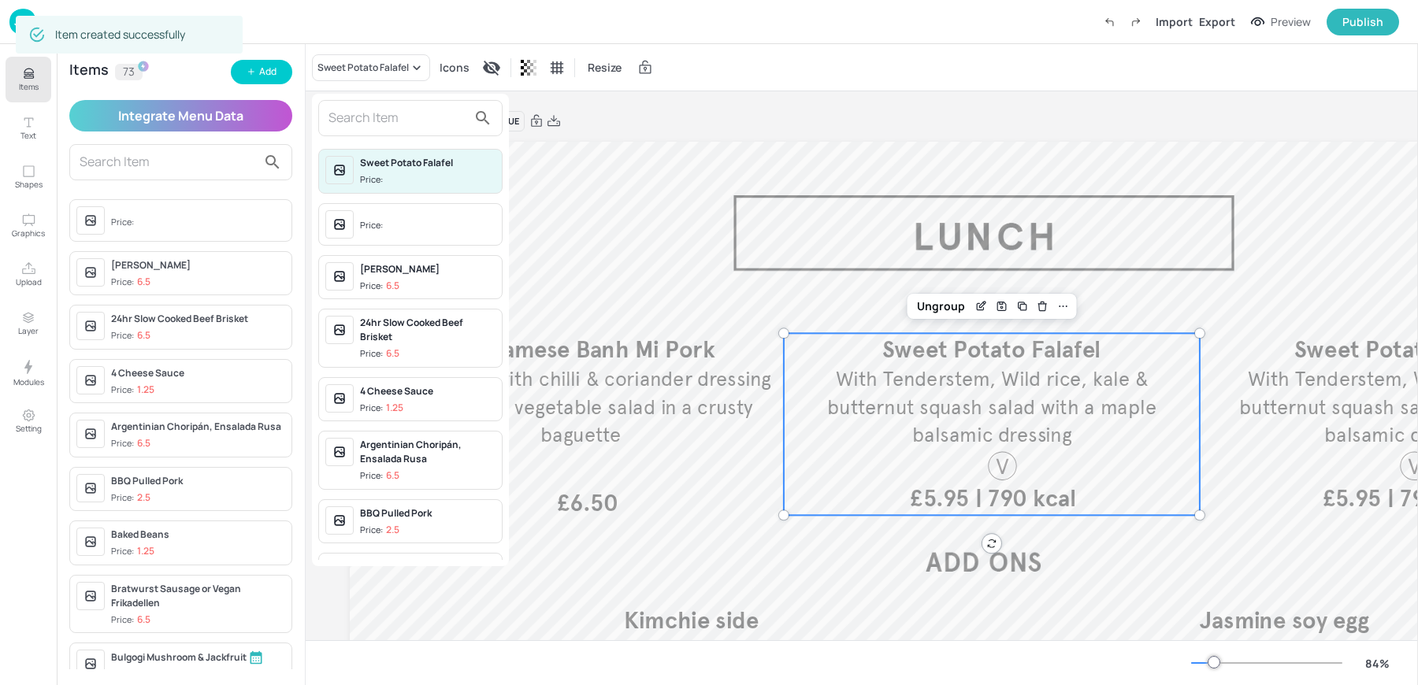
click at [355, 119] on input "text" at bounding box center [397, 118] width 139 height 25
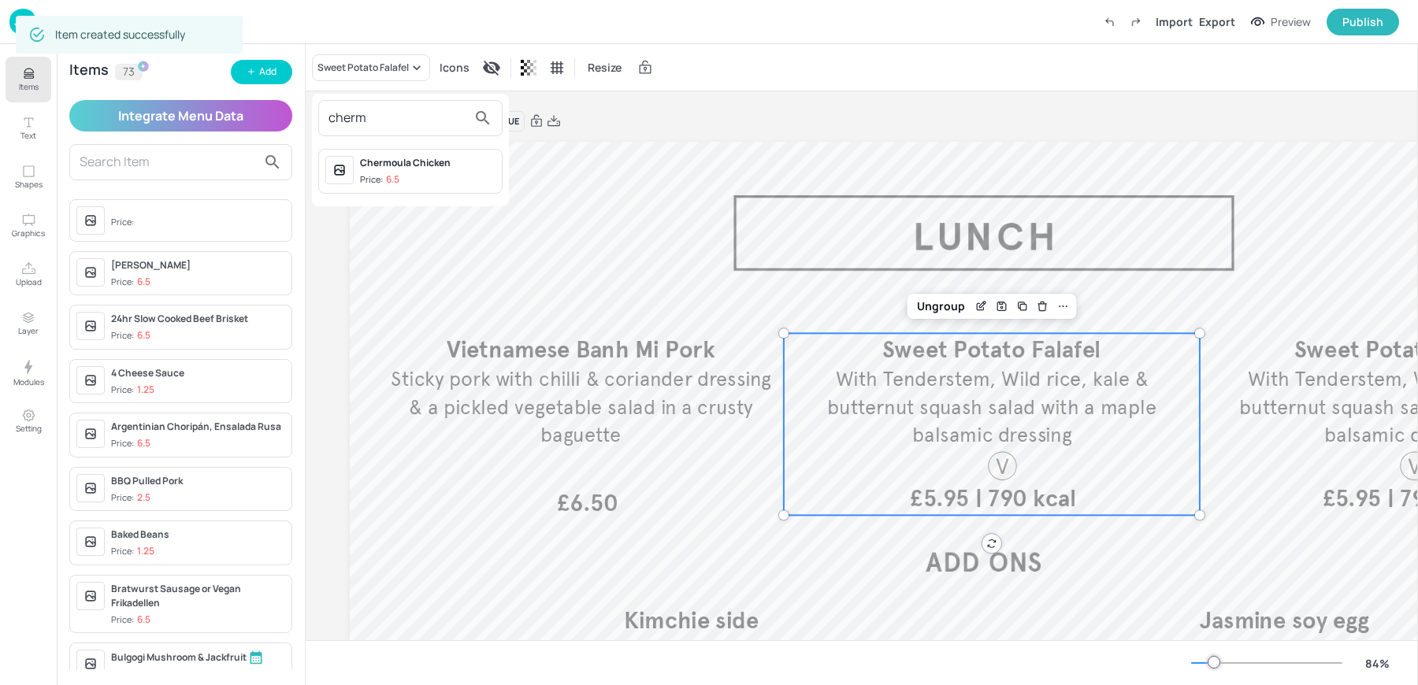
type input "cherm"
click at [376, 161] on div "Chermoula Chicken" at bounding box center [427, 163] width 135 height 14
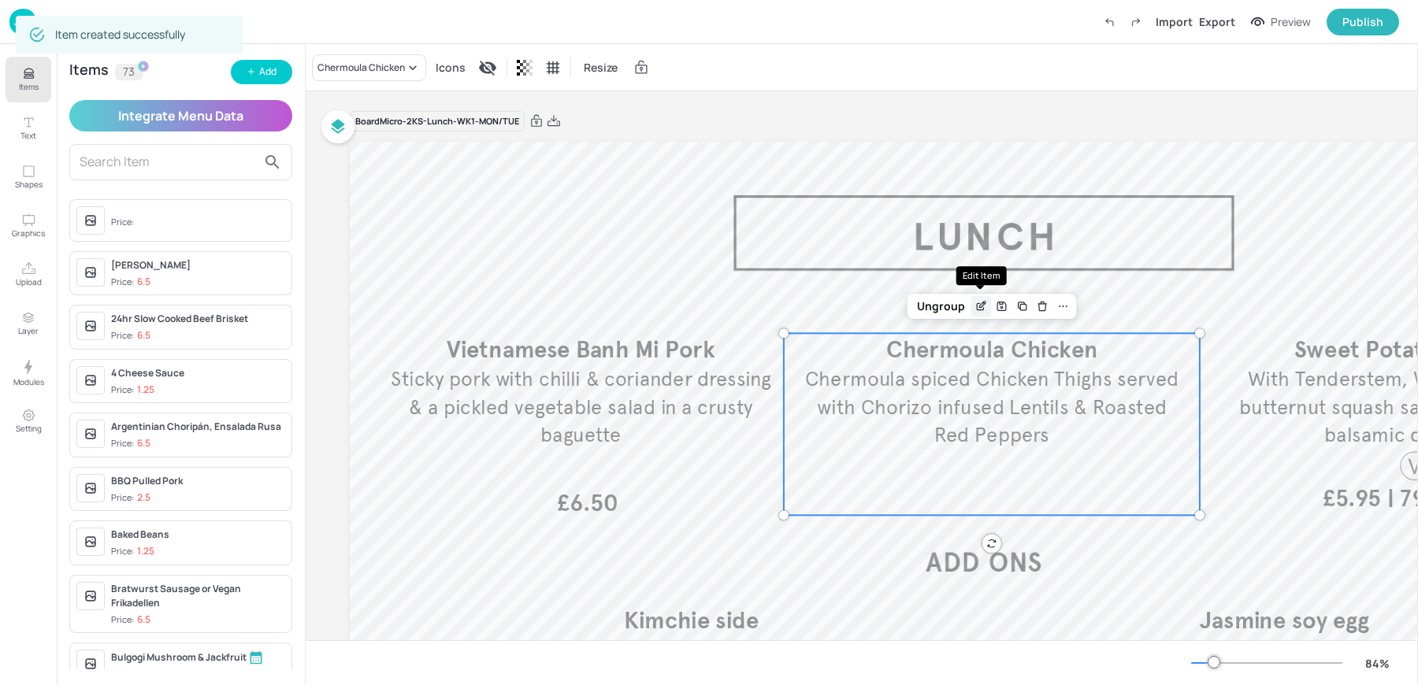
click at [984, 304] on icon "Edit Item" at bounding box center [982, 305] width 6 height 6
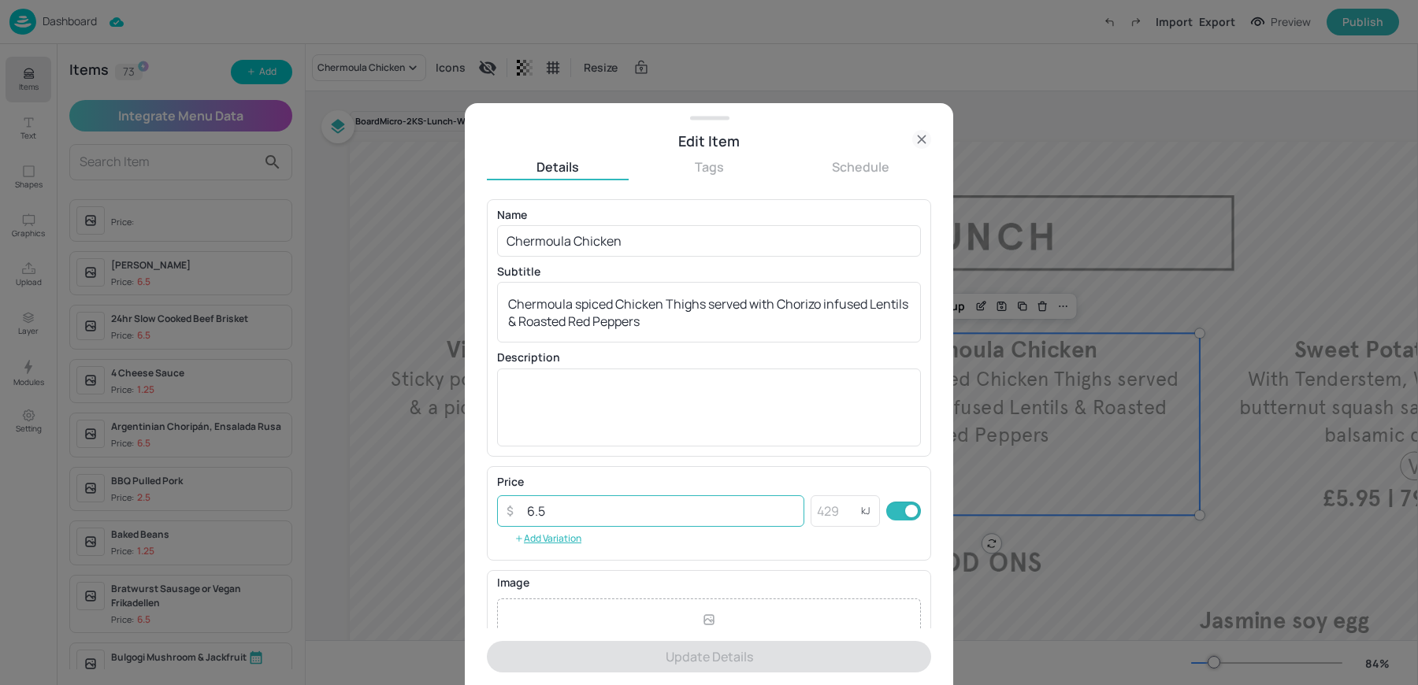
click at [558, 504] on input "6.5" at bounding box center [660, 511] width 287 height 32
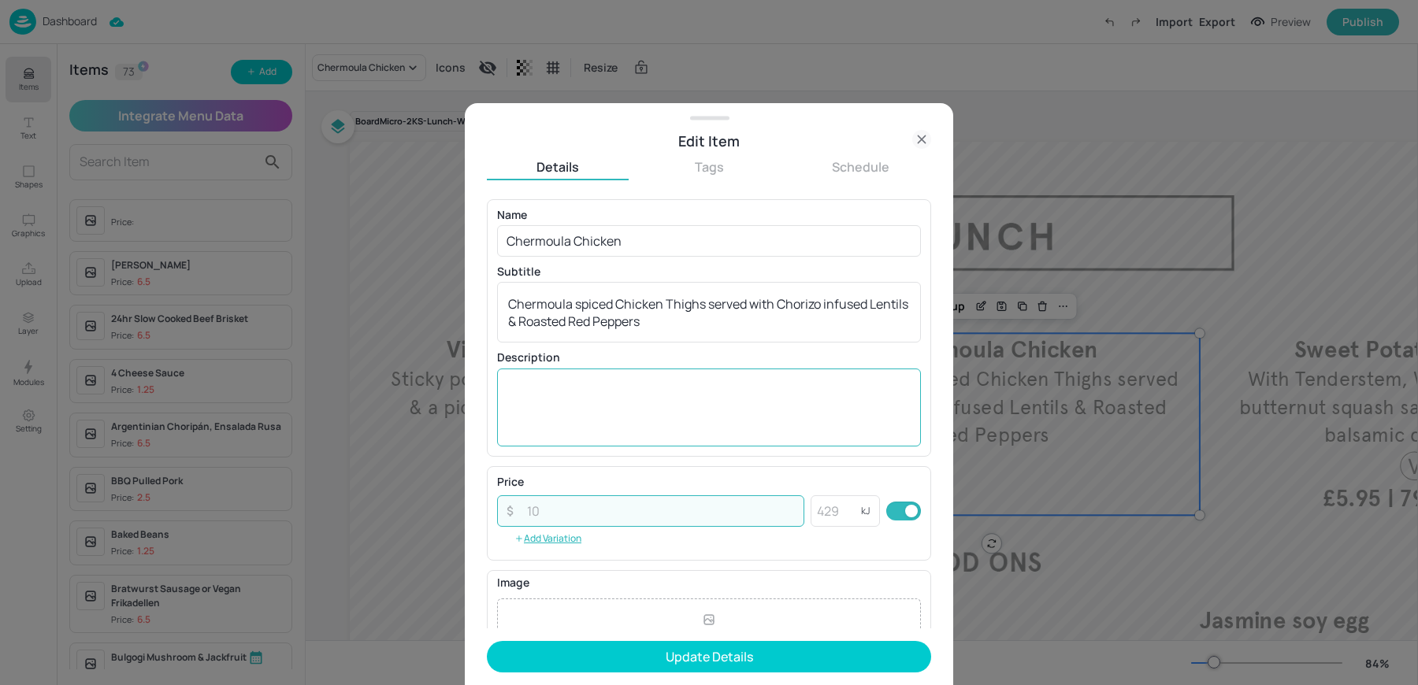
click at [562, 427] on textarea at bounding box center [709, 407] width 402 height 52
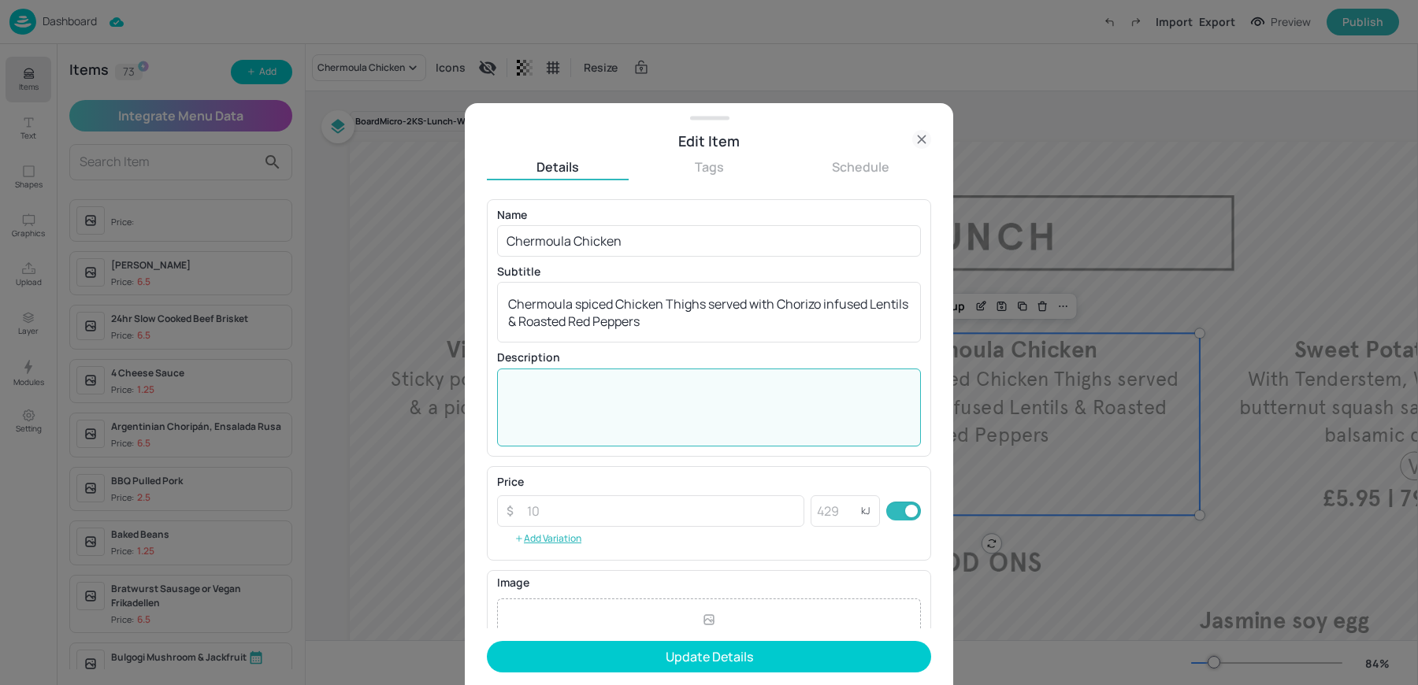
paste textarea "6.5"
click at [518, 391] on textarea "6.50" at bounding box center [709, 407] width 402 height 52
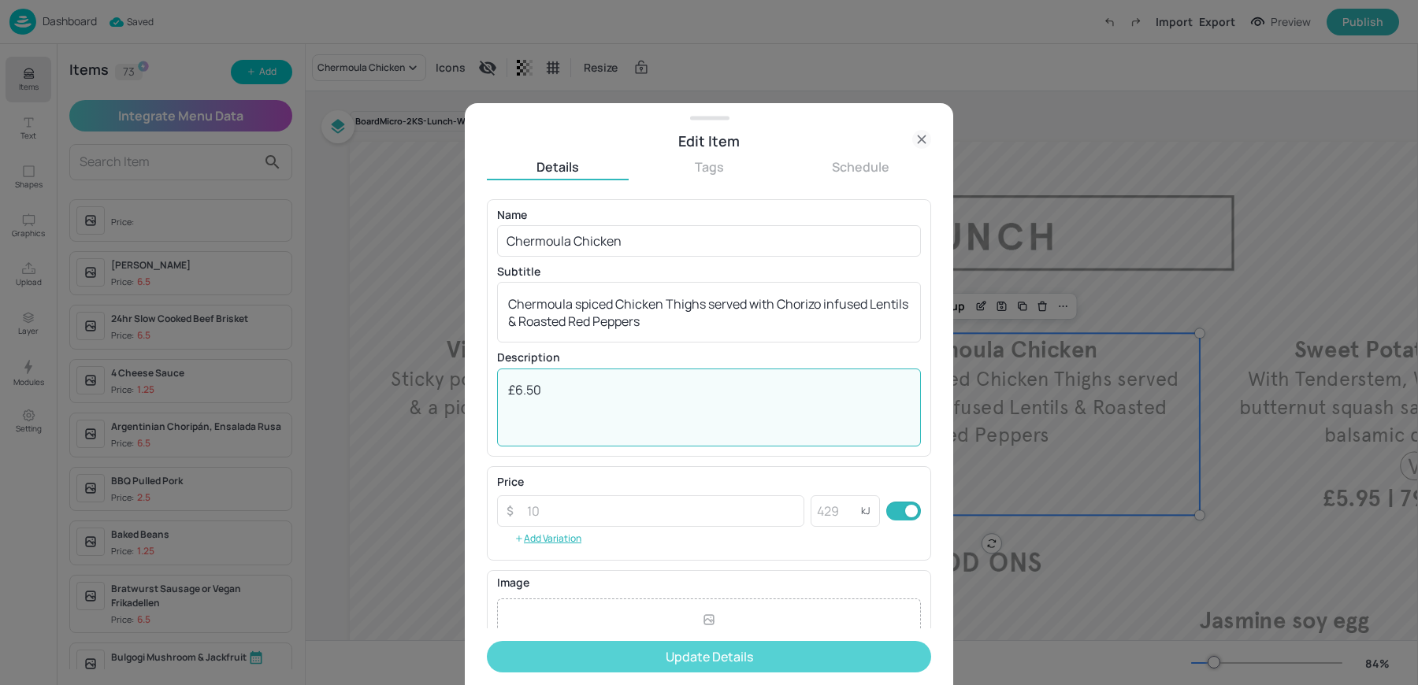
type textarea "£6.50"
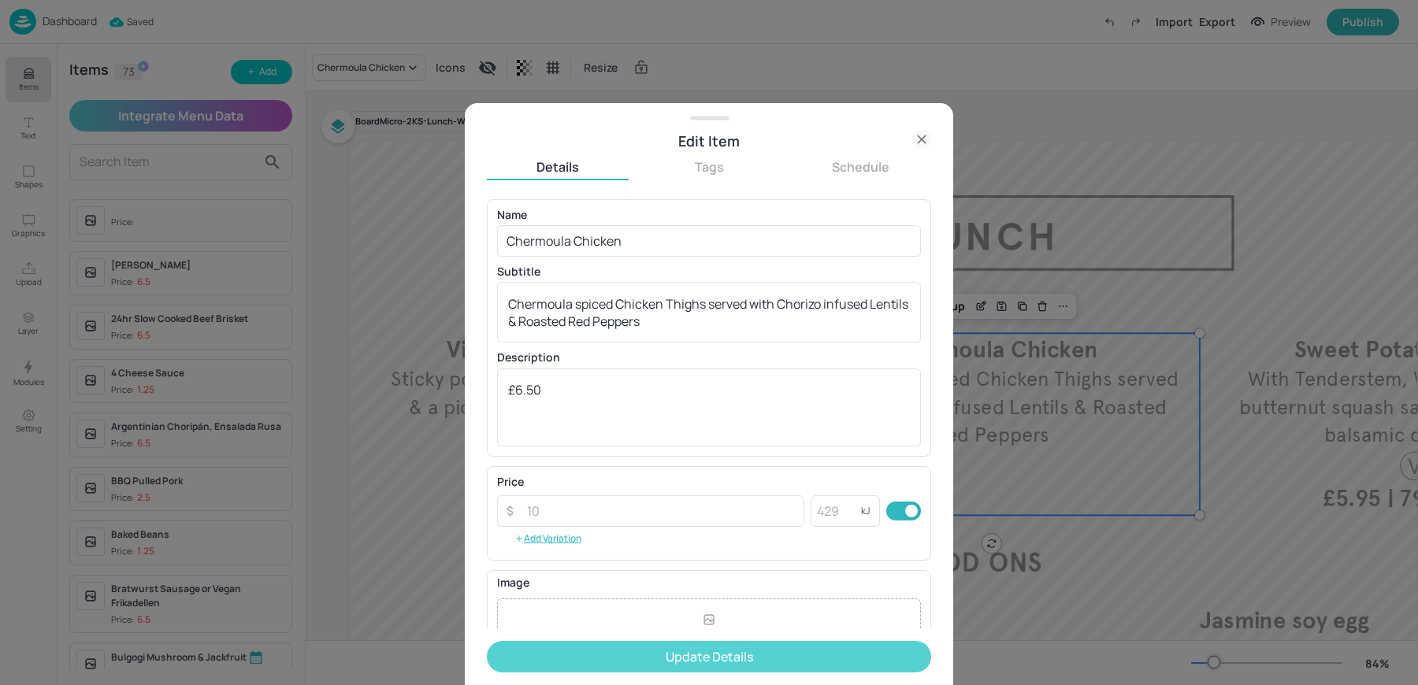
click at [572, 659] on button "Update Details" at bounding box center [709, 657] width 444 height 32
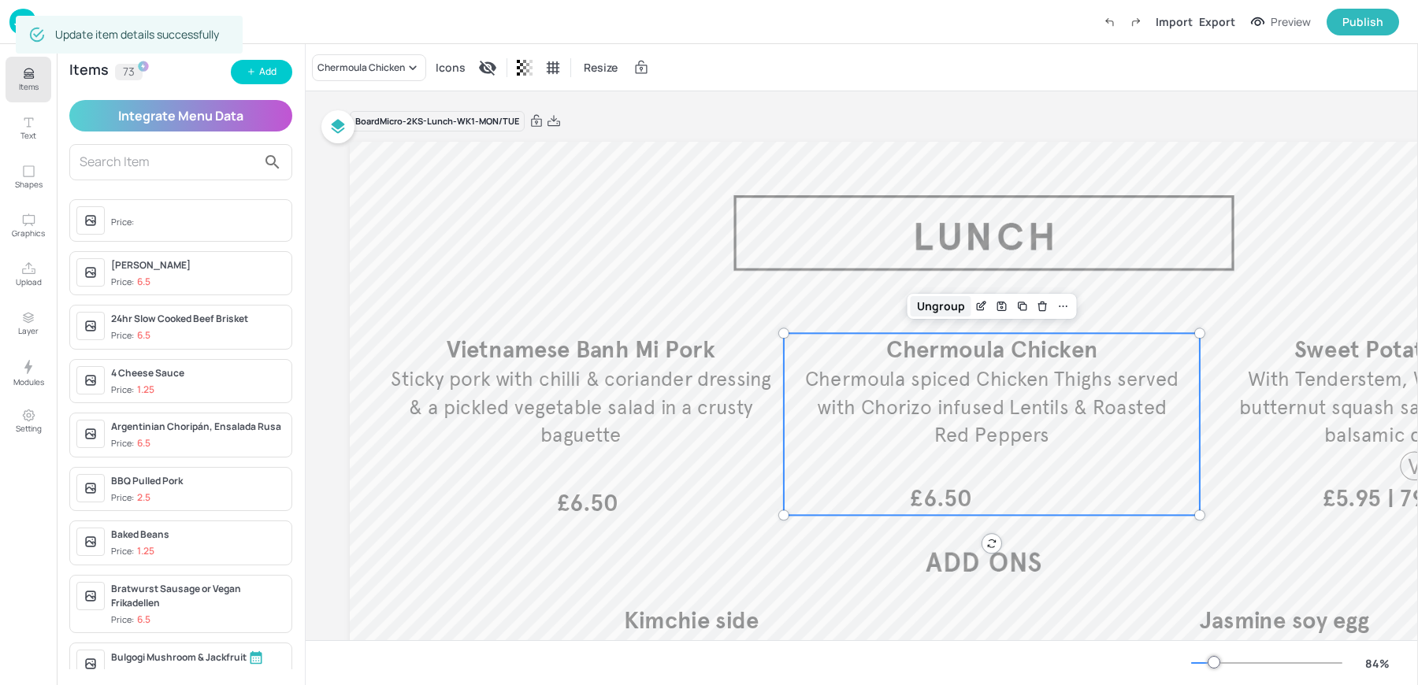
click at [929, 304] on div "Ungroup" at bounding box center [940, 306] width 61 height 20
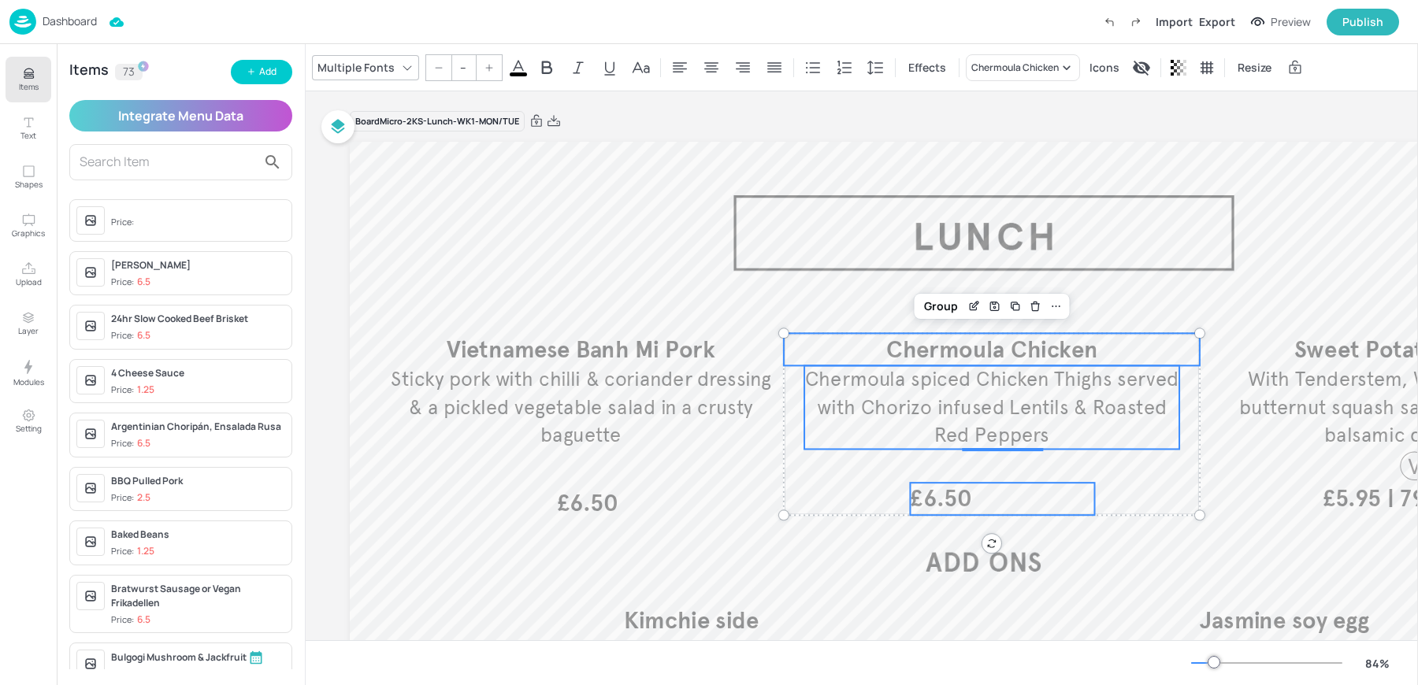
click at [975, 502] on p "£6.50" at bounding box center [1002, 499] width 184 height 32
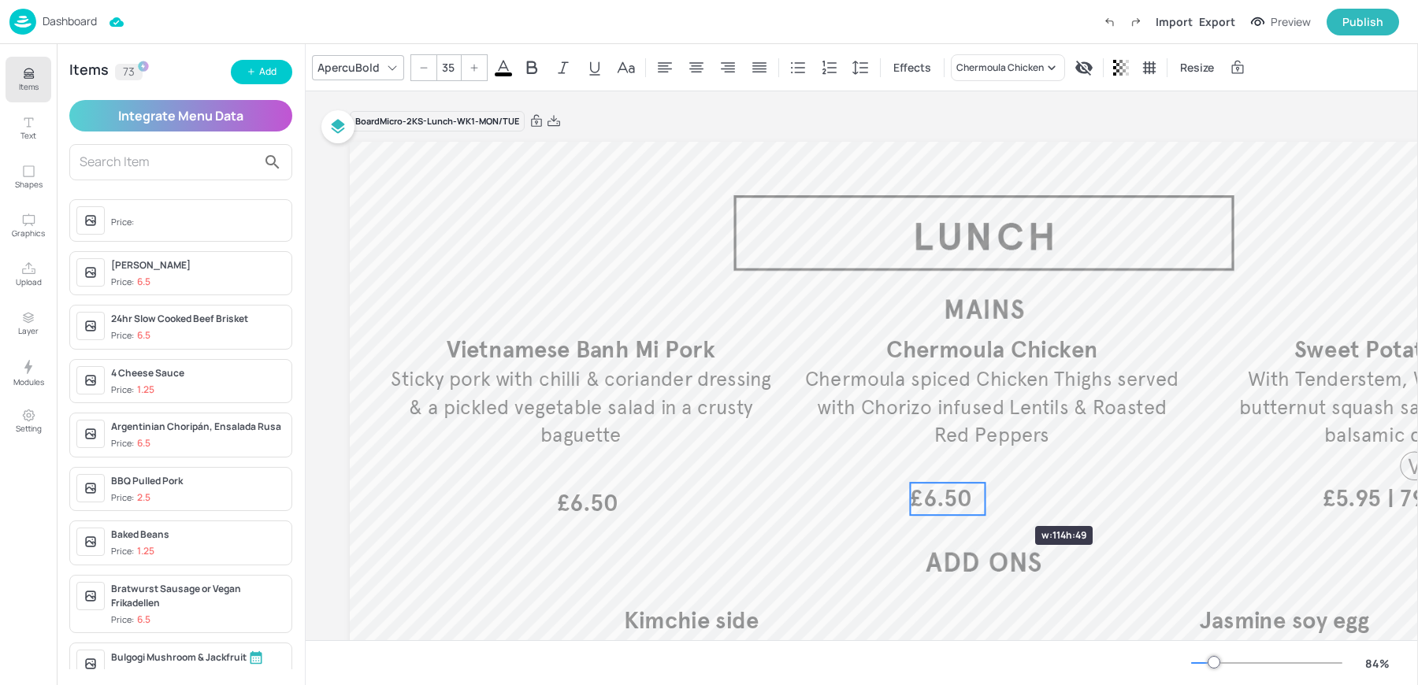
drag, startPoint x: 1097, startPoint y: 498, endPoint x: 985, endPoint y: 498, distance: 111.8
click at [985, 498] on div at bounding box center [985, 499] width 13 height 32
click at [687, 70] on icon at bounding box center [696, 67] width 19 height 19
drag, startPoint x: 944, startPoint y: 500, endPoint x: 990, endPoint y: 504, distance: 46.6
click at [990, 504] on span "£6.50" at bounding box center [995, 502] width 61 height 29
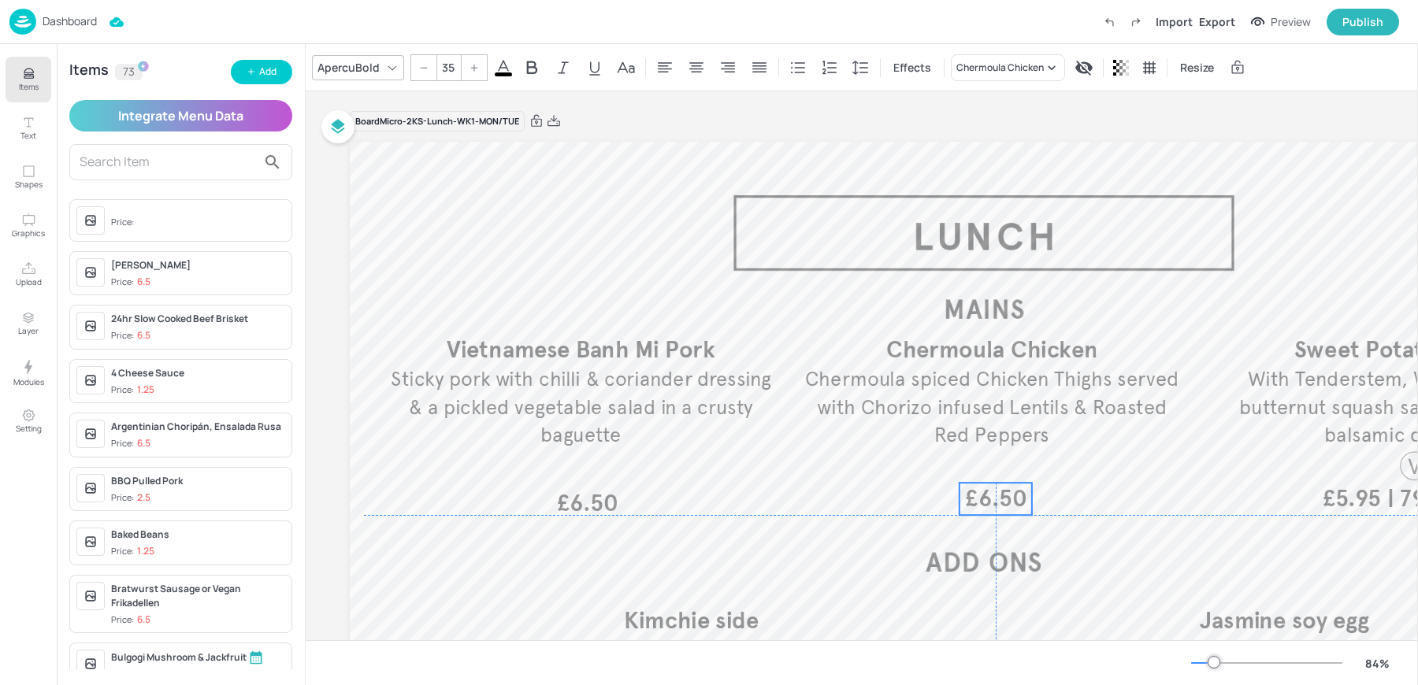
click at [989, 503] on span "£6.50" at bounding box center [995, 498] width 61 height 29
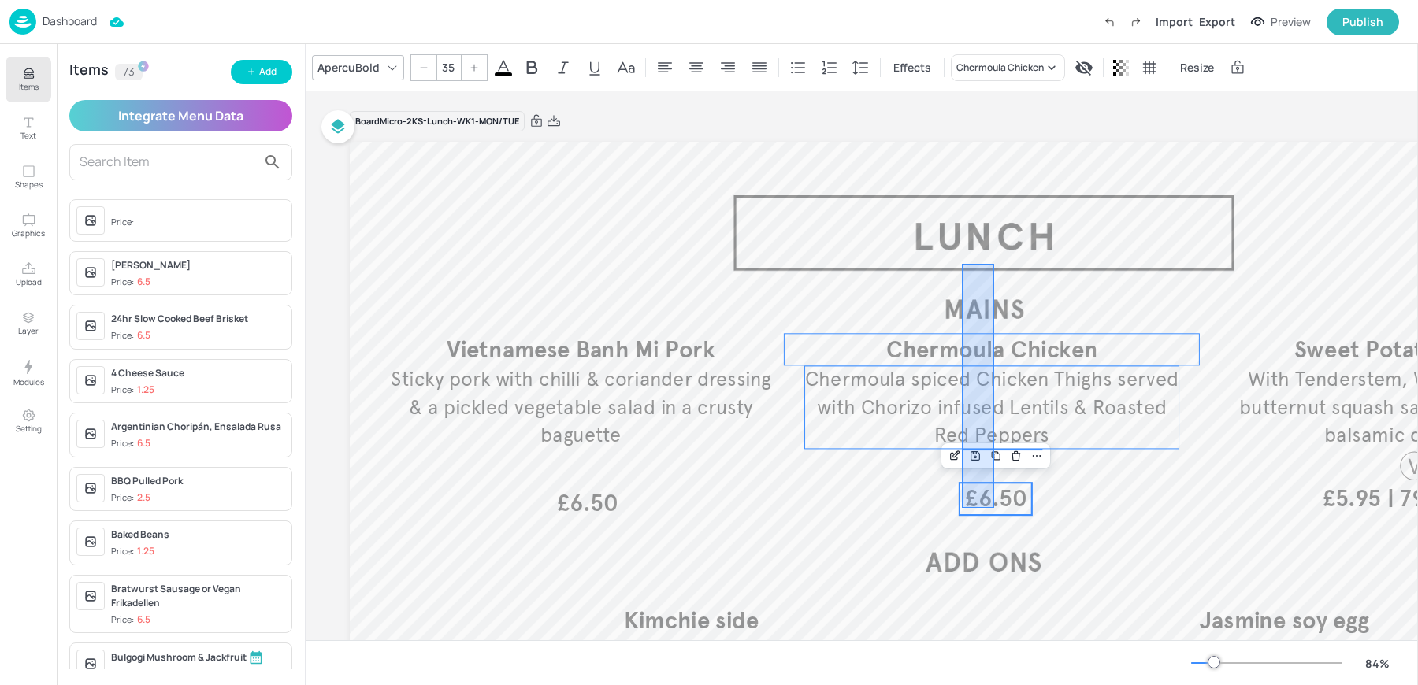
drag, startPoint x: 962, startPoint y: 264, endPoint x: 994, endPoint y: 510, distance: 247.8
click at [994, 142] on div "£6.50 Vietnamese Banh Mi Pork Sticky pork with chilli & coriander dressing & a …" at bounding box center [984, 142] width 1268 height 0
type input "--"
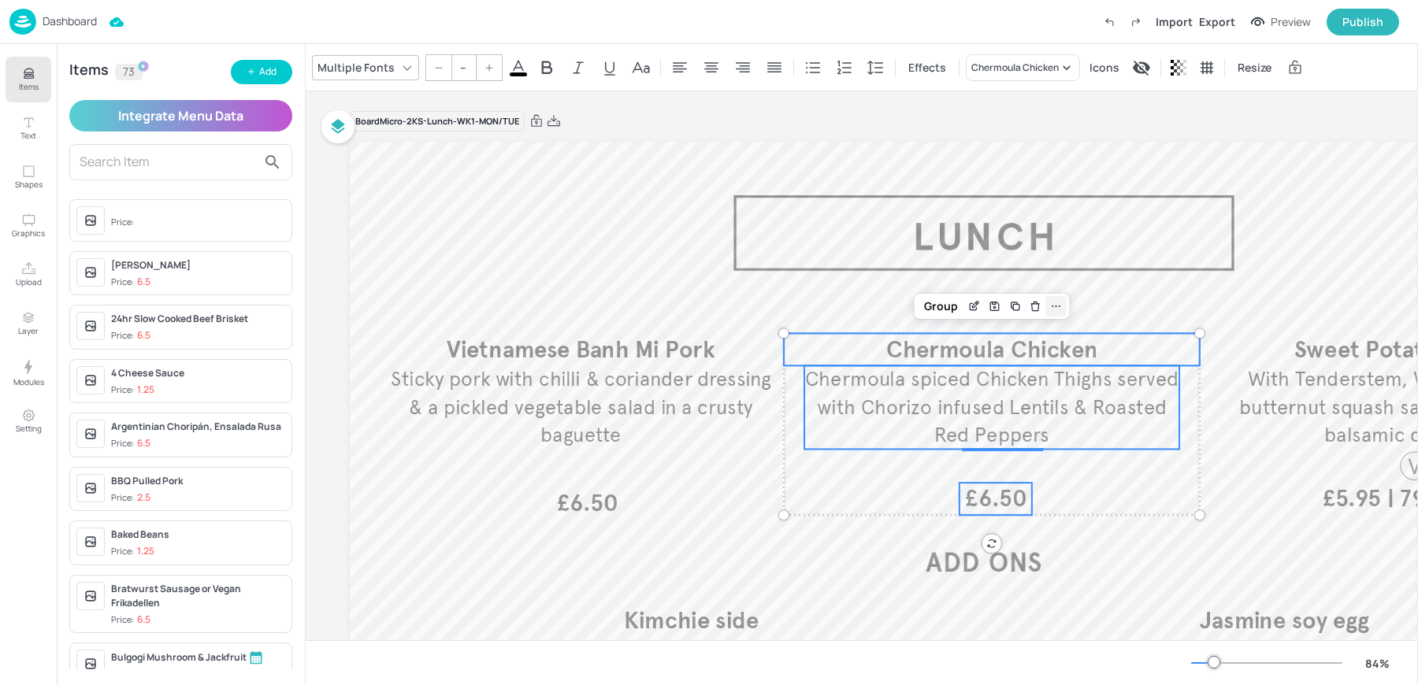
click at [1062, 303] on div at bounding box center [1056, 306] width 20 height 20
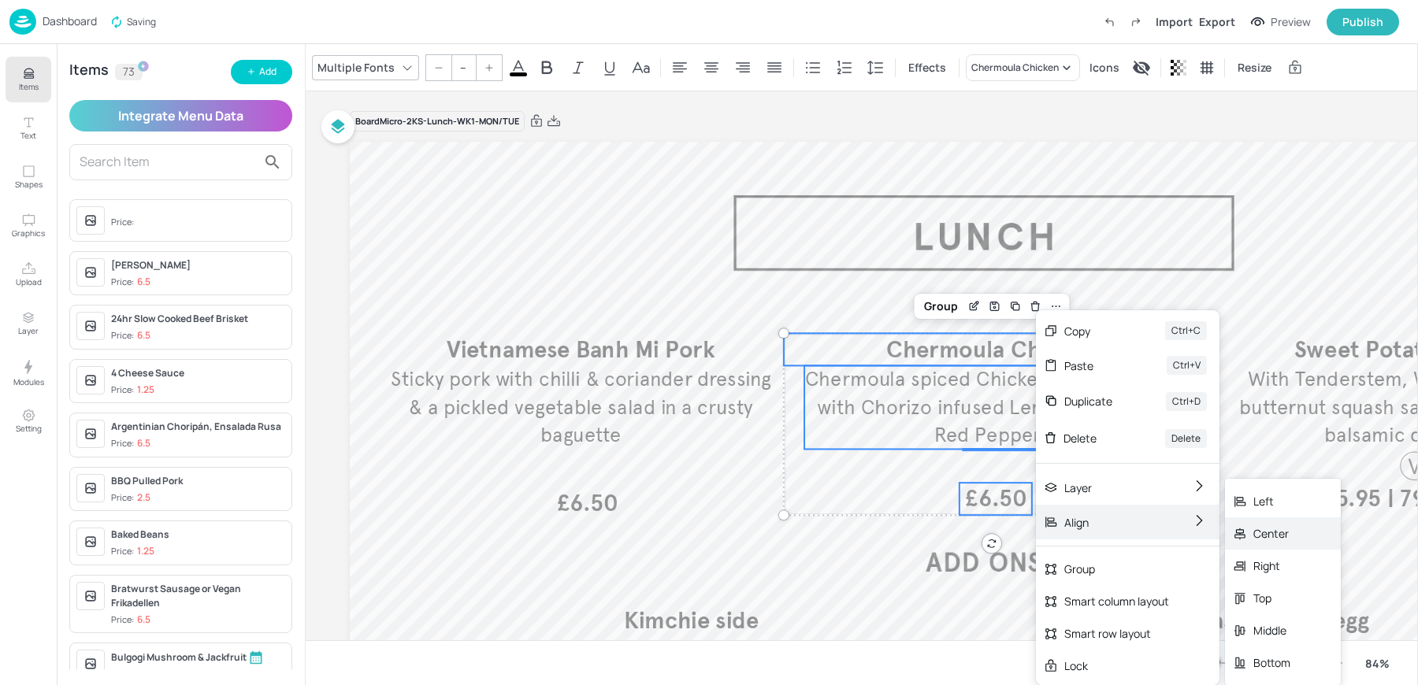
click at [1244, 534] on icon at bounding box center [1239, 534] width 11 height 12
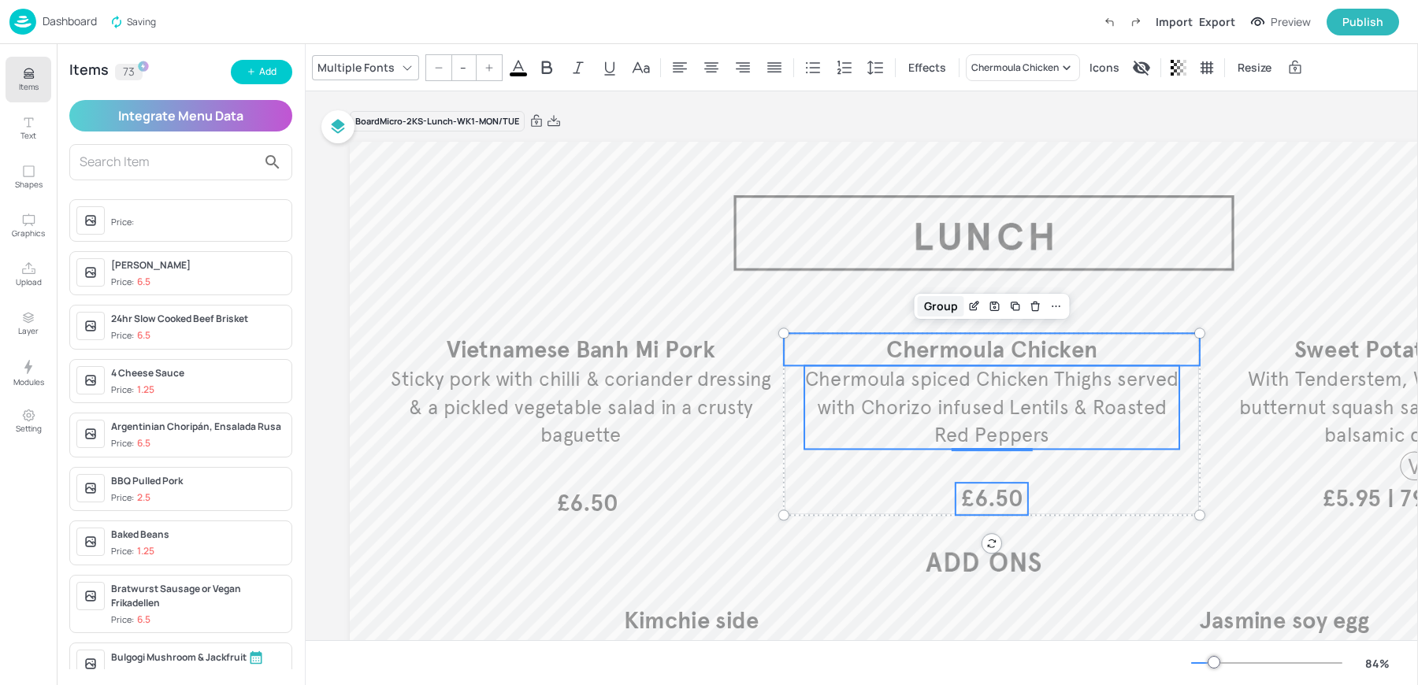
click at [929, 316] on div "Group" at bounding box center [941, 306] width 46 height 20
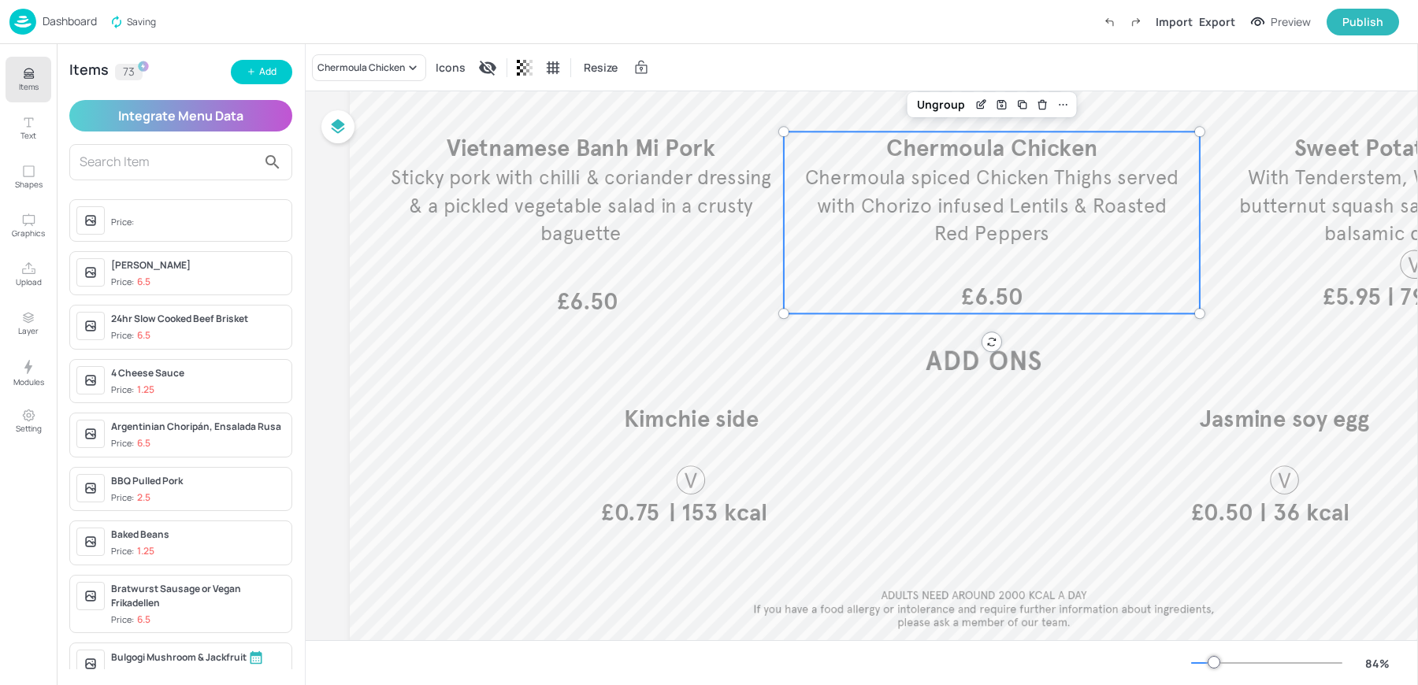
scroll to position [258, 0]
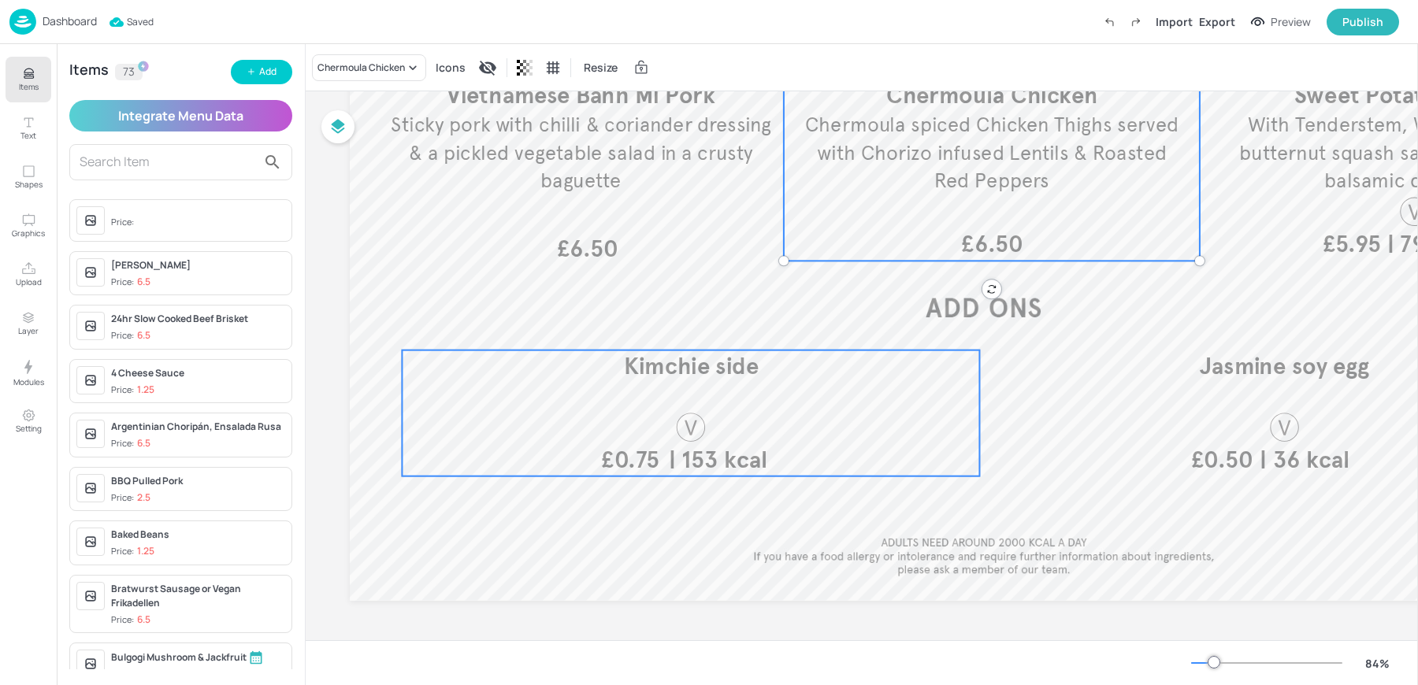
click at [670, 413] on div at bounding box center [691, 427] width 80 height 34
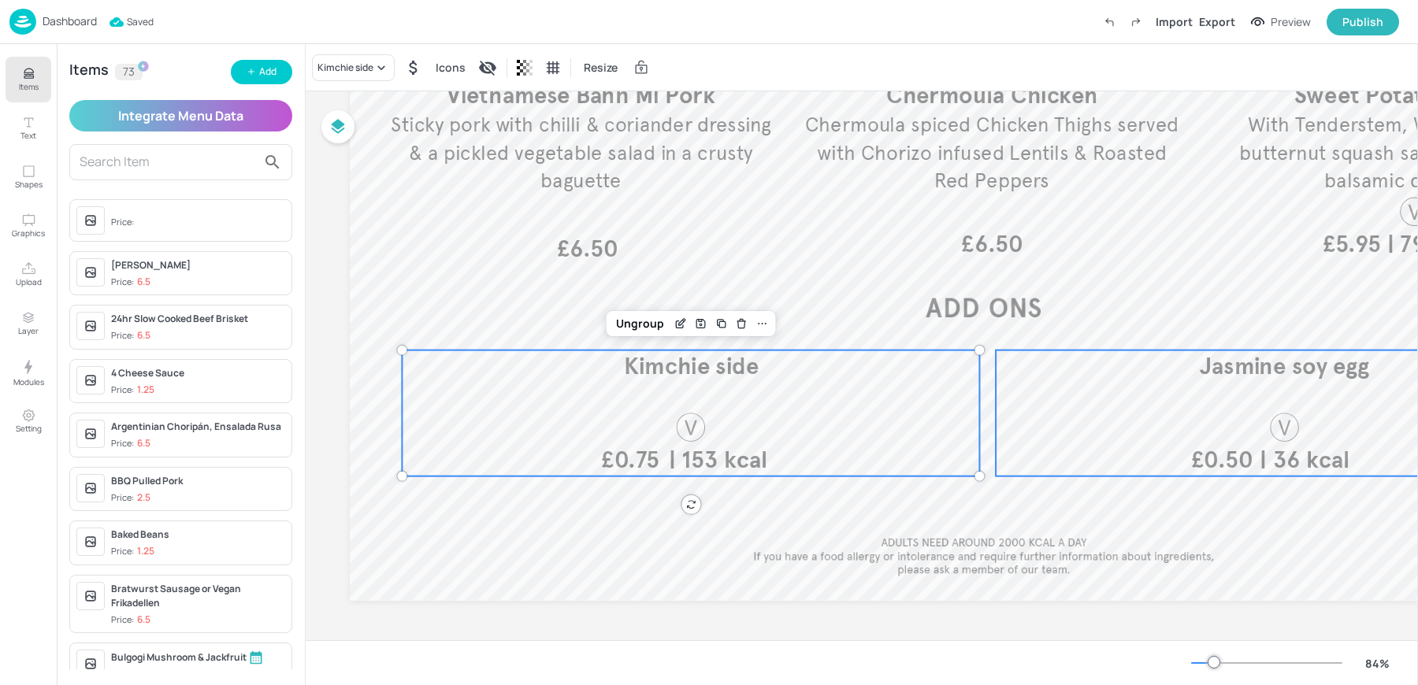
click at [1267, 411] on div at bounding box center [1284, 427] width 34 height 34
click at [343, 55] on div "Kimchie side" at bounding box center [353, 67] width 83 height 27
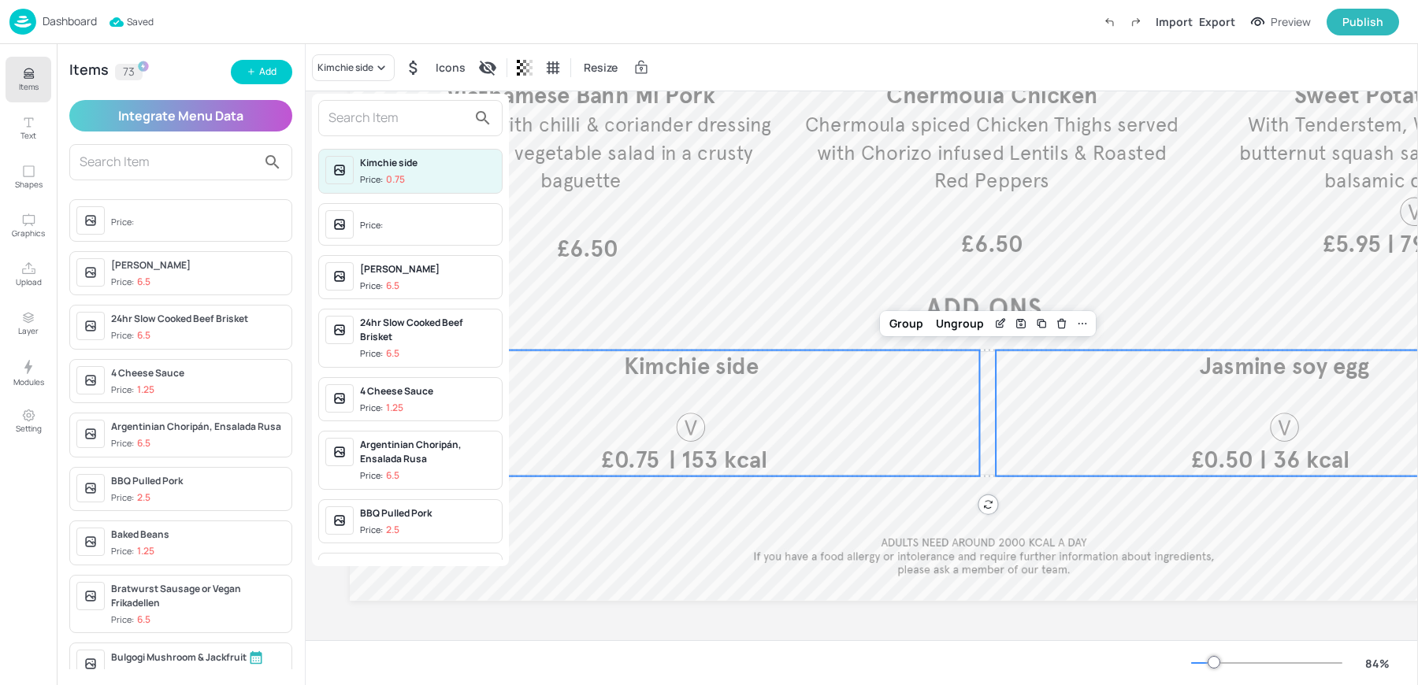
click at [360, 231] on span "Price:" at bounding box center [427, 225] width 135 height 25
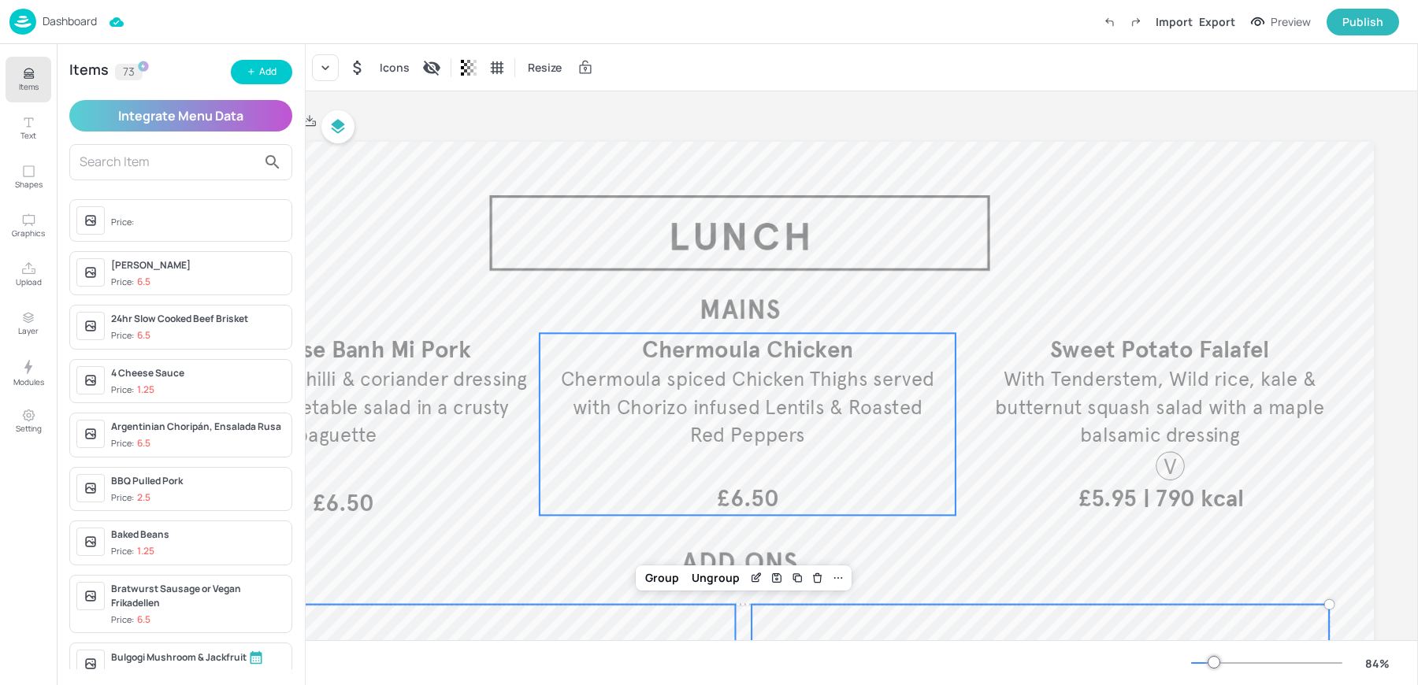
scroll to position [0, 0]
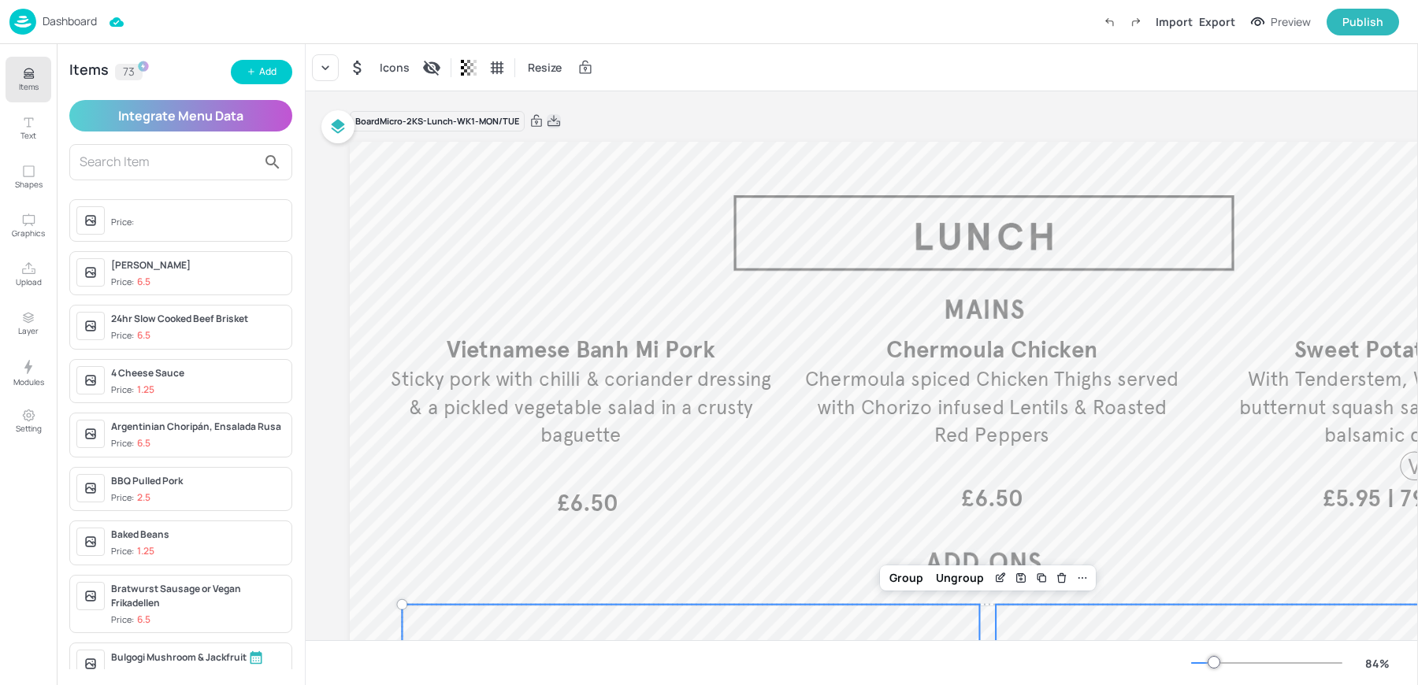
click at [558, 122] on icon at bounding box center [554, 121] width 14 height 16
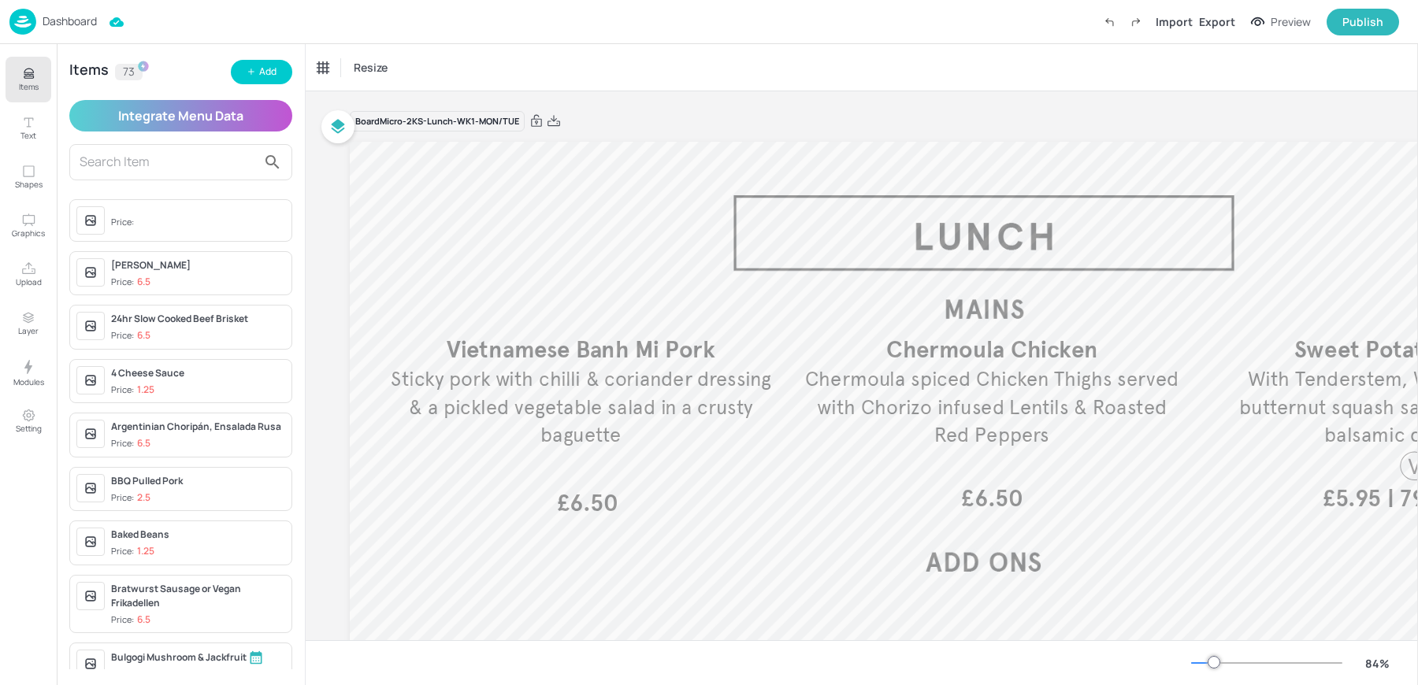
click at [69, 22] on p "Dashboard" at bounding box center [70, 21] width 54 height 11
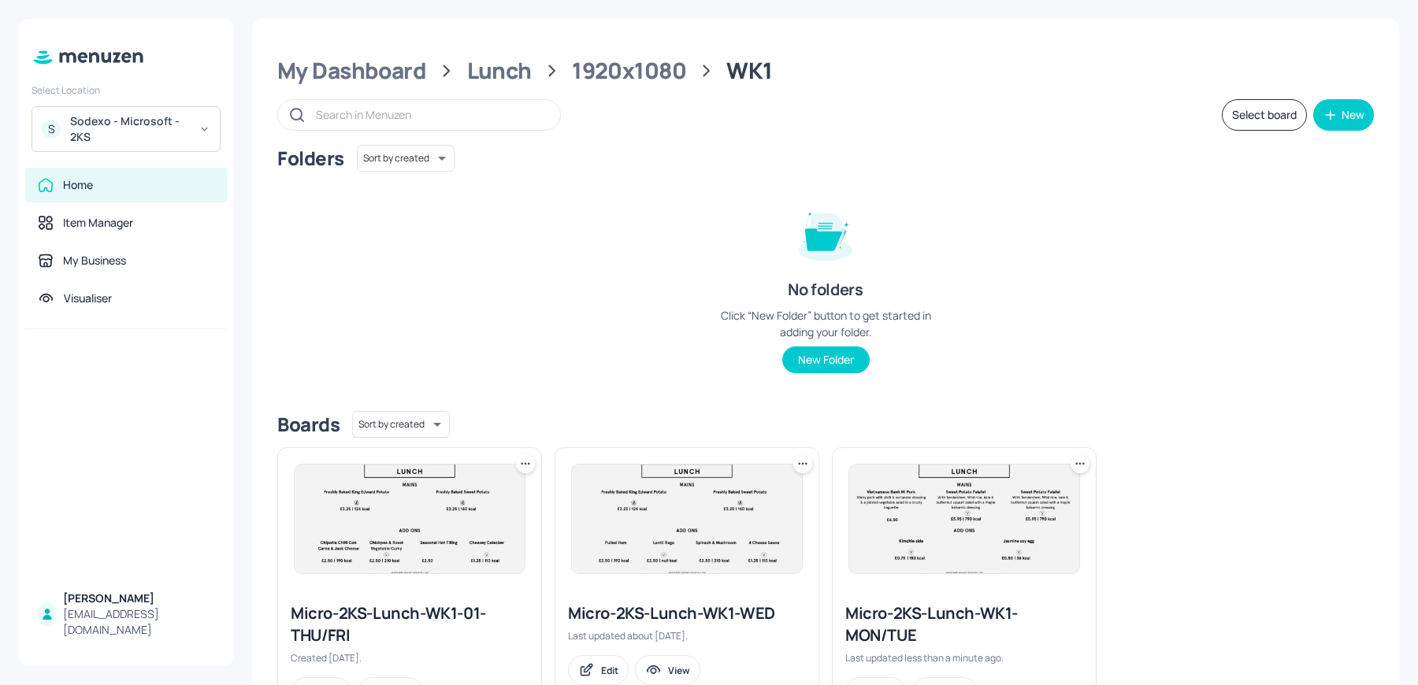
click at [133, 135] on div "Sodexo - Microsoft - 2KS" at bounding box center [129, 129] width 119 height 32
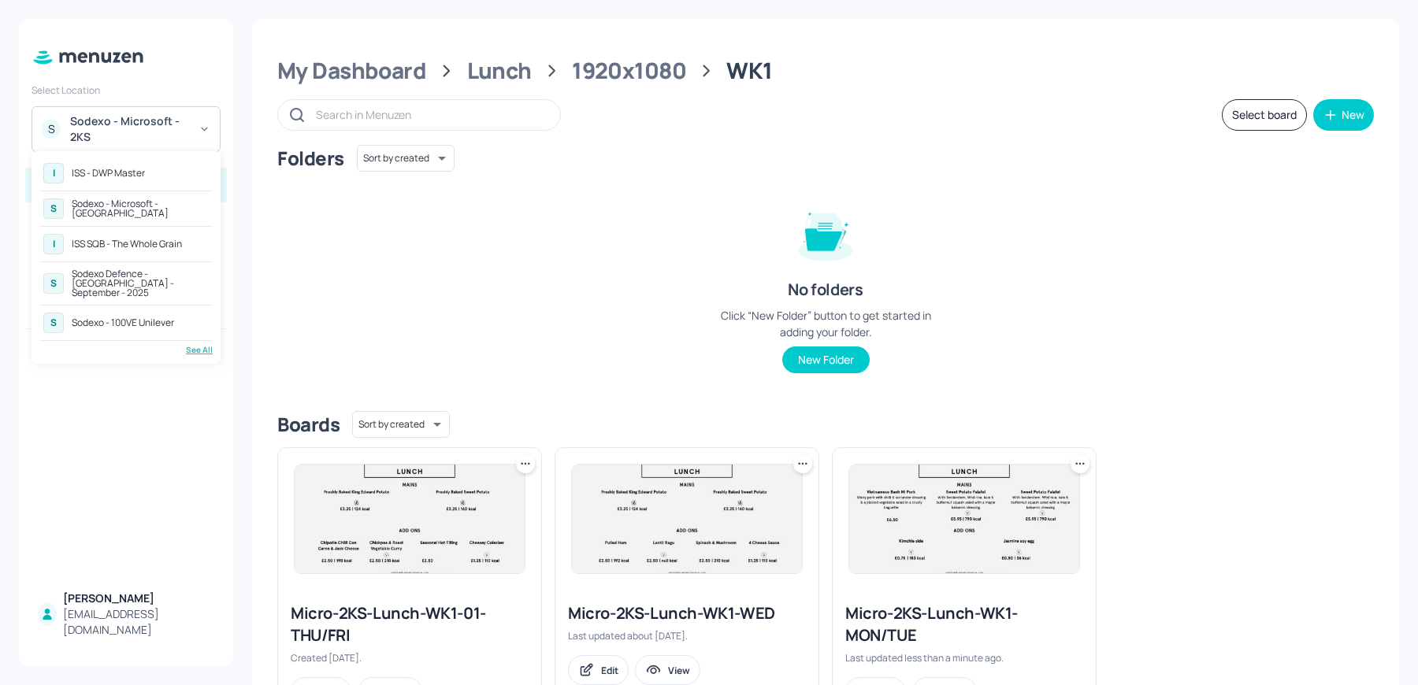
click at [187, 344] on div "See All" at bounding box center [125, 350] width 173 height 12
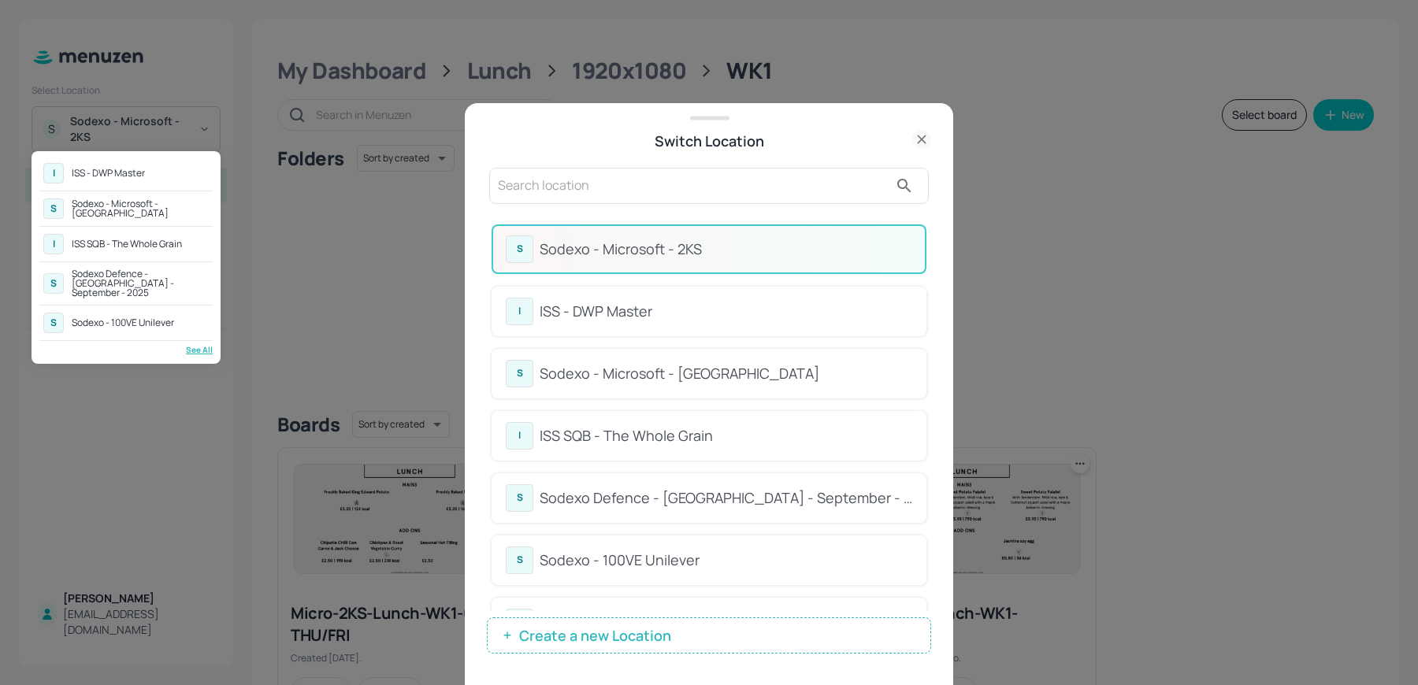
click at [580, 187] on div at bounding box center [709, 342] width 1418 height 685
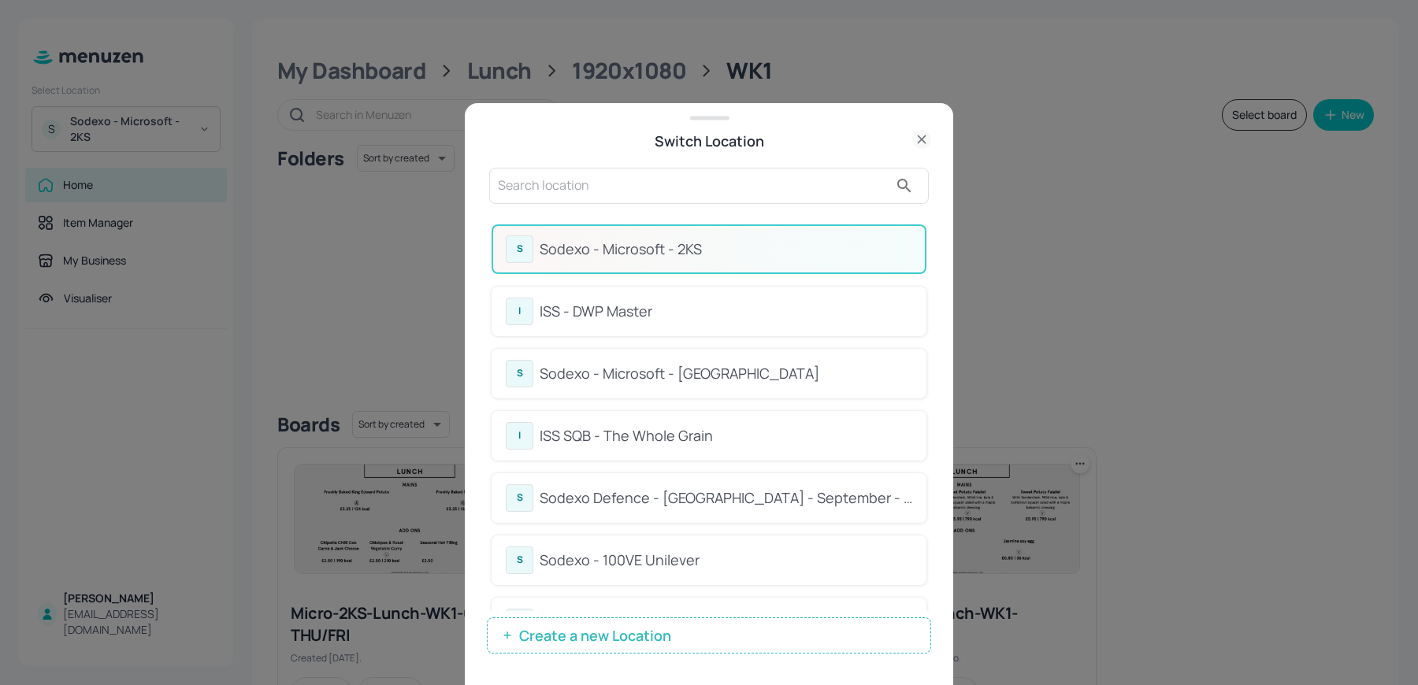
click at [553, 181] on input "text" at bounding box center [693, 185] width 391 height 25
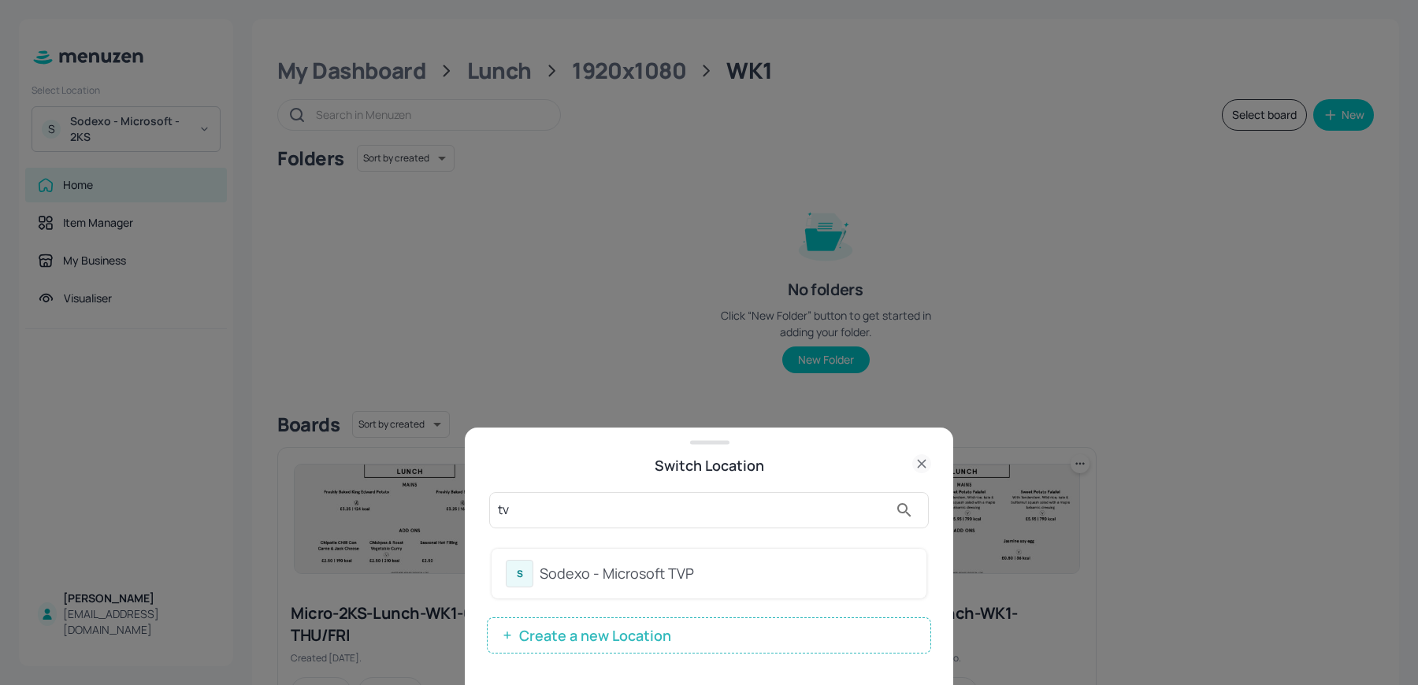
type input "tv"
click at [571, 569] on div "Sodexo - Microsoft TVP" at bounding box center [725, 573] width 373 height 21
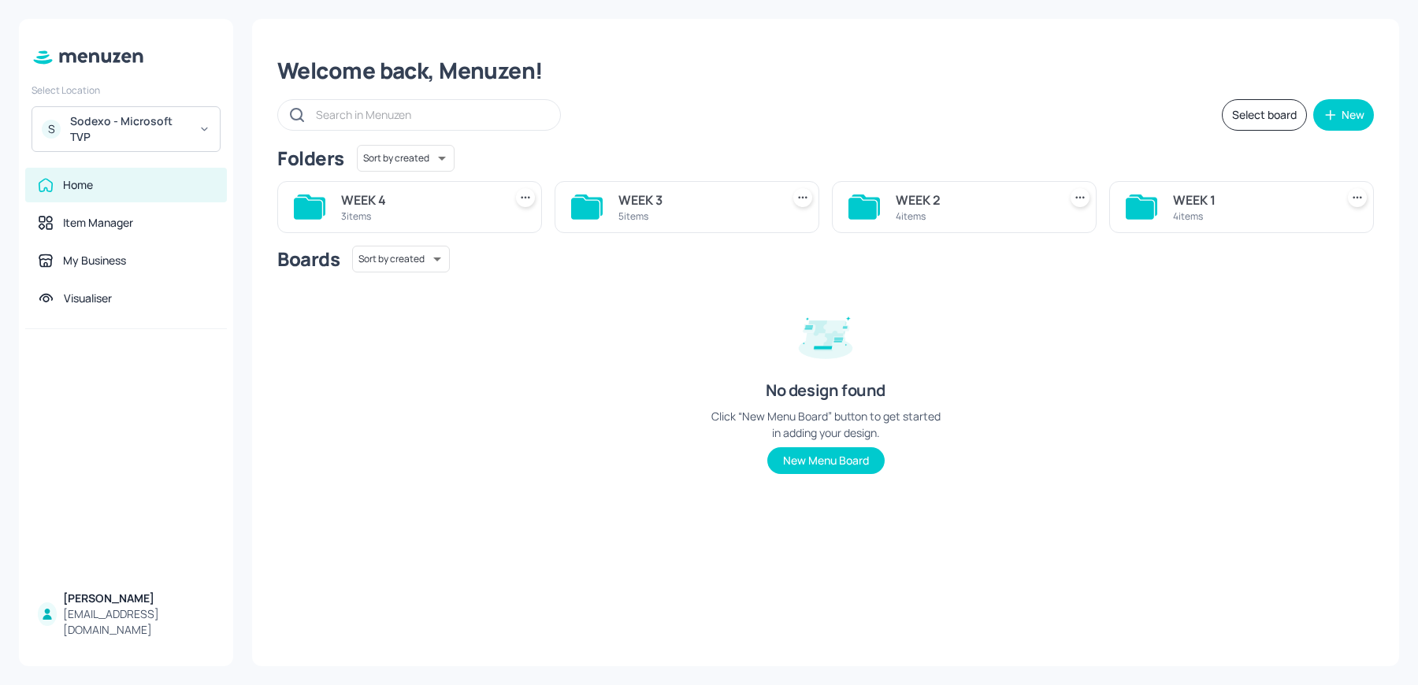
click at [53, 160] on div "Select Location S Sodexo - Microsoft TVP Home Item Manager My Business Visualis…" at bounding box center [126, 342] width 214 height 647
click at [56, 146] on div "S Sodexo - Microsoft TVP" at bounding box center [126, 129] width 189 height 46
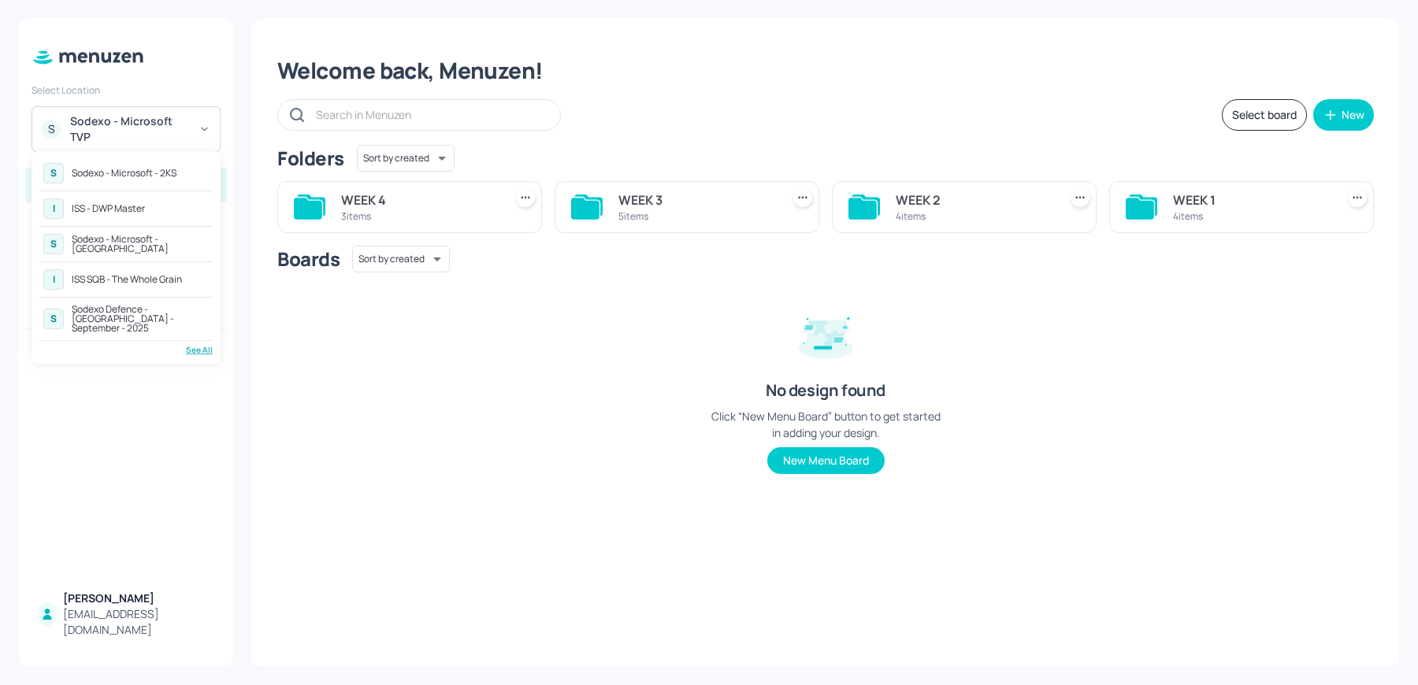
click at [151, 169] on div "Sodexo - Microsoft - 2KS" at bounding box center [124, 173] width 105 height 9
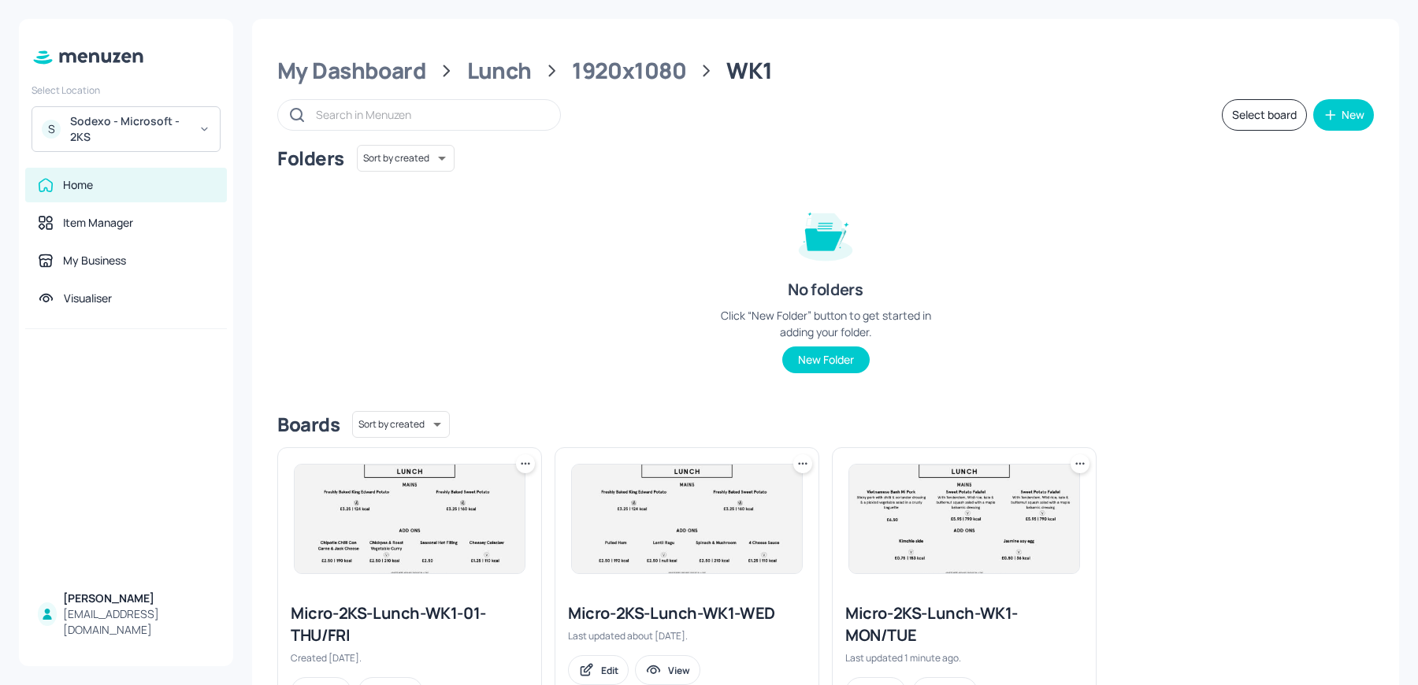
click at [931, 521] on img at bounding box center [964, 519] width 230 height 109
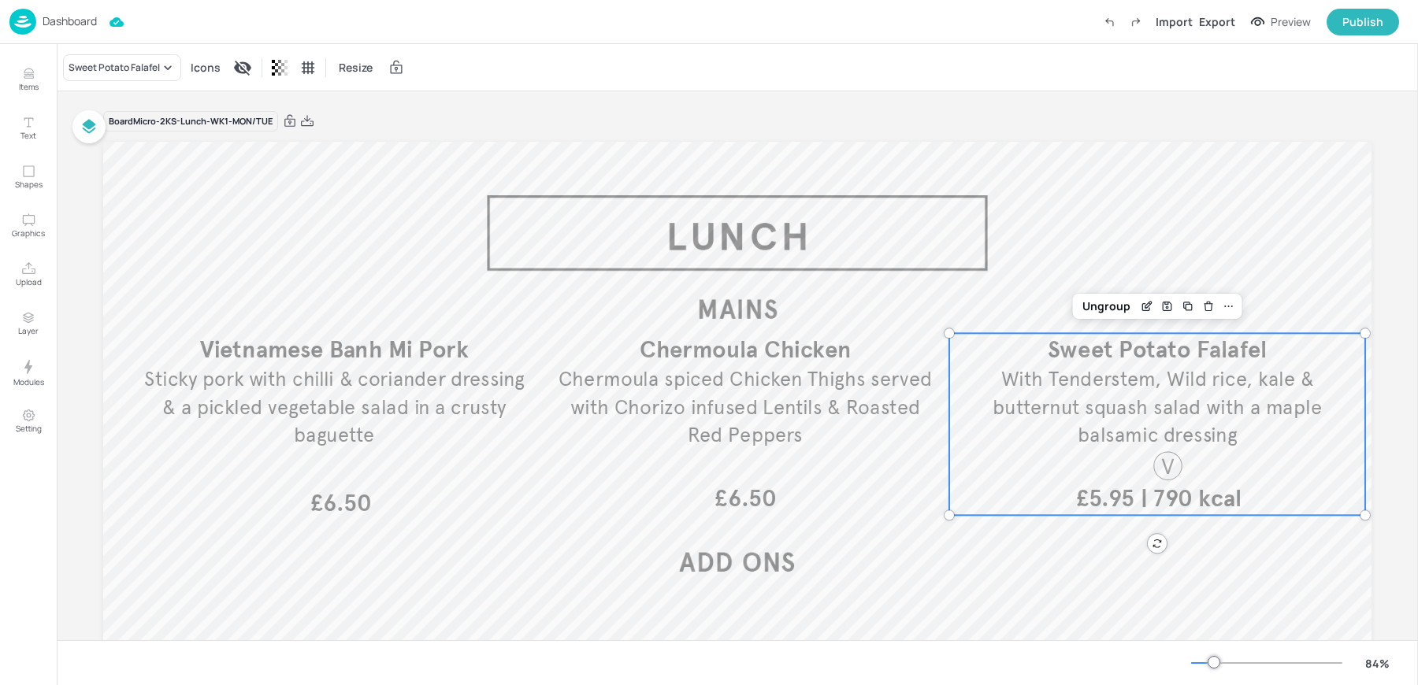
click at [1110, 363] on span "Sweet Potato Falafel" at bounding box center [1156, 349] width 219 height 29
click at [1147, 310] on icon "Edit Item" at bounding box center [1146, 306] width 13 height 13
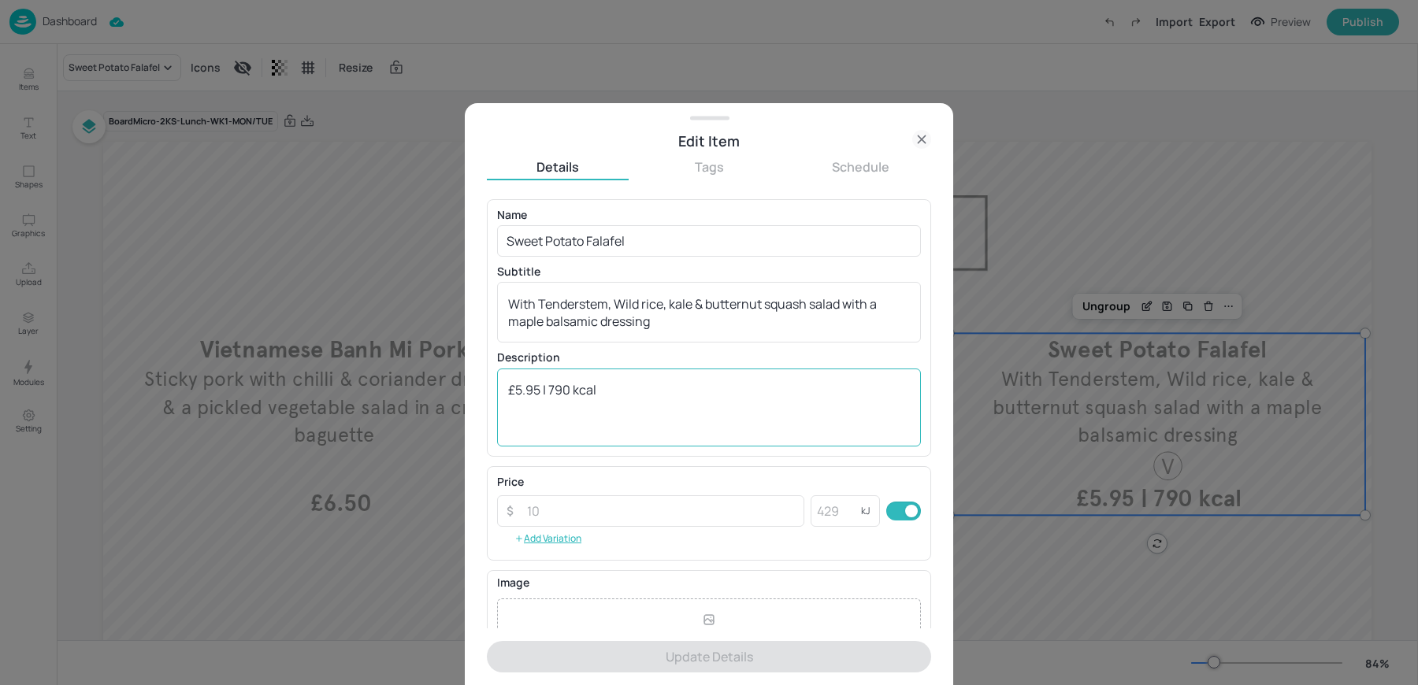
click at [538, 391] on textarea "£5.95 | 790 kcal" at bounding box center [709, 407] width 402 height 52
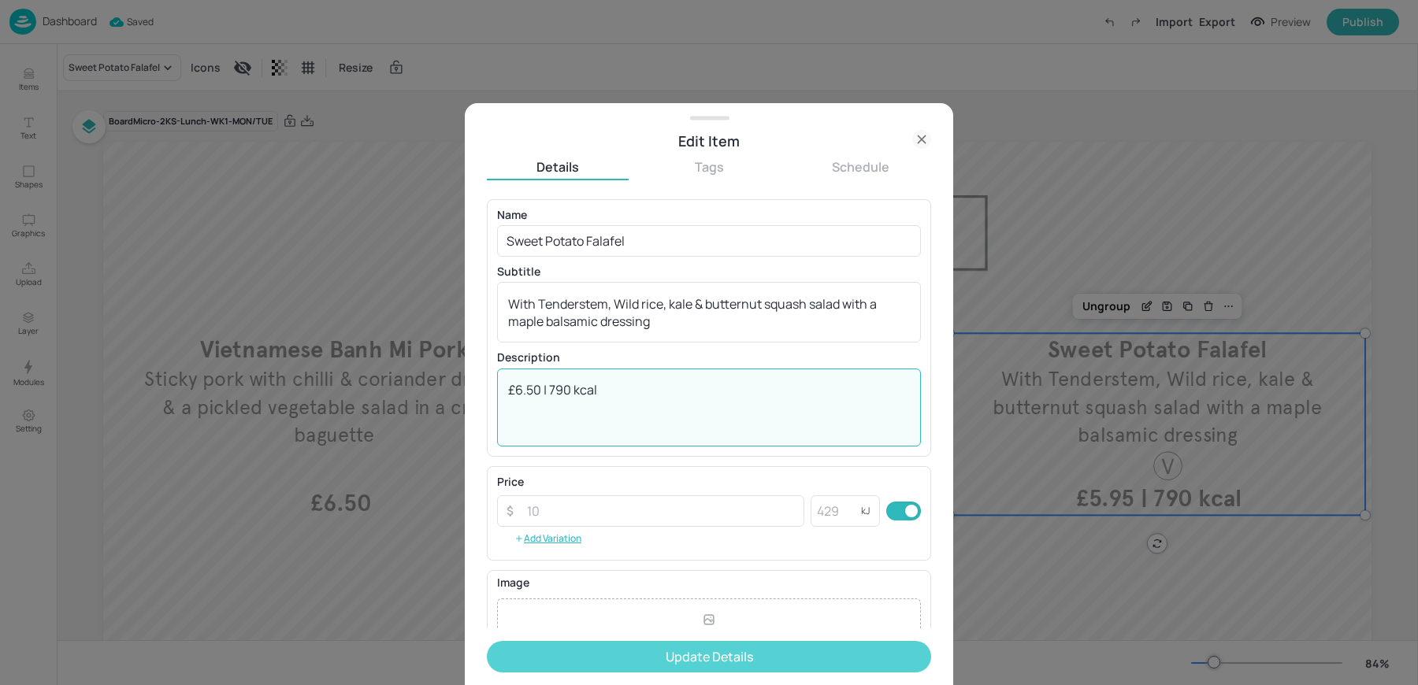
type textarea "£6.50 | 790 kcal"
click at [620, 666] on button "Update Details" at bounding box center [709, 657] width 444 height 32
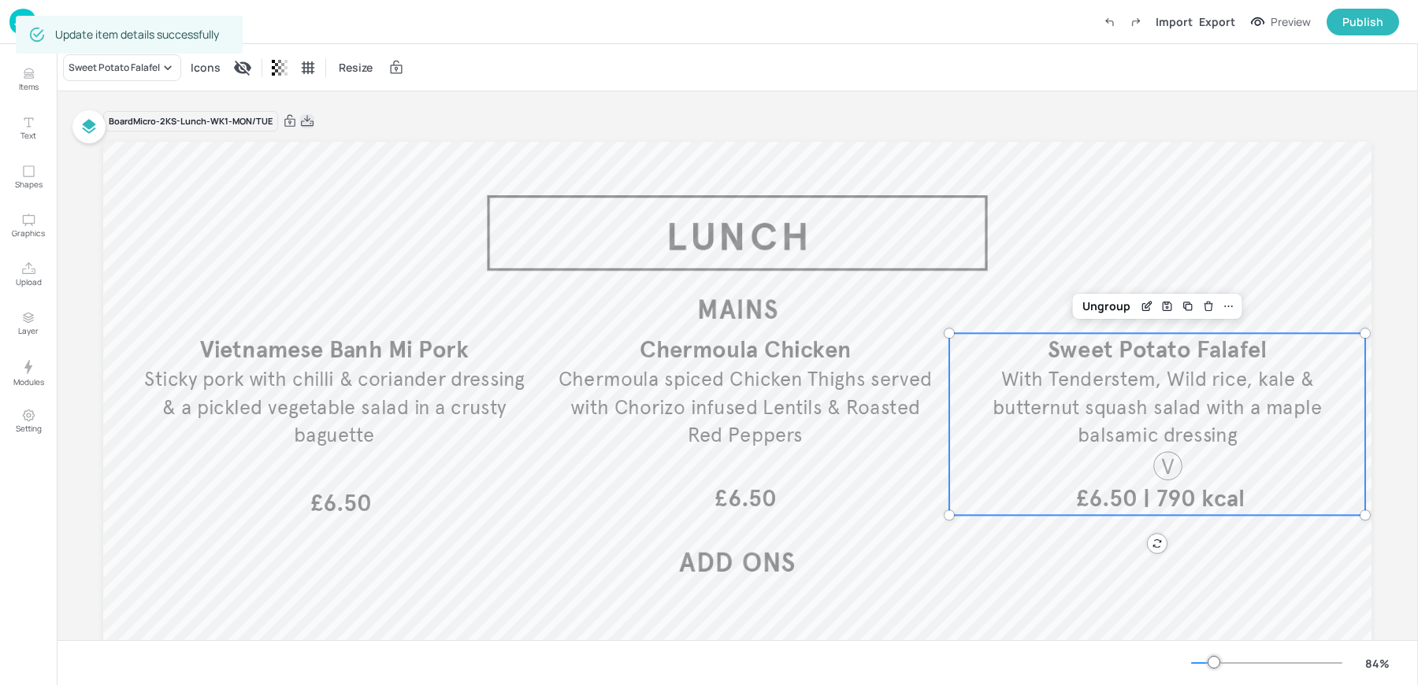
click at [305, 121] on icon at bounding box center [307, 121] width 14 height 16
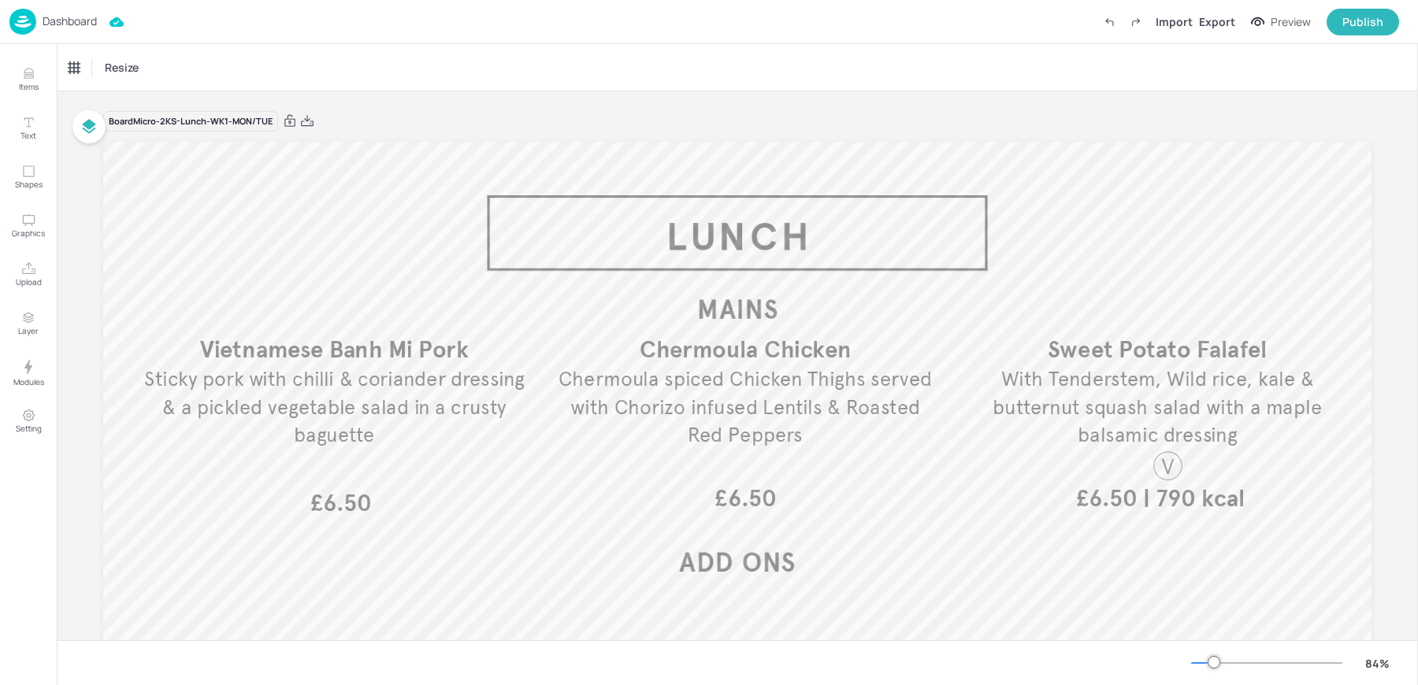
click at [476, 53] on div "Resize" at bounding box center [737, 67] width 1361 height 46
click at [44, 9] on div "Dashboard" at bounding box center [52, 22] width 87 height 26
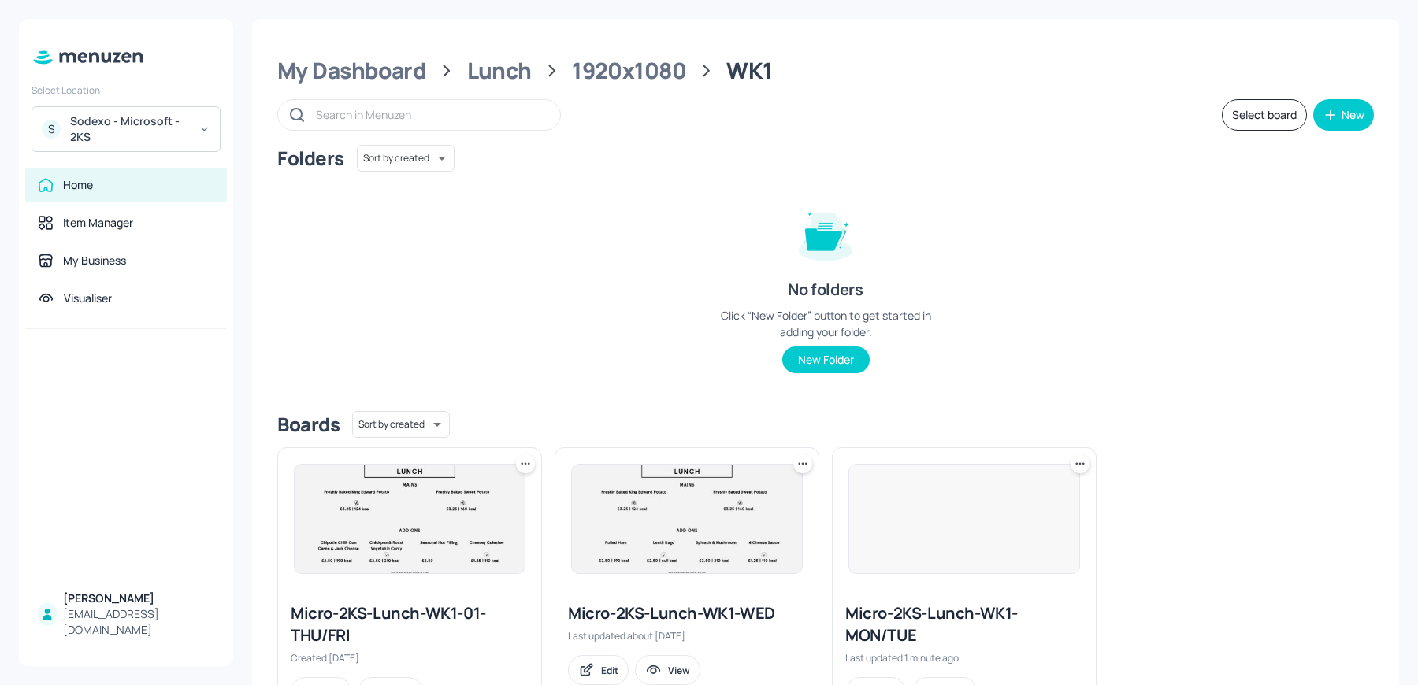
click at [158, 138] on div "Sodexo - Microsoft - 2KS" at bounding box center [129, 129] width 119 height 32
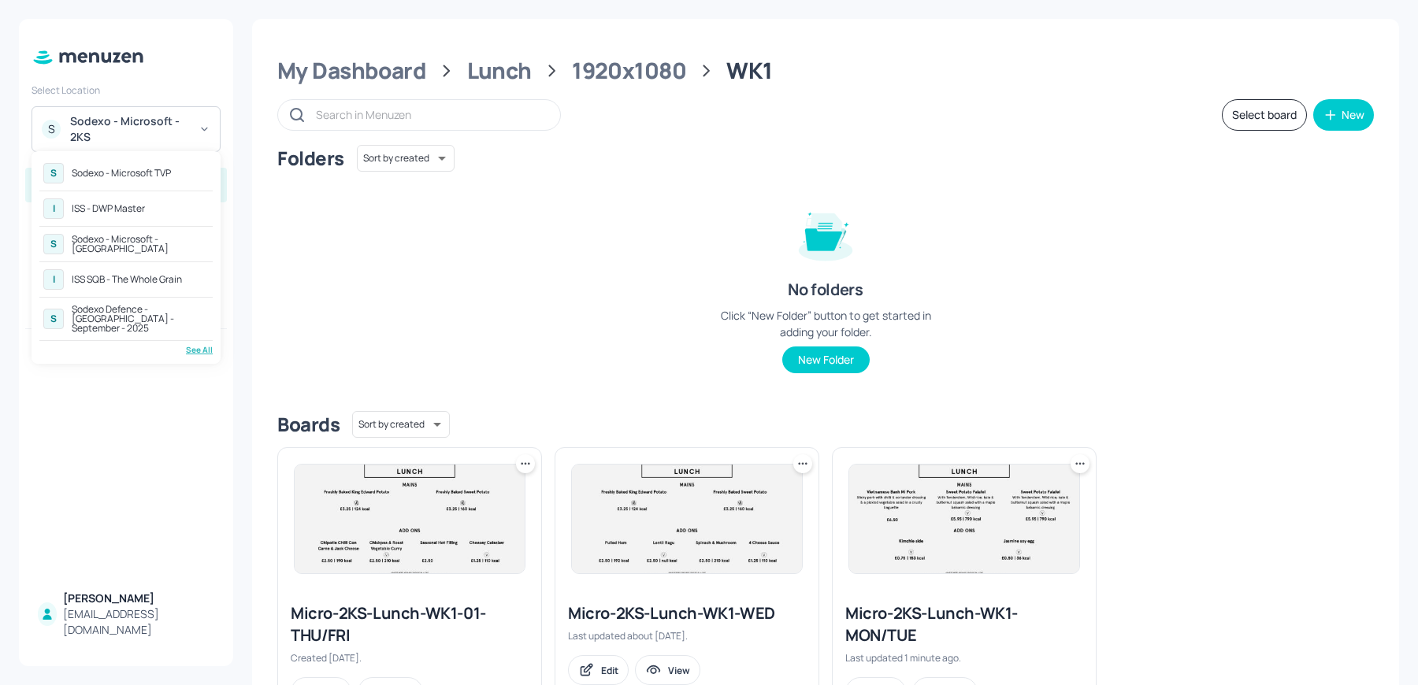
click at [132, 171] on div "Sodexo - Microsoft TVP" at bounding box center [121, 173] width 99 height 9
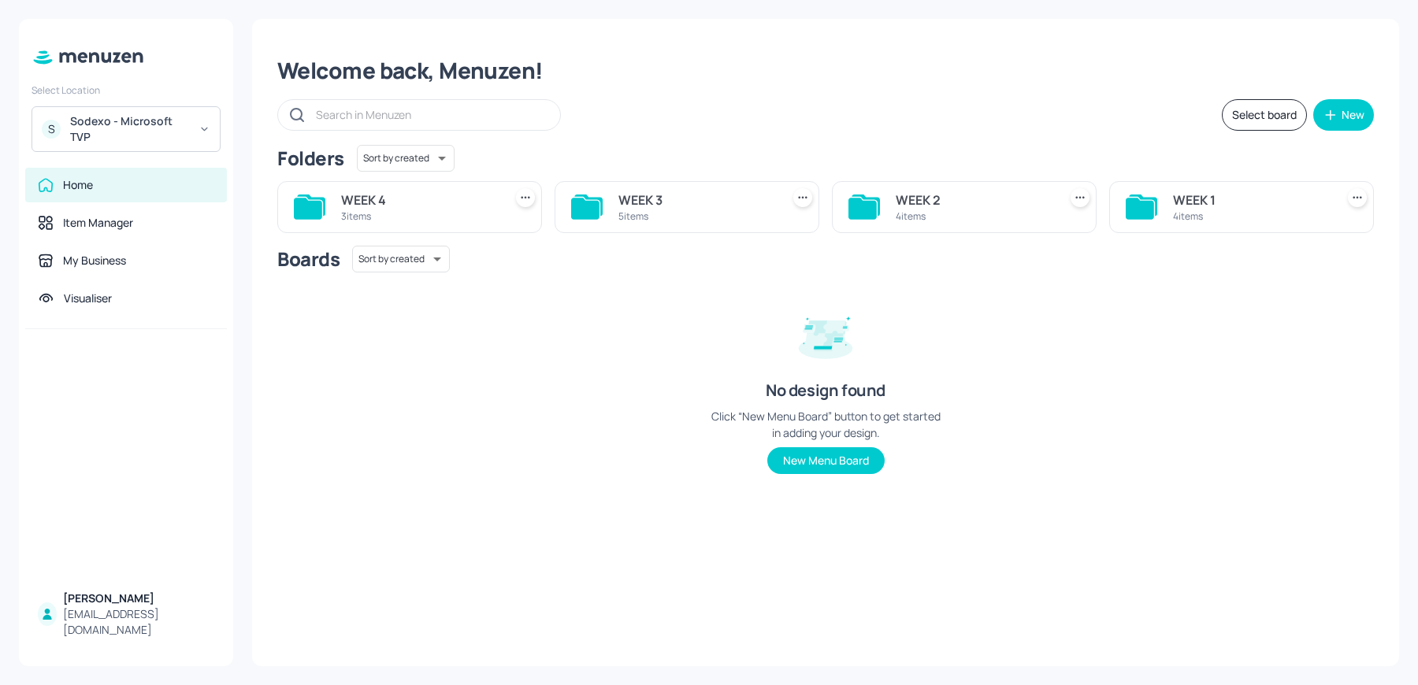
click at [401, 201] on div "WEEK 4" at bounding box center [419, 200] width 156 height 19
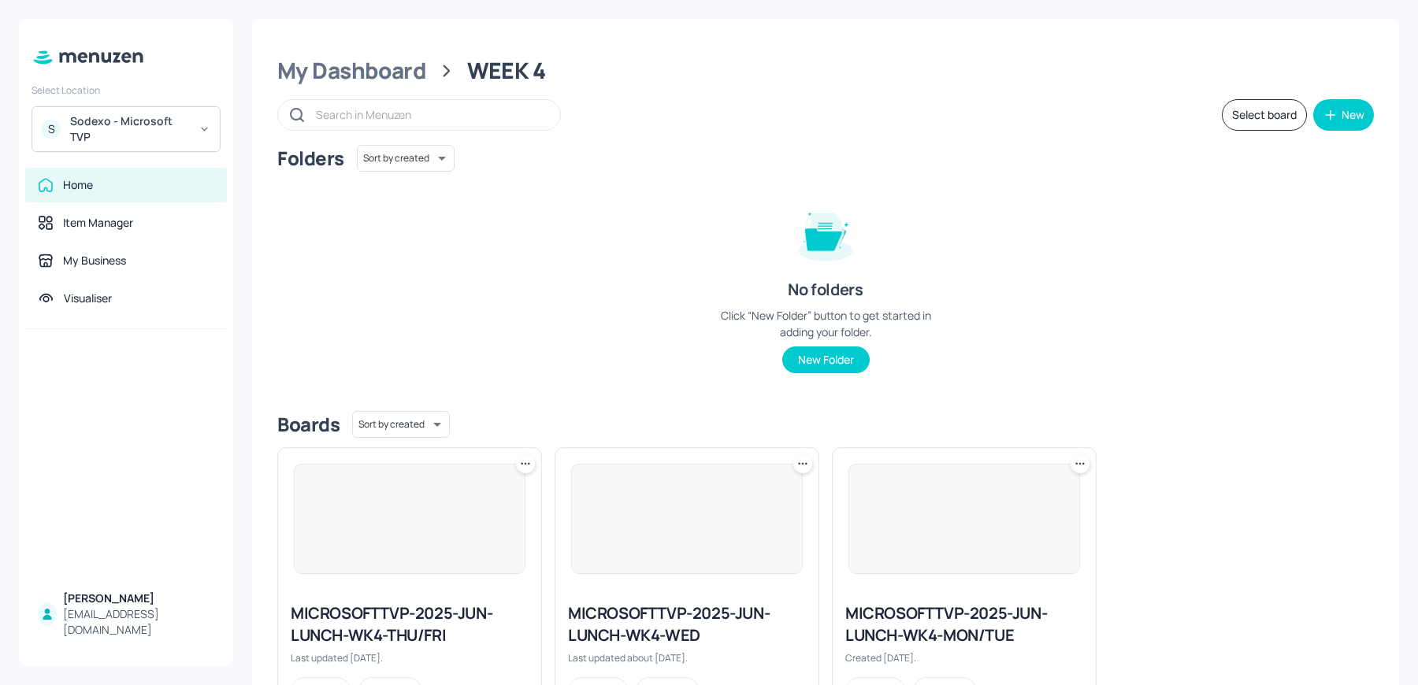
scroll to position [72, 0]
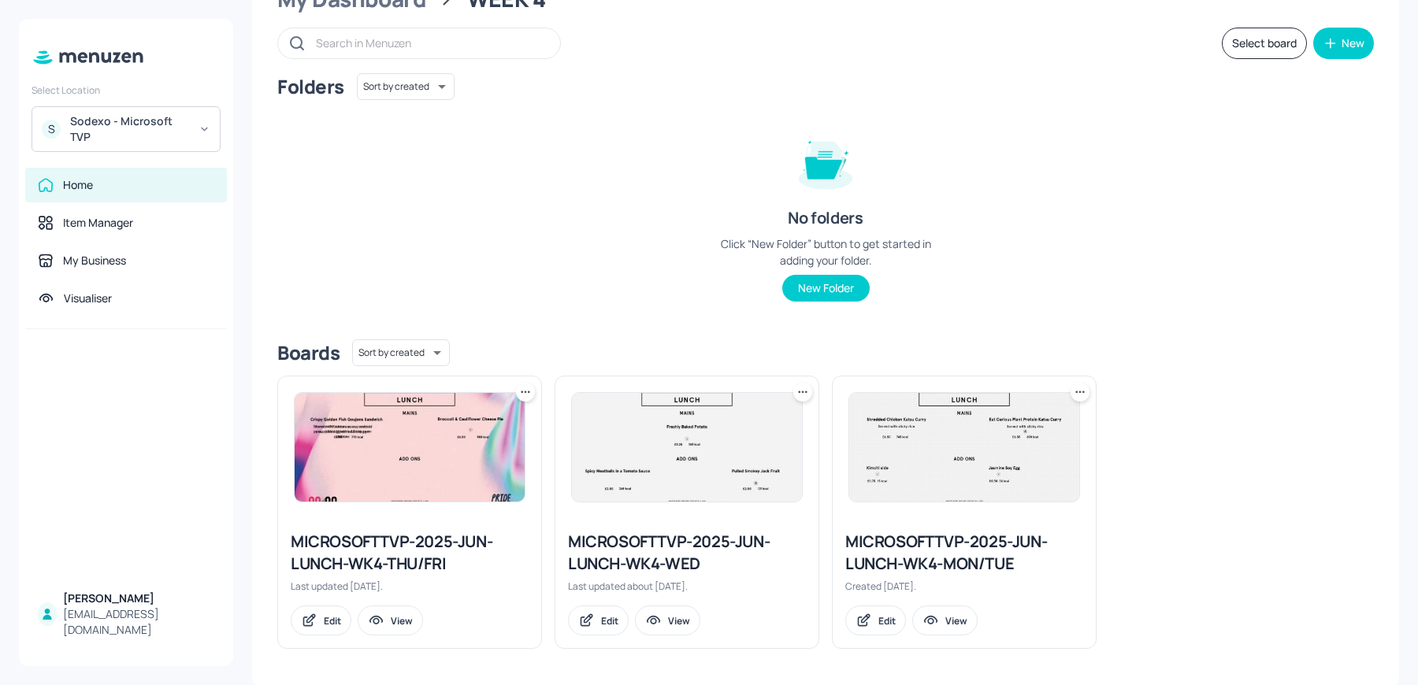
click at [992, 565] on div "MICROSOFTTVP-2025-JUN-LUNCH-WK4-MON/TUE" at bounding box center [964, 553] width 238 height 44
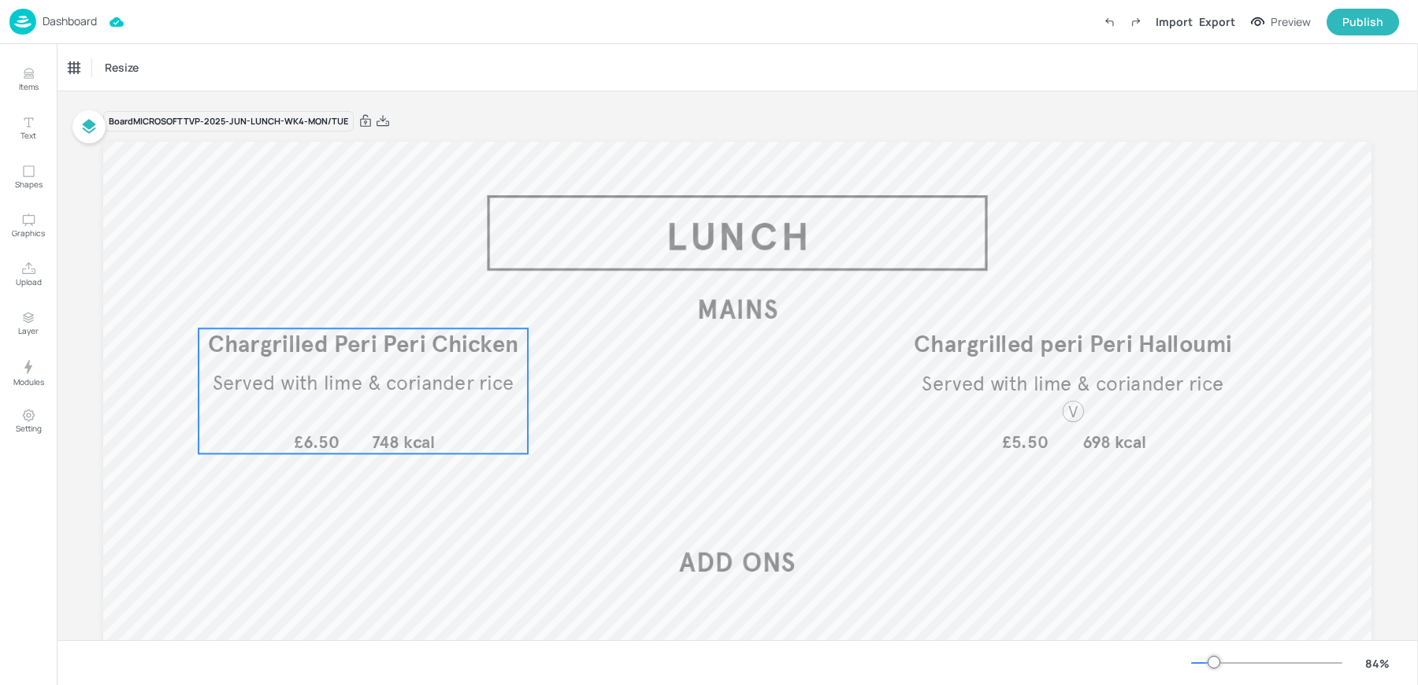
click at [394, 399] on div "Chargrilled Peri Peri Chicken Served with lime & coriander rice £6.50 748 kcal" at bounding box center [362, 390] width 329 height 125
click at [134, 69] on div "Chargrilled Peri Peri Chicken" at bounding box center [132, 68] width 127 height 14
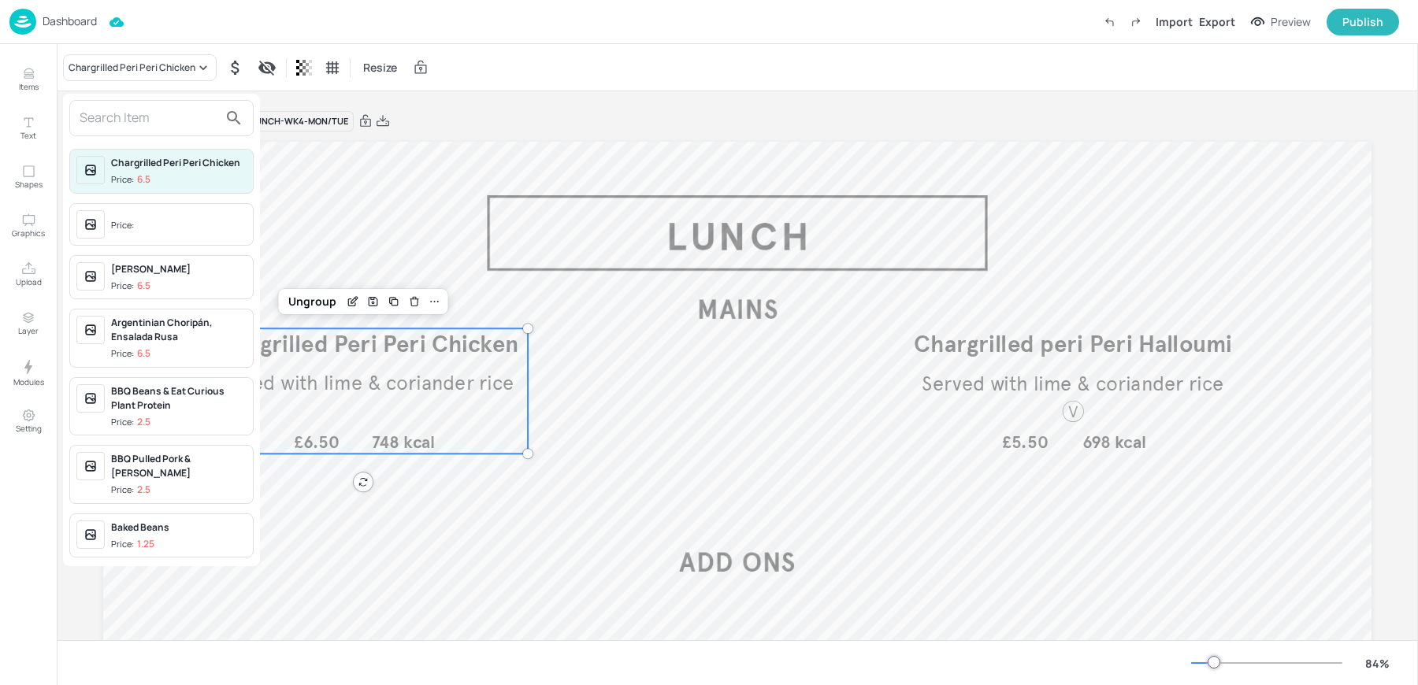
click at [155, 113] on input "text" at bounding box center [149, 118] width 139 height 25
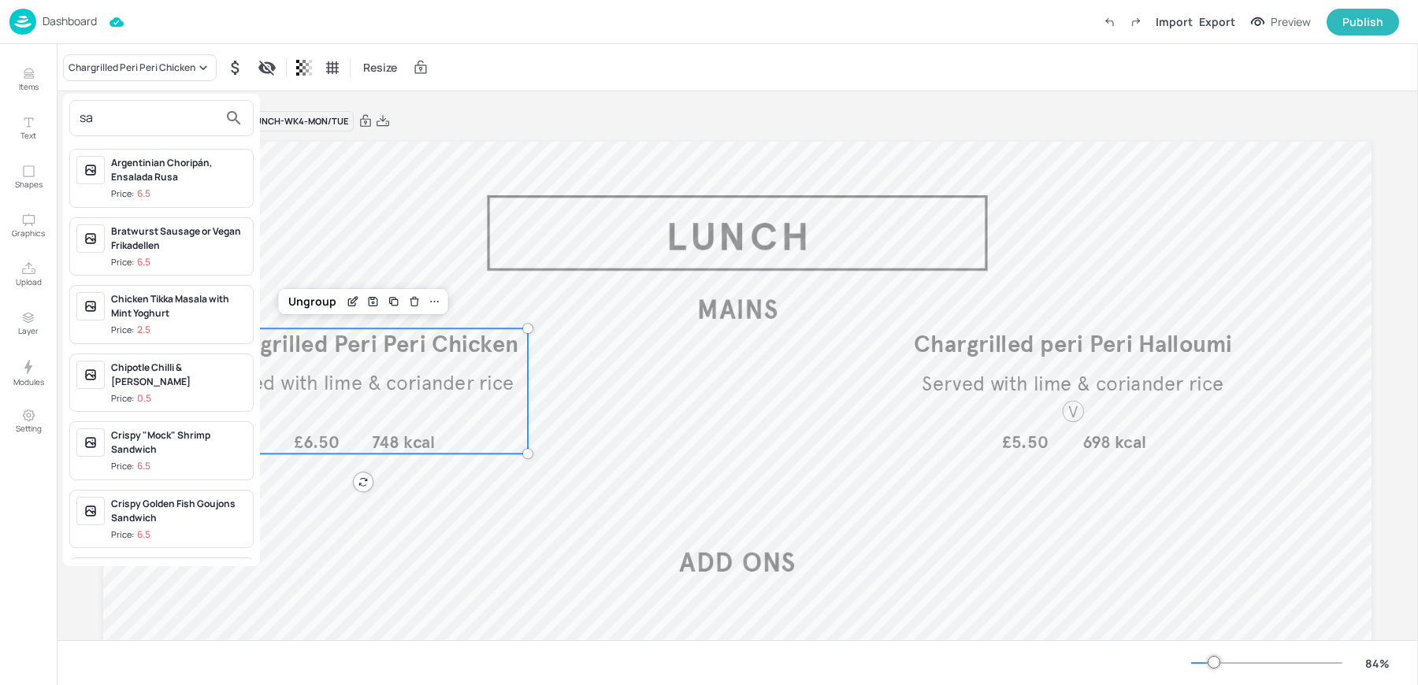
type input "s"
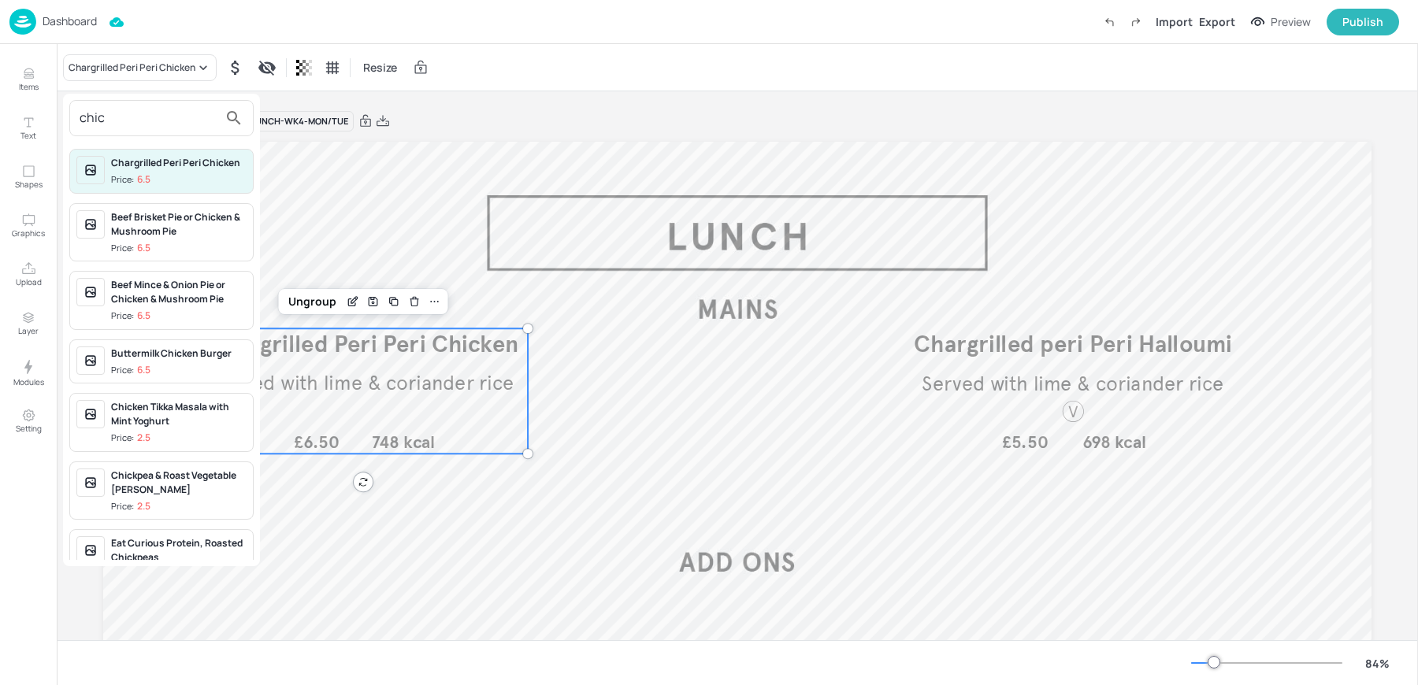
type input "chic"
click at [621, 479] on div at bounding box center [709, 342] width 1418 height 685
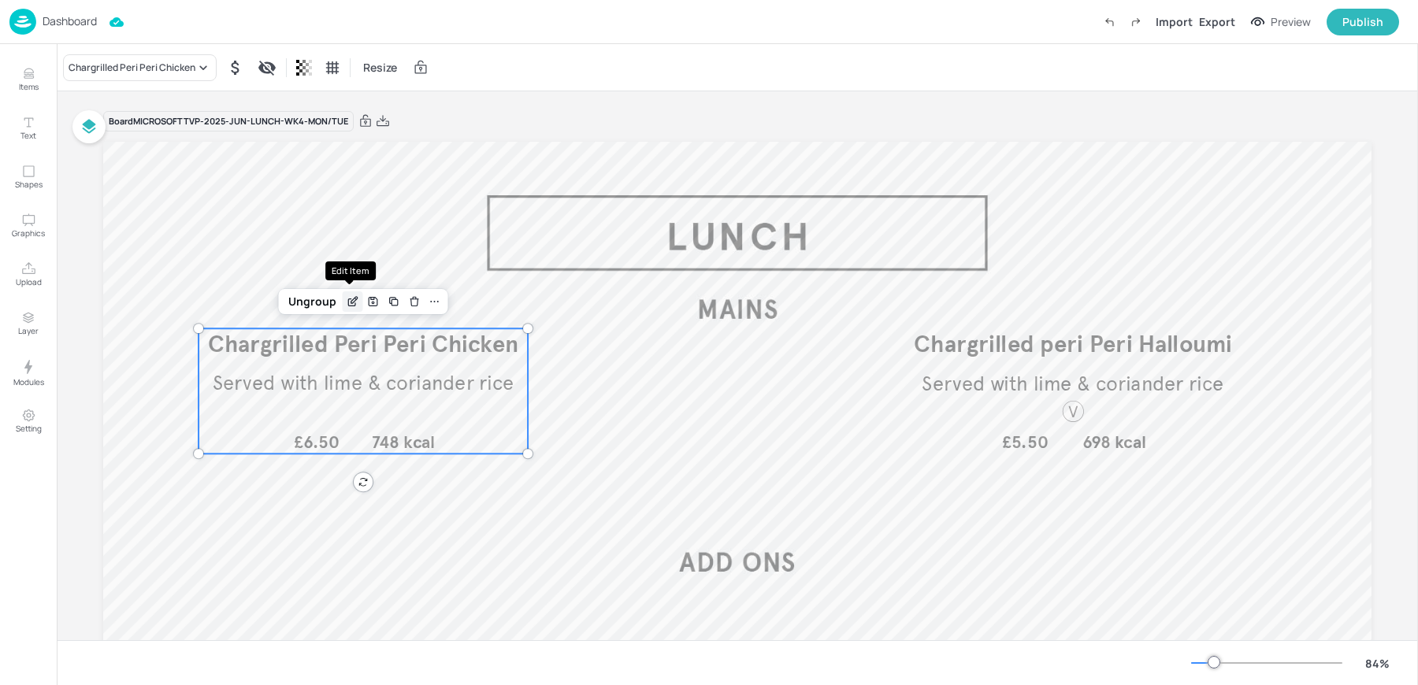
click at [348, 299] on icon "Edit Item" at bounding box center [352, 301] width 13 height 13
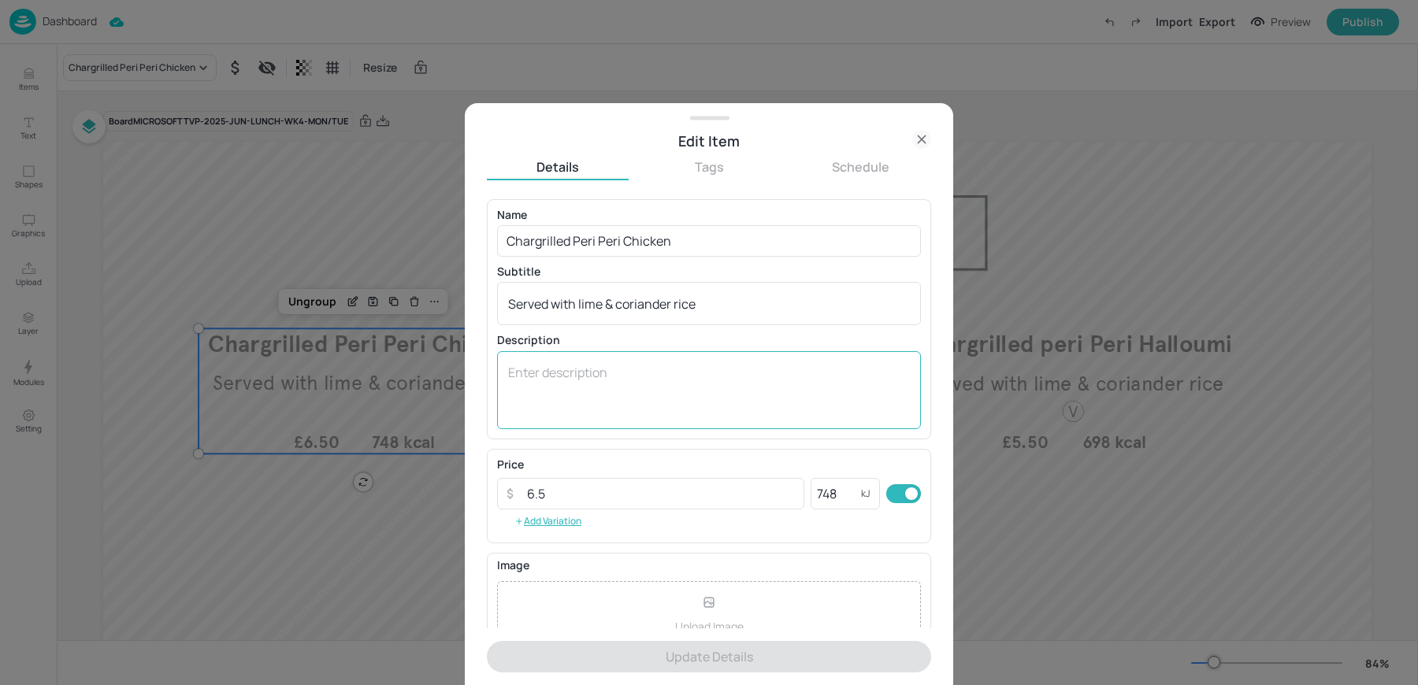
click at [643, 384] on textarea at bounding box center [709, 390] width 402 height 52
paste textarea "Chicken Satay with WOW Peanut Sauce Chicken Satay - Roasted Chicken Thighs with…"
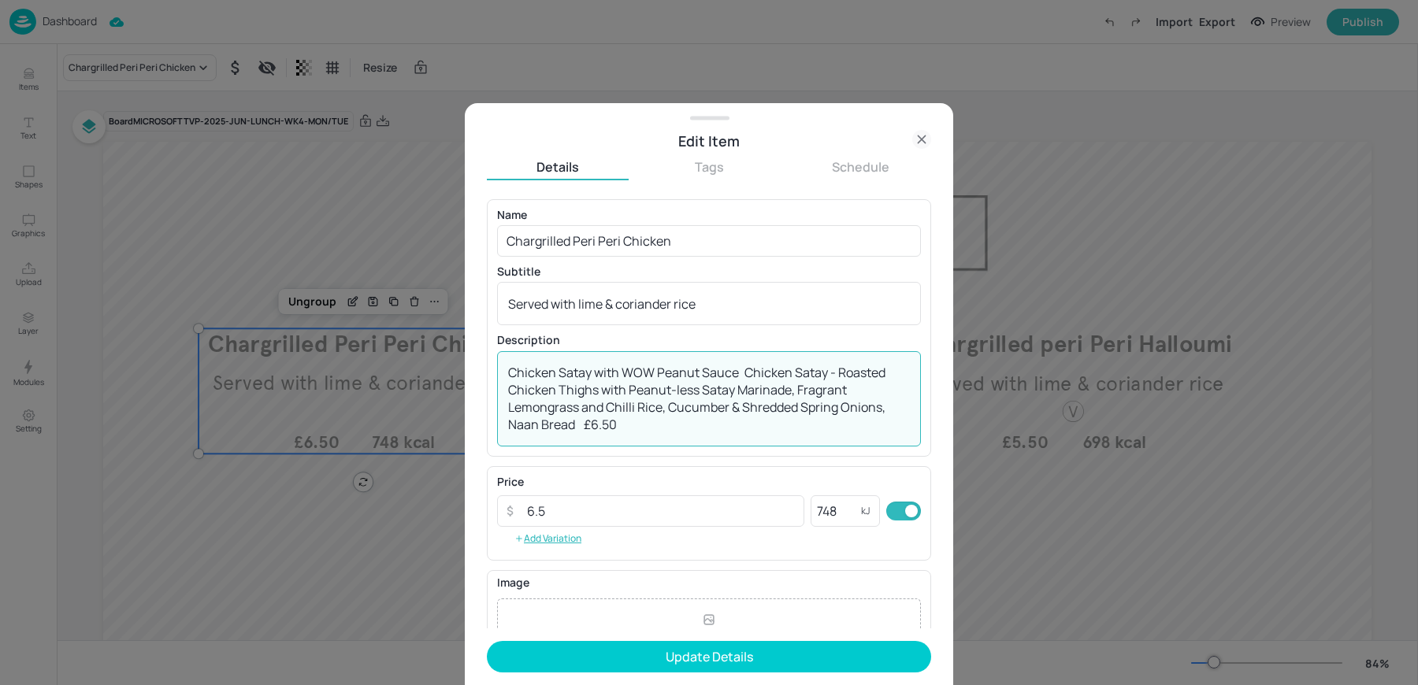
drag, startPoint x: 736, startPoint y: 371, endPoint x: 427, endPoint y: 347, distance: 309.7
click at [427, 347] on div "Edit Item Details Tags Schedule Name Chargrilled Peri Peri Chicken ​ Subtitle S…" at bounding box center [709, 342] width 1418 height 685
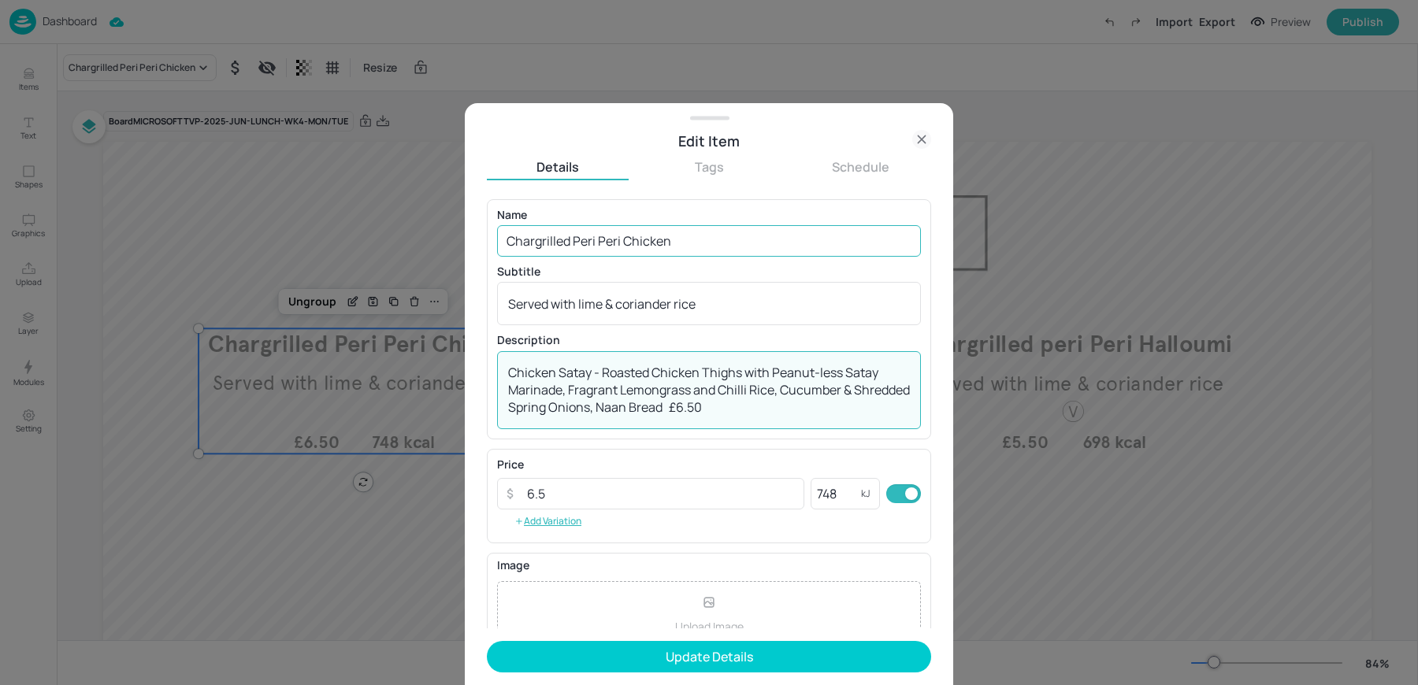
type textarea "Chicken Satay - Roasted Chicken Thighs with Peanut-less Satay Marinade, Fragran…"
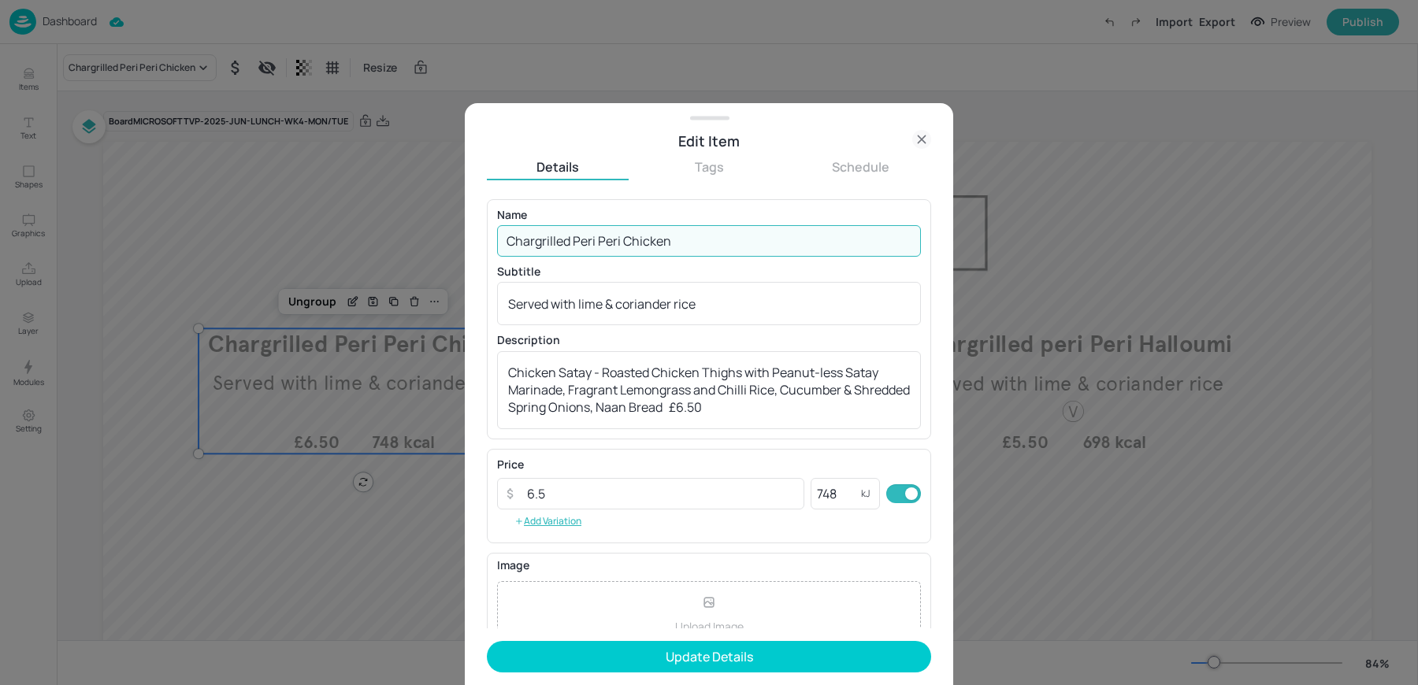
click at [673, 243] on input "Chargrilled Peri Peri Chicken" at bounding box center [709, 241] width 424 height 32
paste input "icken Satay with WOW Peanut Sauce"
type input "Chicken Satay with WOW Peanut Sauce"
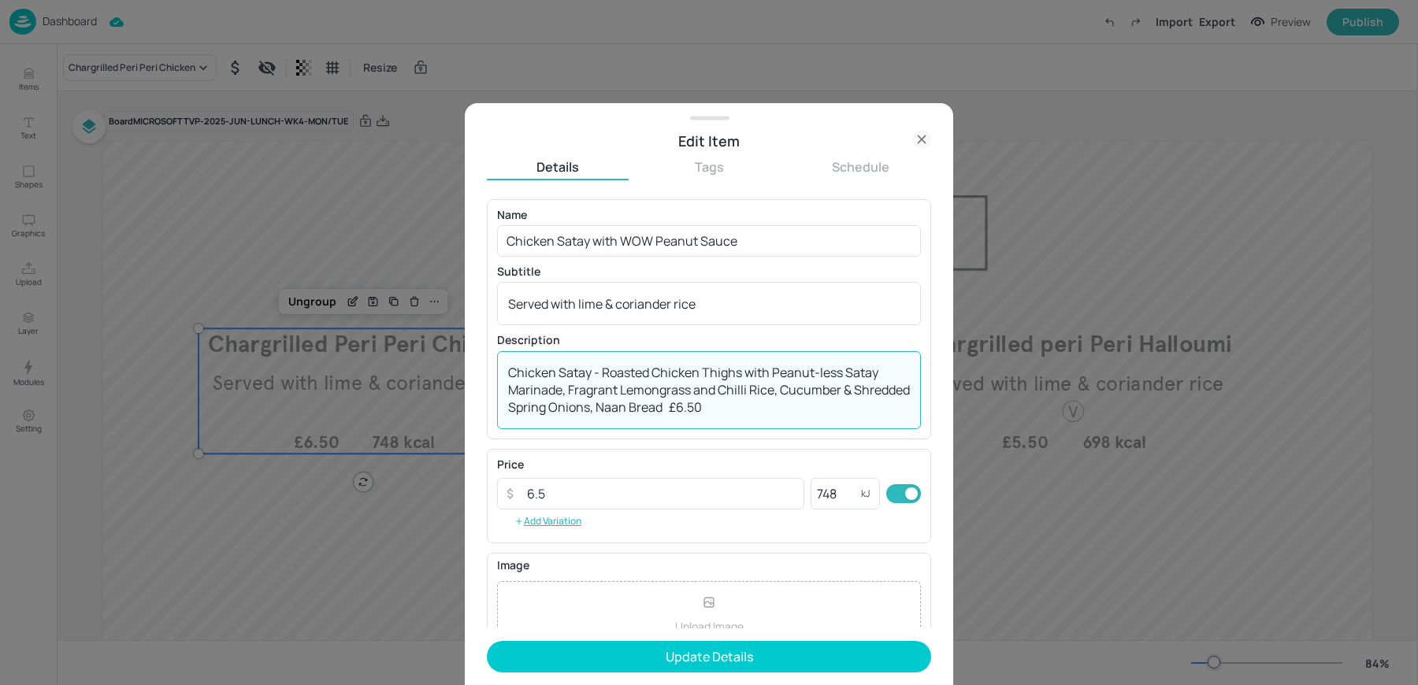
drag, startPoint x: 610, startPoint y: 372, endPoint x: 313, endPoint y: 346, distance: 298.1
click at [338, 346] on div "Edit Item Details Tags Schedule Name Chicken Satay with WOW Peanut Sauce ​ Subt…" at bounding box center [709, 342] width 1418 height 685
click at [576, 407] on textarea "Roasted Chicken Thighs with Peanut-less Satay Marinade, Fragrant Lemongrass and…" at bounding box center [709, 390] width 402 height 52
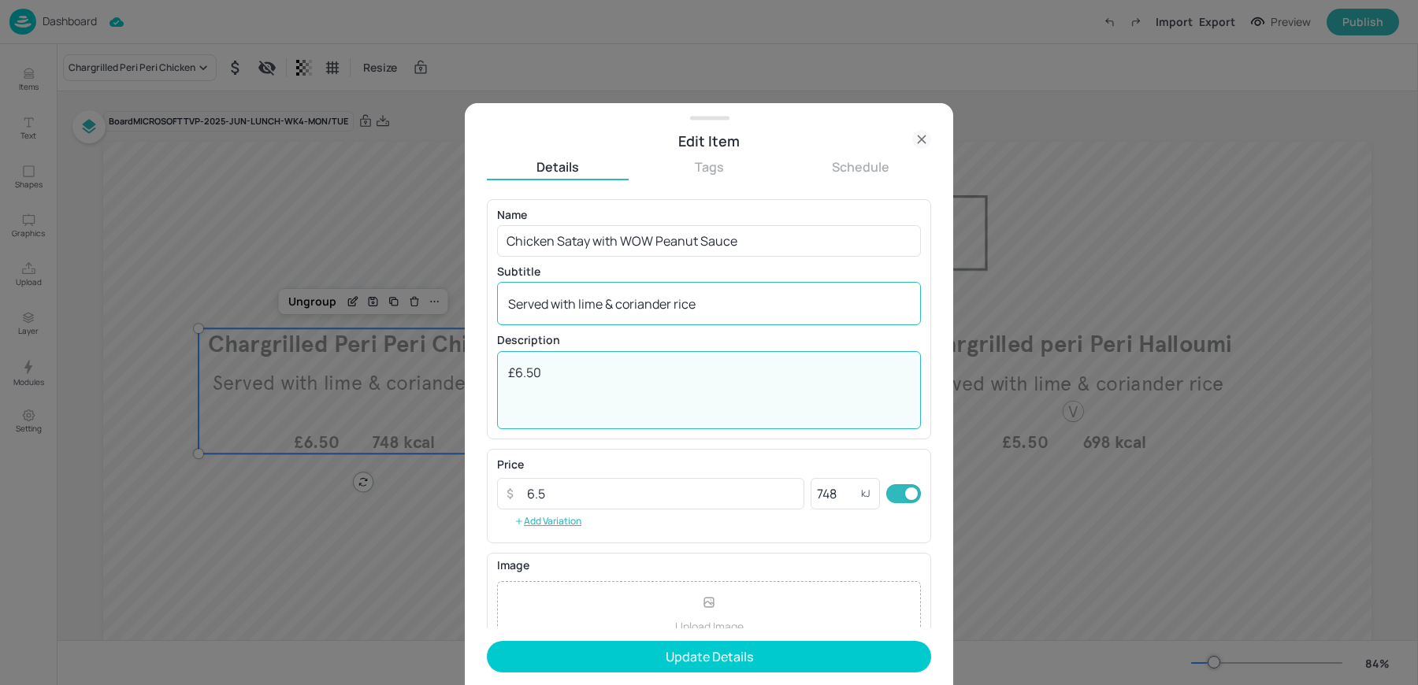
type textarea "£6.50"
click at [596, 308] on textarea "Served with lime & coriander rice" at bounding box center [709, 303] width 402 height 17
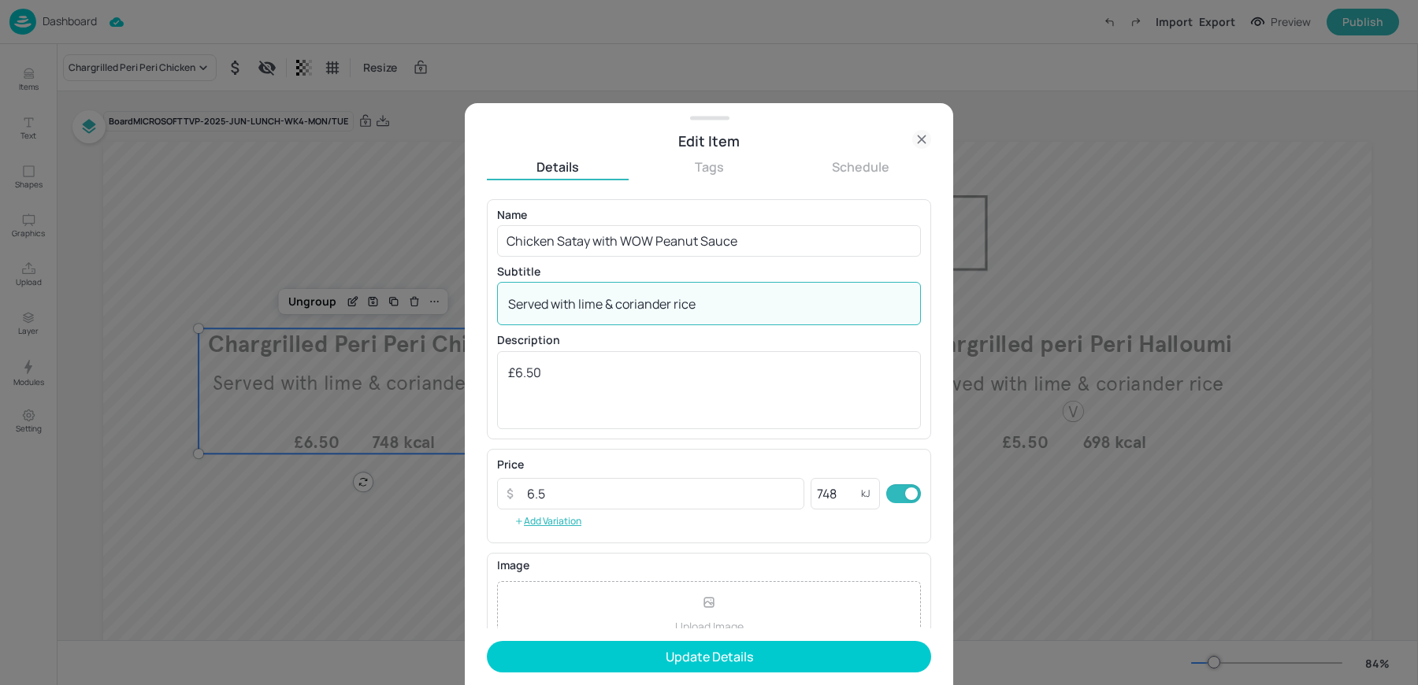
click at [596, 308] on textarea "Served with lime & coriander rice" at bounding box center [709, 303] width 402 height 17
paste textarea "Roasted Chicken Thighs with Peanut-less Satay Marinade, Fragrant Lemongrass and…"
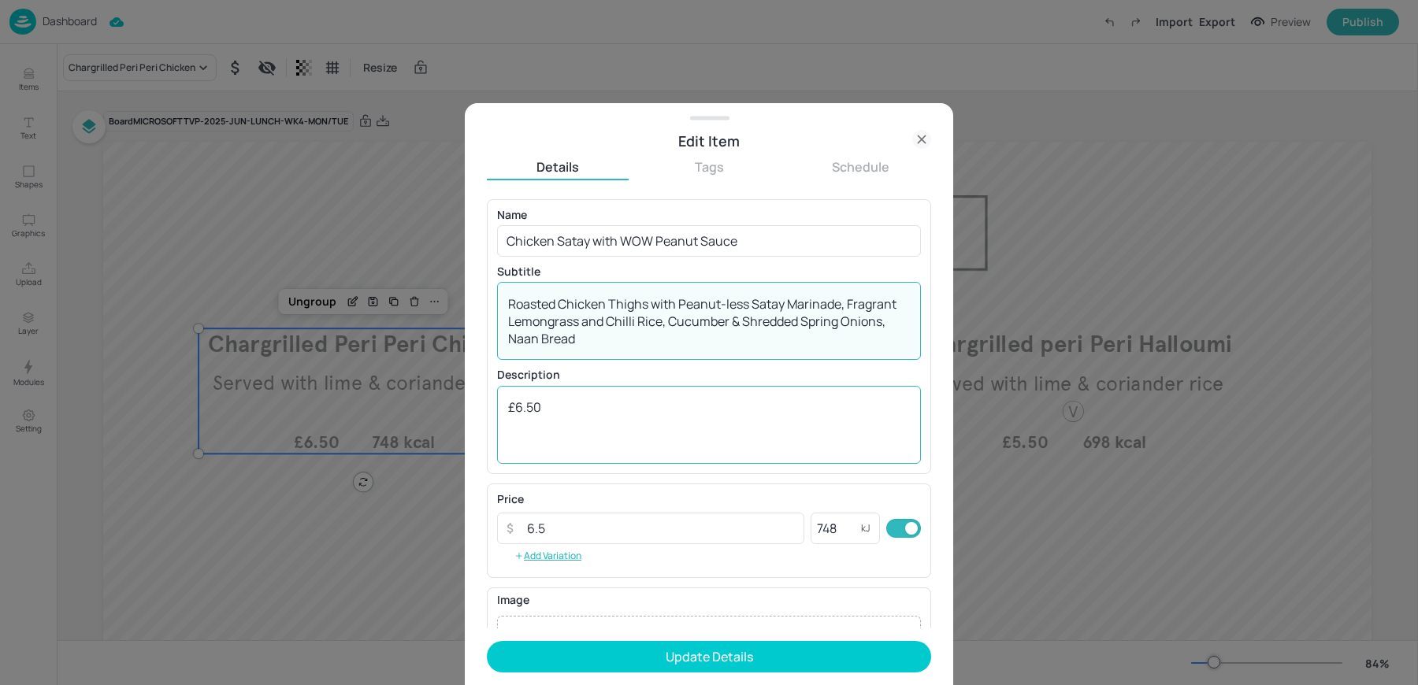
type textarea "Roasted Chicken Thighs with Peanut-less Satay Marinade, Fragrant Lemongrass and…"
click at [558, 387] on div "£6.50 x ​" at bounding box center [709, 425] width 424 height 78
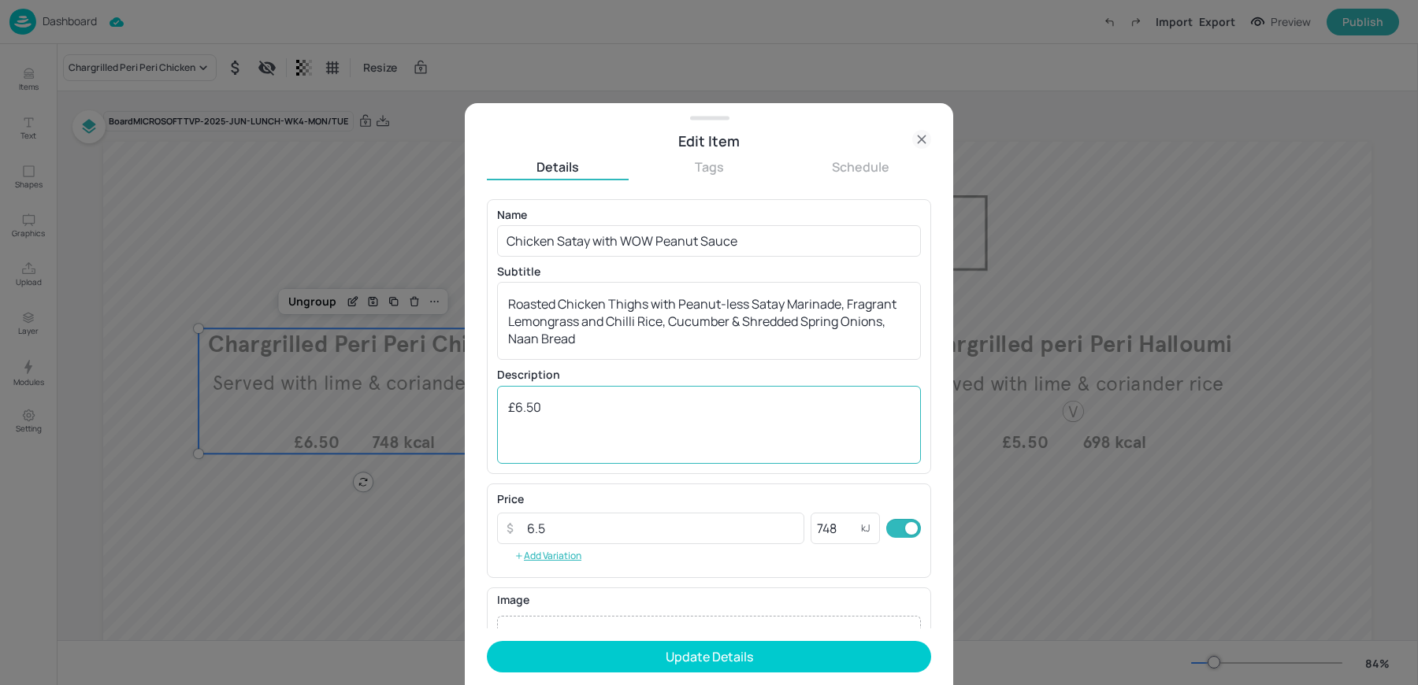
click at [558, 387] on div "£6.50 x ​" at bounding box center [709, 425] width 424 height 78
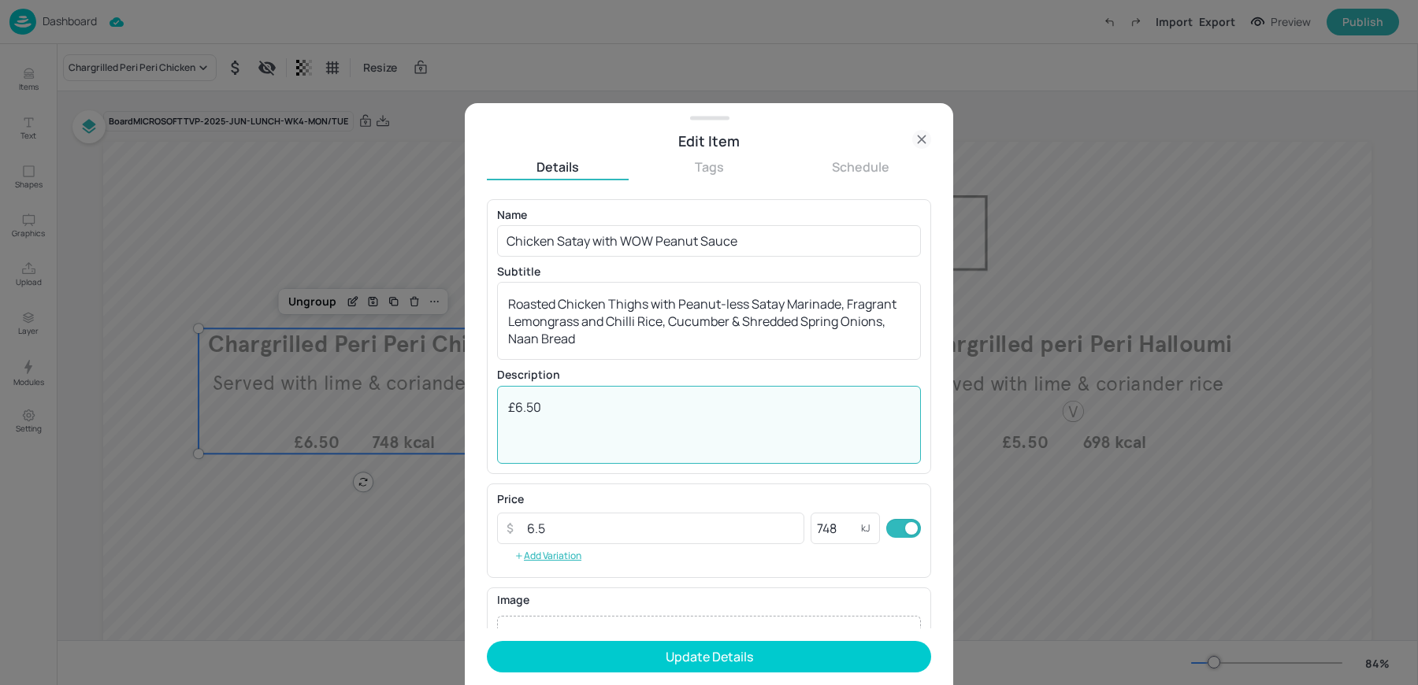
click at [562, 399] on textarea "£6.50" at bounding box center [709, 425] width 402 height 52
click at [817, 527] on input "748" at bounding box center [835, 529] width 50 height 32
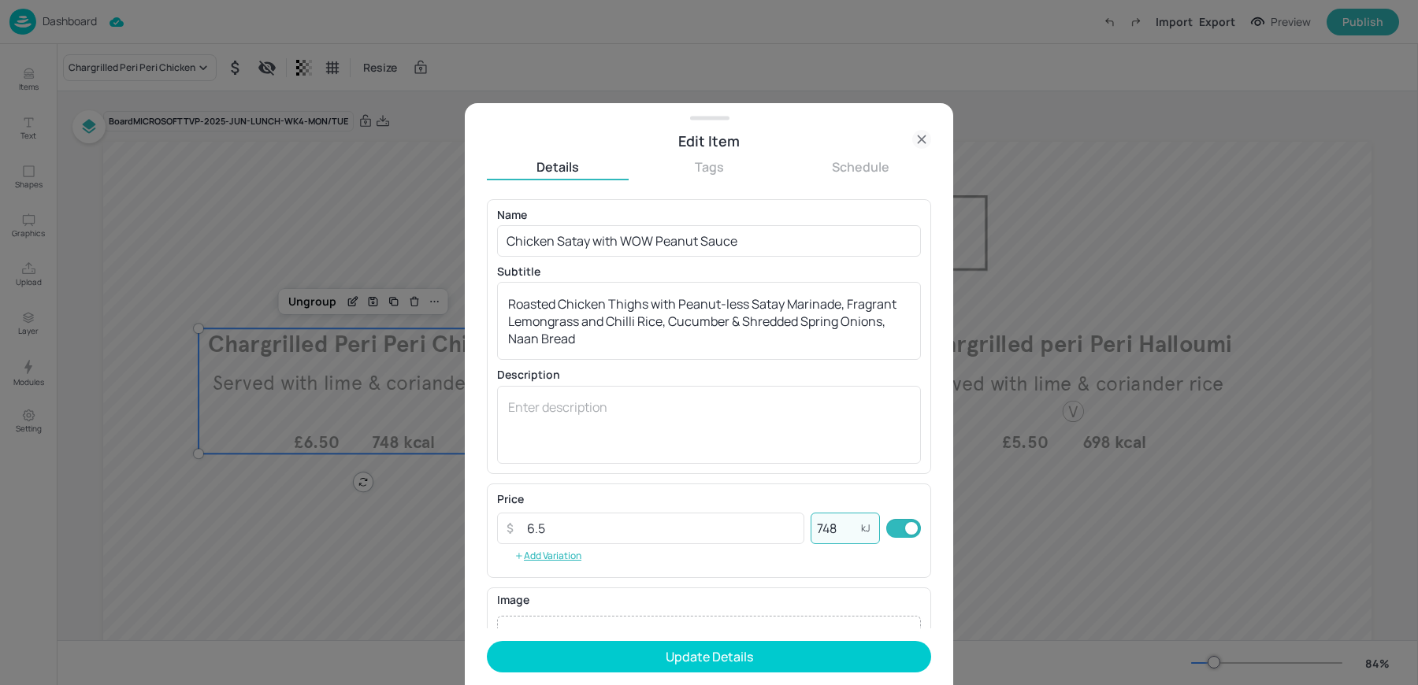
click at [817, 527] on input "748" at bounding box center [835, 529] width 50 height 32
click at [487, 641] on button "Update Details" at bounding box center [709, 657] width 444 height 32
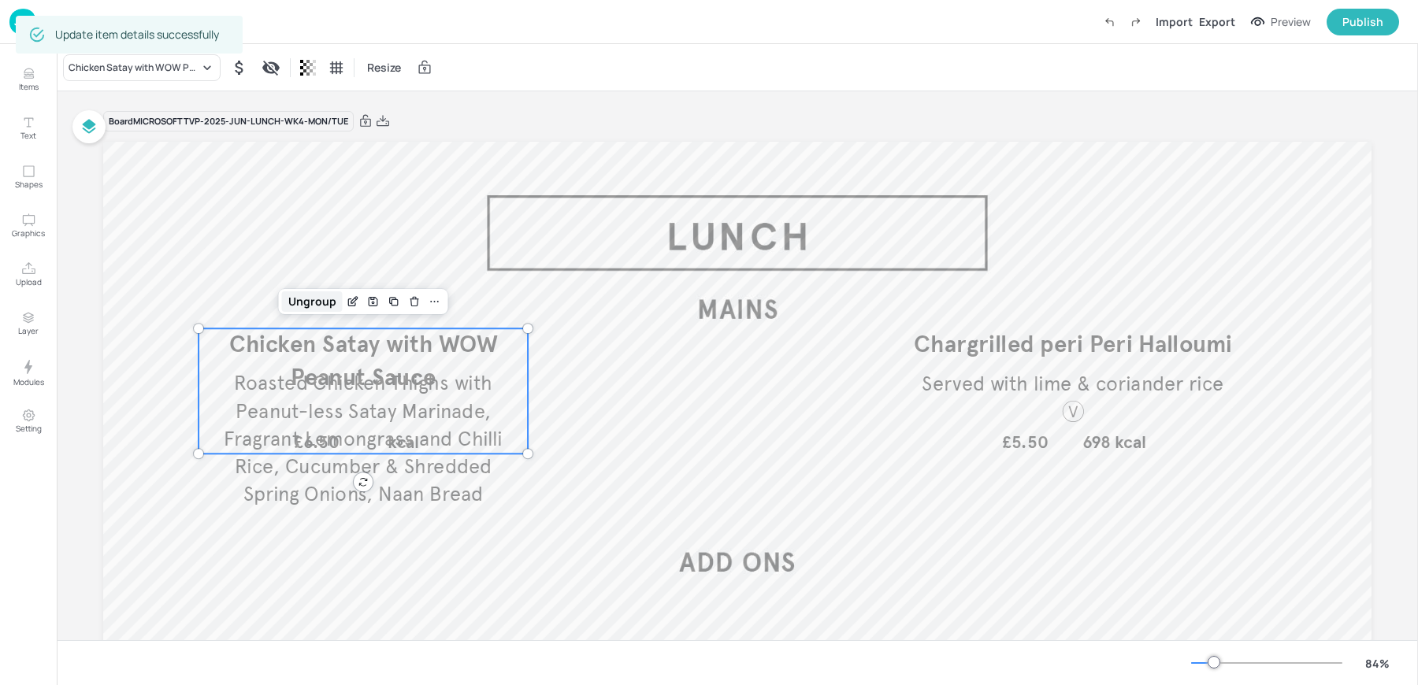
click at [301, 302] on div "Ungroup" at bounding box center [312, 301] width 61 height 20
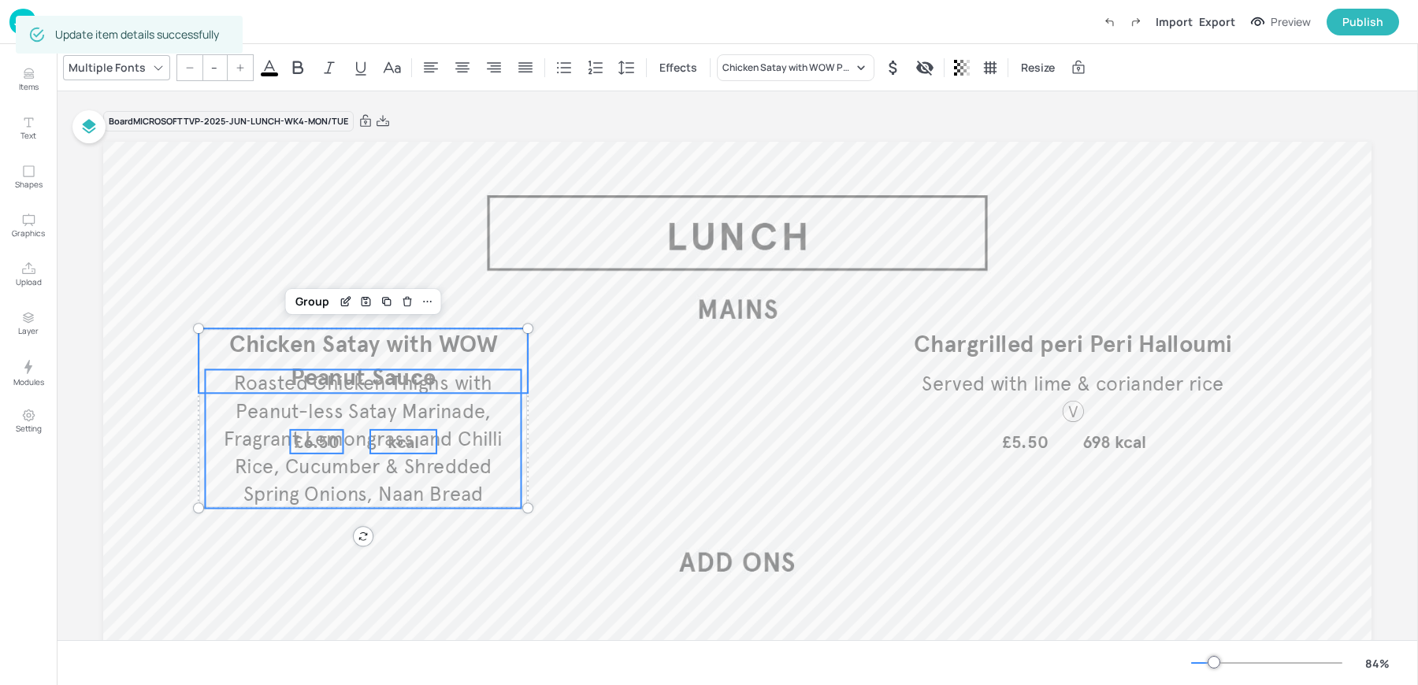
click at [255, 339] on span "Chicken Satay with WOW Peanut Sauce" at bounding box center [363, 360] width 268 height 61
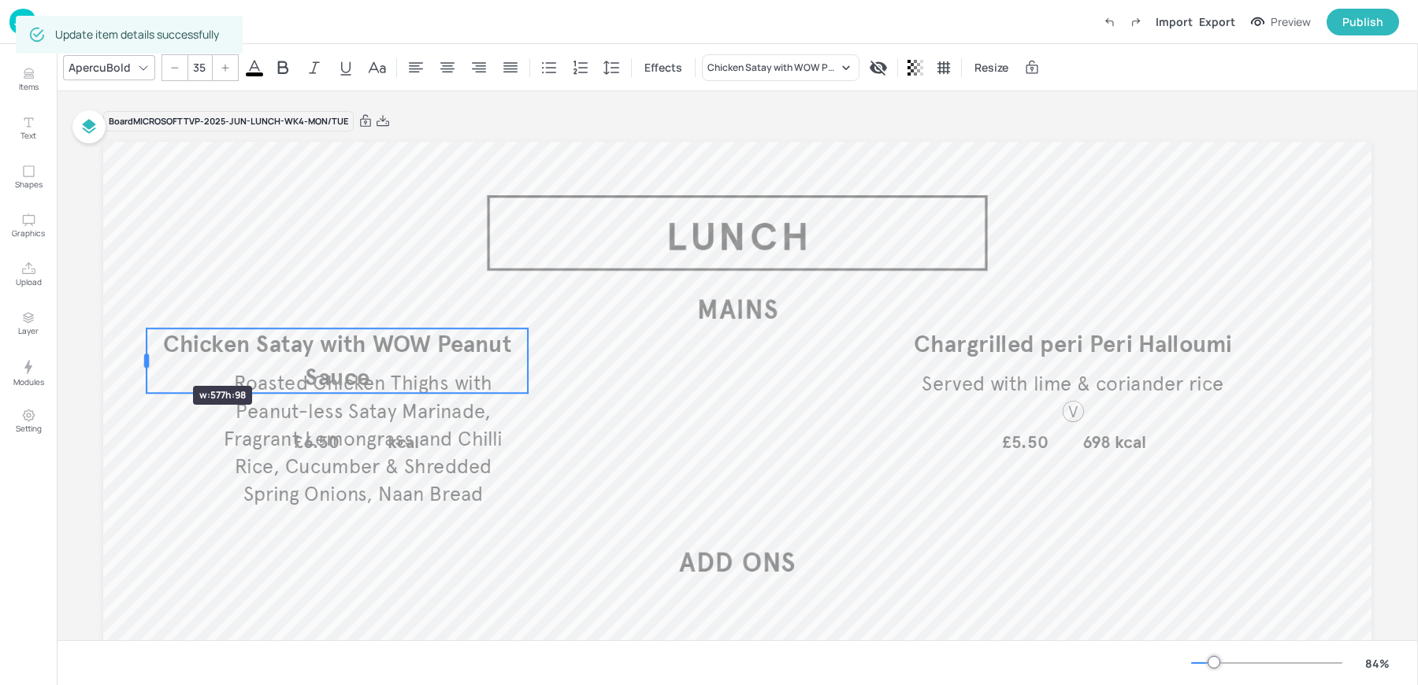
drag, startPoint x: 198, startPoint y: 358, endPoint x: 146, endPoint y: 358, distance: 52.0
click at [146, 358] on div at bounding box center [146, 361] width 5 height 14
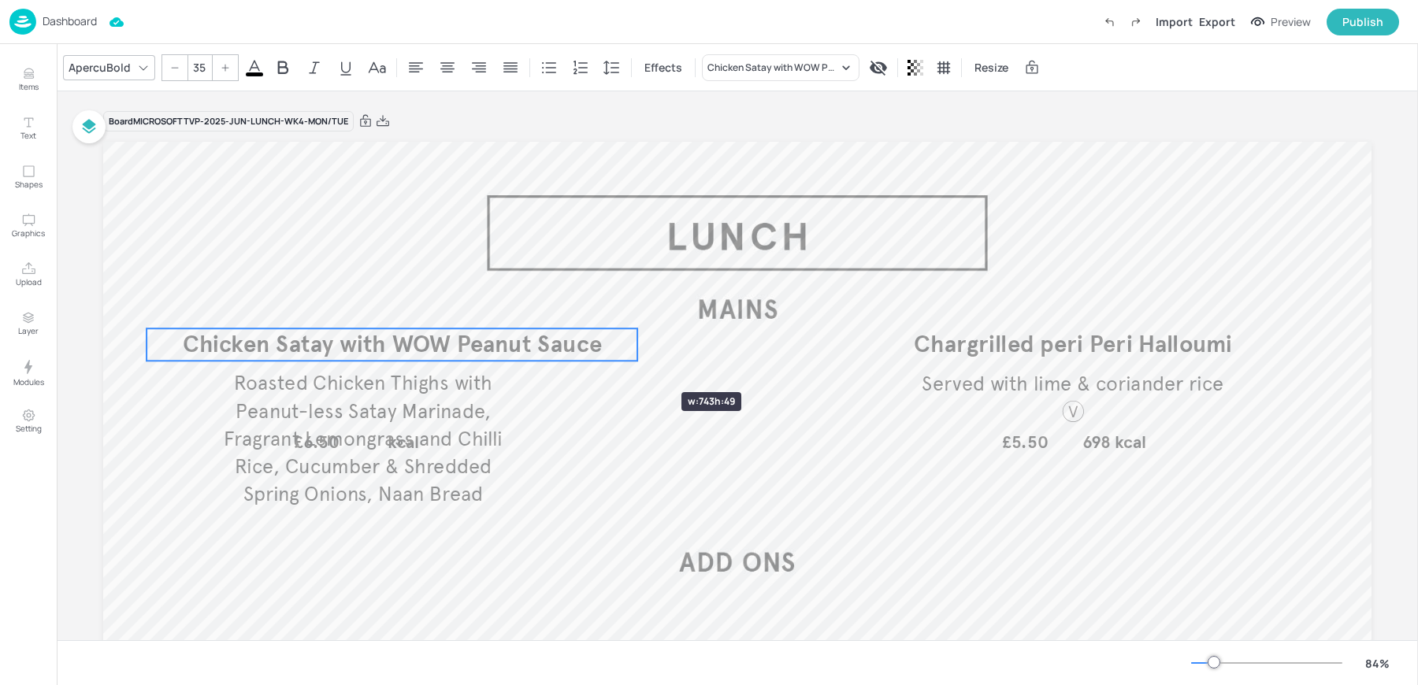
drag, startPoint x: 525, startPoint y: 358, endPoint x: 636, endPoint y: 364, distance: 111.2
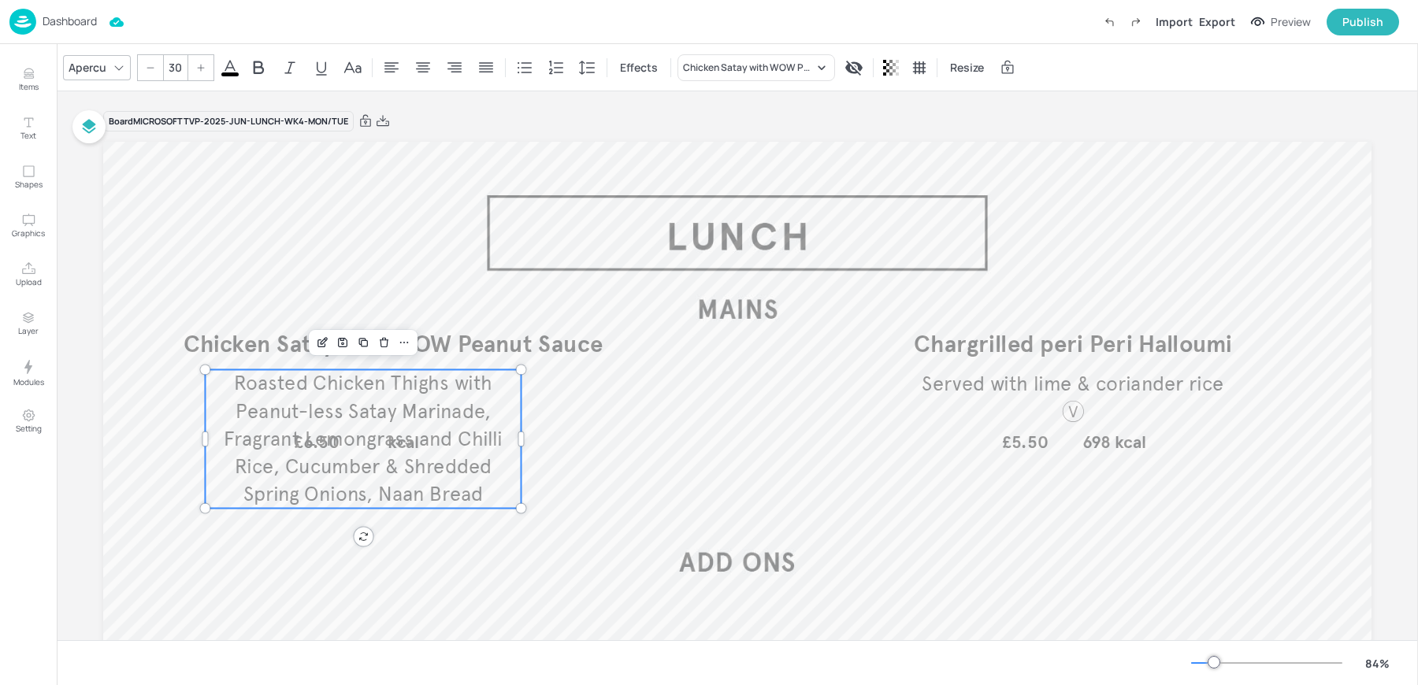
click at [301, 422] on span "Roasted Chicken Thighs with Peanut-less Satay Marinade, Fragrant Lemongrass and…" at bounding box center [363, 438] width 279 height 135
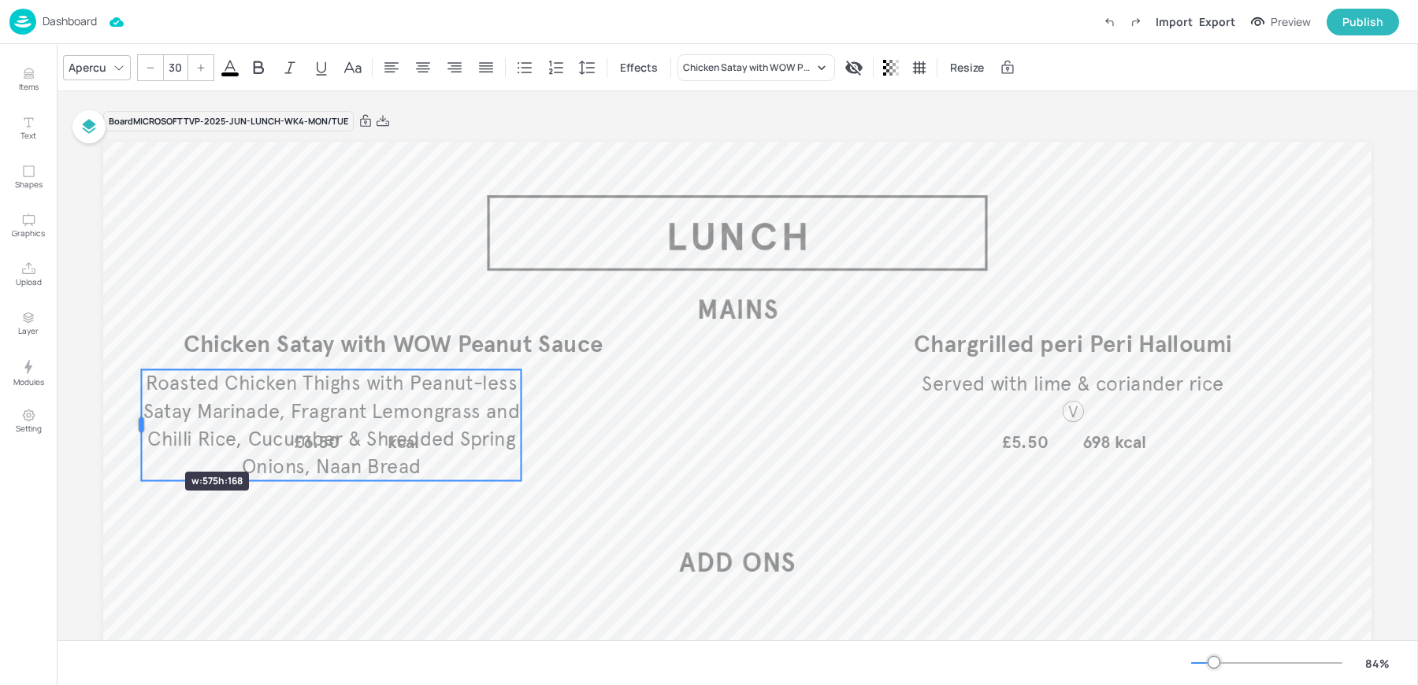
drag, startPoint x: 202, startPoint y: 444, endPoint x: 138, endPoint y: 443, distance: 63.8
click at [138, 443] on div at bounding box center [141, 424] width 13 height 111
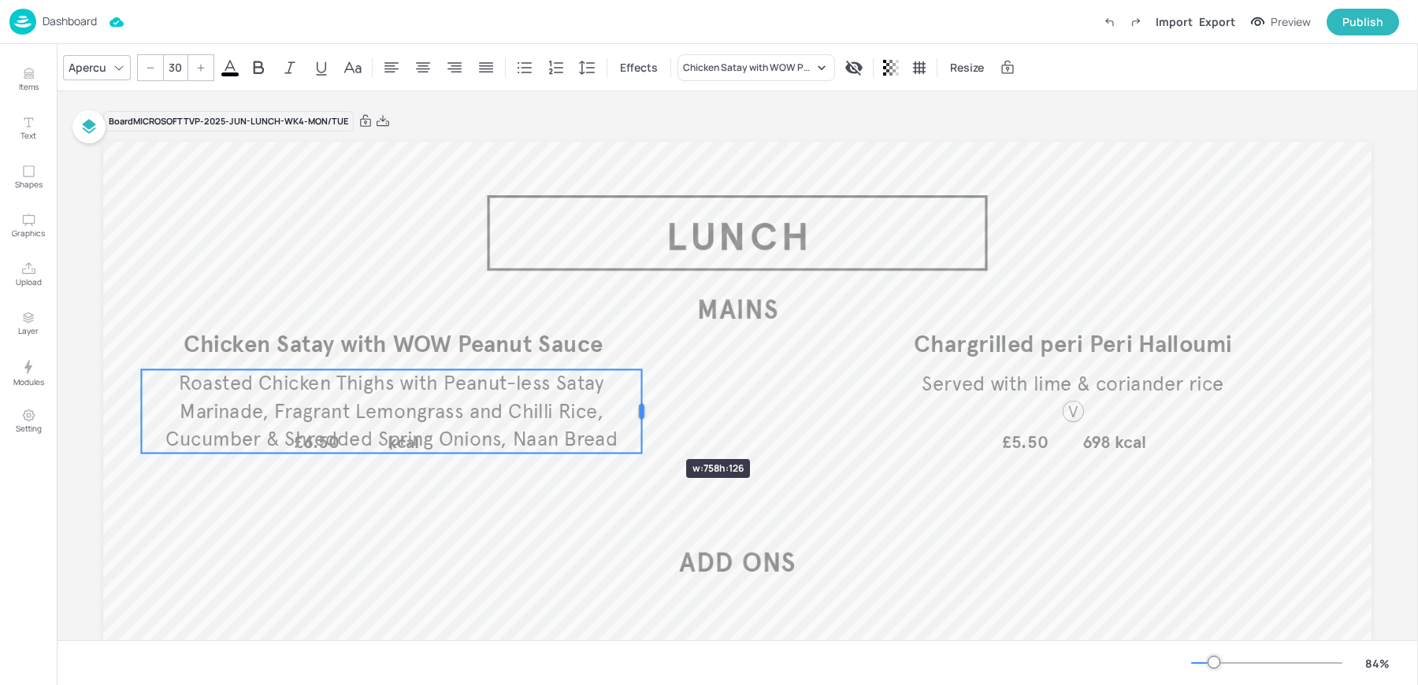
drag, startPoint x: 518, startPoint y: 424, endPoint x: 638, endPoint y: 431, distance: 119.9
click at [638, 431] on div at bounding box center [642, 410] width 13 height 83
click at [321, 443] on span "£6.50" at bounding box center [317, 442] width 46 height 21
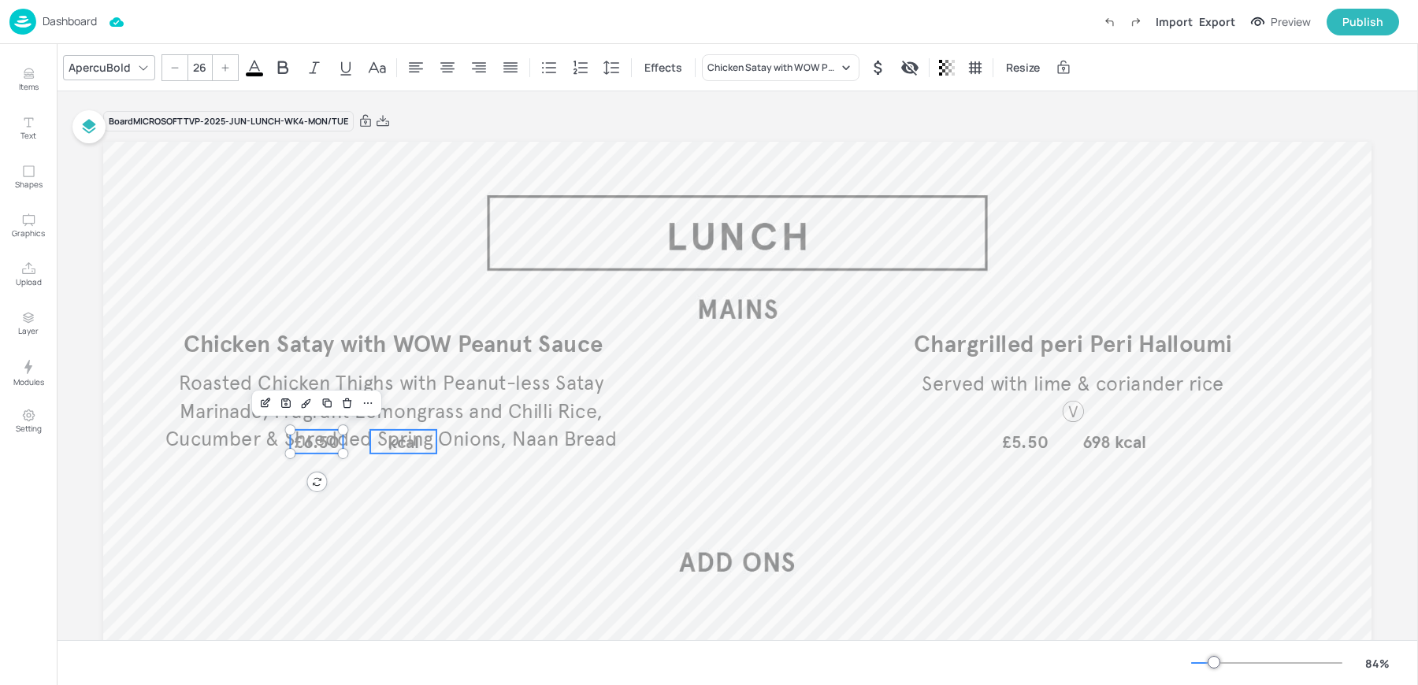
click at [397, 443] on span "kcal" at bounding box center [403, 442] width 32 height 21
drag, startPoint x: 397, startPoint y: 443, endPoint x: 397, endPoint y: 468, distance: 24.4
click at [397, 468] on span "kcal" at bounding box center [403, 465] width 32 height 21
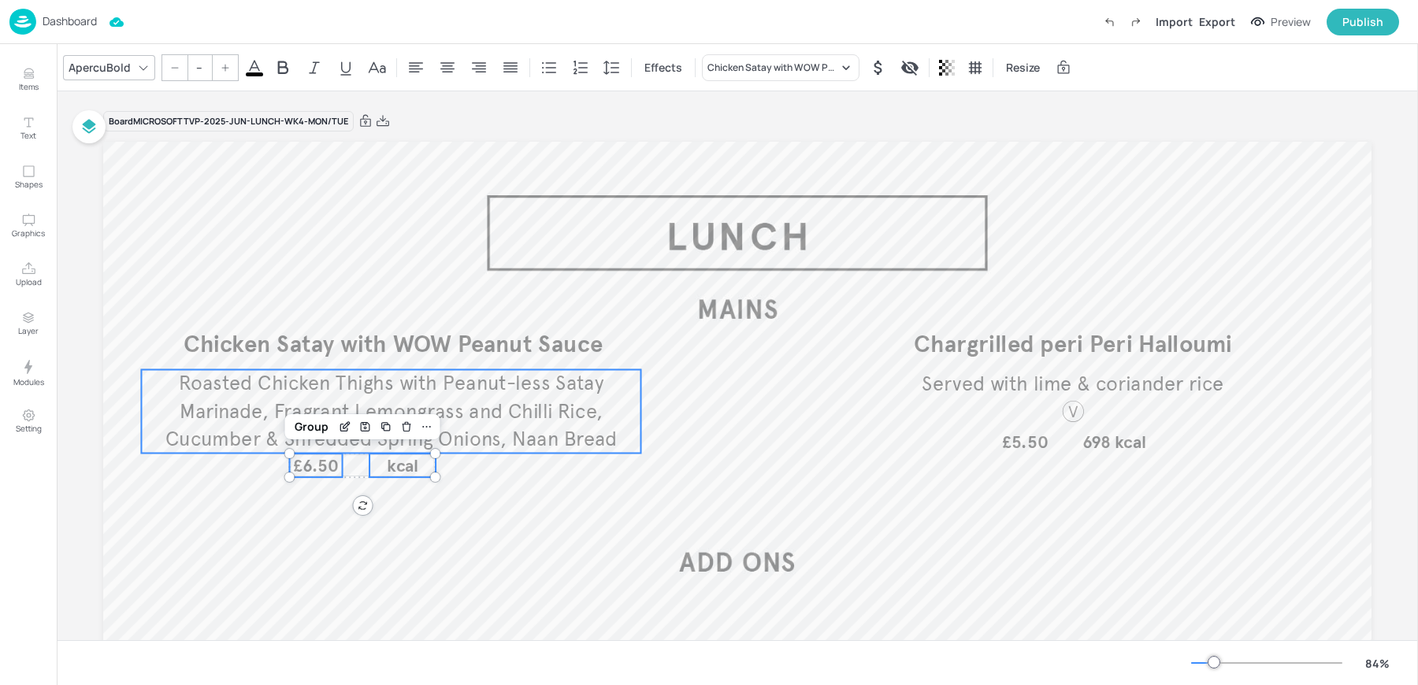
click at [317, 373] on span "Roasted Chicken Thighs with Peanut-less Satay Marinade, Fragrant Lemongrass and…" at bounding box center [391, 411] width 452 height 80
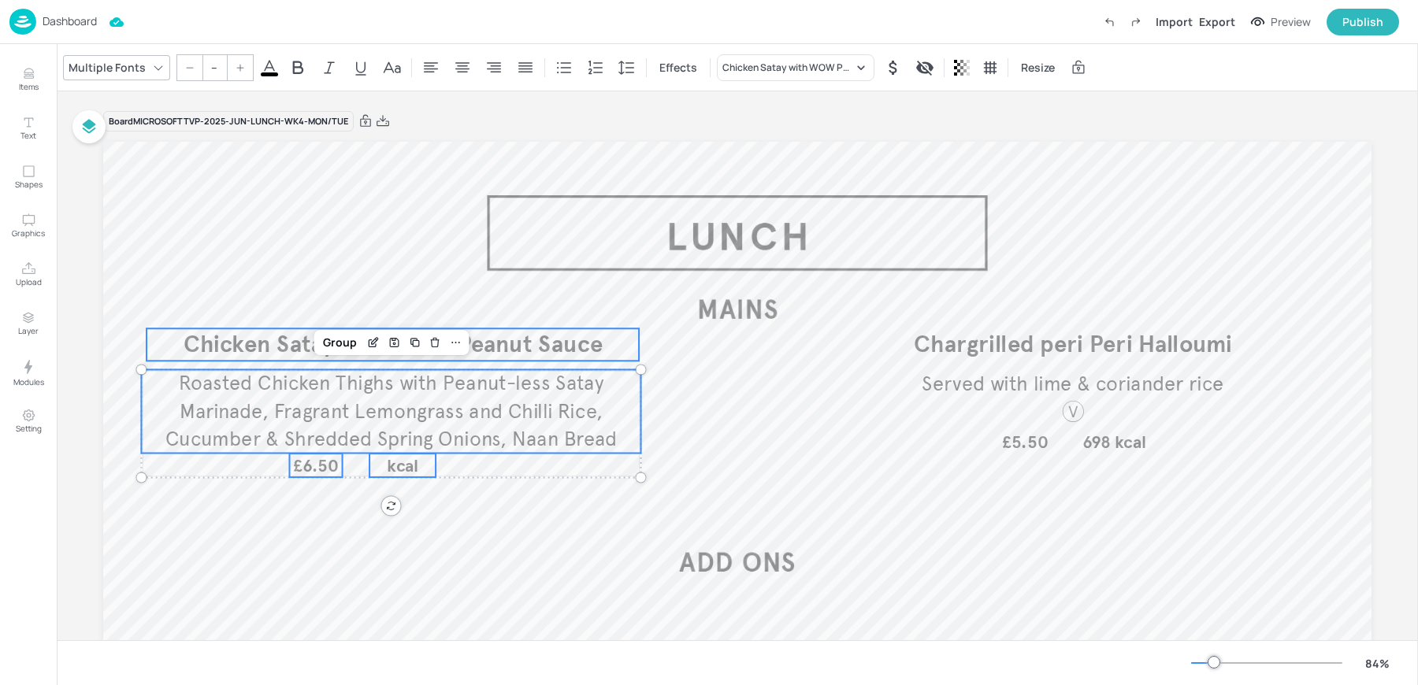
click at [256, 344] on span "Chicken Satay with WOW Peanut Sauce" at bounding box center [393, 344] width 419 height 29
click at [321, 455] on span "£6.50" at bounding box center [316, 465] width 46 height 21
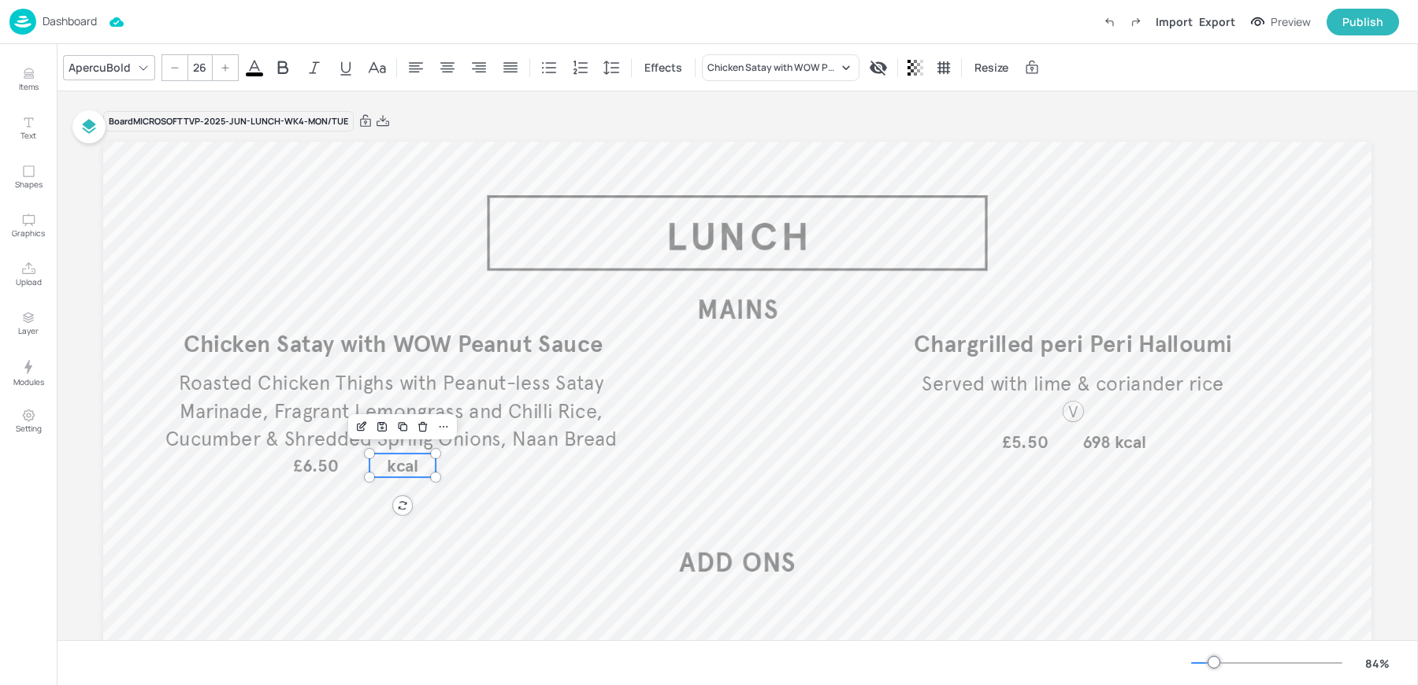
click at [405, 464] on span "kcal" at bounding box center [403, 465] width 32 height 21
click at [321, 469] on span "£6.50" at bounding box center [316, 465] width 46 height 21
click at [315, 468] on span "£6.50" at bounding box center [316, 465] width 46 height 21
drag, startPoint x: 315, startPoint y: 468, endPoint x: 339, endPoint y: 467, distance: 23.6
click at [339, 467] on span "£6.50" at bounding box center [344, 465] width 46 height 21
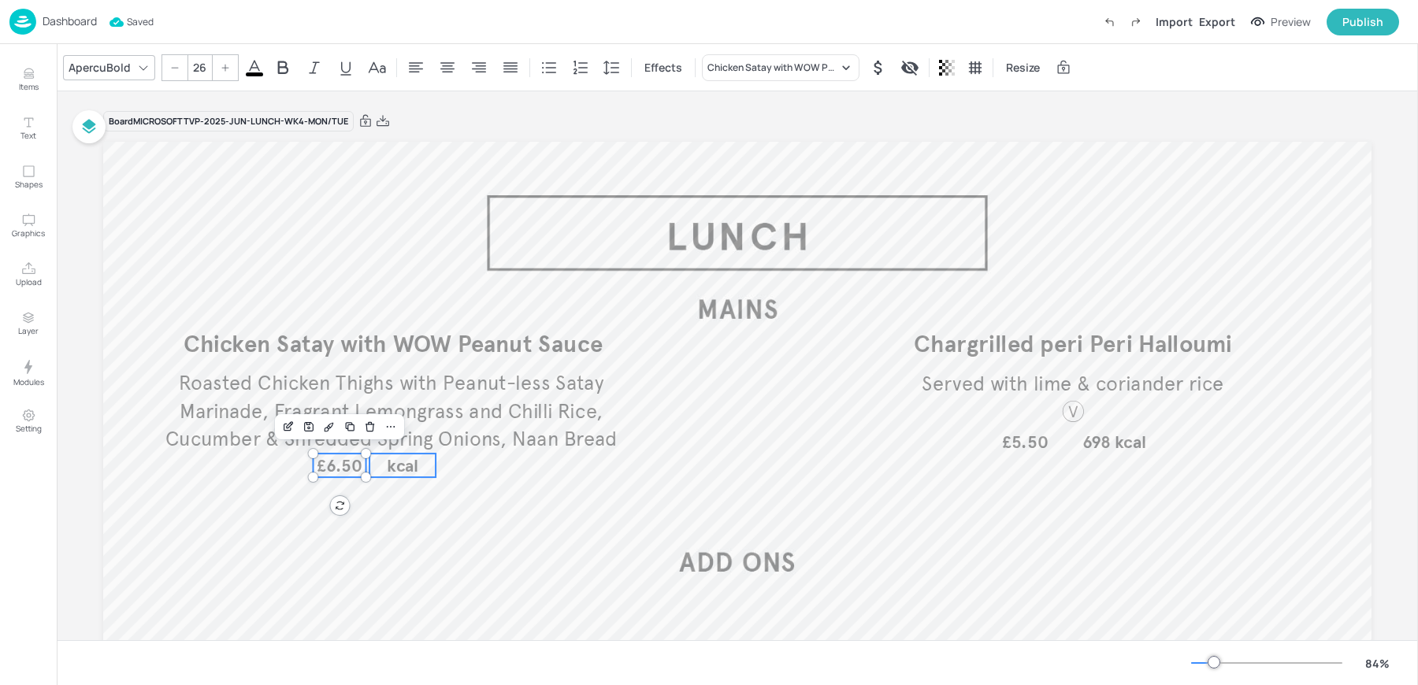
type input "26"
click at [399, 465] on span "kcal" at bounding box center [399, 465] width 32 height 21
click at [329, 465] on span "£6.50" at bounding box center [340, 465] width 46 height 21
click at [316, 427] on div "Group" at bounding box center [321, 427] width 46 height 20
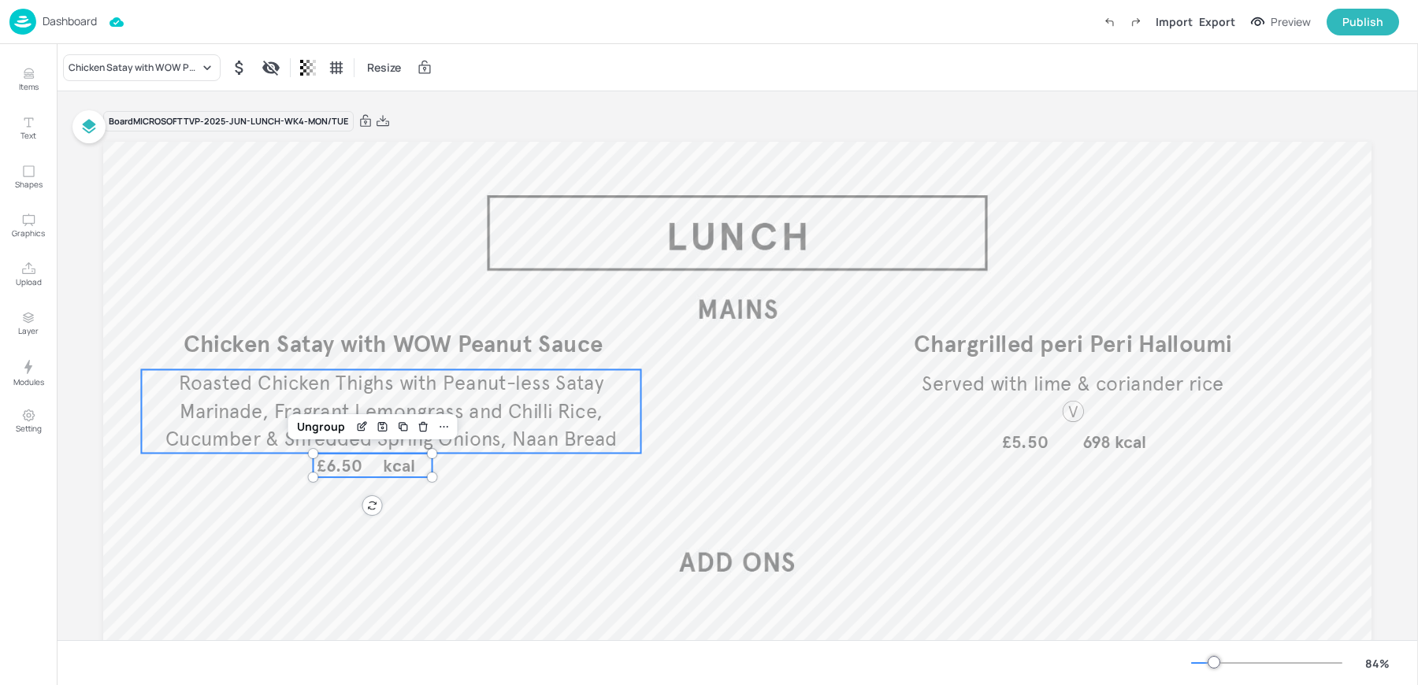
click at [239, 403] on span "Roasted Chicken Thighs with Peanut-less Satay Marinade, Fragrant Lemongrass and…" at bounding box center [391, 411] width 452 height 80
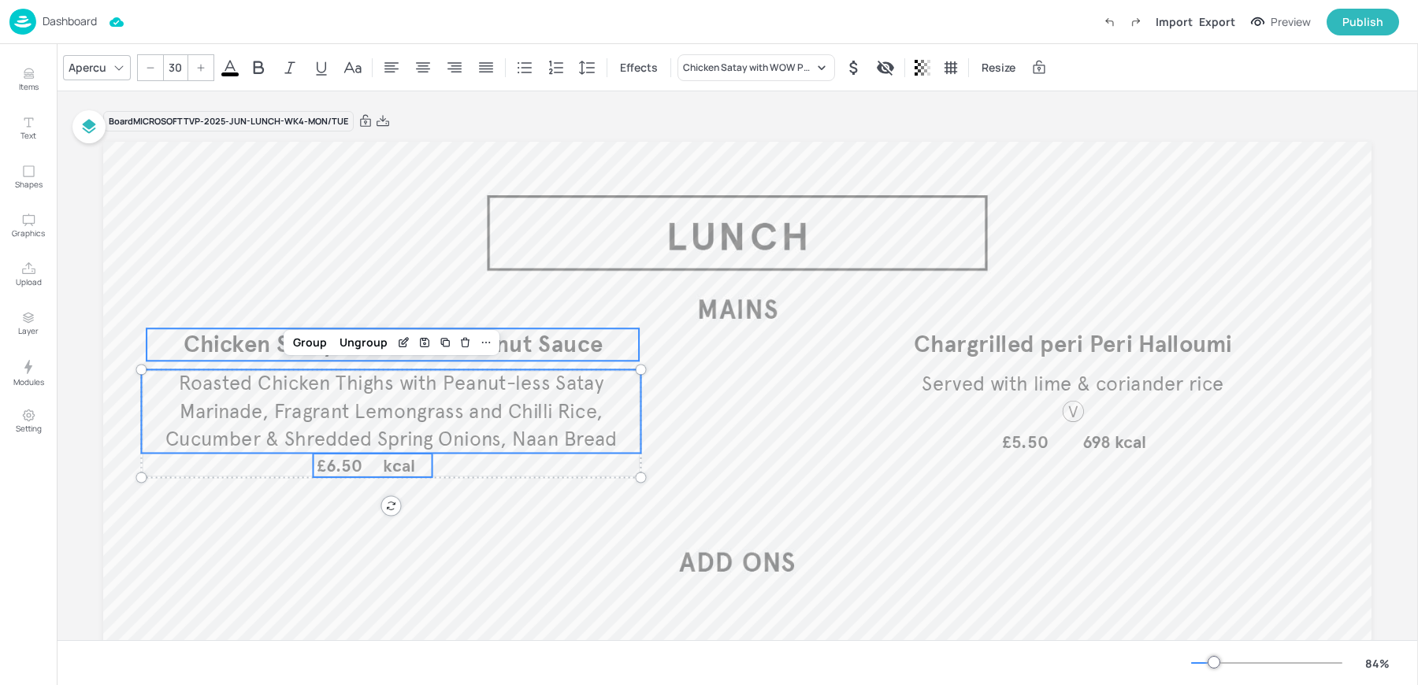
type input "--"
click at [221, 348] on span "Chicken Satay with WOW Peanut Sauce" at bounding box center [393, 344] width 419 height 29
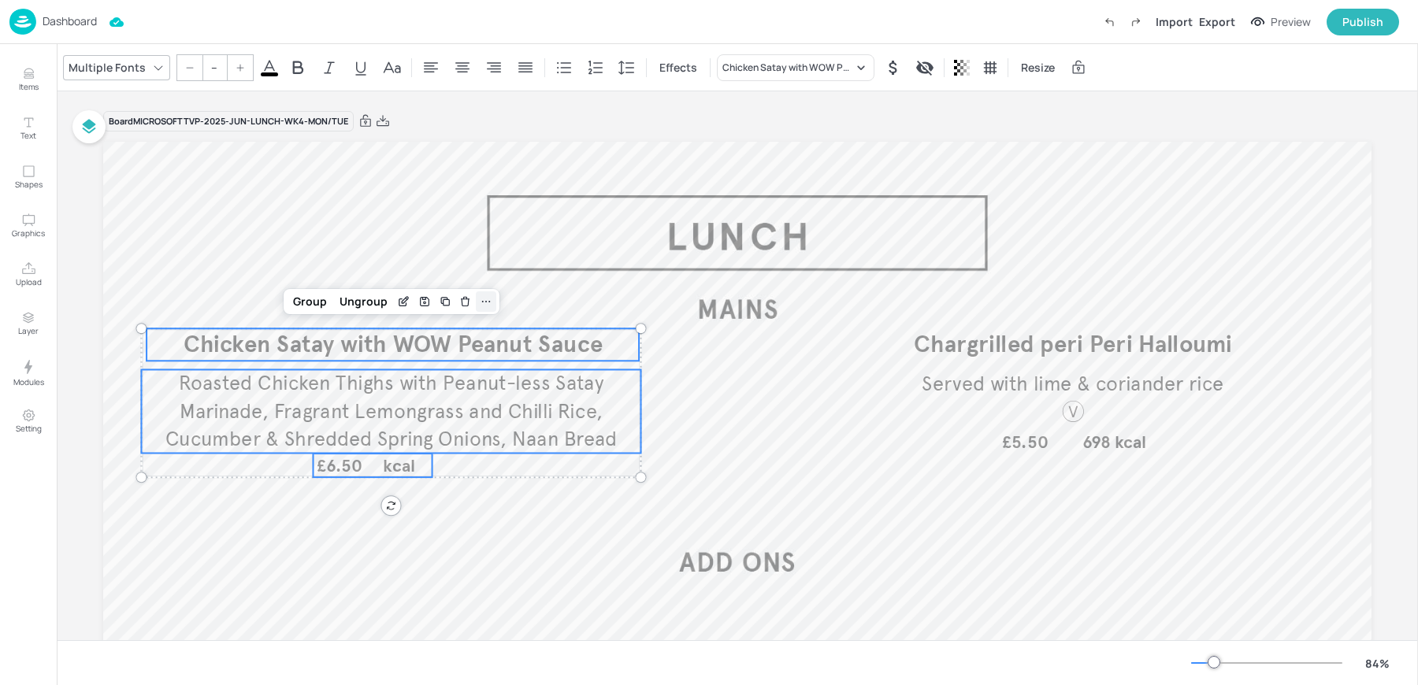
click at [485, 304] on icon at bounding box center [486, 301] width 13 height 13
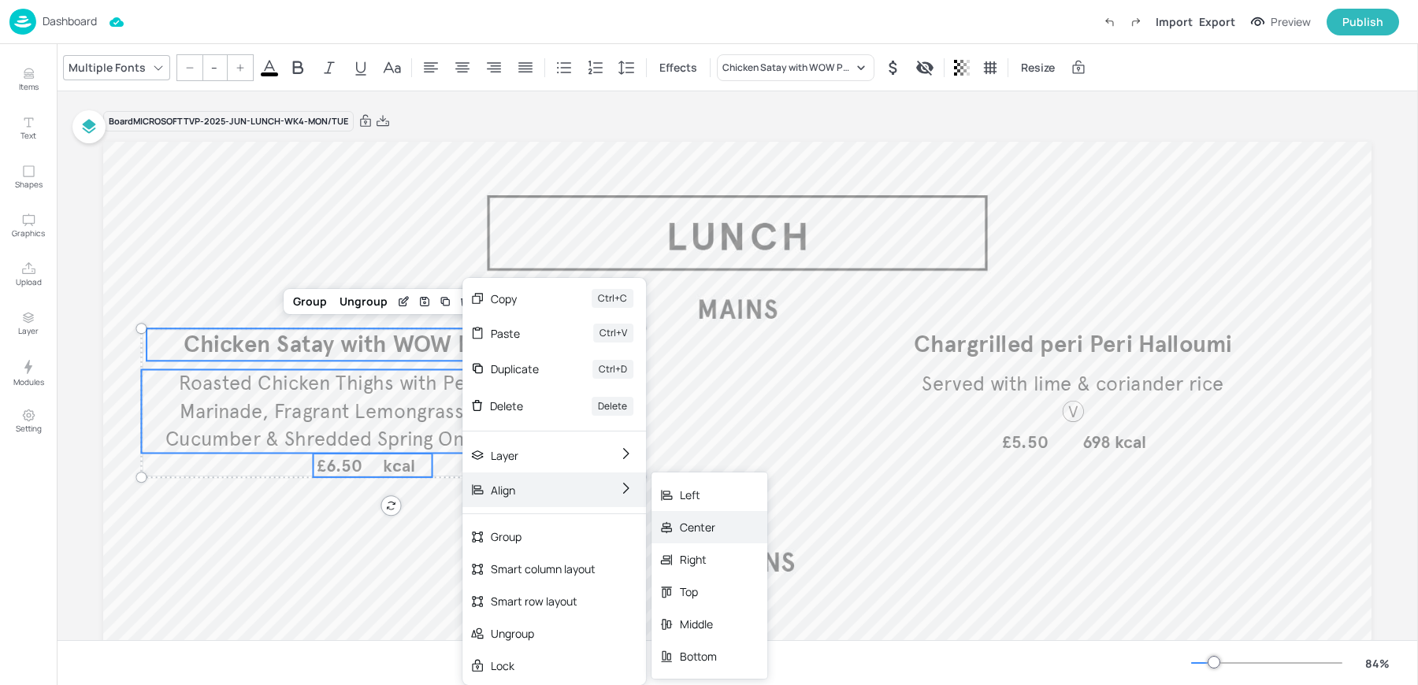
click at [698, 531] on div "Center" at bounding box center [698, 527] width 37 height 17
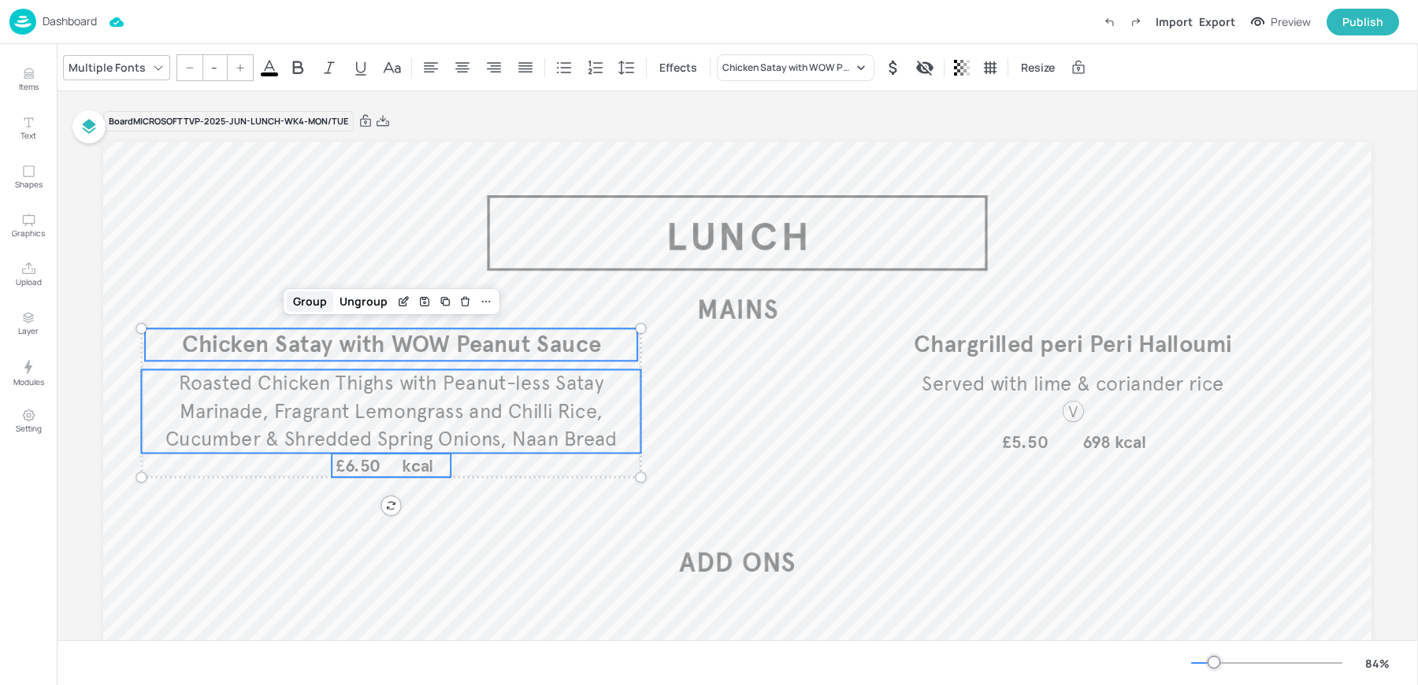
click at [309, 303] on div "Group" at bounding box center [310, 301] width 46 height 20
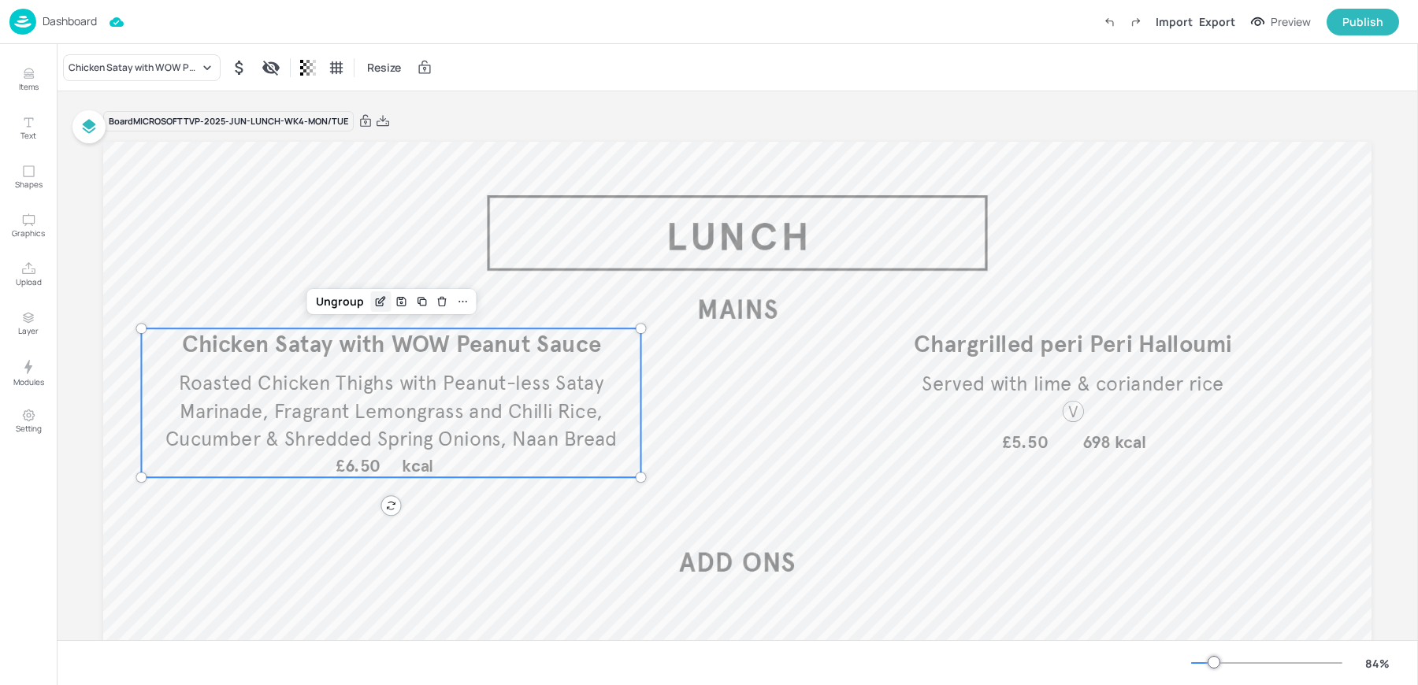
click at [379, 303] on icon "Edit Item" at bounding box center [379, 302] width 7 height 7
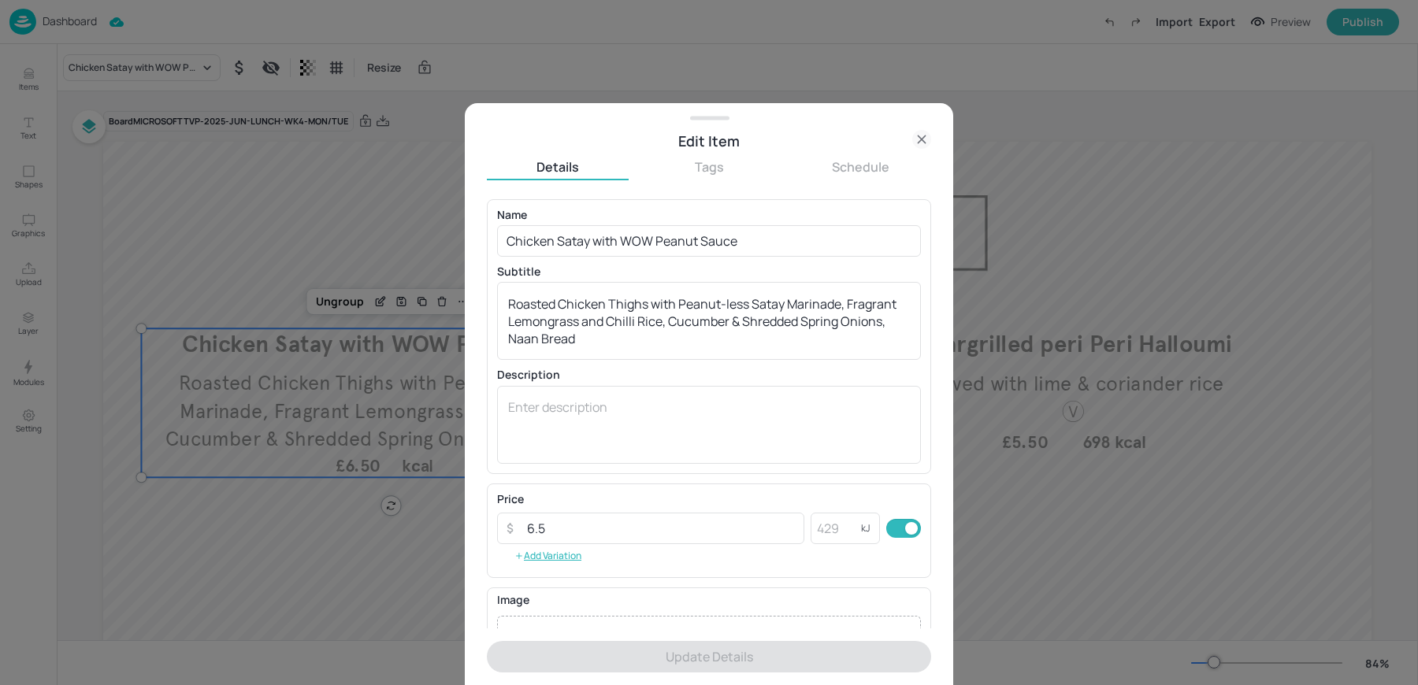
click at [921, 133] on icon at bounding box center [921, 139] width 19 height 19
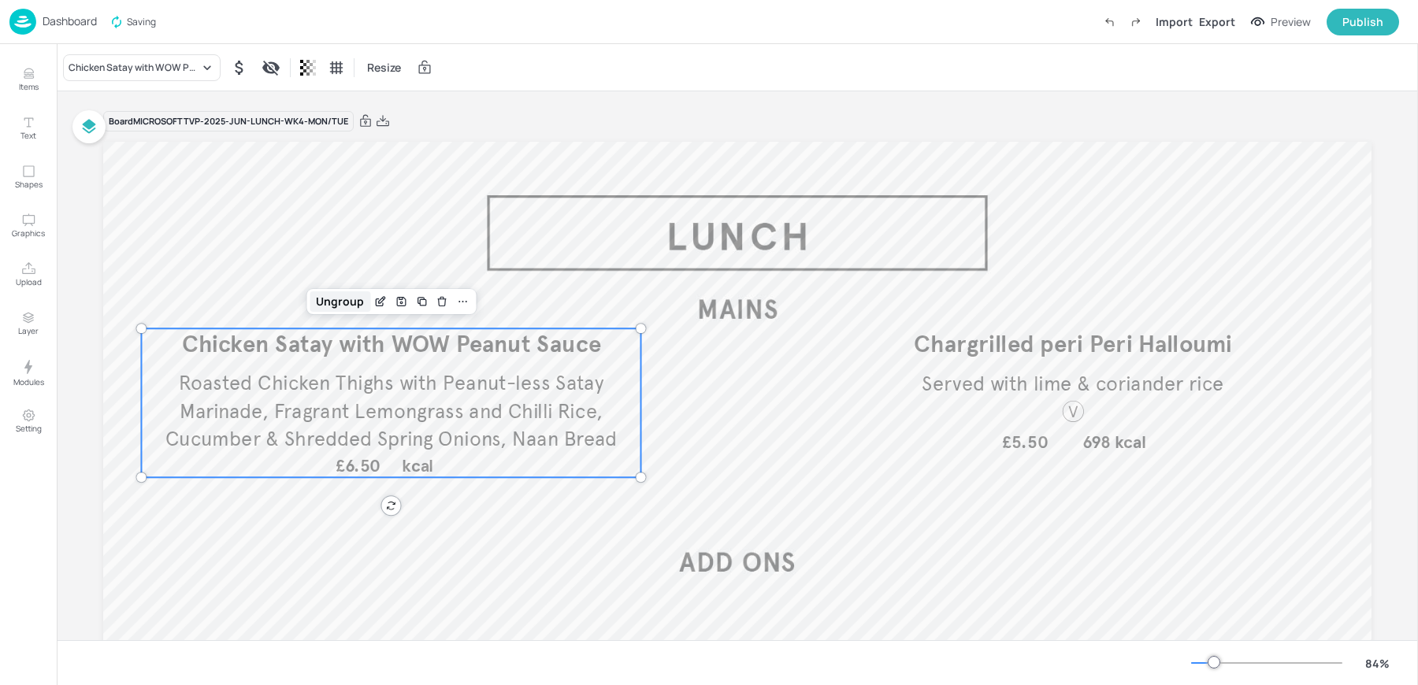
click at [366, 305] on div "Ungroup" at bounding box center [340, 301] width 61 height 20
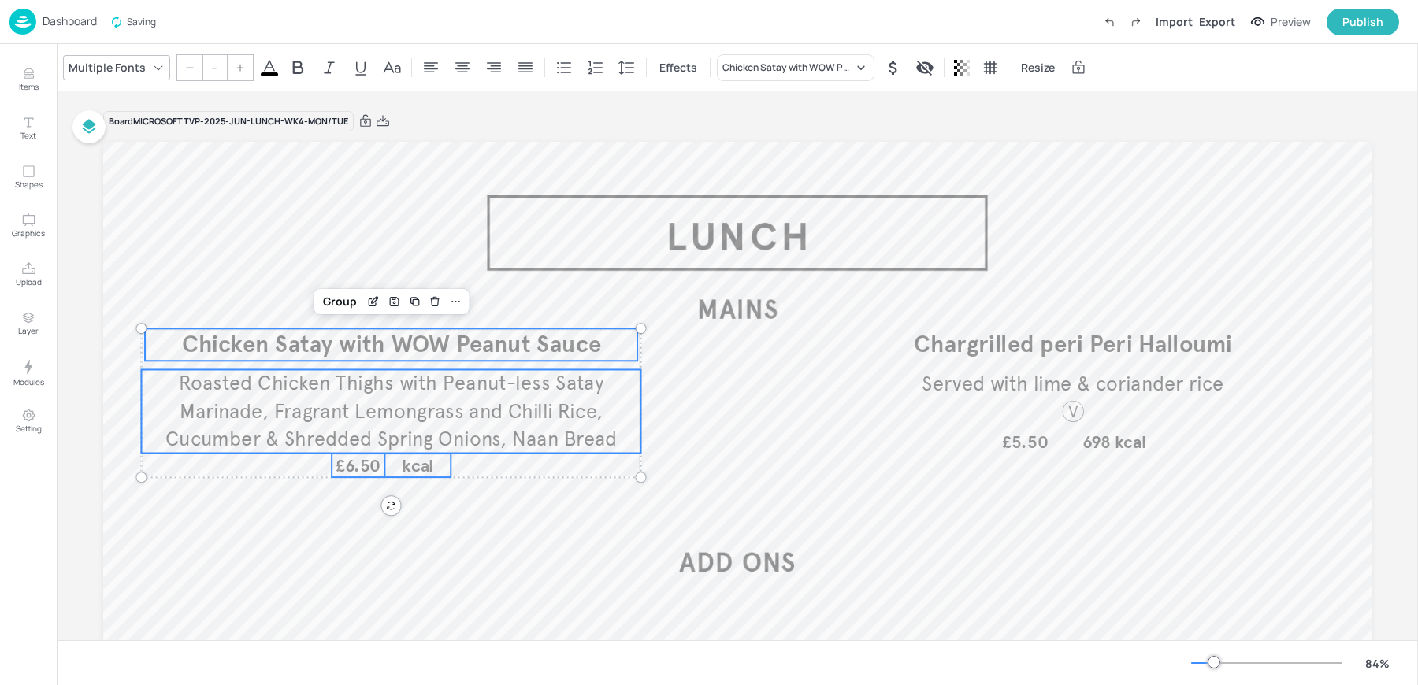
click at [417, 468] on span "kcal" at bounding box center [418, 465] width 32 height 21
type input "26"
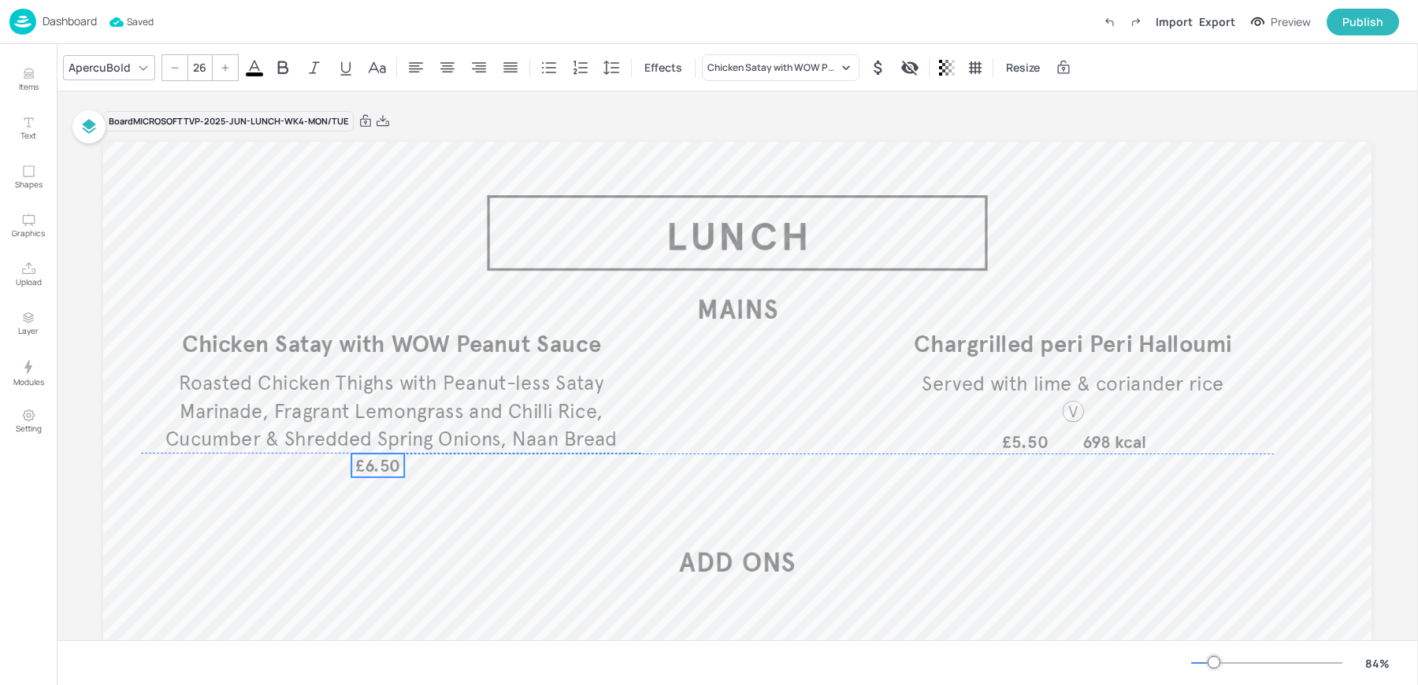
drag, startPoint x: 363, startPoint y: 465, endPoint x: 384, endPoint y: 465, distance: 21.3
click at [384, 465] on span "£6.50" at bounding box center [378, 465] width 46 height 21
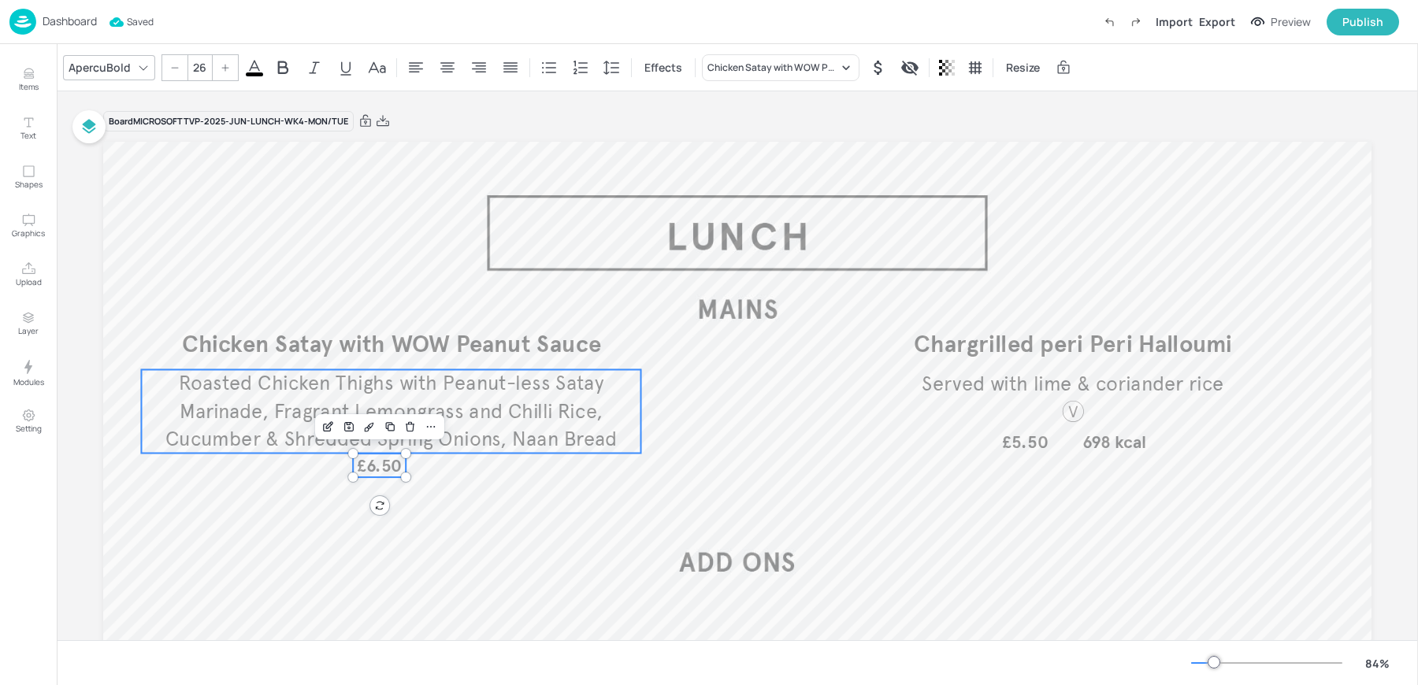
click at [302, 427] on span "Roasted Chicken Thighs with Peanut-less Satay Marinade, Fragrant Lemongrass and…" at bounding box center [391, 411] width 452 height 80
type input "--"
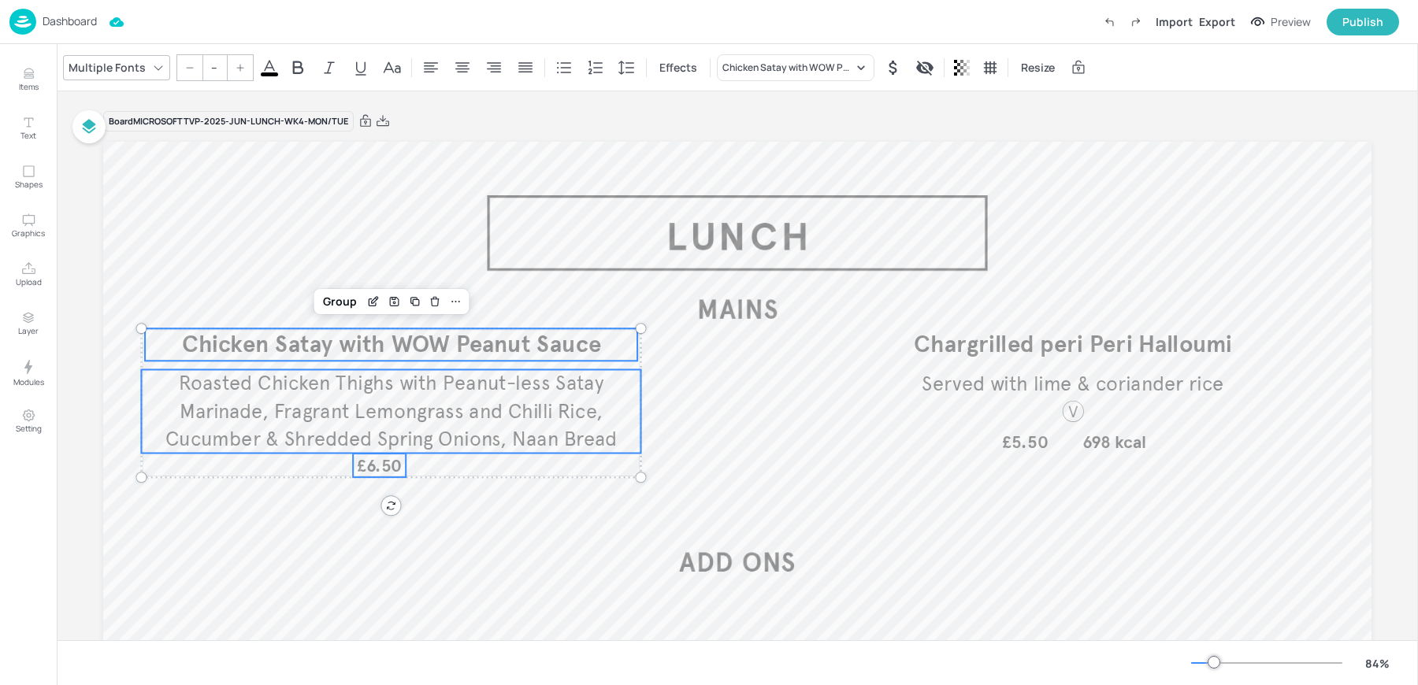
click at [267, 343] on span "Chicken Satay with WOW Peanut Sauce" at bounding box center [391, 344] width 419 height 29
click at [450, 302] on icon at bounding box center [455, 301] width 13 height 13
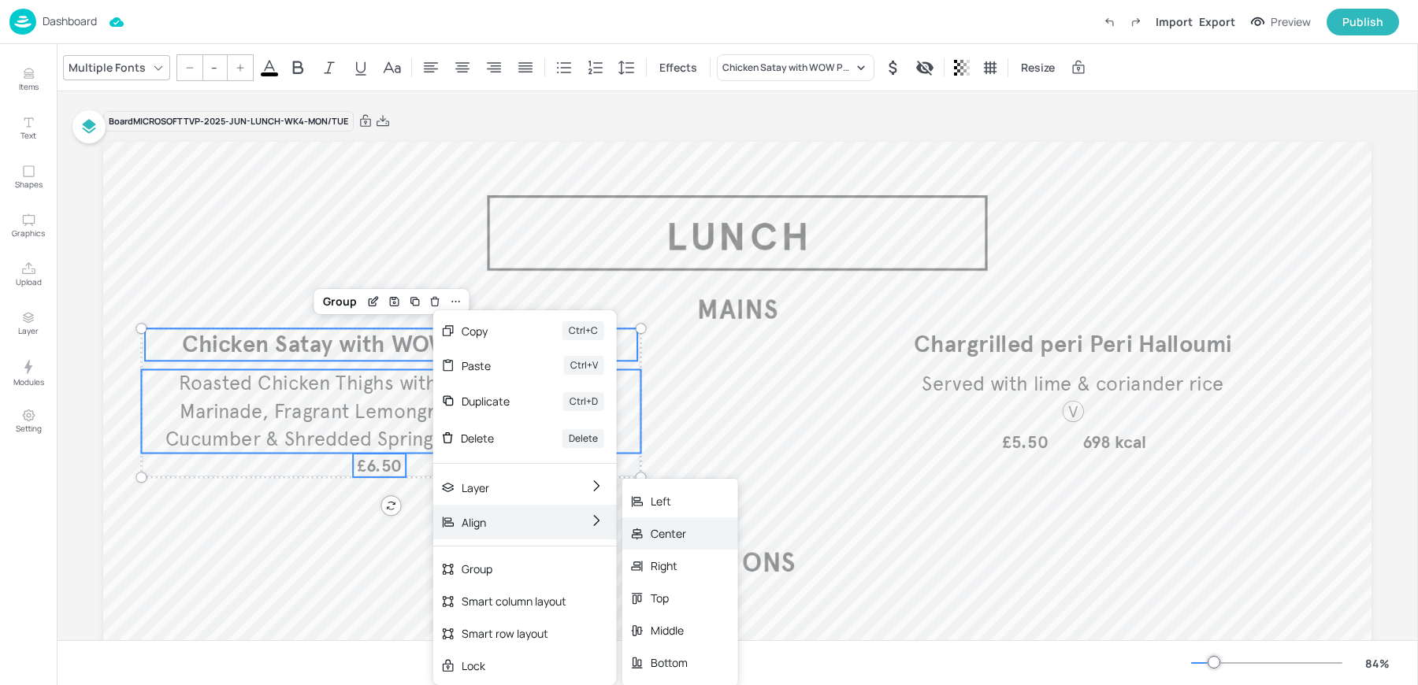
click at [700, 540] on div "Center" at bounding box center [680, 533] width 116 height 32
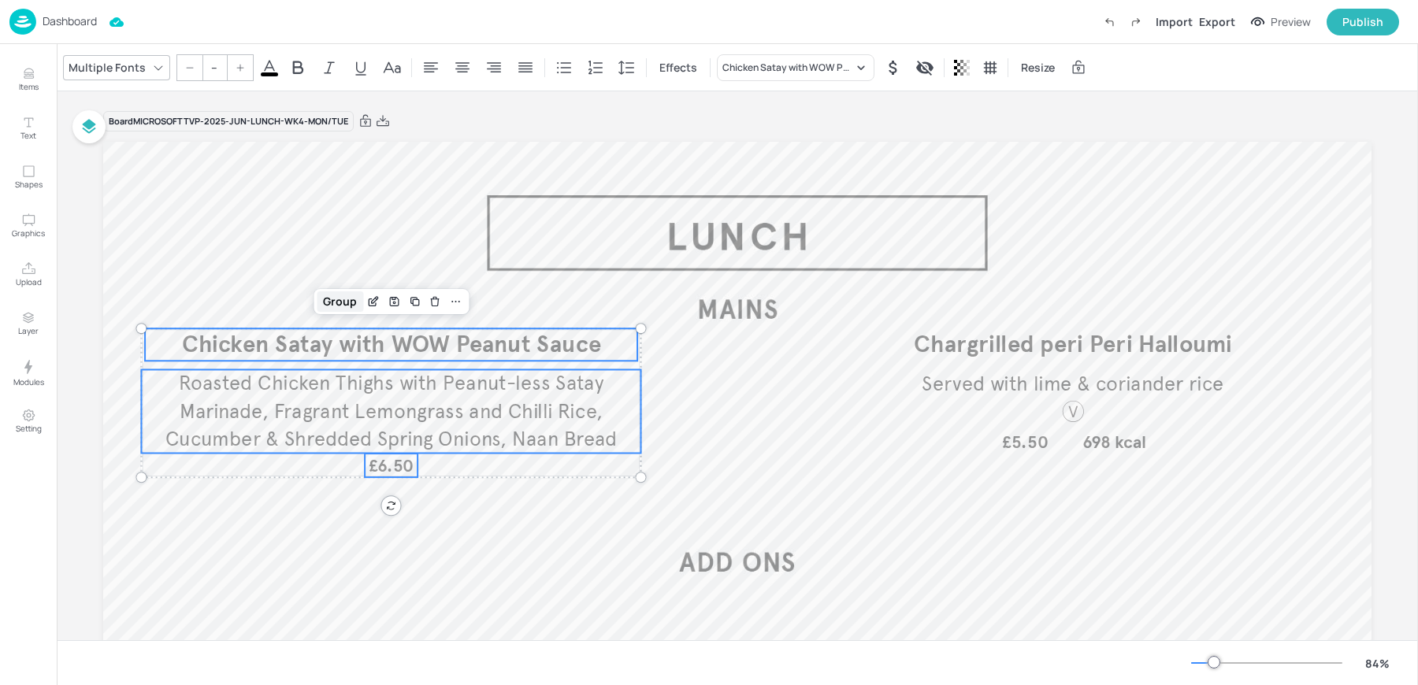
click at [339, 306] on div "Group" at bounding box center [340, 301] width 46 height 20
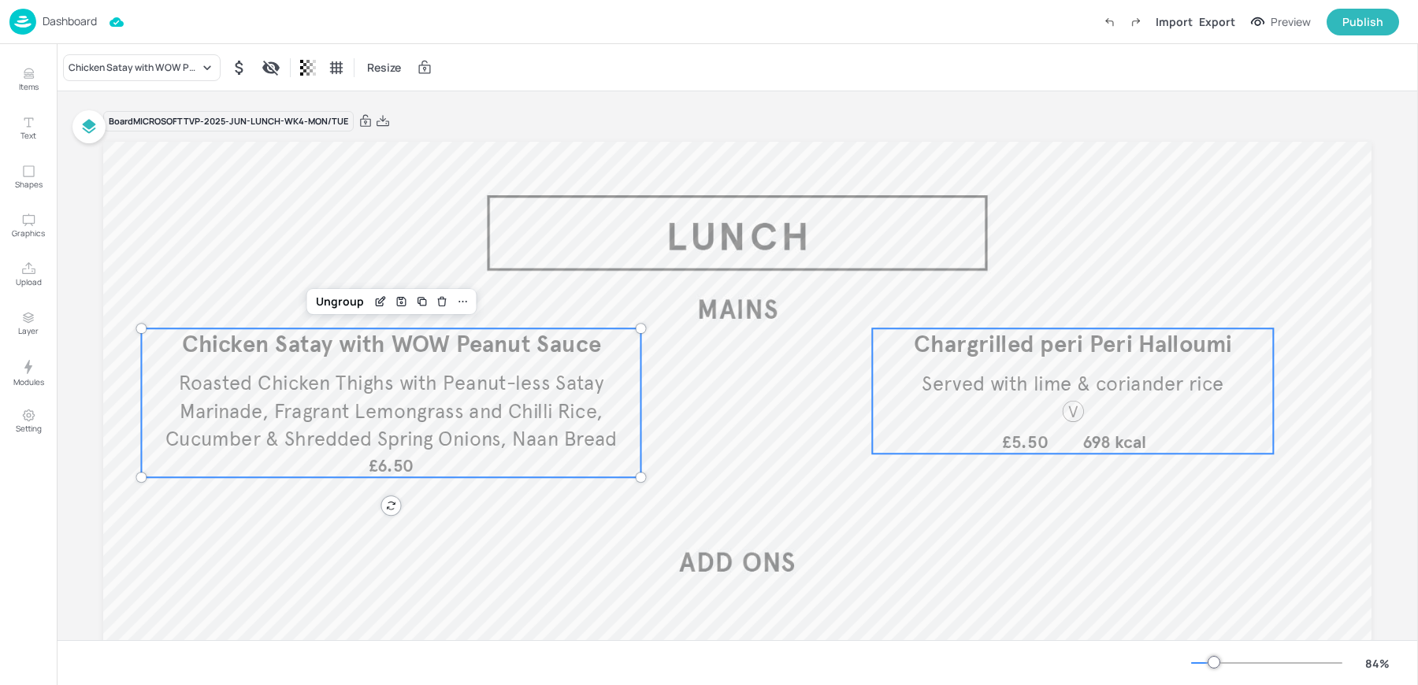
click at [1069, 433] on div at bounding box center [1073, 418] width 52 height 39
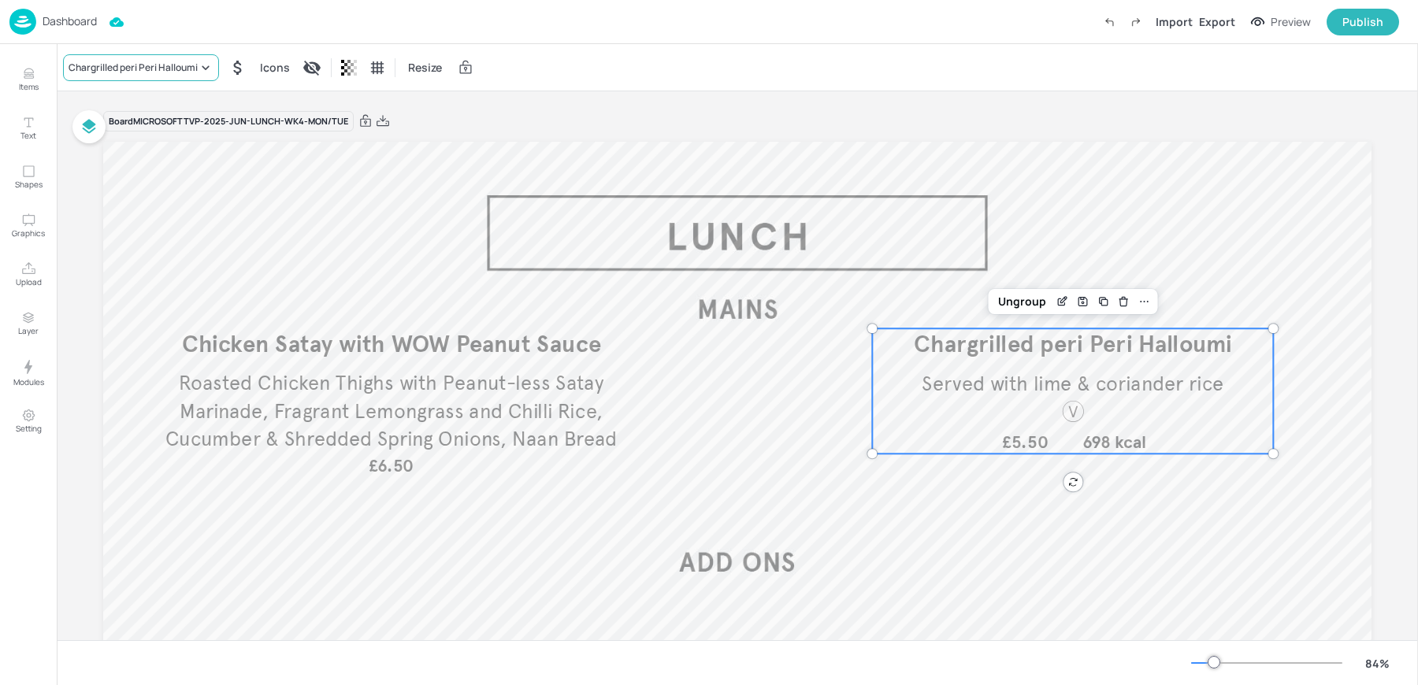
click at [87, 63] on div "Chargrilled peri Peri Halloumi" at bounding box center [133, 68] width 129 height 14
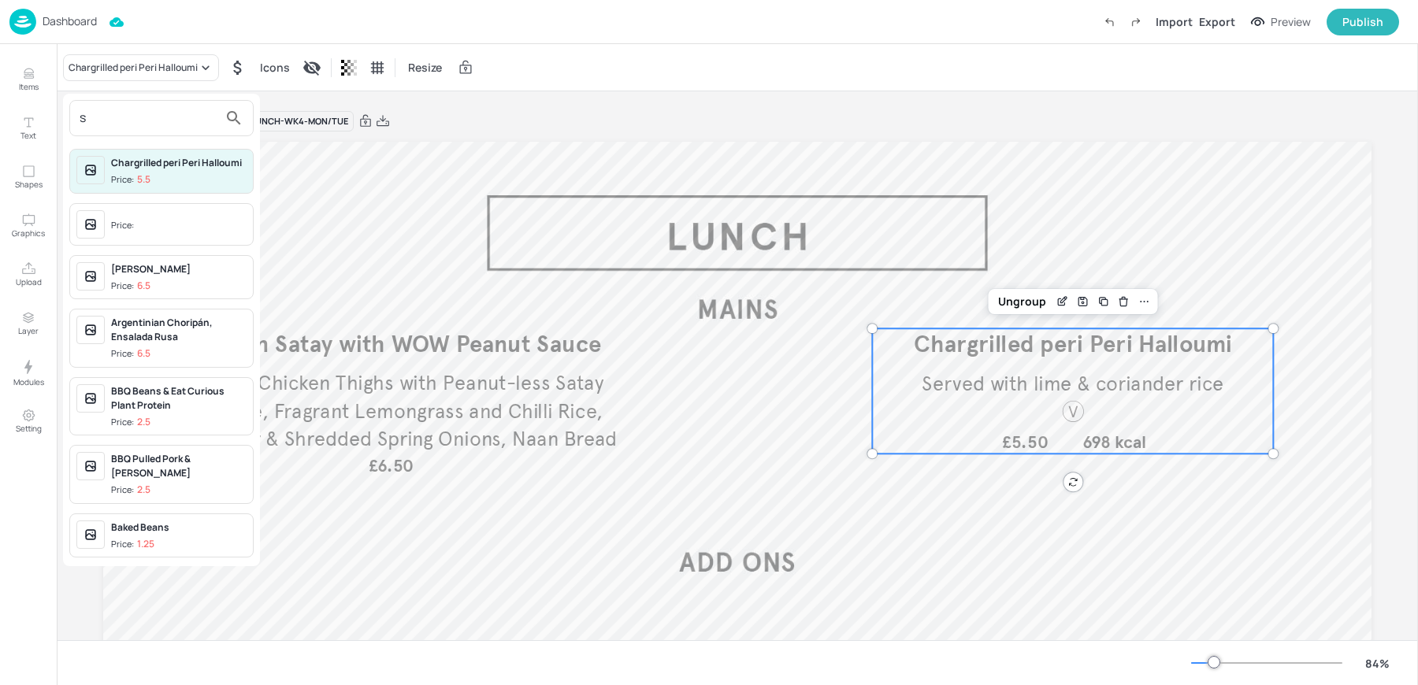
click at [101, 119] on input "s" at bounding box center [149, 118] width 139 height 25
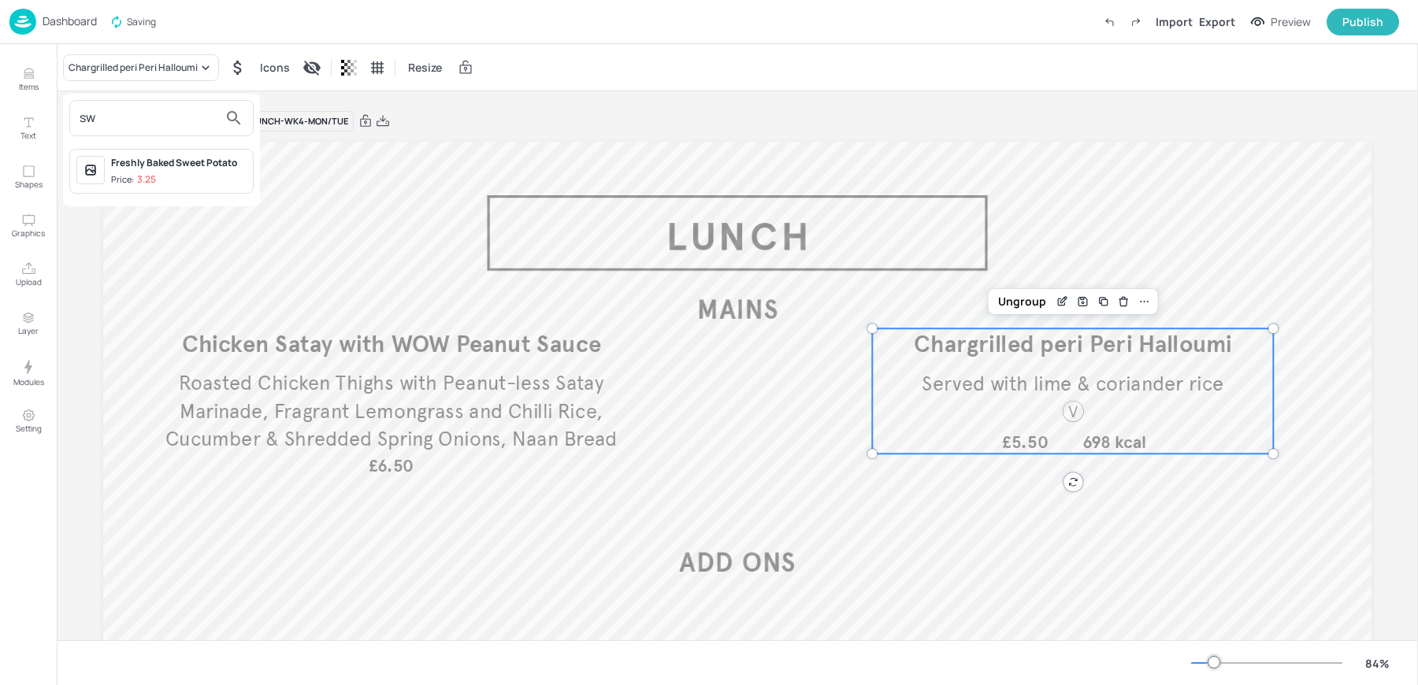
type input "s"
type input "fal"
click at [1055, 302] on div at bounding box center [709, 342] width 1418 height 685
click at [1055, 302] on icon "Edit Item" at bounding box center [1061, 301] width 13 height 13
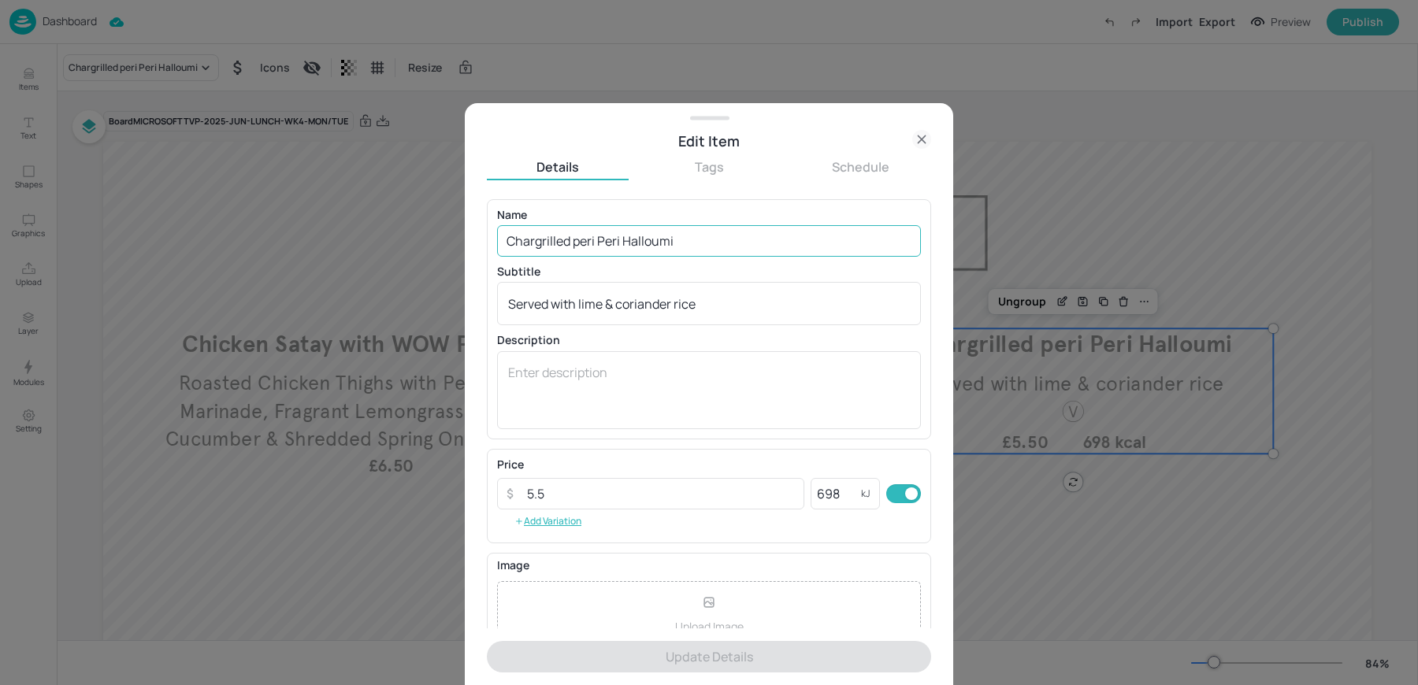
click at [605, 246] on input "Chargrilled peri Peri Halloumi" at bounding box center [709, 241] width 424 height 32
paste input "Sweet Potato Falafel Sweet Pottao Falafel , Tenderstem, Wild rice, kale and but…"
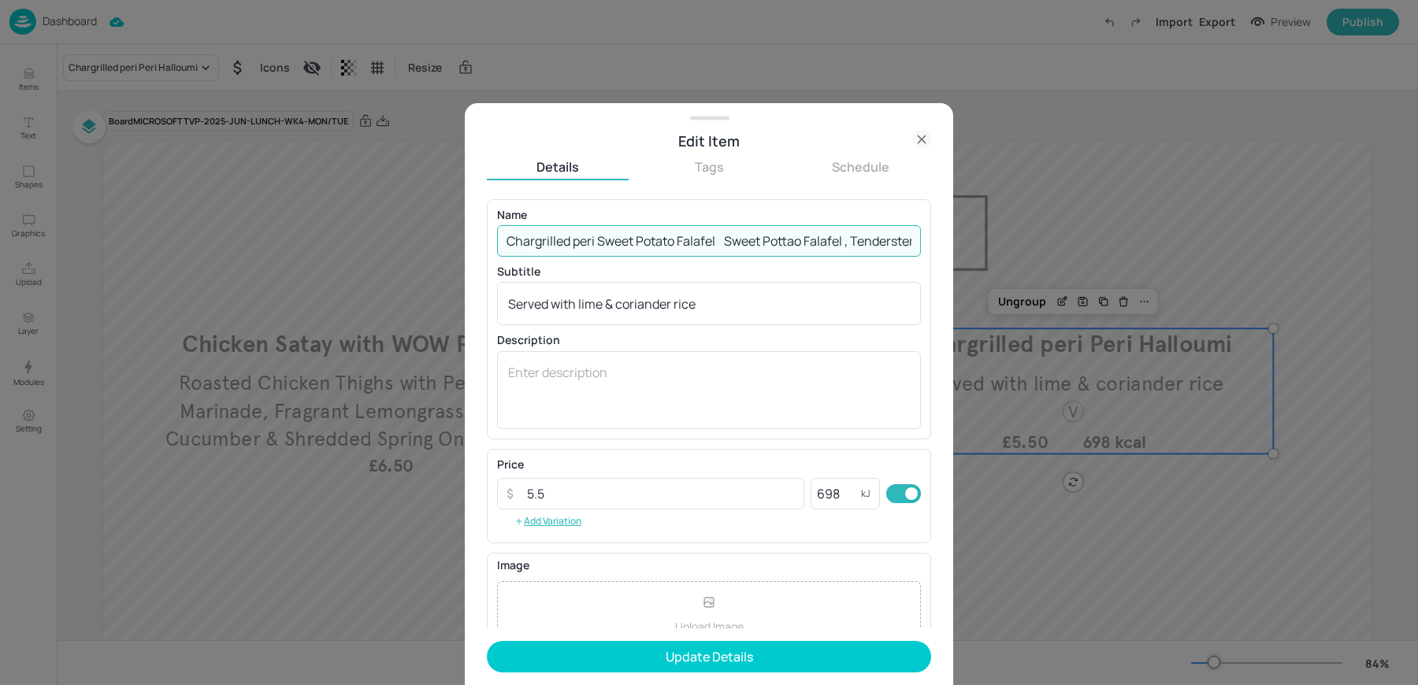
drag, startPoint x: 599, startPoint y: 240, endPoint x: 421, endPoint y: 231, distance: 178.2
click at [430, 231] on div "Edit Item Details Tags Schedule Name Chargrilled peri Sweet Potato Falafel Swee…" at bounding box center [709, 342] width 1418 height 685
drag, startPoint x: 629, startPoint y: 239, endPoint x: 1108, endPoint y: 269, distance: 479.7
click at [1108, 269] on div "Edit Item Details Tags Schedule Name Sweet Potato Falafel Sweet Pottao Falafel …" at bounding box center [709, 342] width 1418 height 685
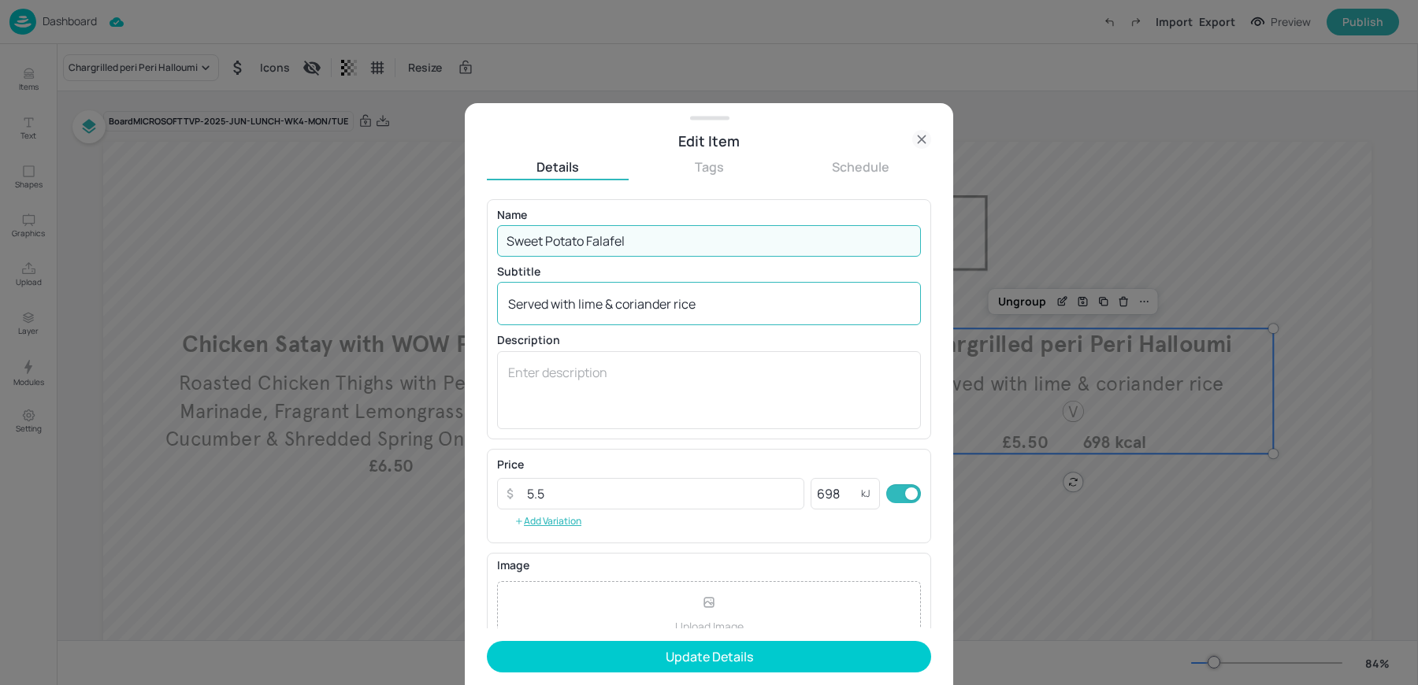
scroll to position [0, 0]
type input "Sweet Potato Falafel"
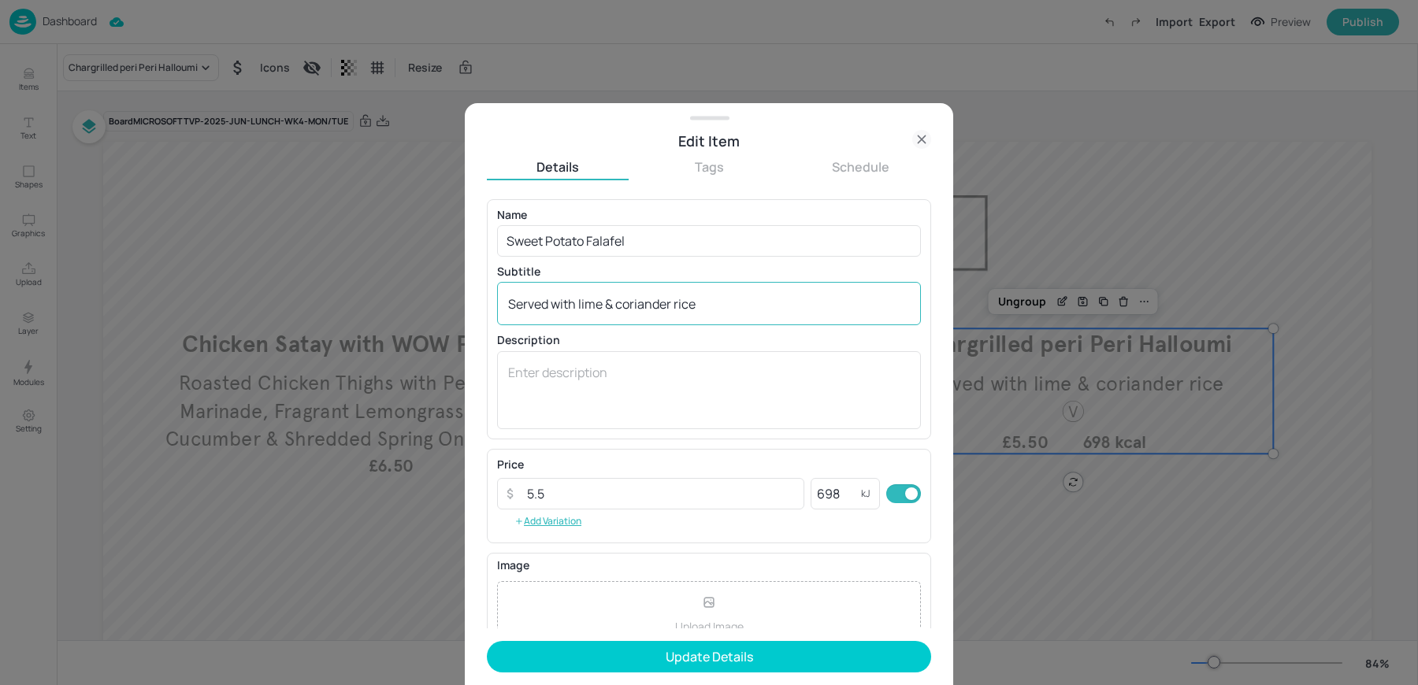
click at [652, 313] on div "Served with lime & coriander rice x ​" at bounding box center [709, 303] width 424 height 43
paste textarea "Sweet Pottao Falafel , Tenderstem, Wild rice, kale and butternut squash salad w…"
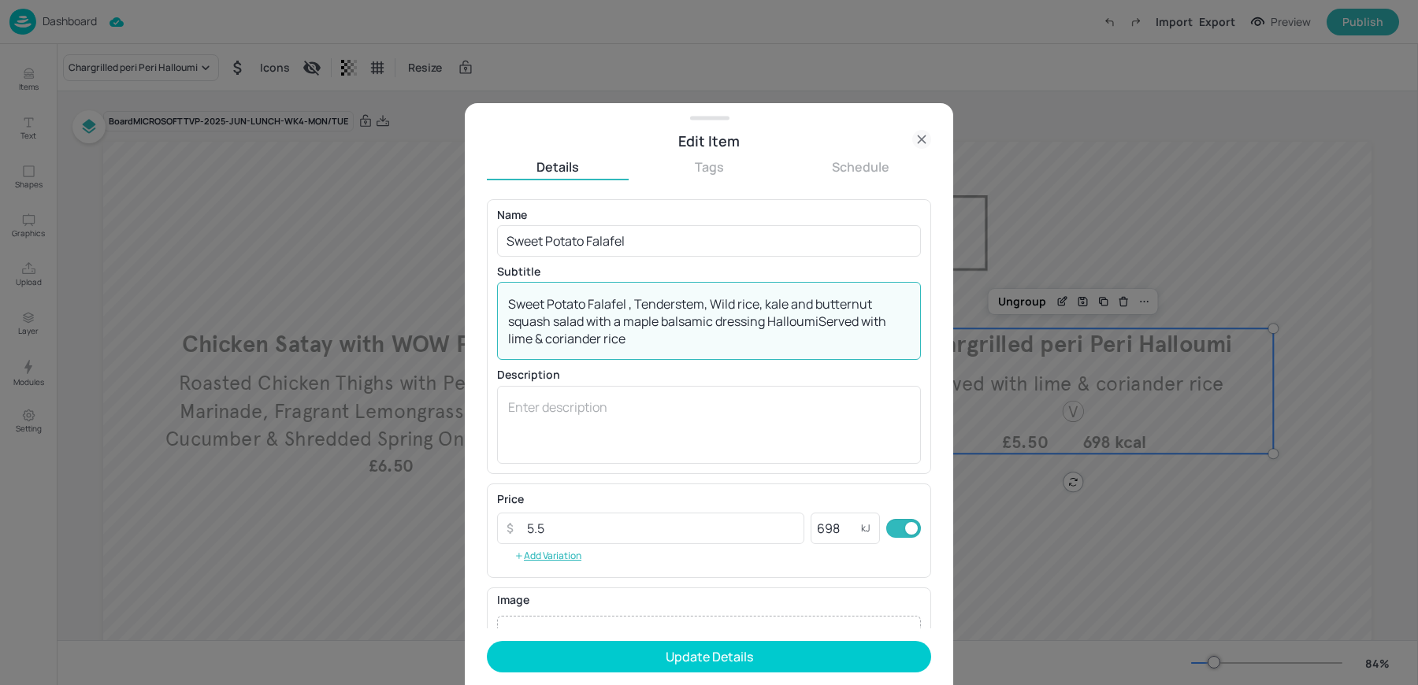
click at [510, 302] on textarea "Sweet Potato Falafel , Tenderstem, Wild rice, kale and butternut squash salad w…" at bounding box center [709, 321] width 402 height 52
click at [630, 306] on textarea "Sweet Potato Falafel , Tenderstem, Wild rice, kale and butternut squash salad w…" at bounding box center [709, 321] width 402 height 52
drag, startPoint x: 632, startPoint y: 298, endPoint x: 505, endPoint y: 284, distance: 127.7
click at [509, 284] on div "Sweet Potato Falafel, Tenderstem, Wild rice, kale and butternut squash salad wi…" at bounding box center [709, 321] width 424 height 78
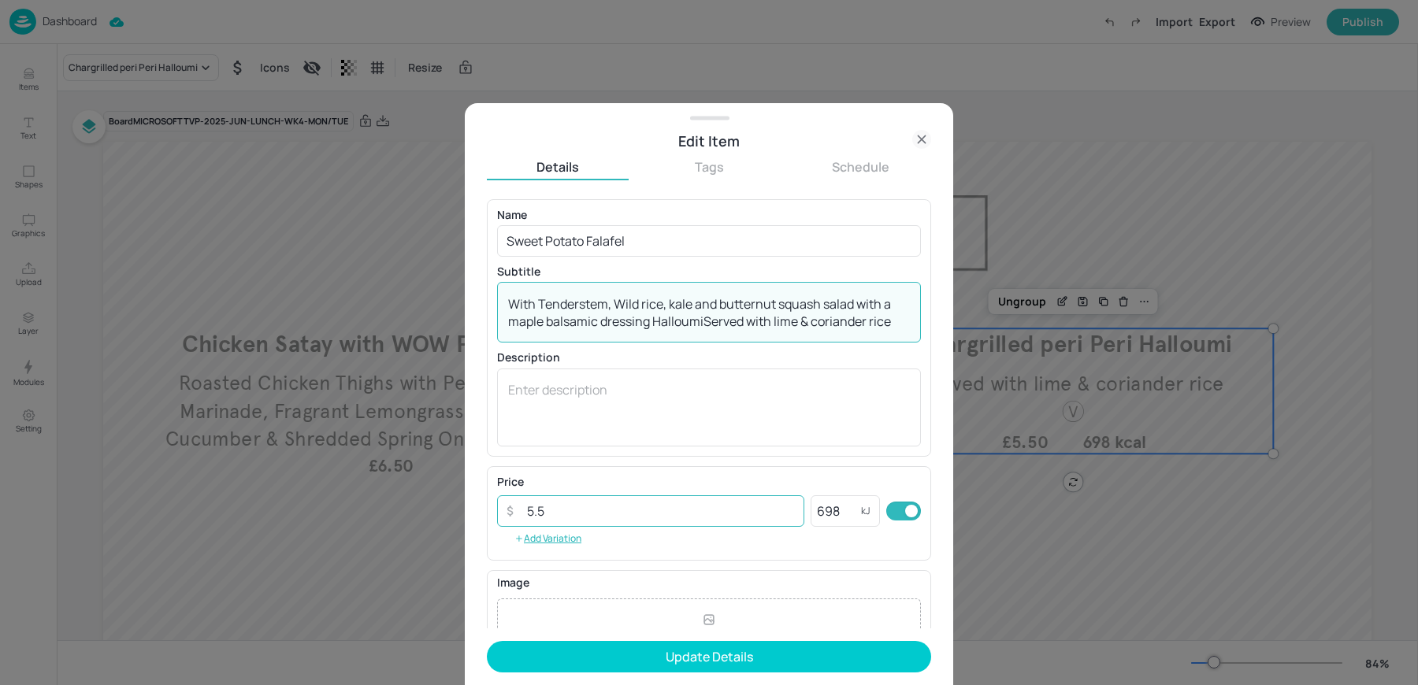
type textarea "With Tenderstem, Wild rice, kale and butternut squash salad with a maple balsam…"
click at [562, 510] on input "5.5" at bounding box center [660, 511] width 287 height 32
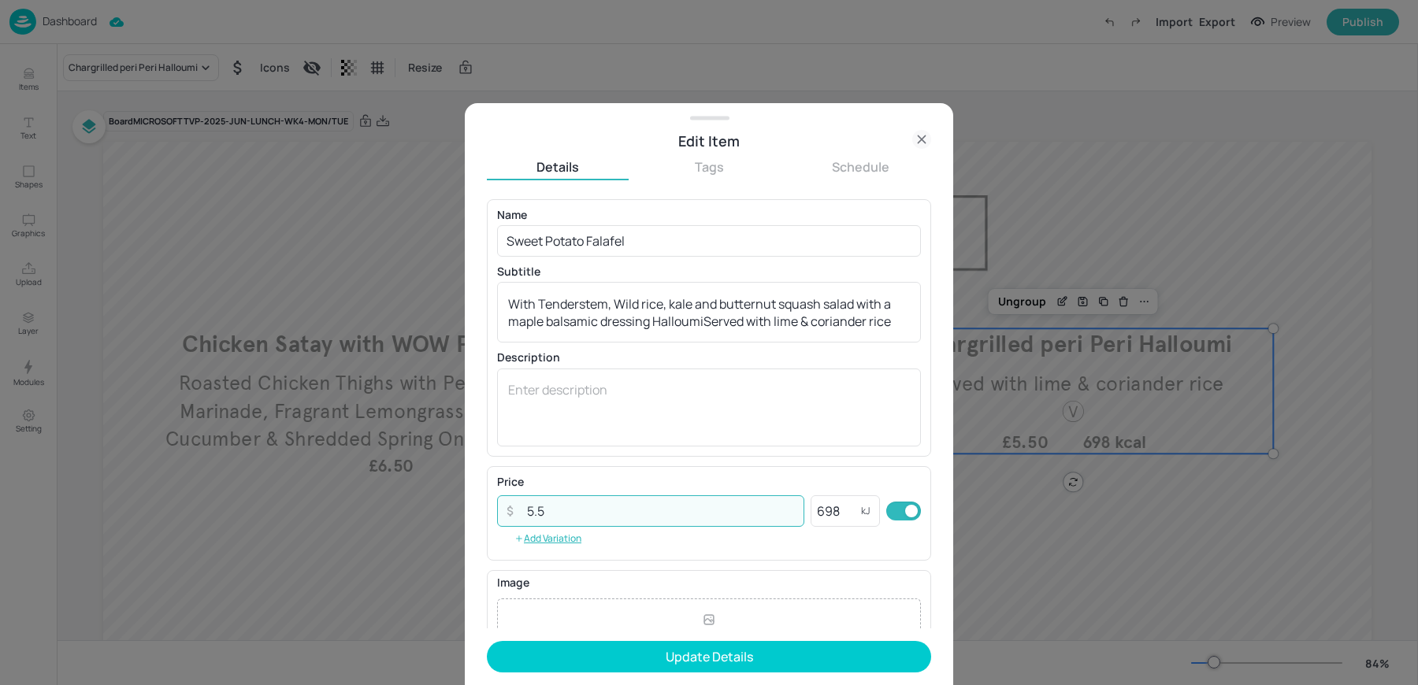
click at [562, 510] on input "5.5" at bounding box center [660, 511] width 287 height 32
type input "6.50"
click at [829, 511] on input "698" at bounding box center [835, 511] width 50 height 32
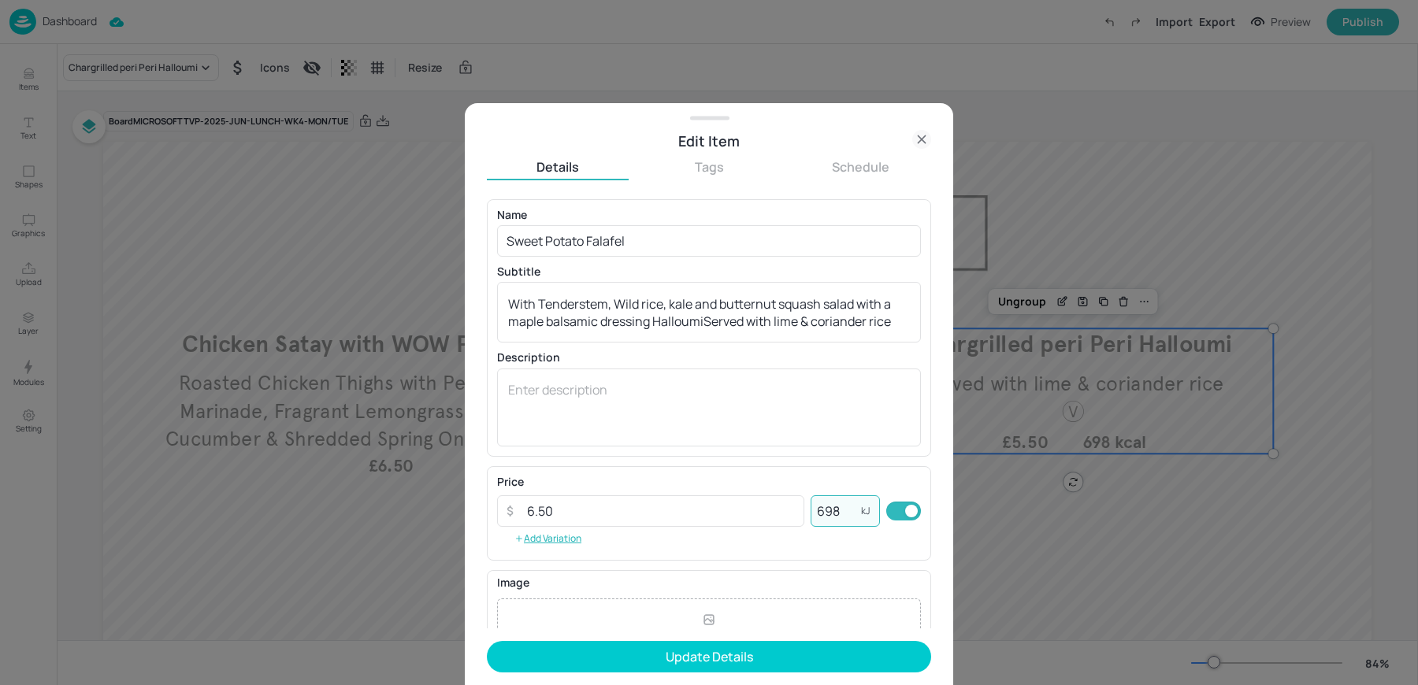
click at [829, 511] on input "698" at bounding box center [835, 511] width 50 height 32
click at [690, 436] on div "x ​" at bounding box center [709, 408] width 424 height 78
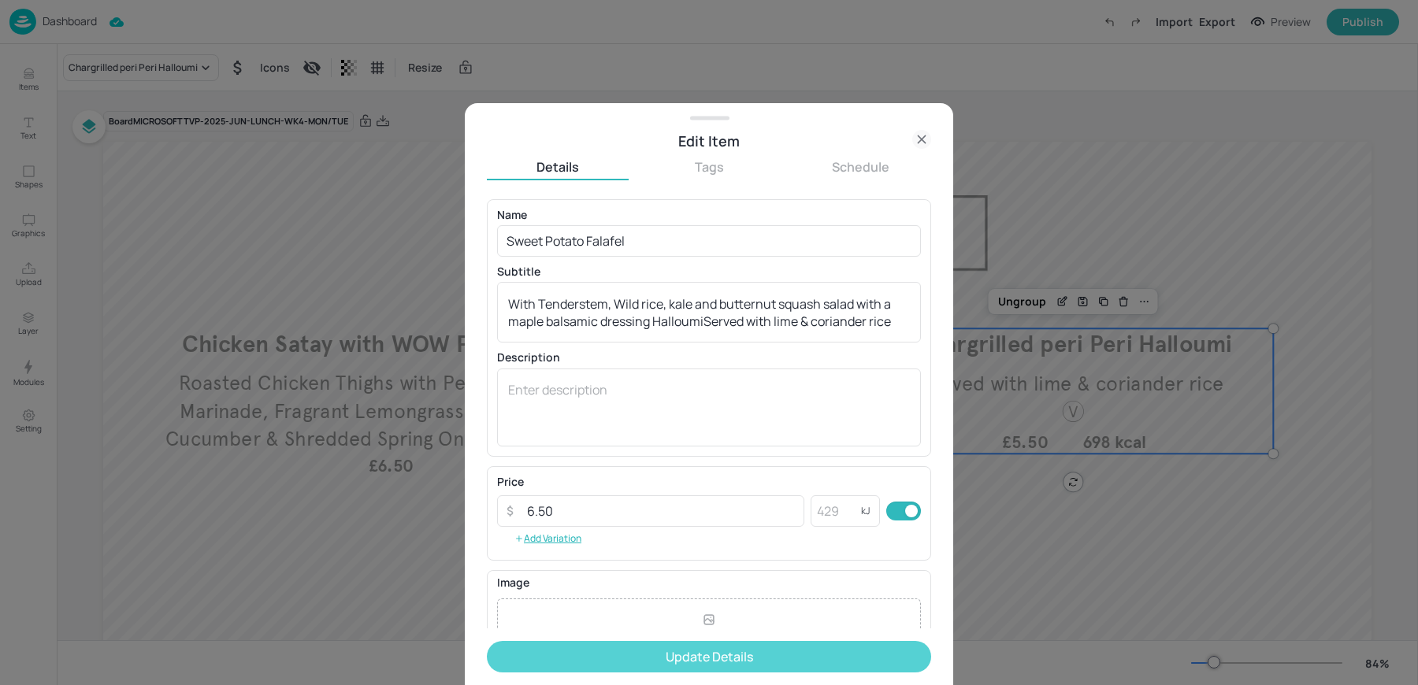
click at [618, 664] on button "Update Details" at bounding box center [709, 657] width 444 height 32
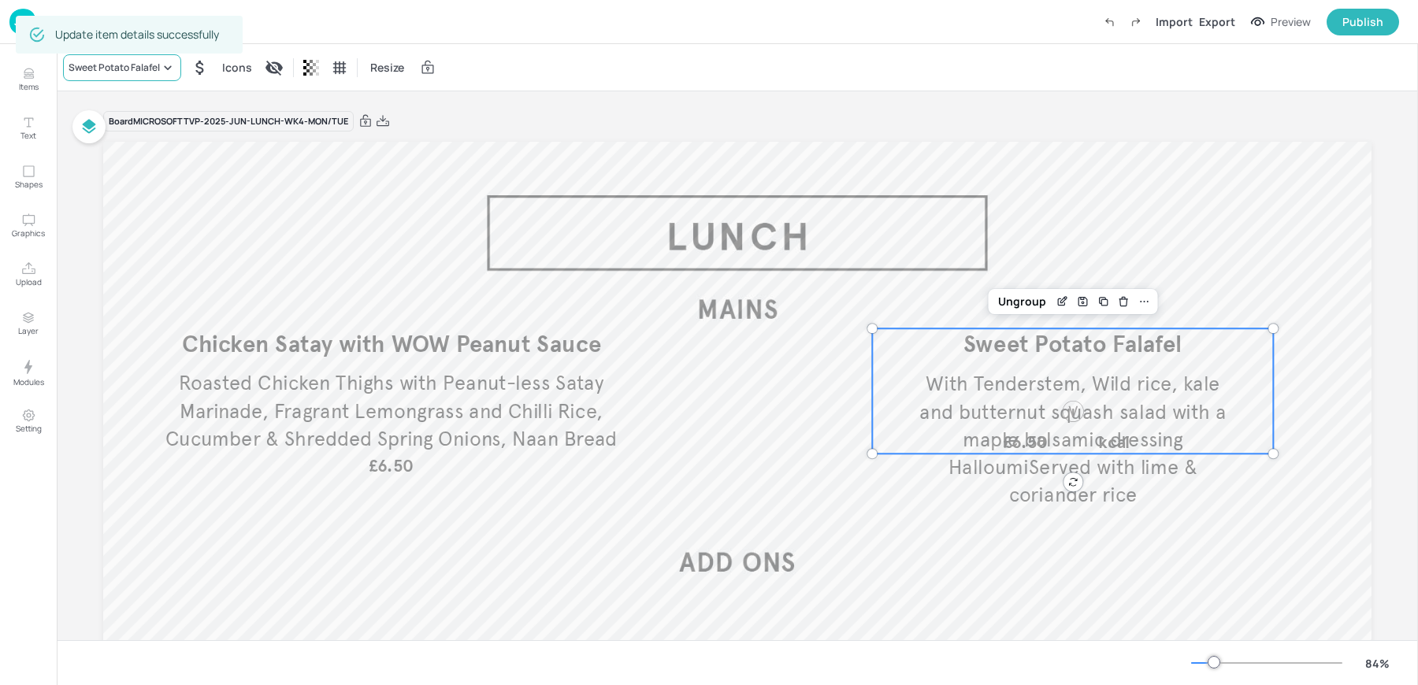
click at [145, 69] on div "Sweet Potato Falafel" at bounding box center [114, 68] width 91 height 14
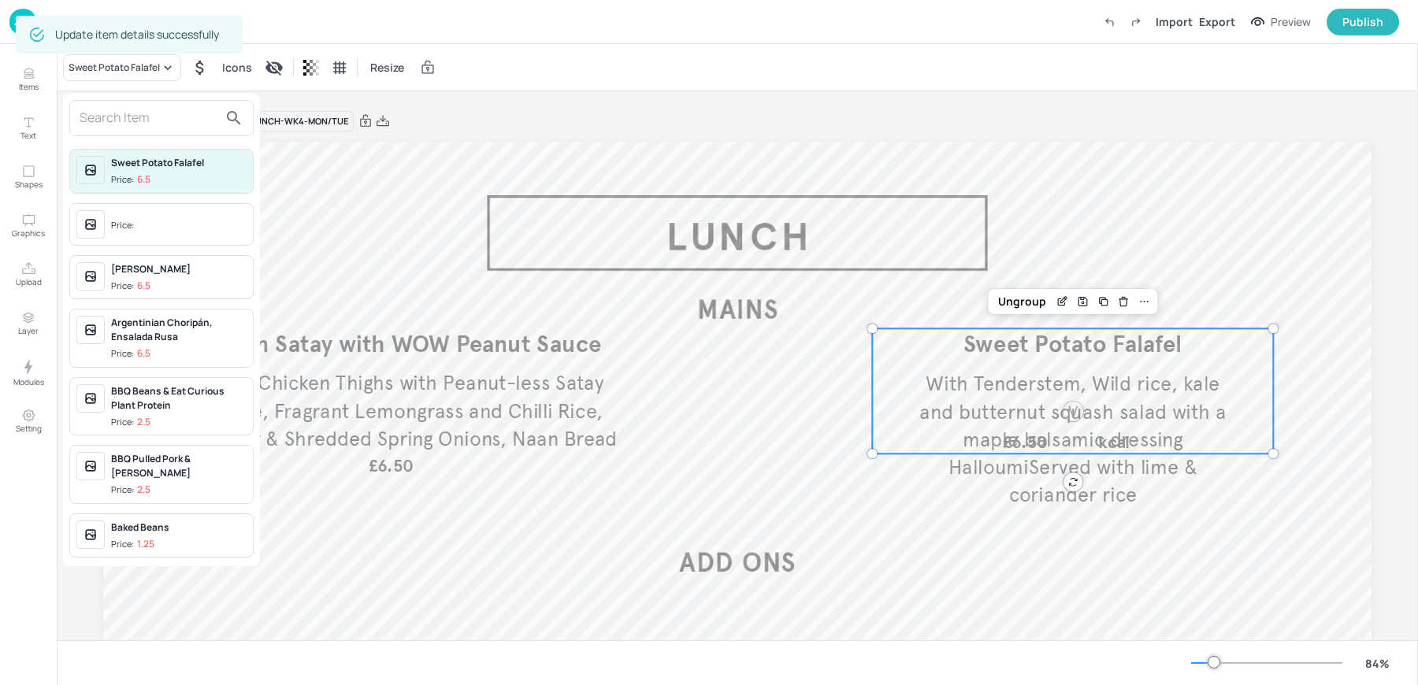
click at [130, 117] on input "text" at bounding box center [149, 118] width 139 height 25
click at [1021, 312] on div at bounding box center [709, 342] width 1418 height 685
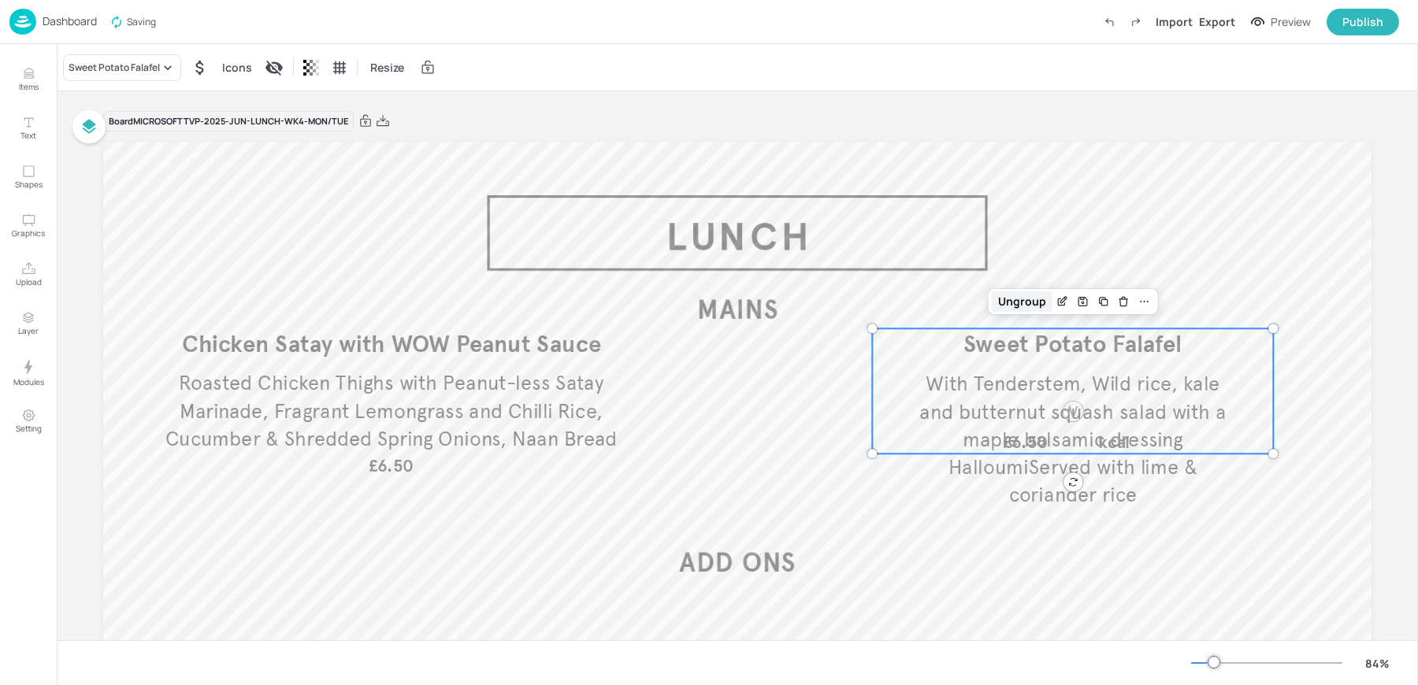
click at [1021, 296] on div "Ungroup" at bounding box center [1022, 301] width 61 height 20
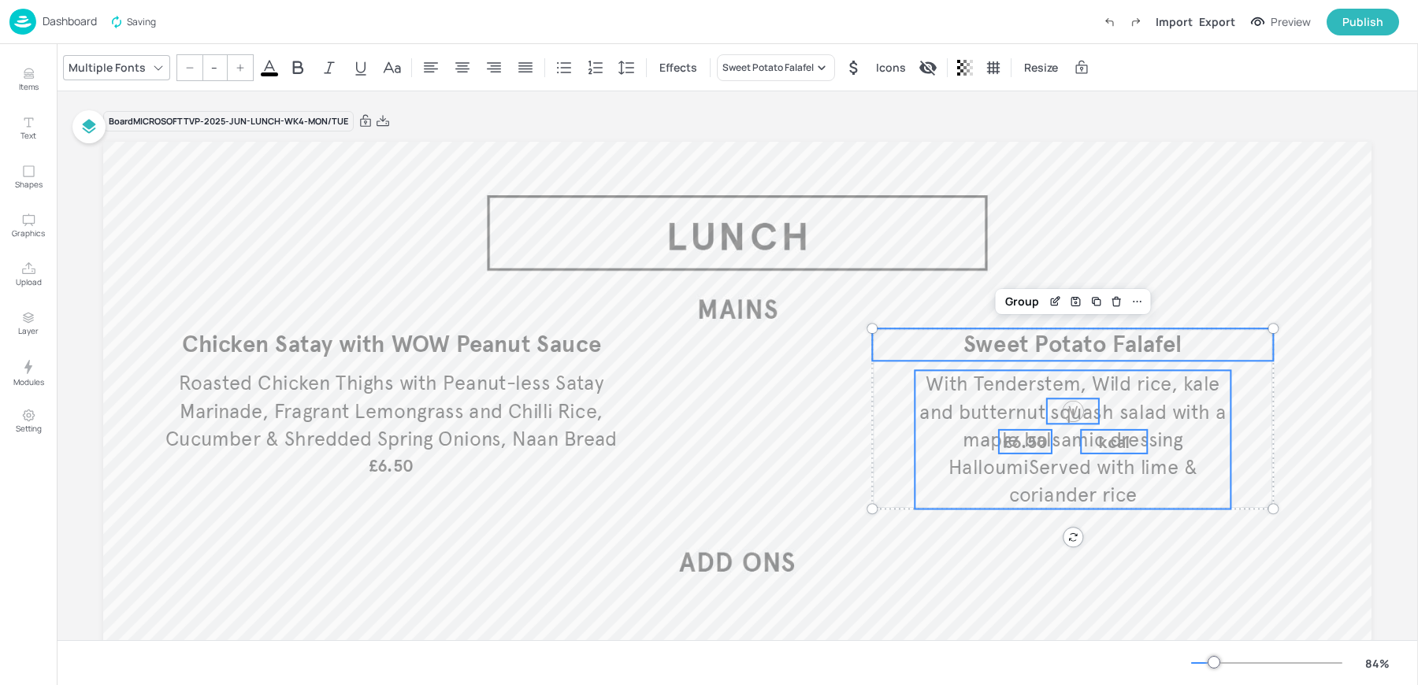
click at [977, 345] on span "Sweet Potato Falafel" at bounding box center [1072, 344] width 219 height 29
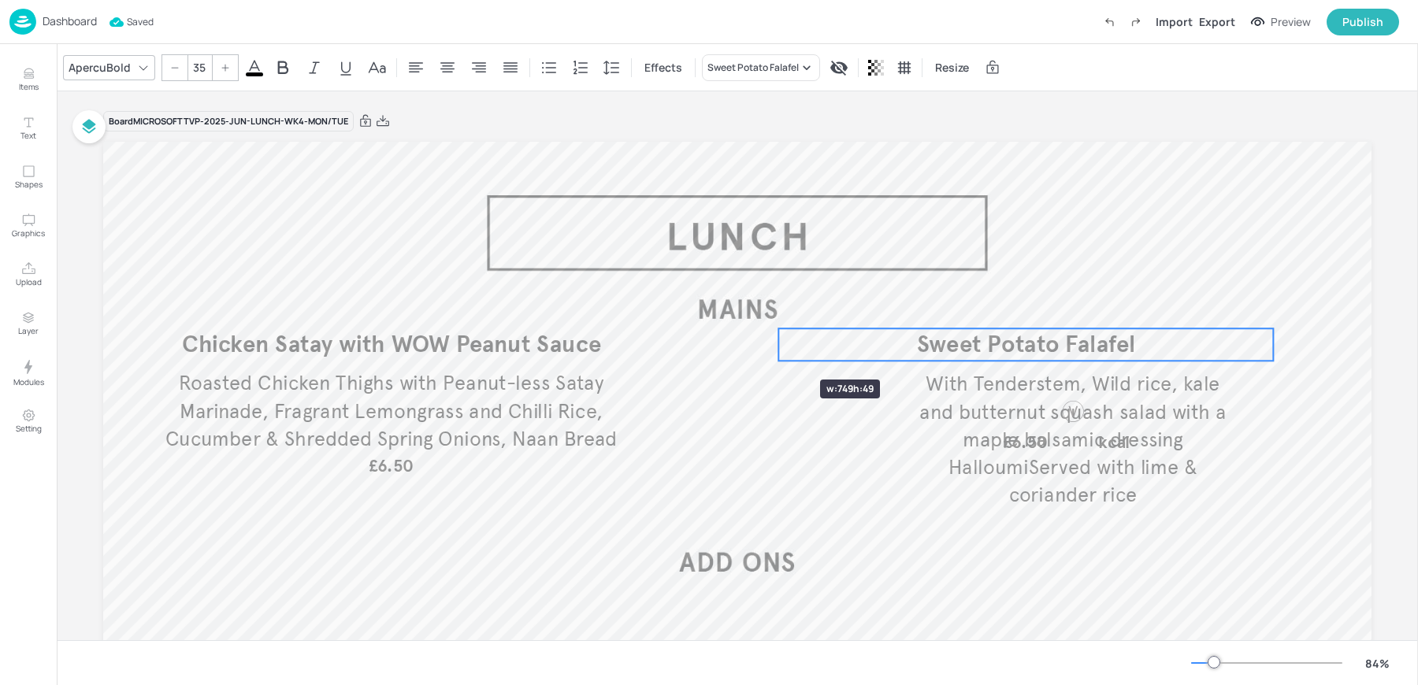
drag, startPoint x: 866, startPoint y: 347, endPoint x: 761, endPoint y: 351, distance: 105.6
click at [772, 351] on div at bounding box center [778, 344] width 13 height 32
drag, startPoint x: 1274, startPoint y: 347, endPoint x: 1368, endPoint y: 347, distance: 93.7
click at [1368, 347] on div at bounding box center [1365, 344] width 13 height 32
drag, startPoint x: 1363, startPoint y: 347, endPoint x: 1347, endPoint y: 348, distance: 16.6
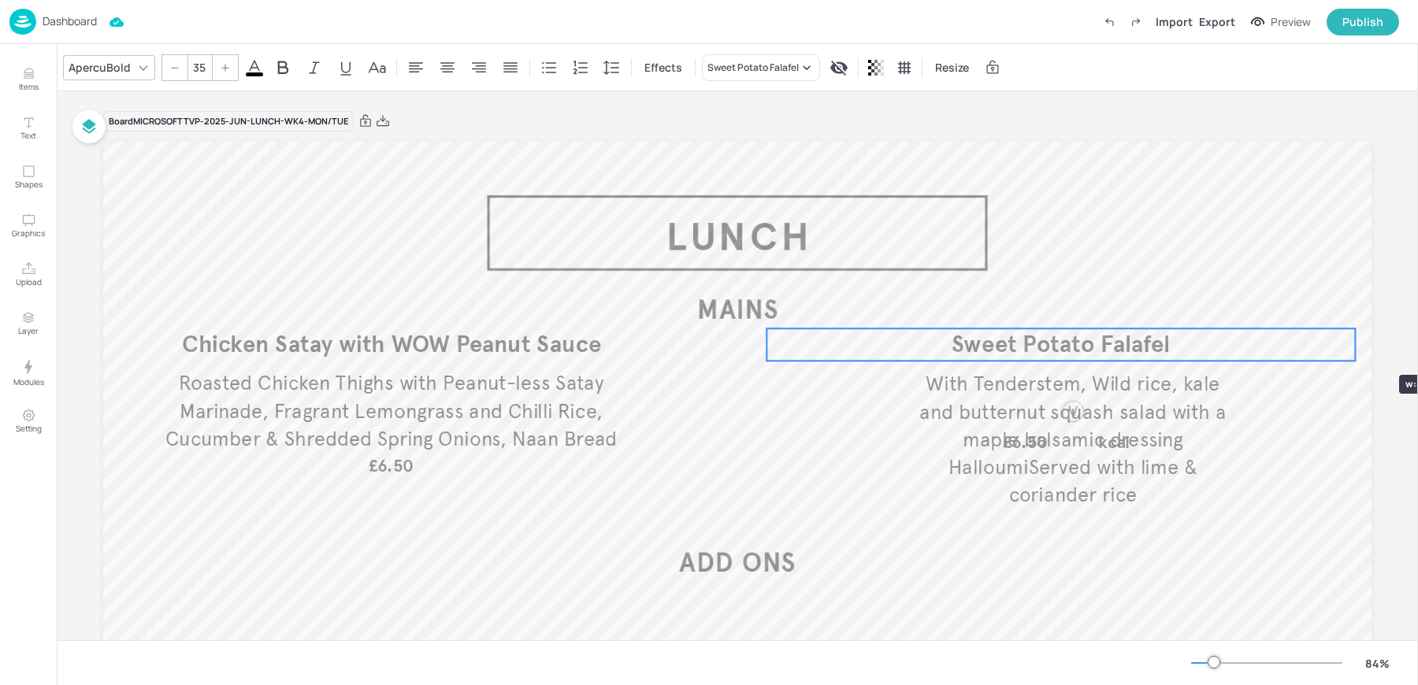
click at [1349, 348] on div at bounding box center [1355, 344] width 13 height 32
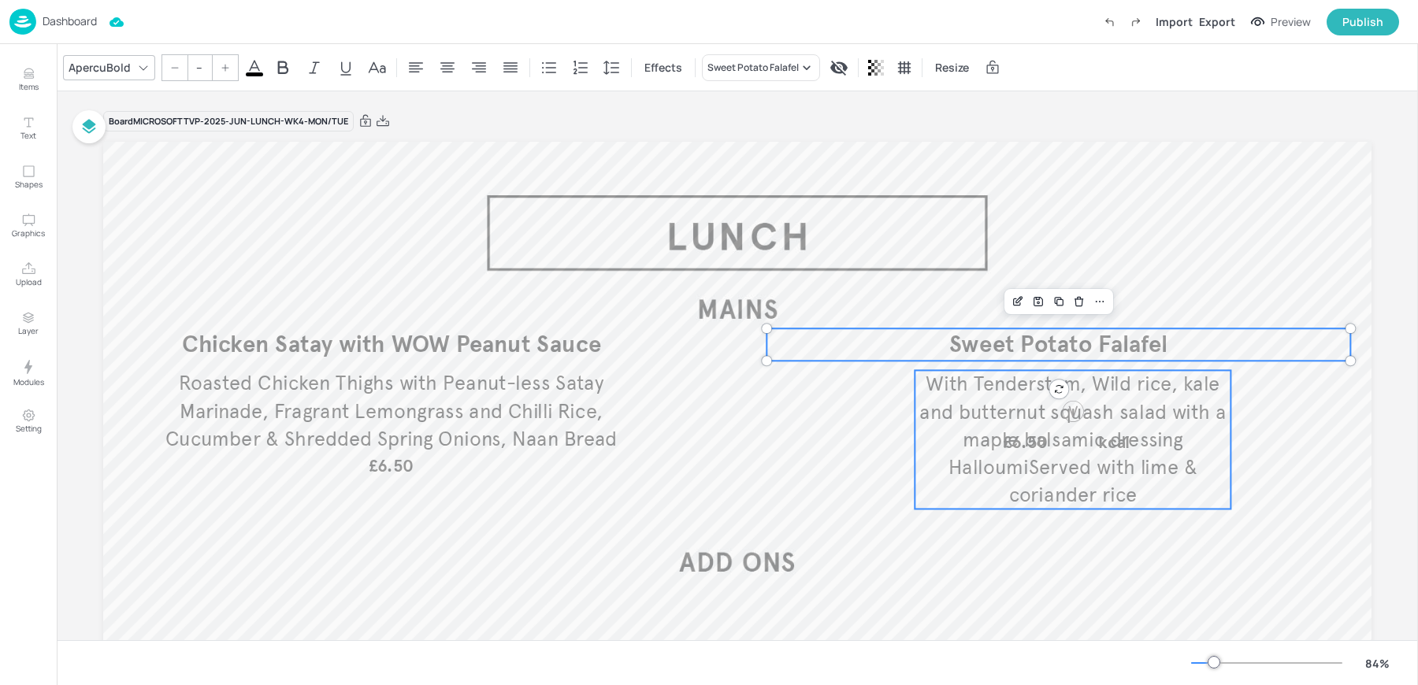
click at [912, 447] on div "Sweet Potato Falafel With Tenderstem, Wild rice, kale and butternut squash sala…" at bounding box center [737, 499] width 1268 height 714
type input "30"
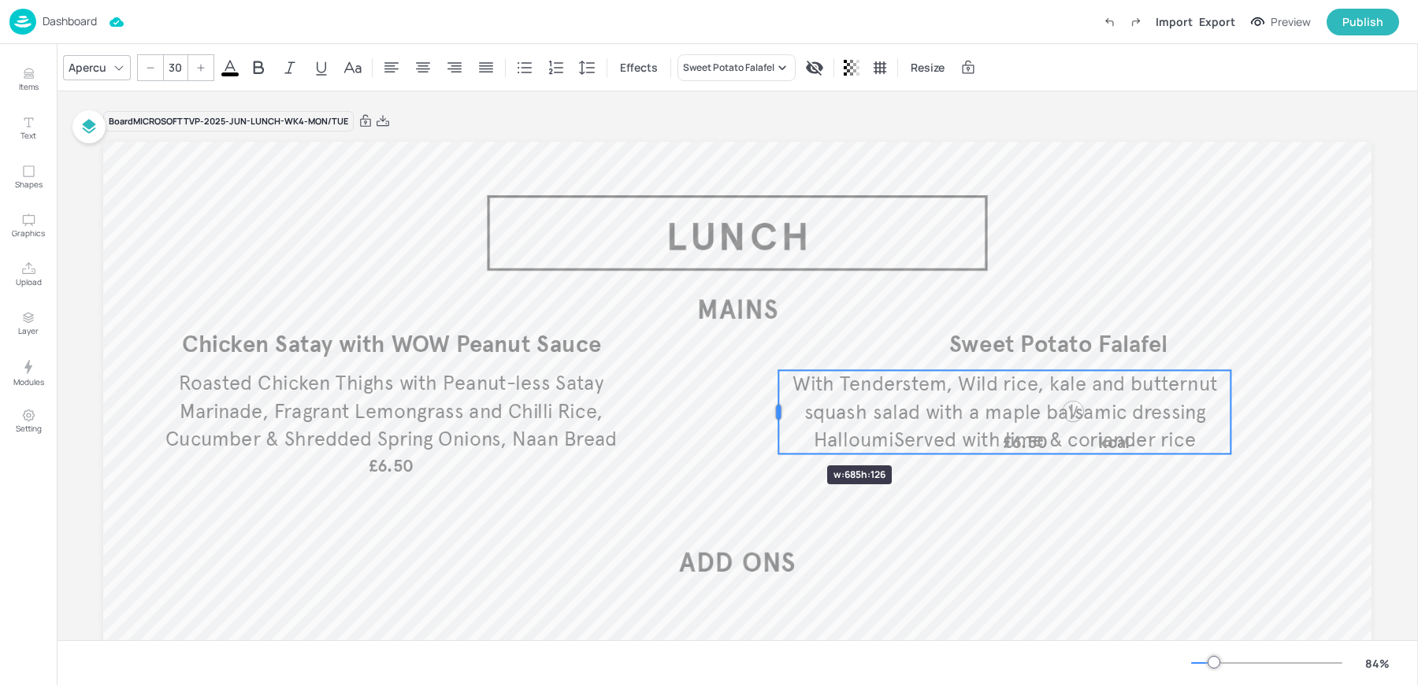
drag, startPoint x: 916, startPoint y: 443, endPoint x: 778, endPoint y: 437, distance: 137.9
click at [778, 437] on div at bounding box center [778, 411] width 13 height 83
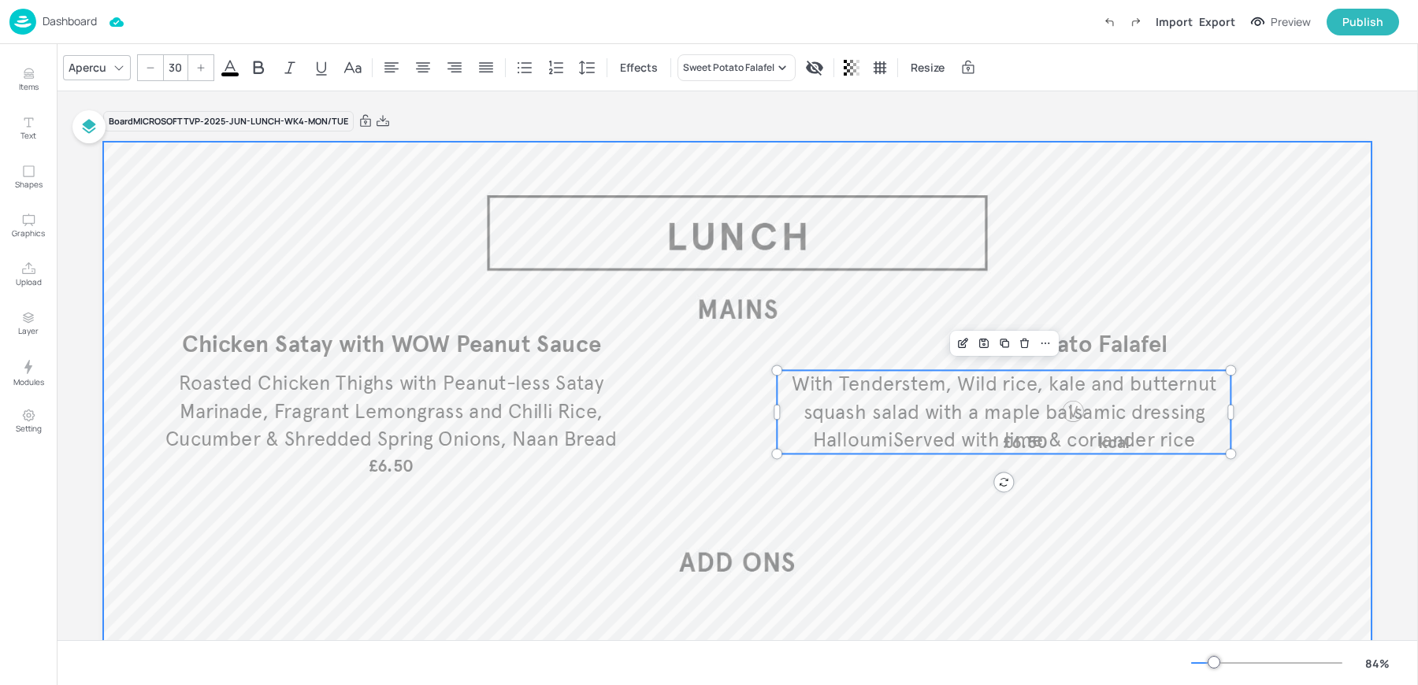
click at [1234, 410] on div at bounding box center [737, 499] width 1268 height 714
click at [1219, 411] on p "With Tenderstem, Wild rice, kale and butternut squash salad with a maple balsam…" at bounding box center [1004, 411] width 454 height 83
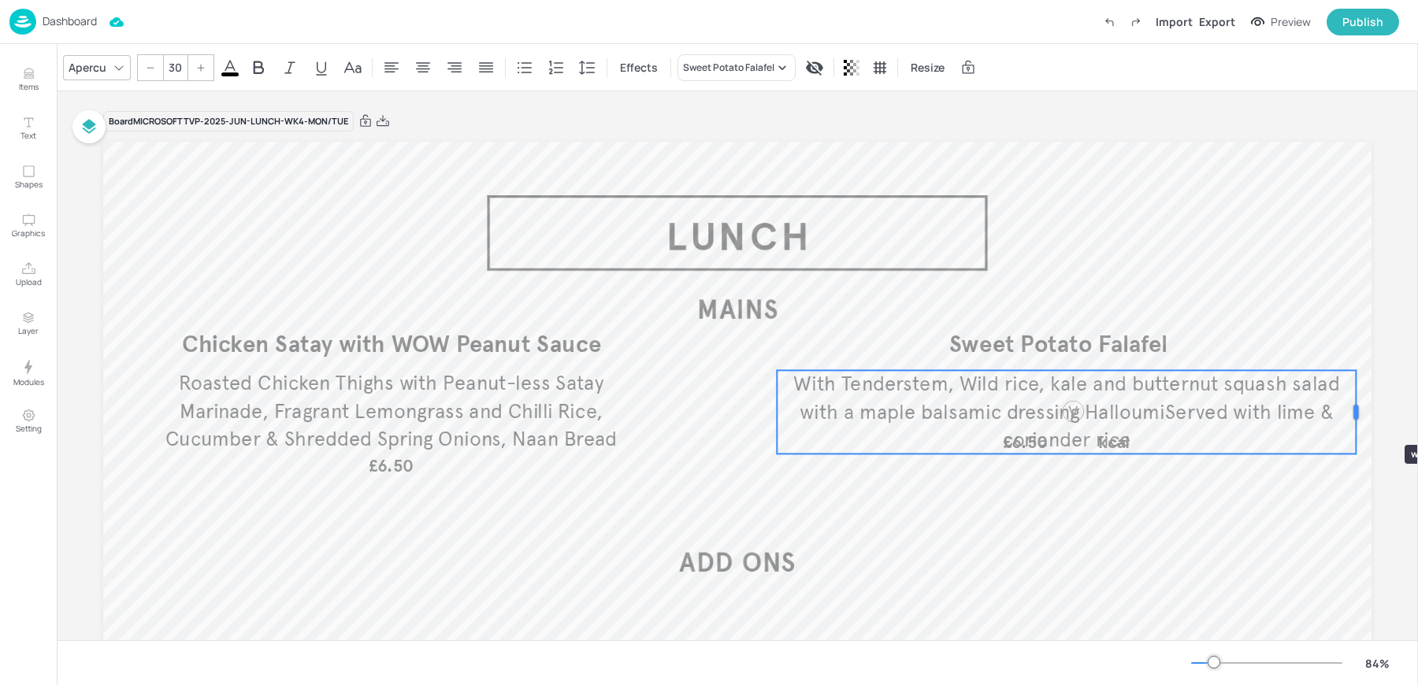
drag, startPoint x: 1232, startPoint y: 411, endPoint x: 1359, endPoint y: 417, distance: 126.9
click at [1359, 417] on div at bounding box center [1356, 411] width 13 height 83
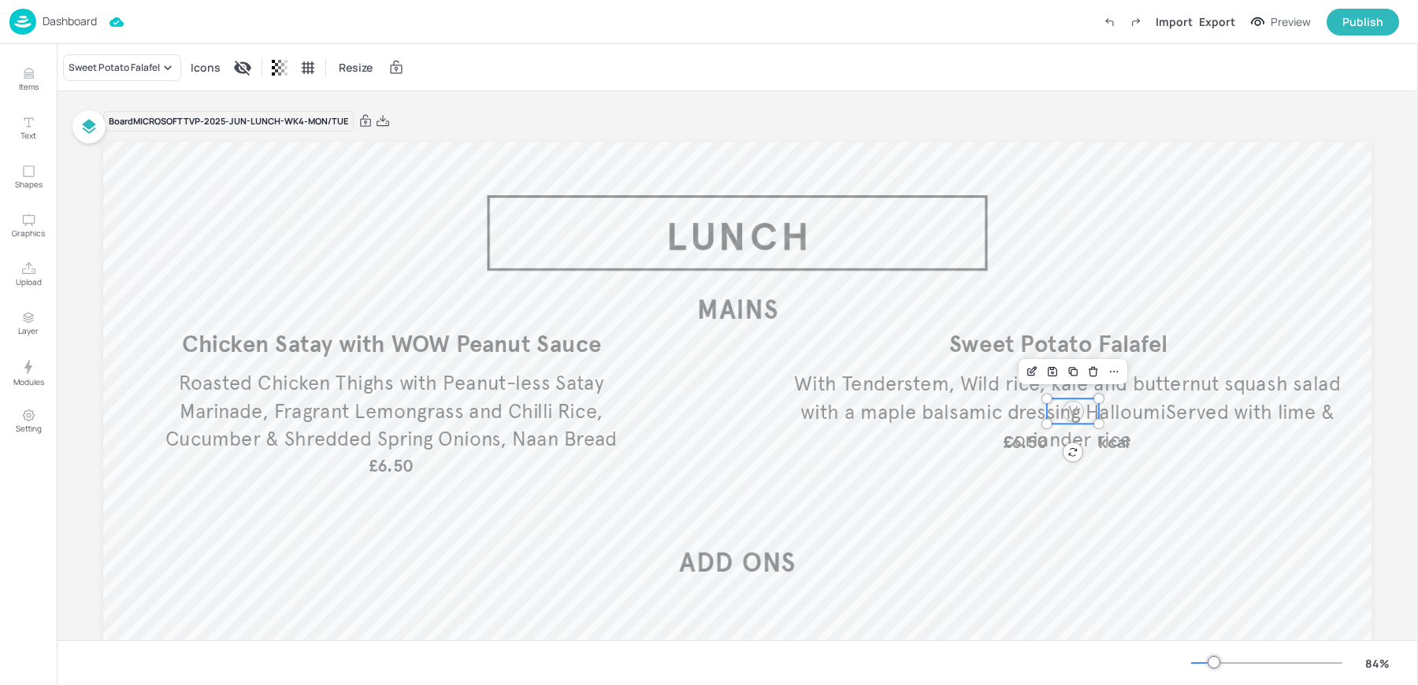
click at [1072, 417] on div at bounding box center [1072, 411] width 25 height 25
click at [1035, 440] on span "£6.50" at bounding box center [1026, 442] width 46 height 21
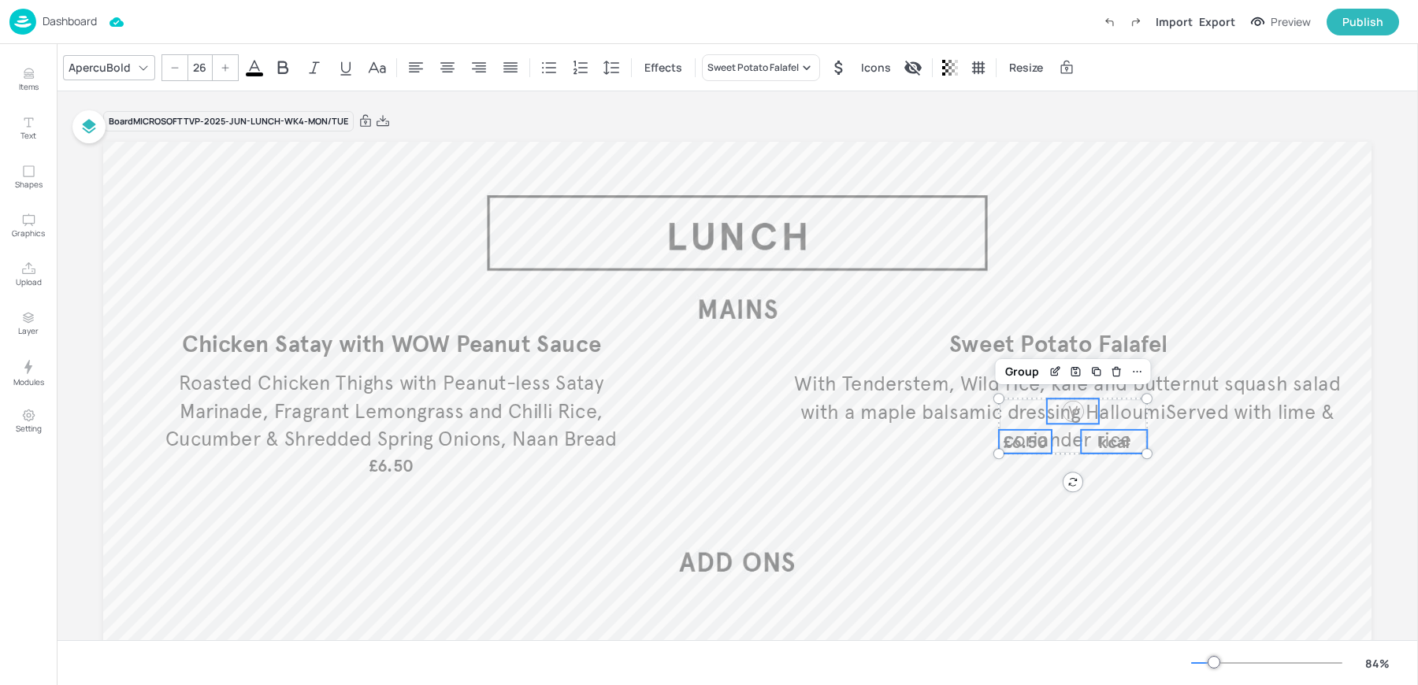
click at [1098, 443] on span "kcal" at bounding box center [1114, 442] width 32 height 21
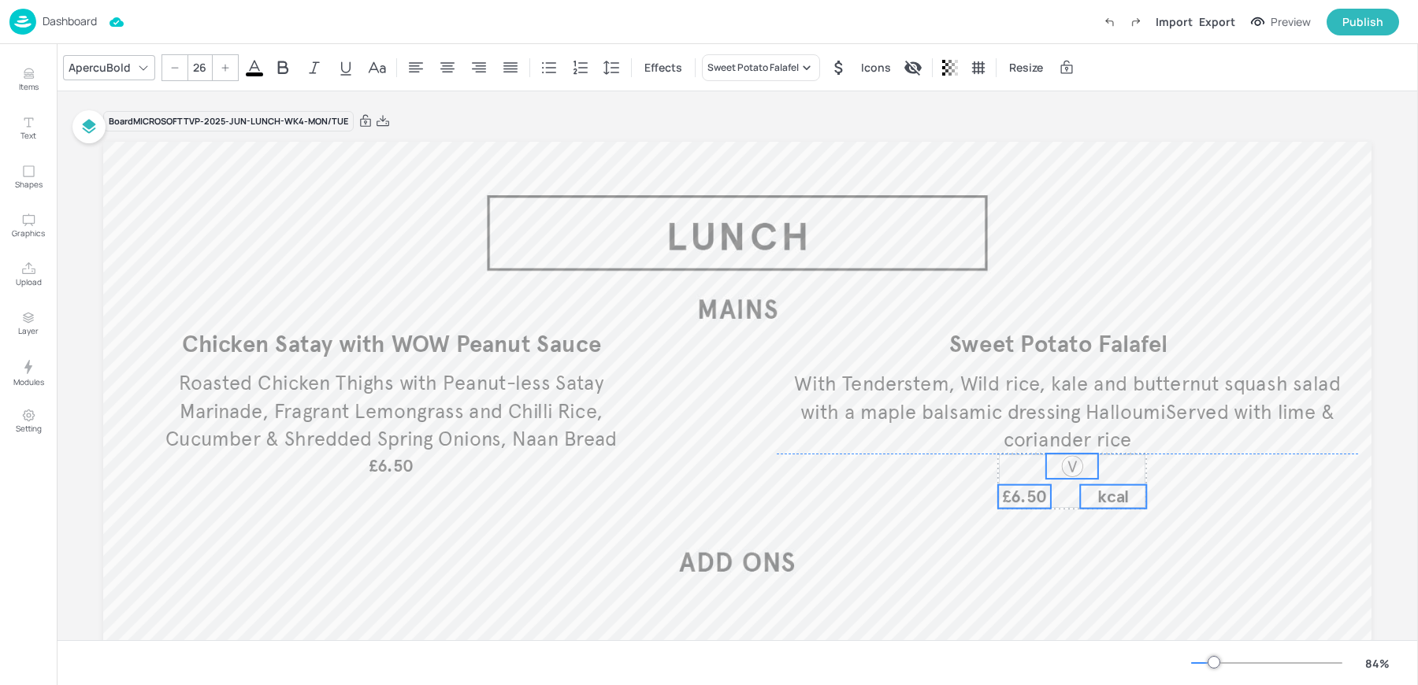
drag, startPoint x: 1068, startPoint y: 411, endPoint x: 1067, endPoint y: 465, distance: 54.3
click at [1067, 465] on div at bounding box center [1071, 466] width 25 height 25
click at [1097, 493] on span "kcal" at bounding box center [1113, 496] width 32 height 21
drag, startPoint x: 1009, startPoint y: 497, endPoint x: 1056, endPoint y: 498, distance: 47.3
click at [1056, 498] on span "£6.50" at bounding box center [1072, 497] width 46 height 21
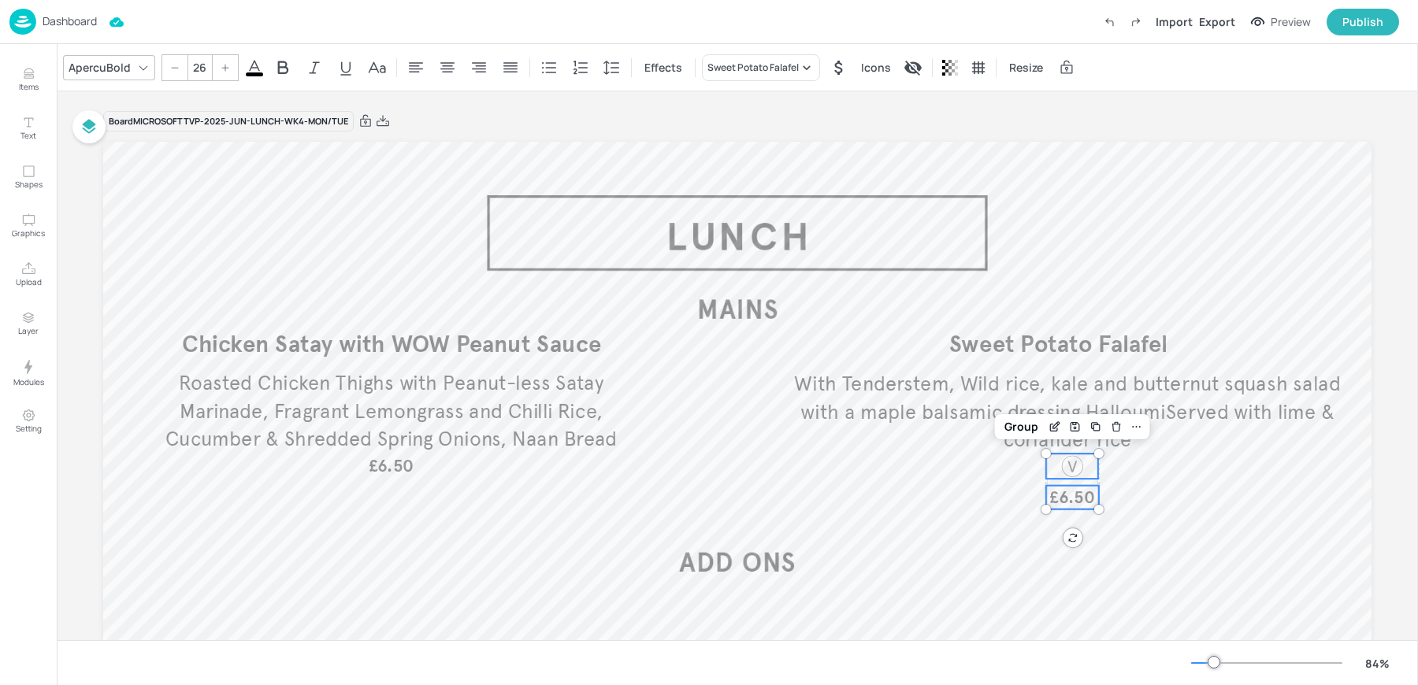
click at [1068, 480] on div at bounding box center [1072, 473] width 52 height 39
click at [1131, 427] on icon at bounding box center [1136, 427] width 13 height 13
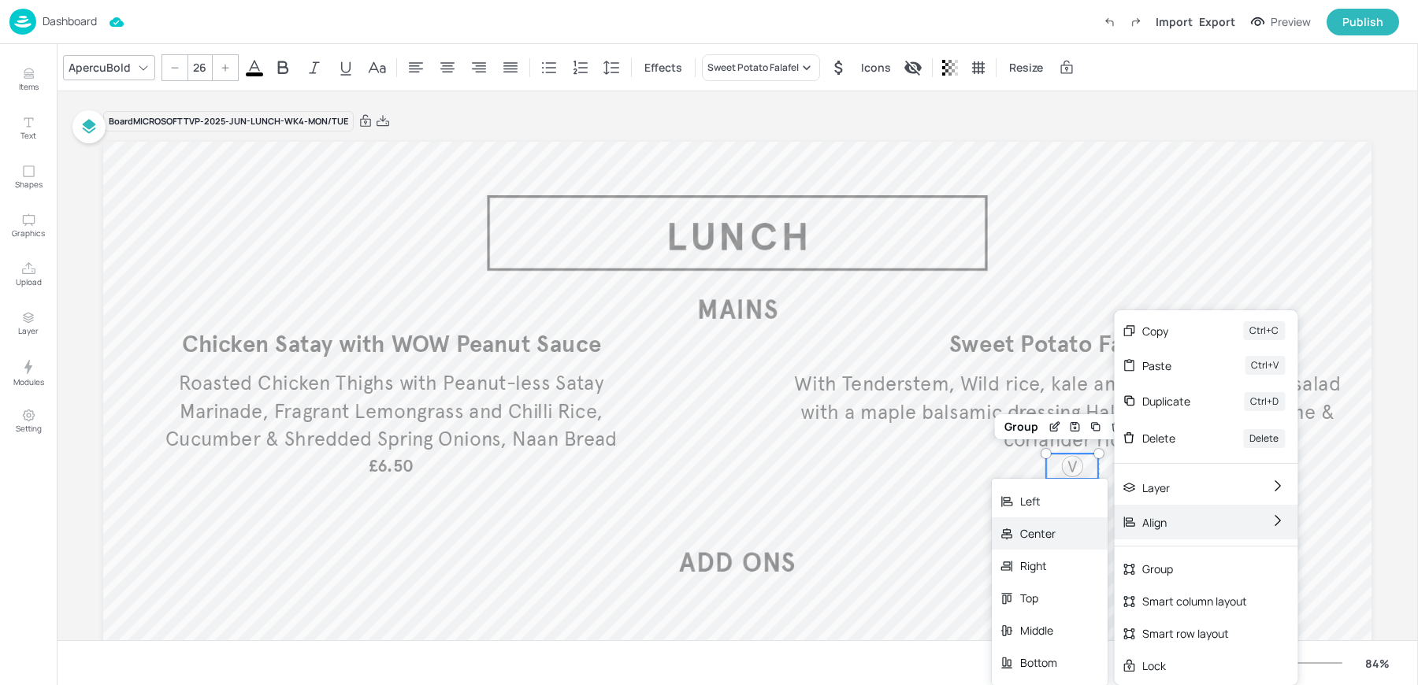
click at [1071, 533] on div "Center" at bounding box center [1050, 533] width 116 height 32
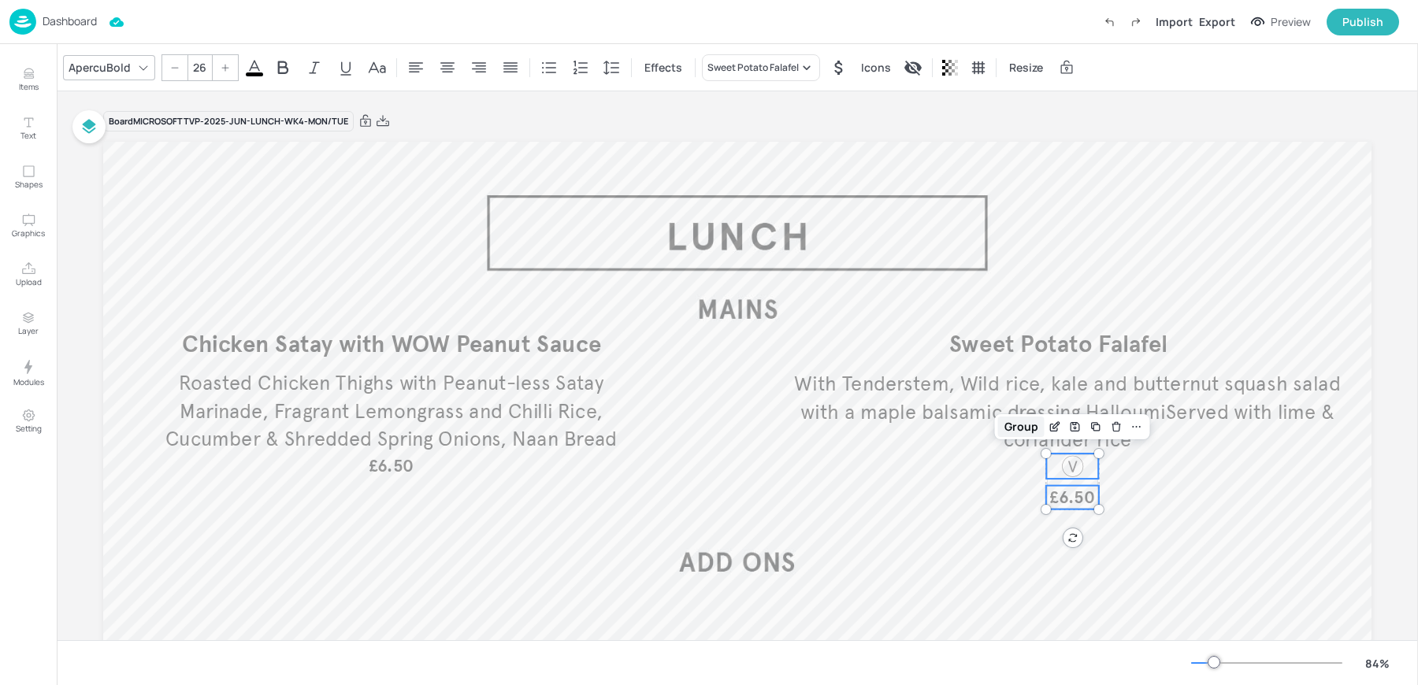
click at [1012, 426] on div "Group" at bounding box center [1021, 427] width 46 height 20
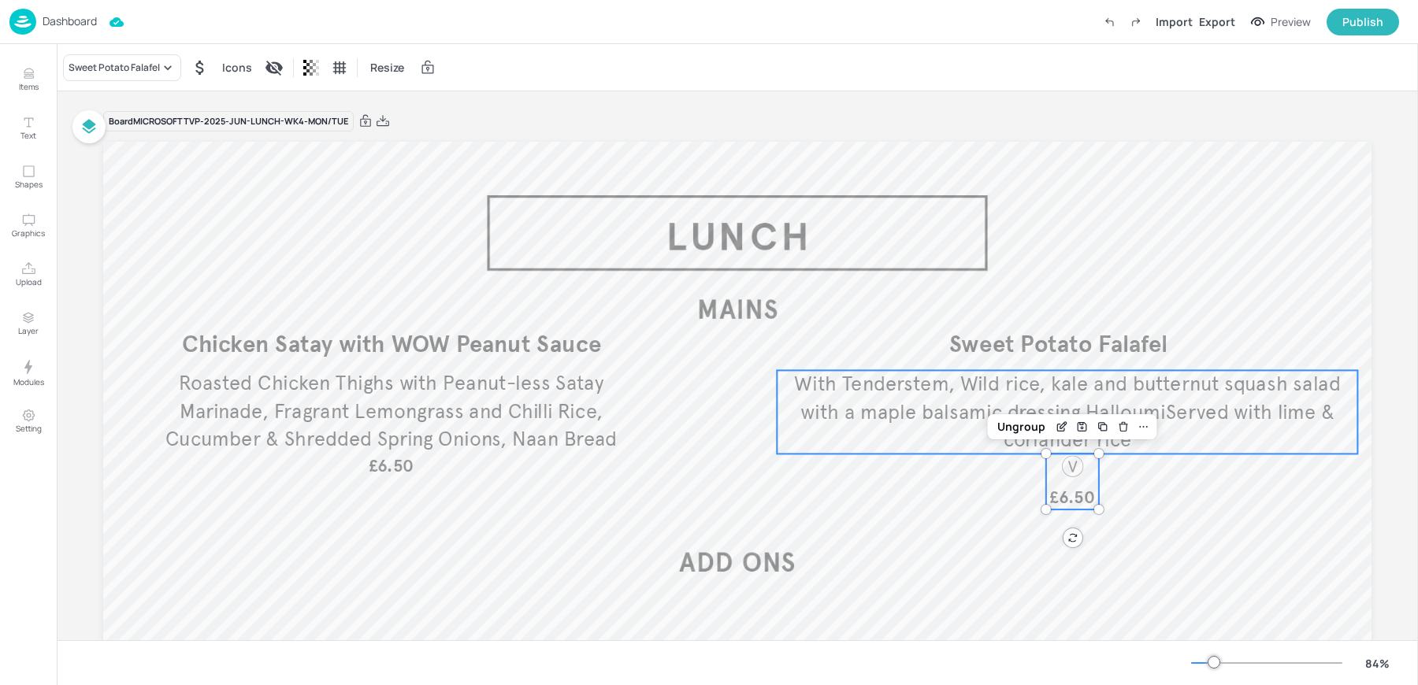
click at [959, 397] on p "With Tenderstem, Wild rice, kale and butternut squash salad with a maple balsam…" at bounding box center [1067, 411] width 580 height 83
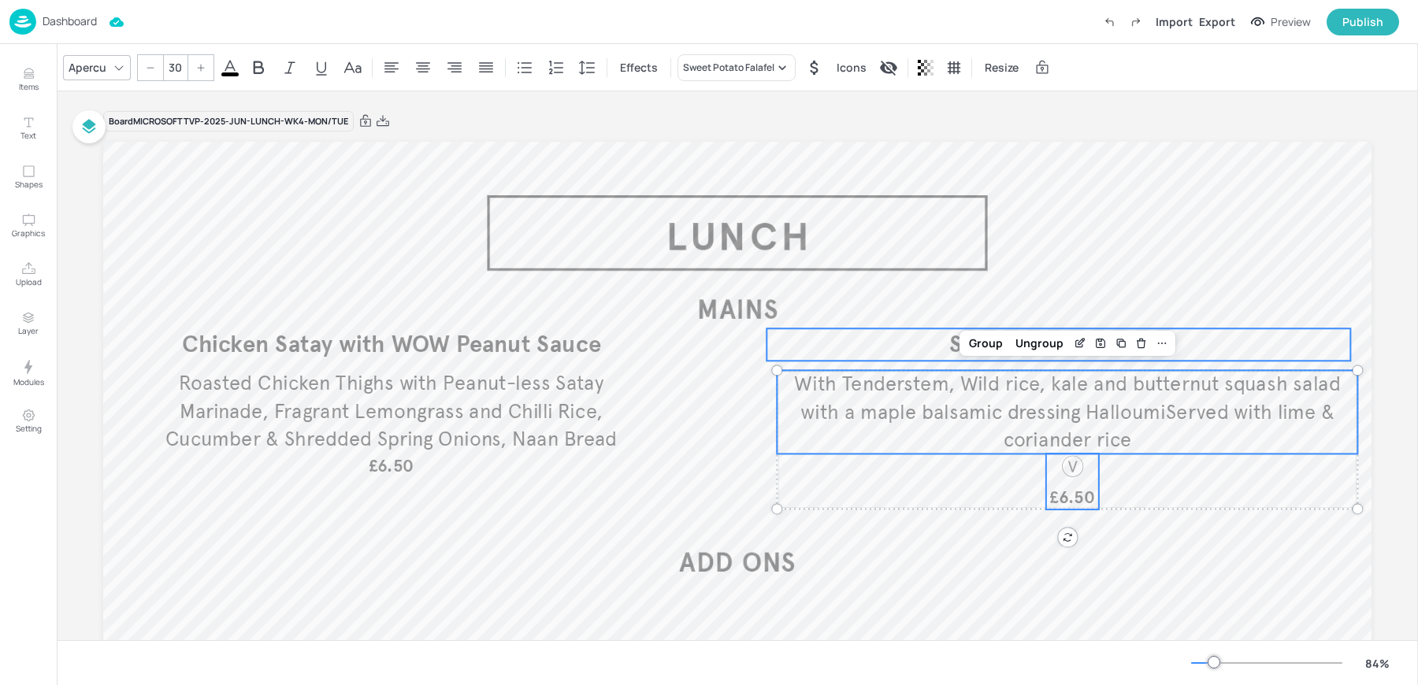
type input "--"
click at [921, 340] on p "Sweet Potato Falafel" at bounding box center [1058, 344] width 584 height 32
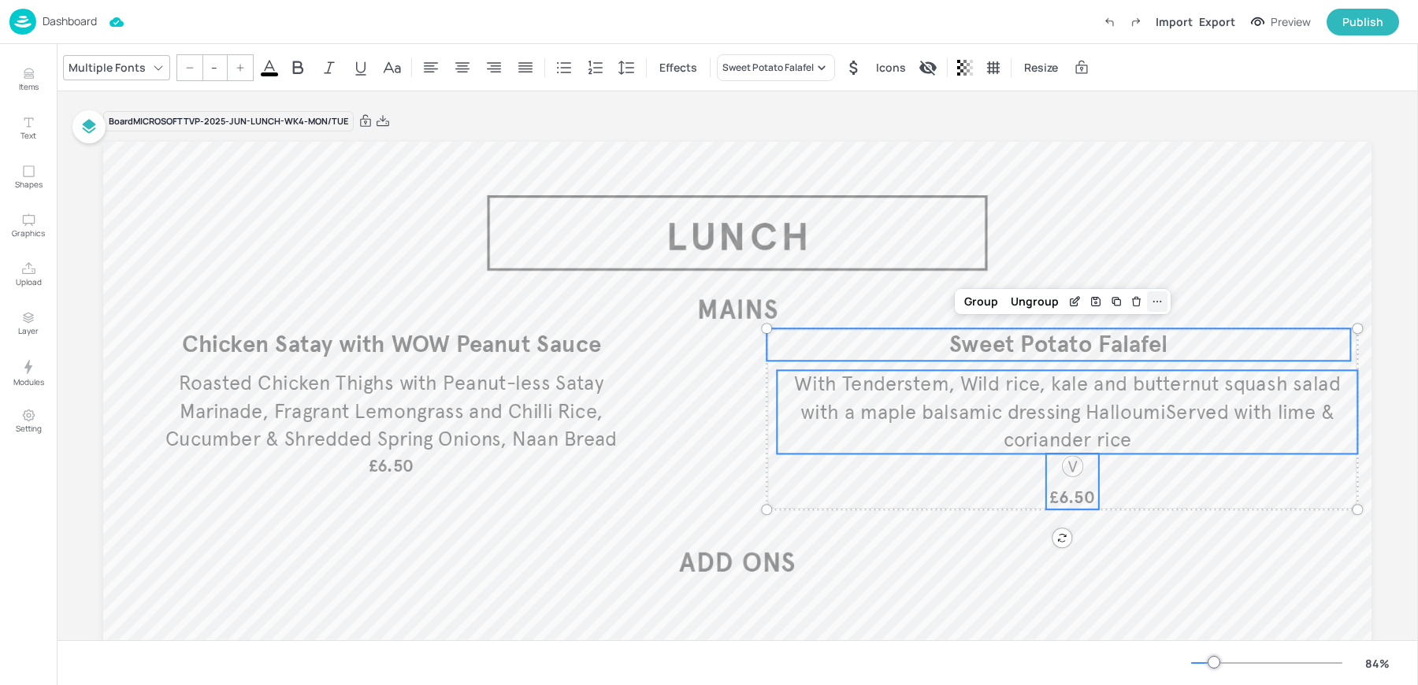
click at [1151, 295] on icon at bounding box center [1157, 301] width 13 height 13
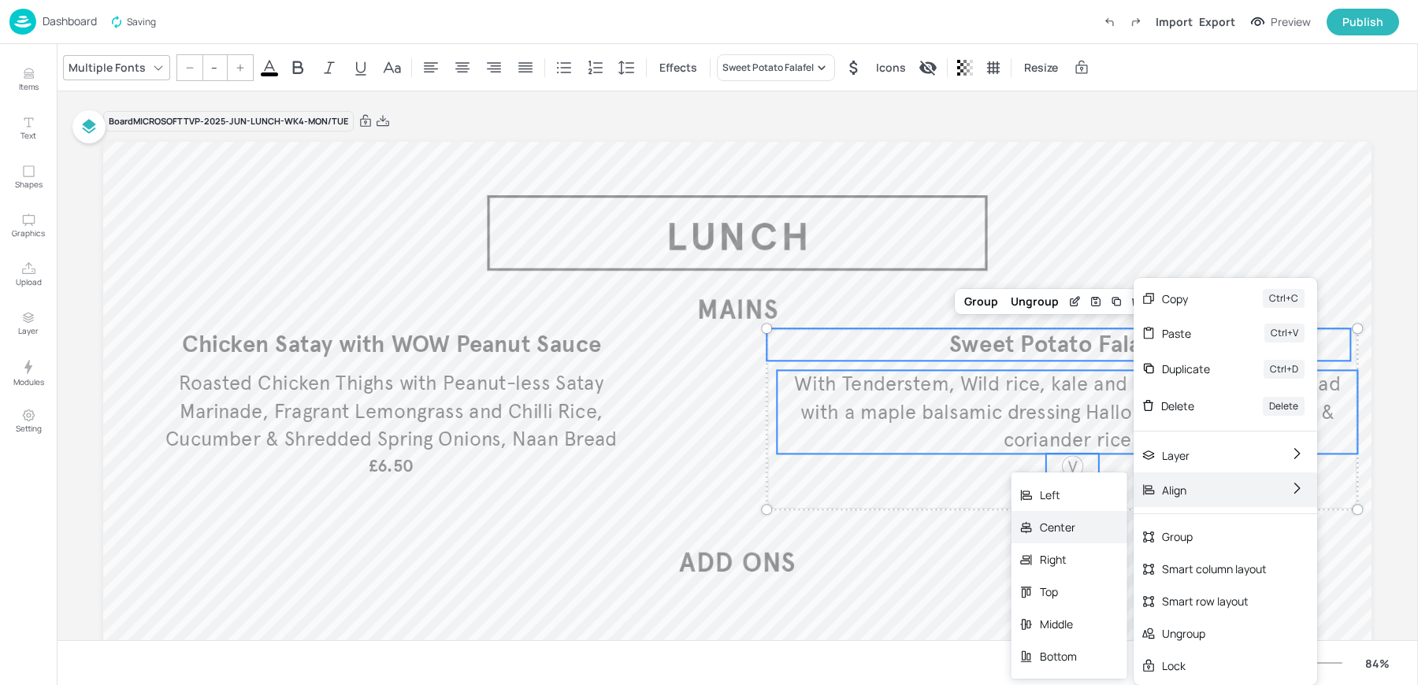
click at [1079, 521] on div "Center" at bounding box center [1069, 527] width 116 height 32
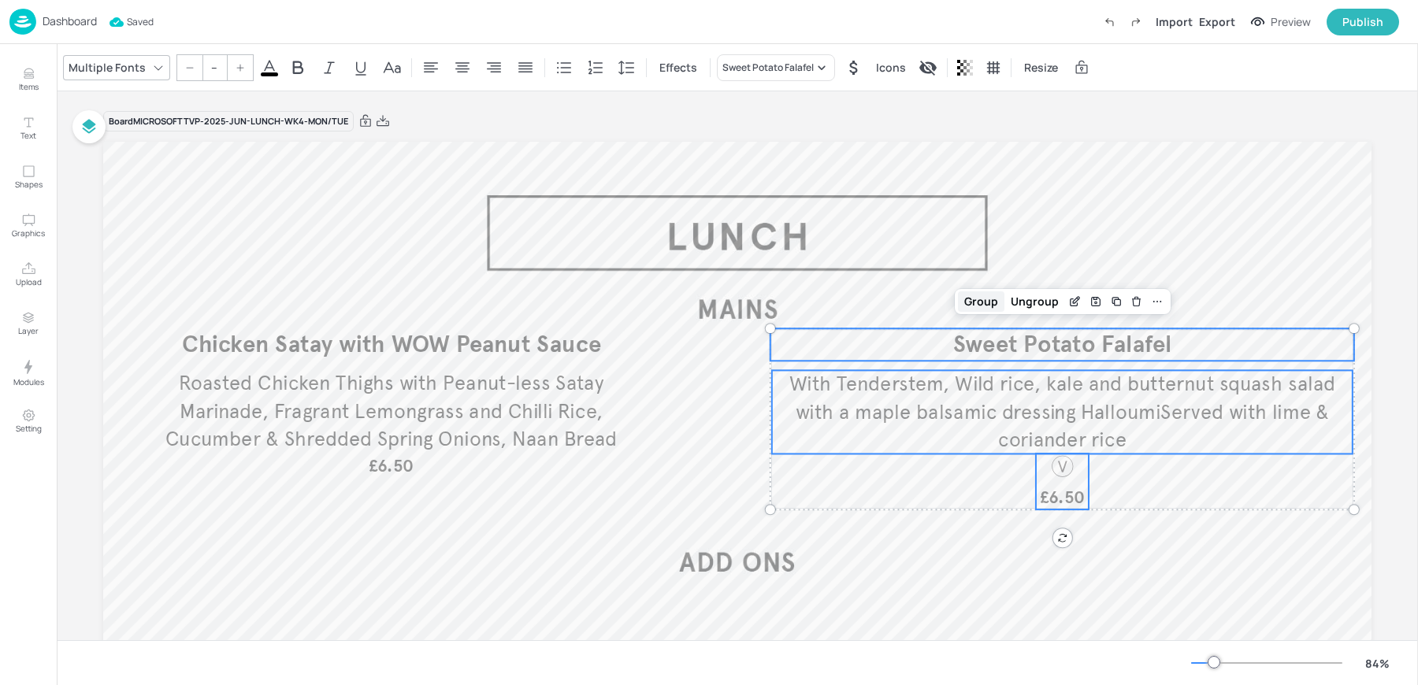
click at [973, 301] on div "Group" at bounding box center [981, 301] width 46 height 20
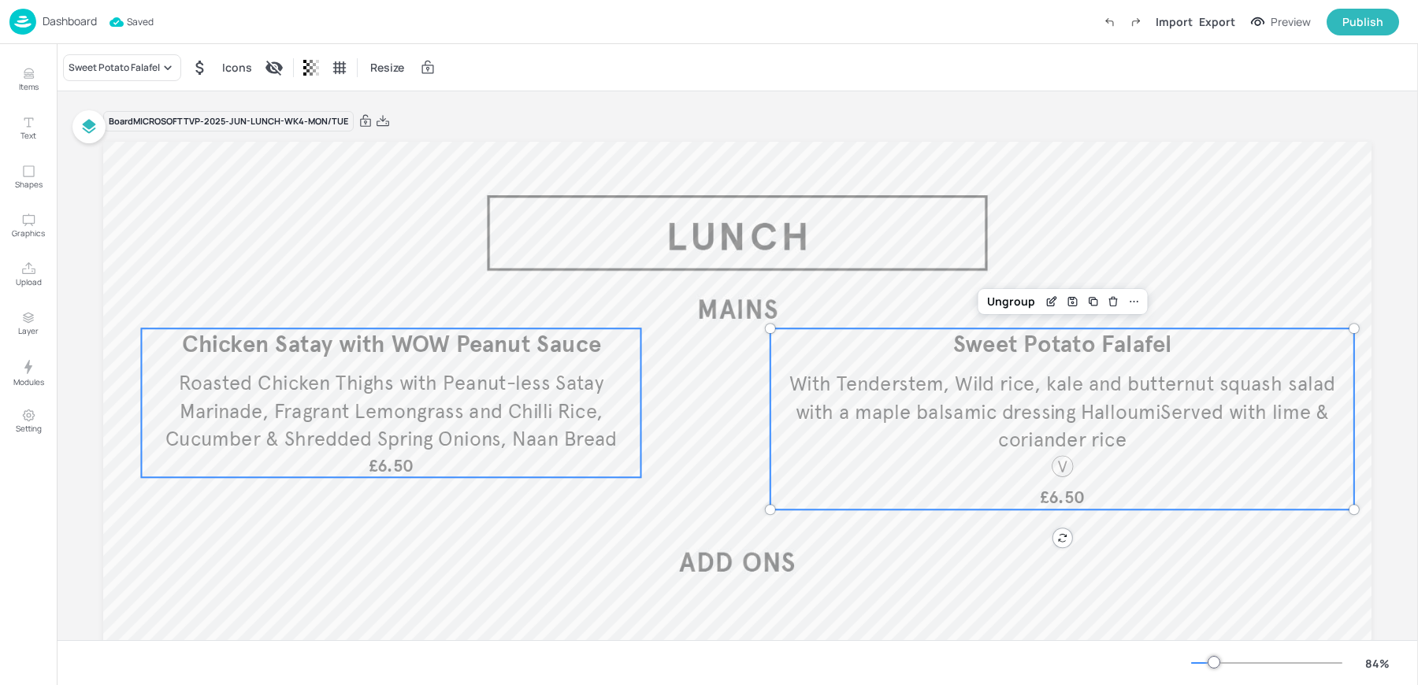
click at [603, 364] on div "Chicken Satay with WOW Peanut Sauce Roasted Chicken Thighs with Peanut-less Sat…" at bounding box center [390, 402] width 499 height 149
click at [958, 394] on span "With Tenderstem, Wild rice, kale and butternut squash salad with a maple balsam…" at bounding box center [1062, 412] width 546 height 80
click at [381, 121] on icon at bounding box center [383, 121] width 14 height 16
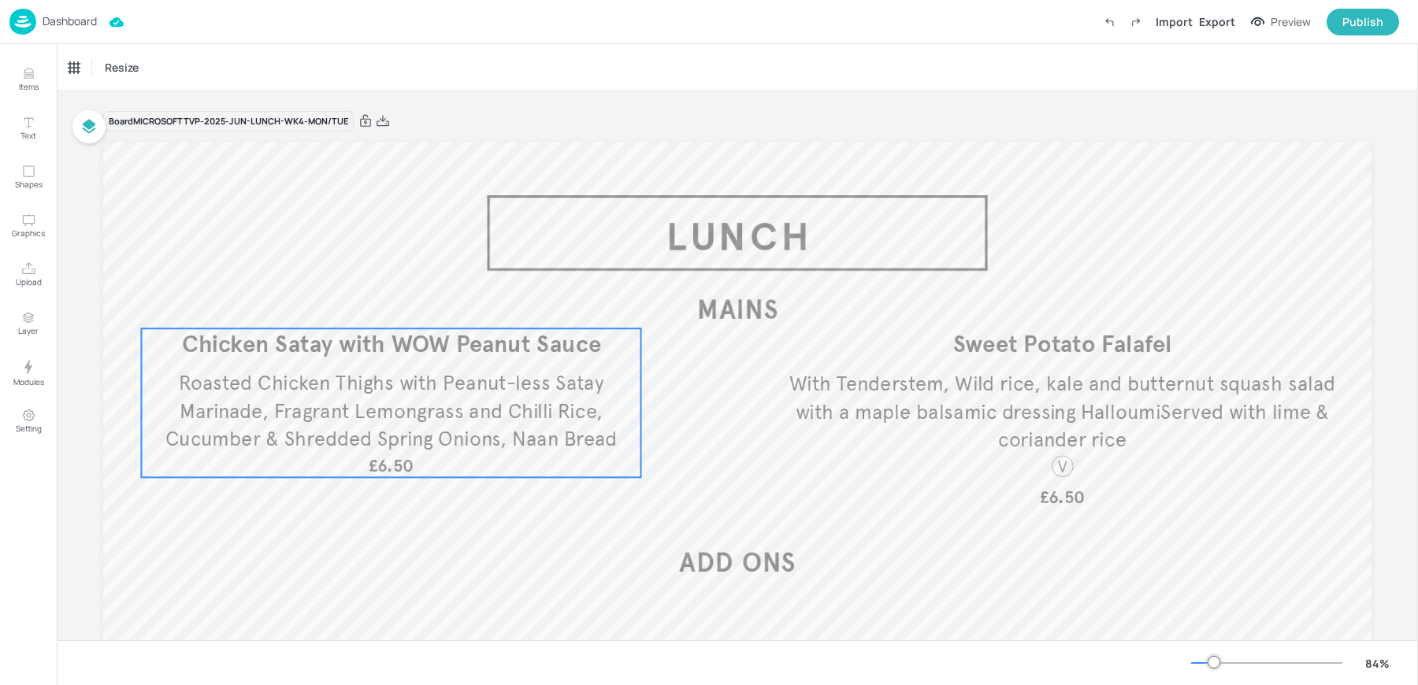
click at [447, 380] on span "Roasted Chicken Thighs with Peanut-less Satay Marinade, Fragrant Lemongrass and…" at bounding box center [391, 411] width 452 height 80
click at [23, 9] on img at bounding box center [22, 22] width 27 height 26
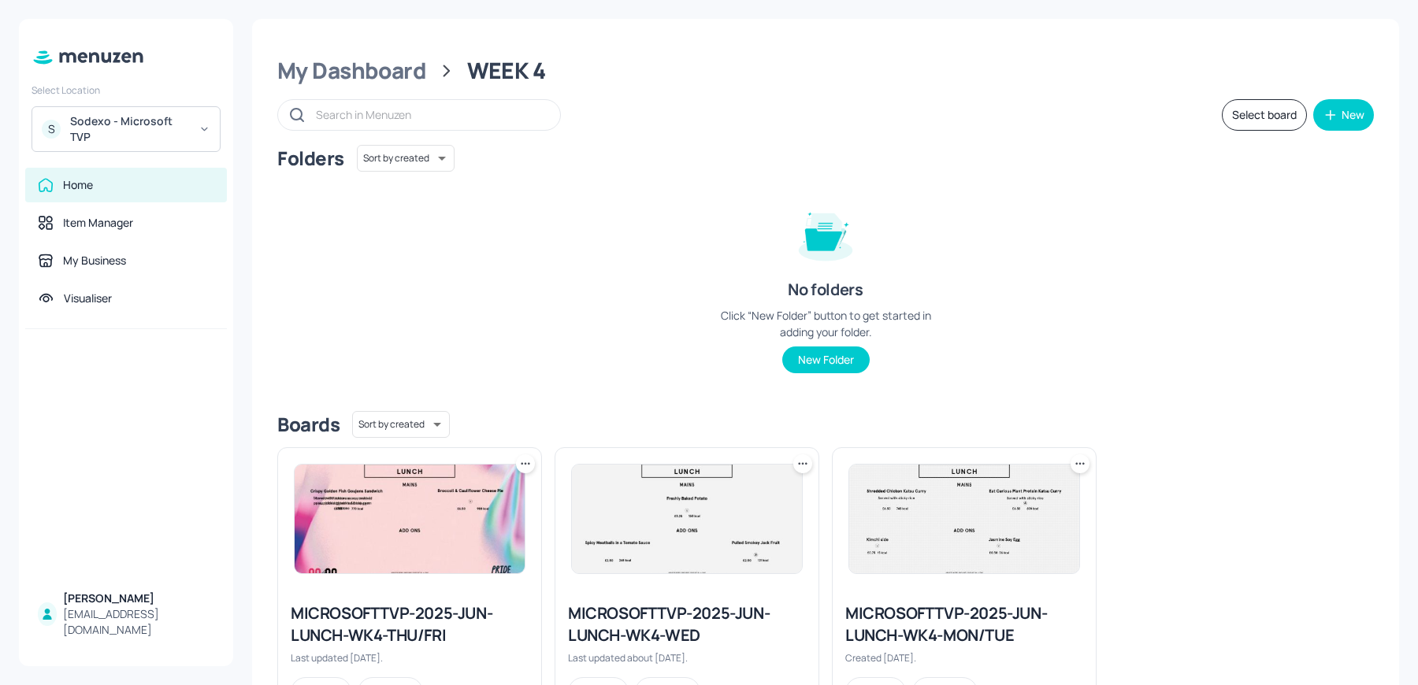
click at [81, 139] on div "Sodexo - Microsoft TVP" at bounding box center [129, 129] width 119 height 32
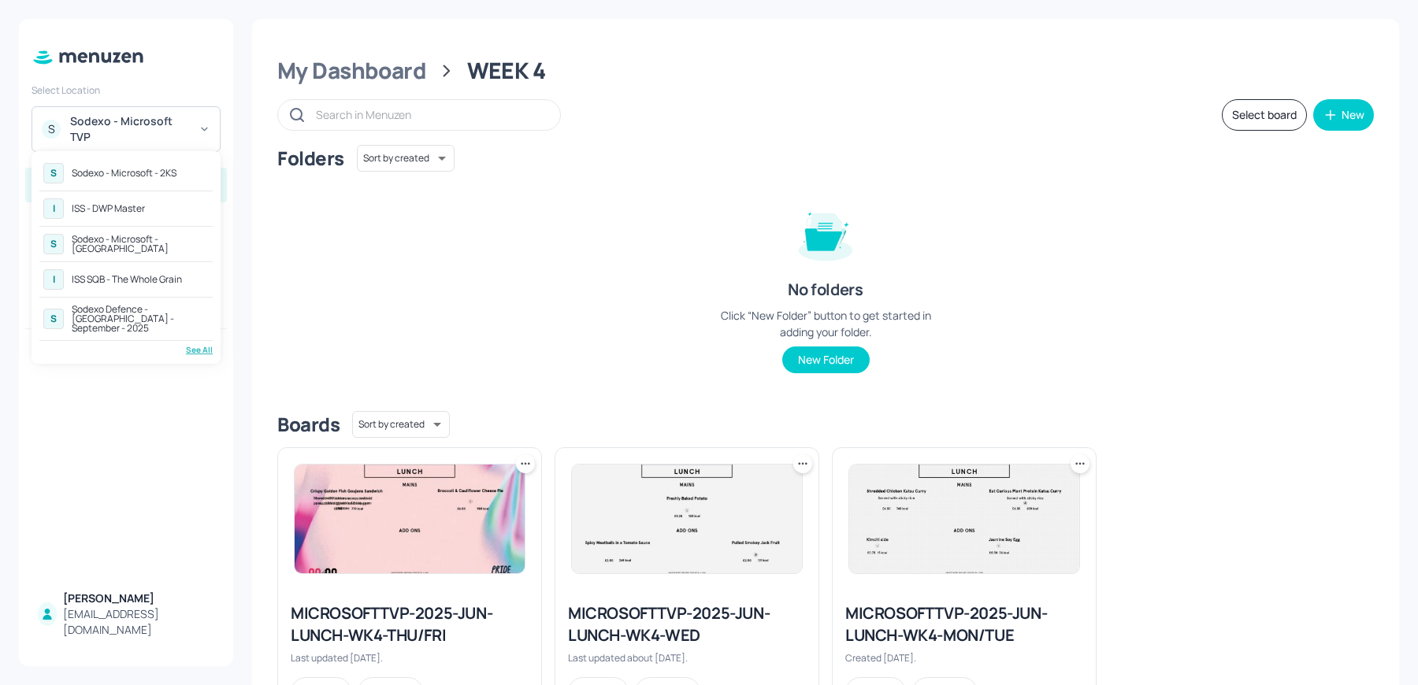
click at [204, 344] on div "See All" at bounding box center [125, 350] width 173 height 12
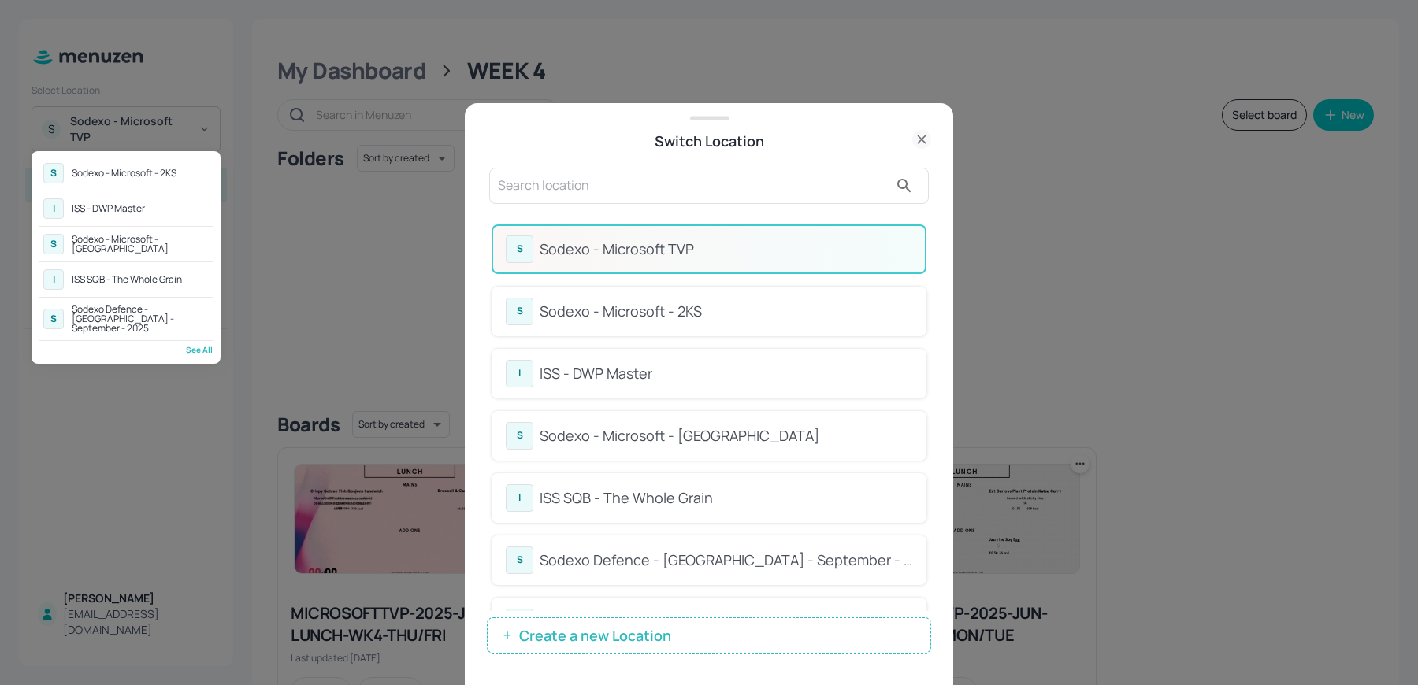
click at [132, 243] on div "Sodexo - Microsoft - [GEOGRAPHIC_DATA]" at bounding box center [140, 244] width 137 height 19
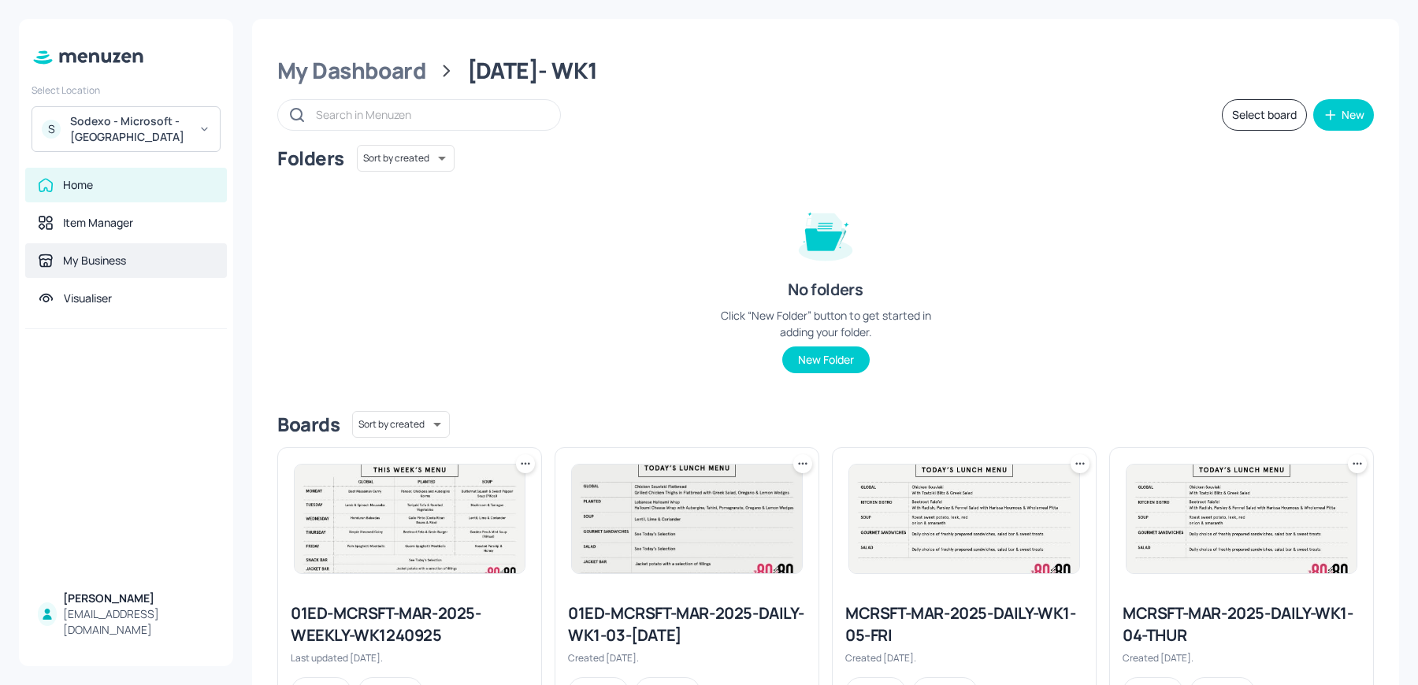
click at [98, 262] on div "My Business" at bounding box center [94, 261] width 63 height 16
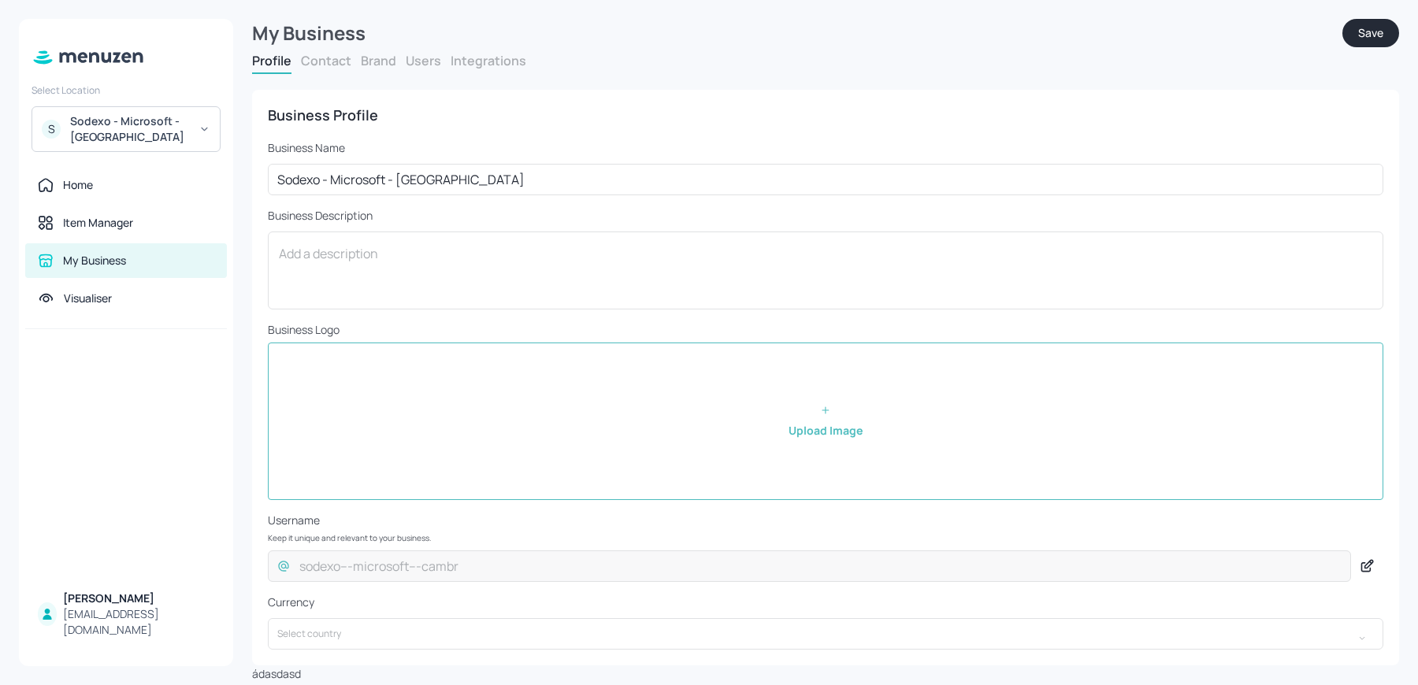
click at [406, 61] on button "Users" at bounding box center [423, 60] width 35 height 17
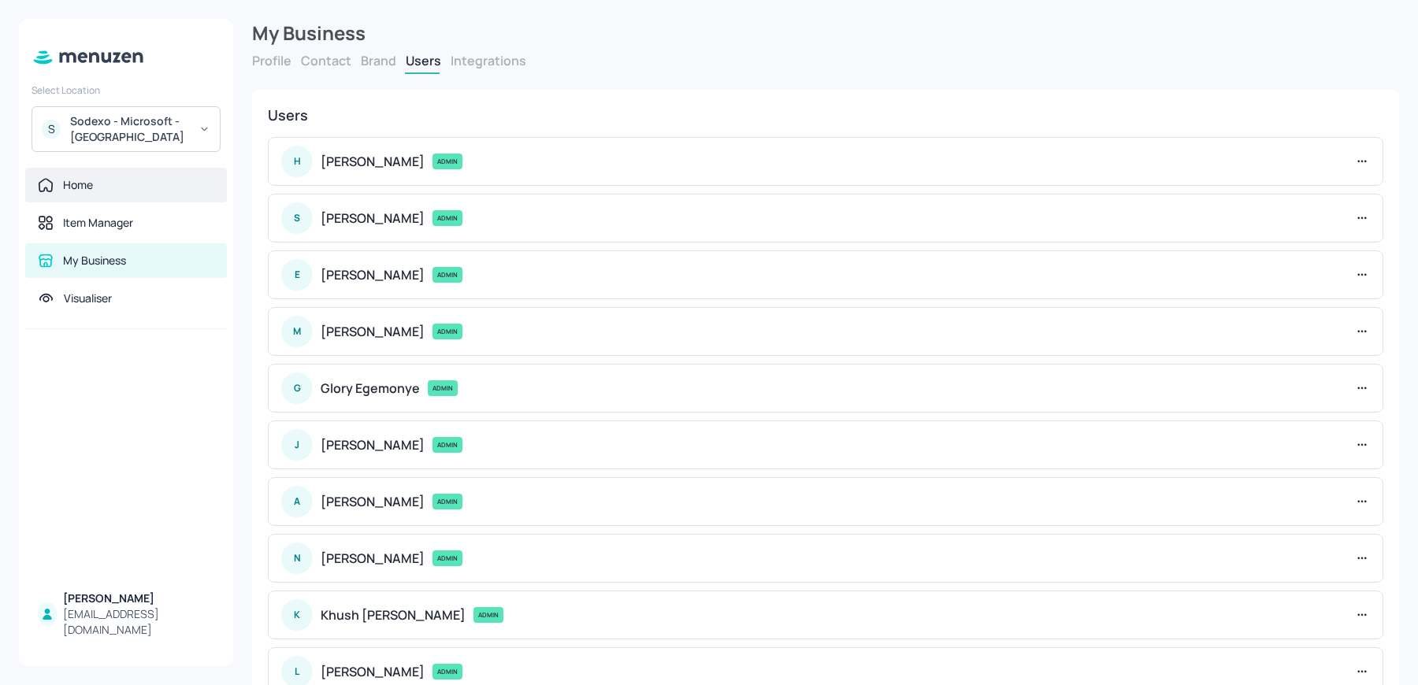
click at [60, 184] on div "Home" at bounding box center [126, 185] width 176 height 16
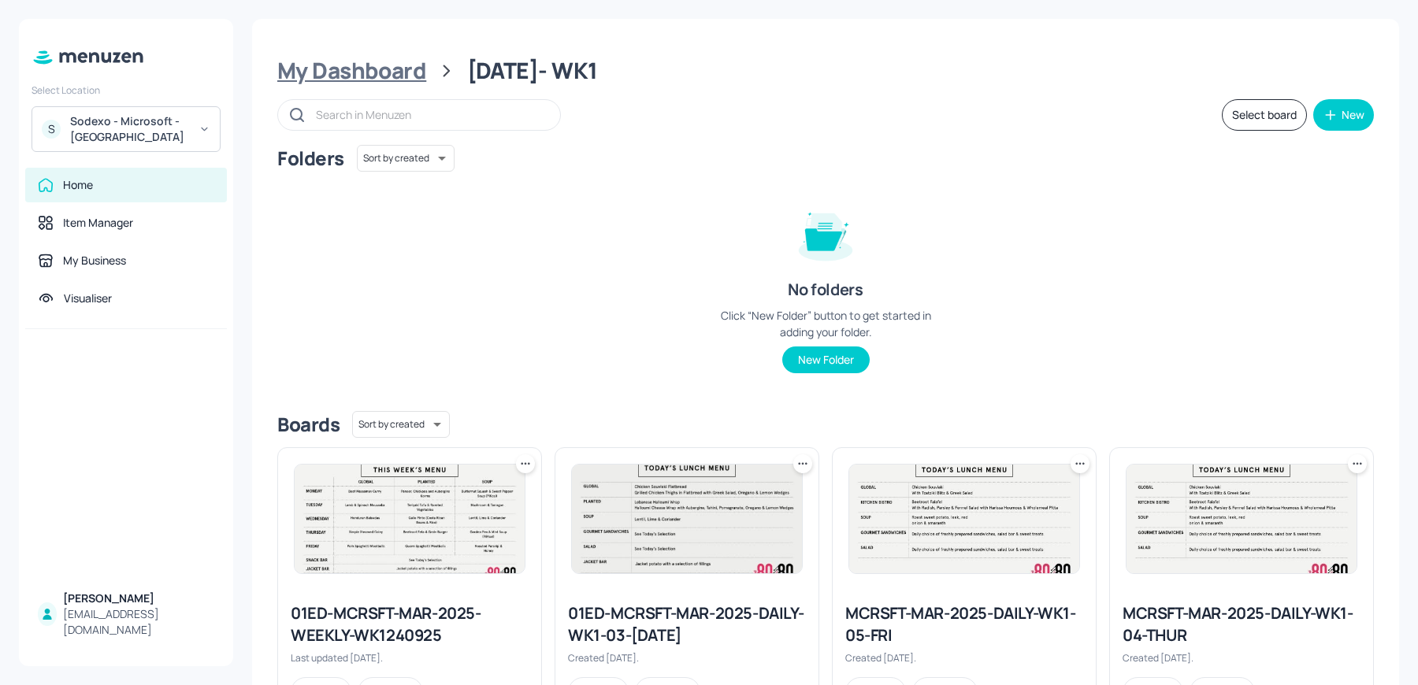
click at [344, 71] on div "My Dashboard" at bounding box center [351, 71] width 149 height 28
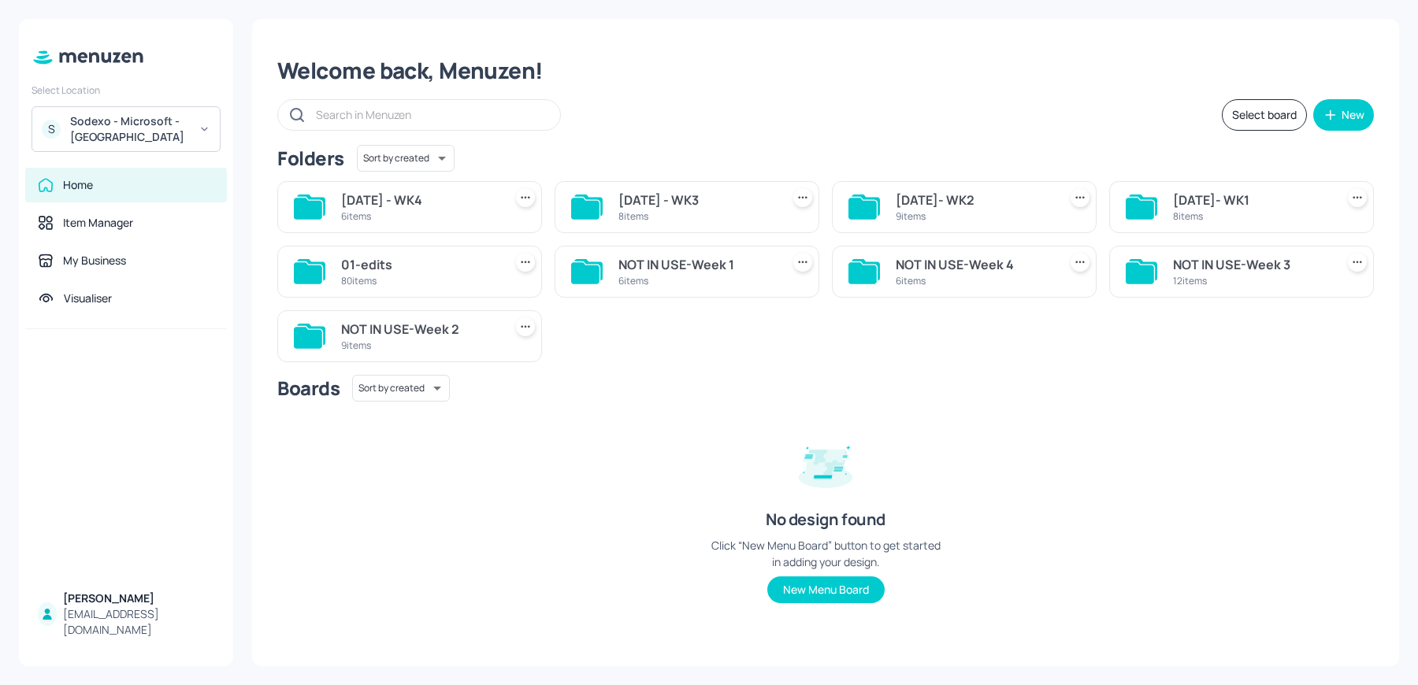
click at [1216, 222] on div "8 items" at bounding box center [1251, 215] width 156 height 13
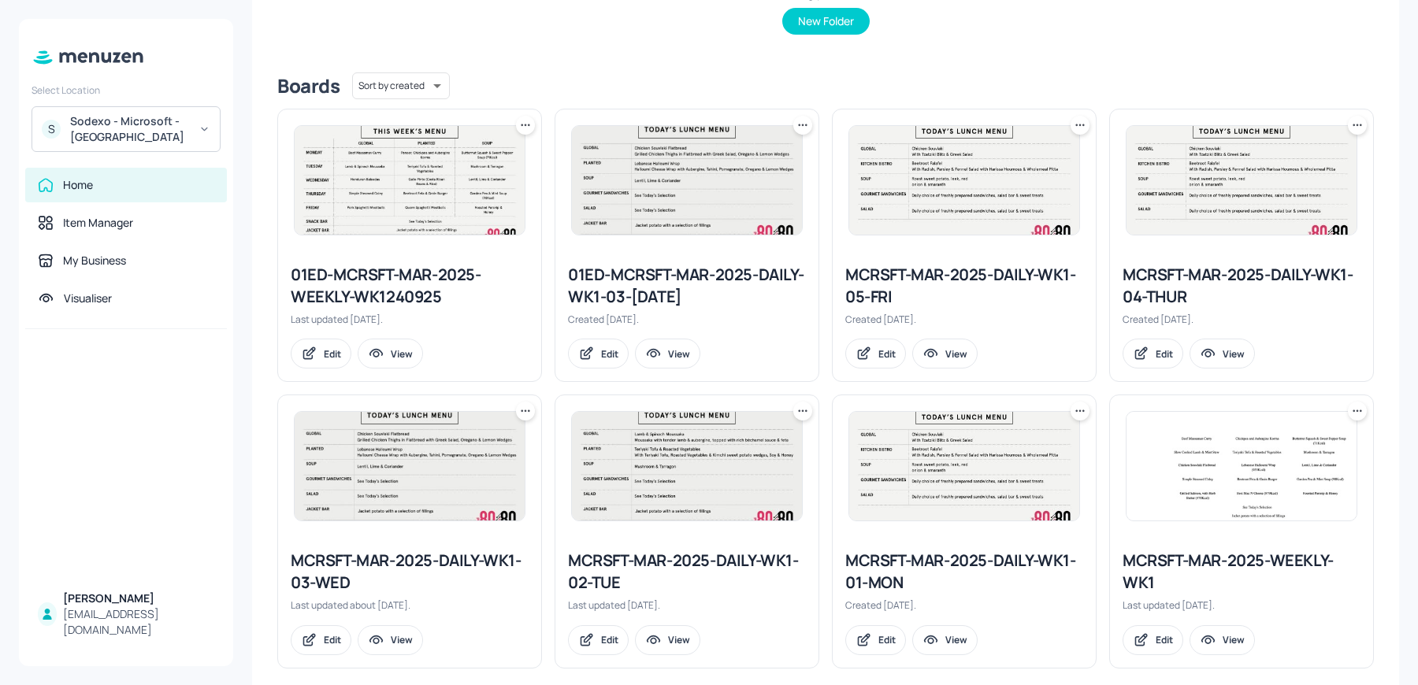
scroll to position [357, 0]
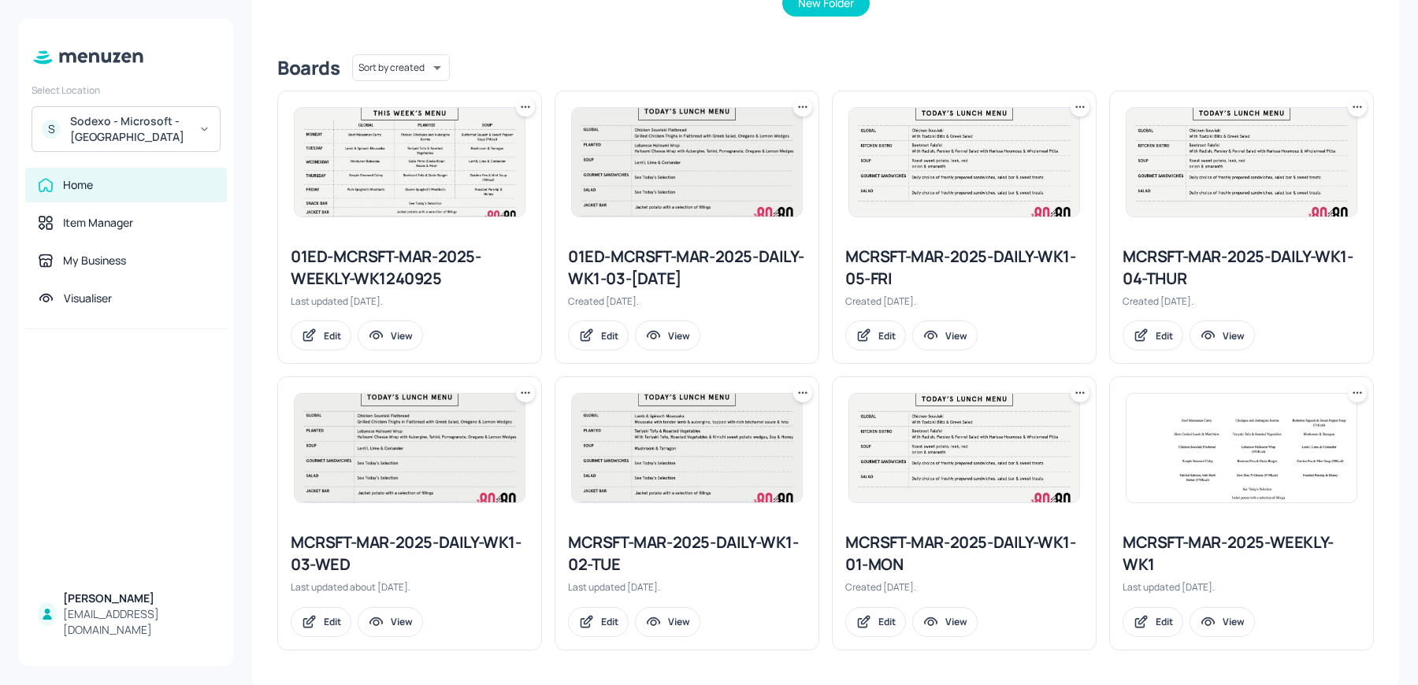
click at [1212, 491] on img at bounding box center [1241, 448] width 230 height 109
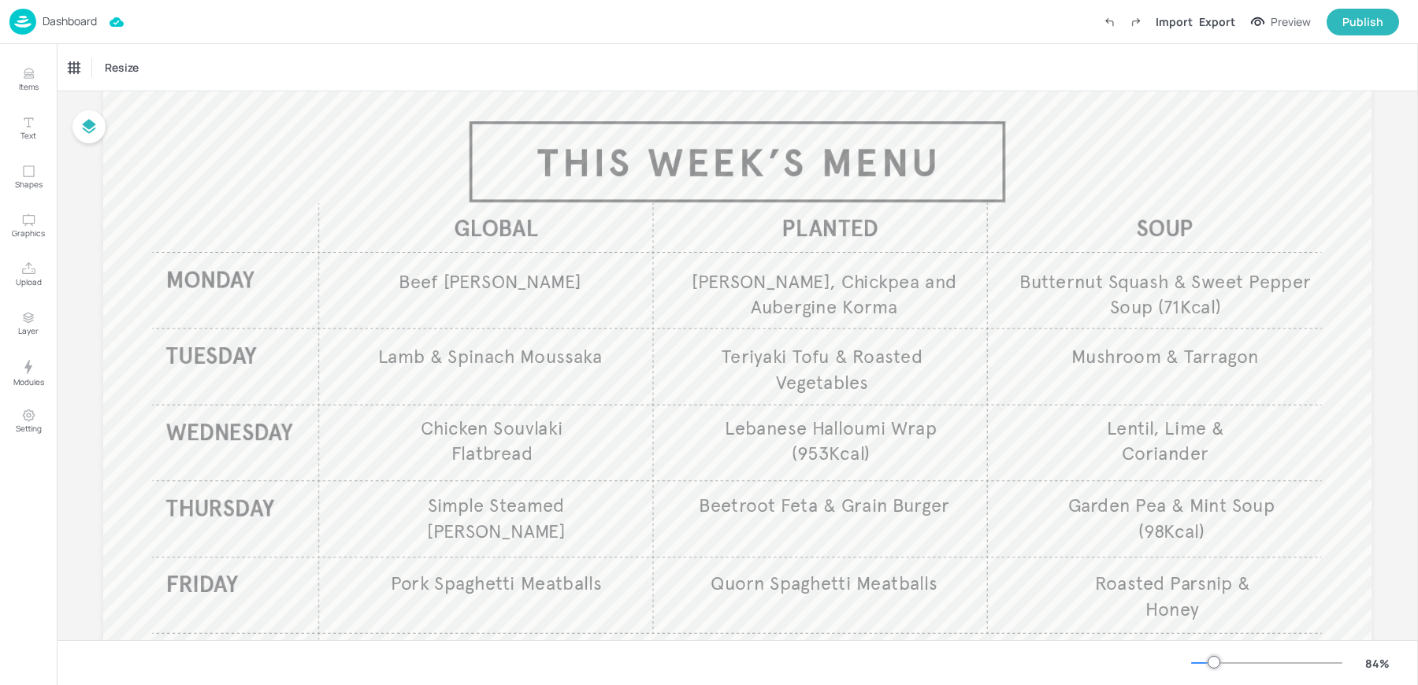
scroll to position [85, 0]
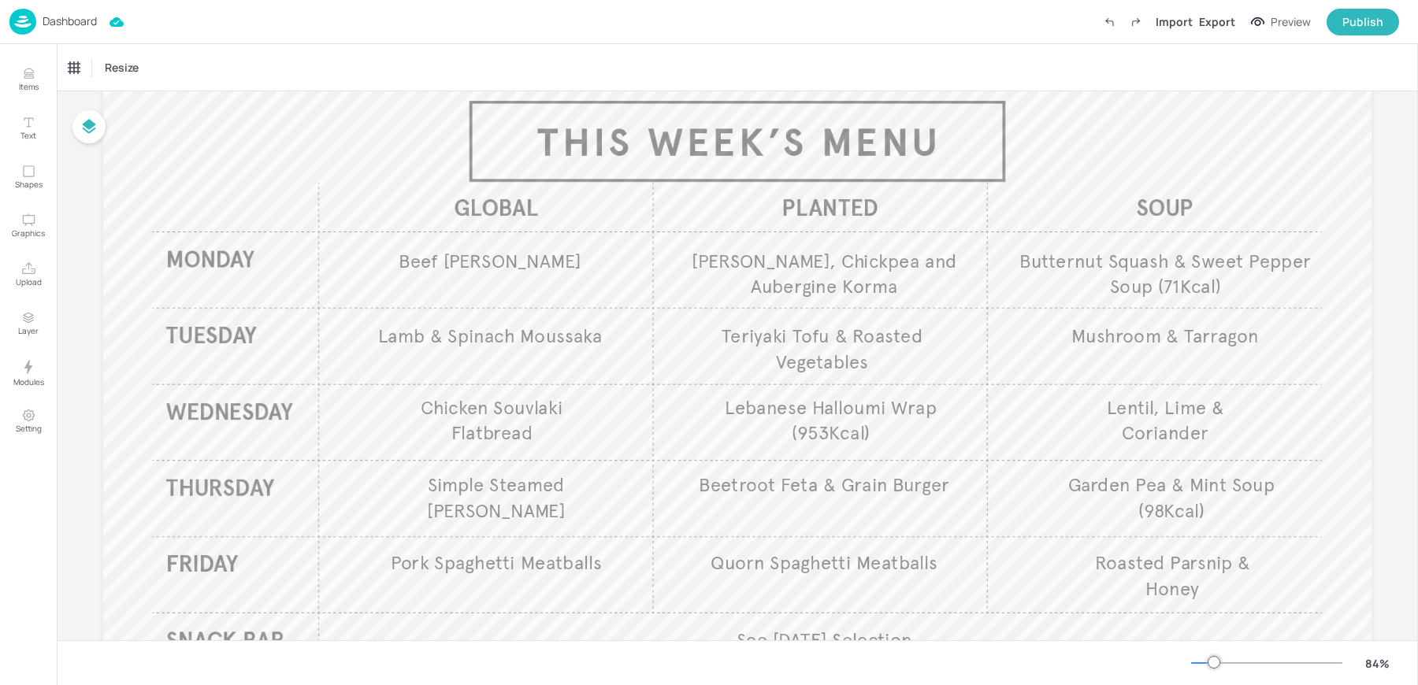
click at [35, 28] on img at bounding box center [22, 22] width 27 height 26
